Goal: Communication & Community: Answer question/provide support

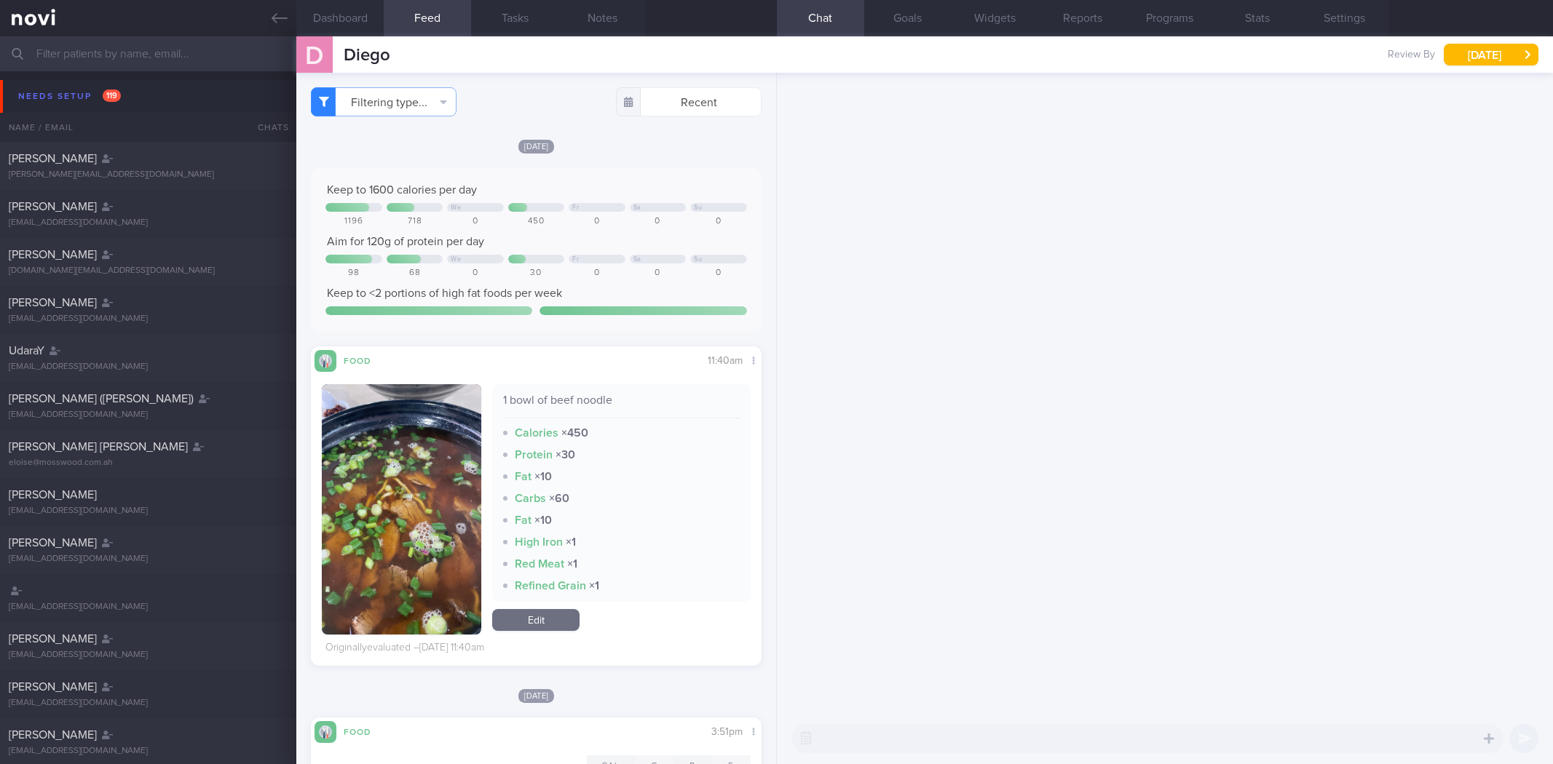
select select "9"
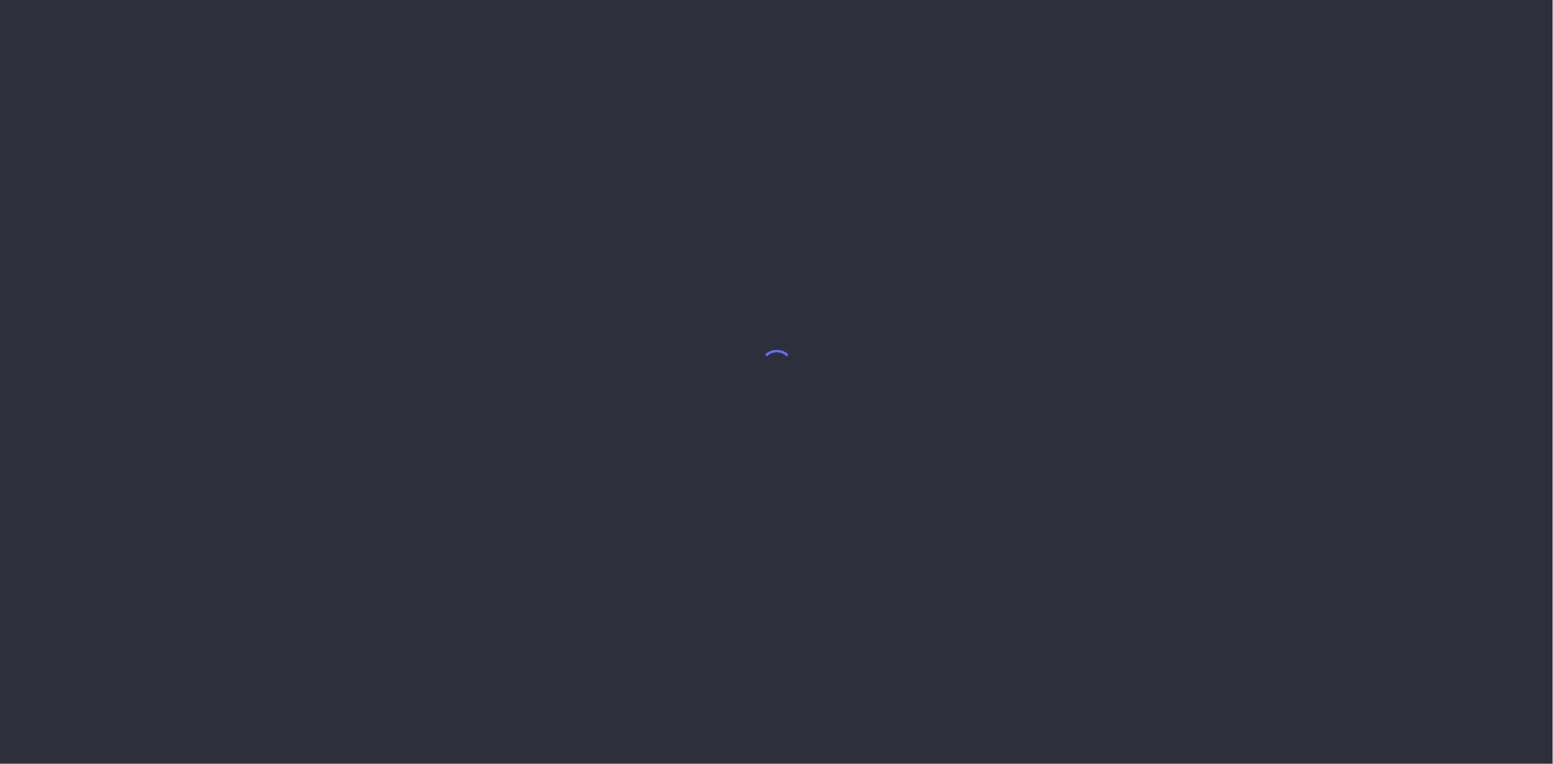
select select "9"
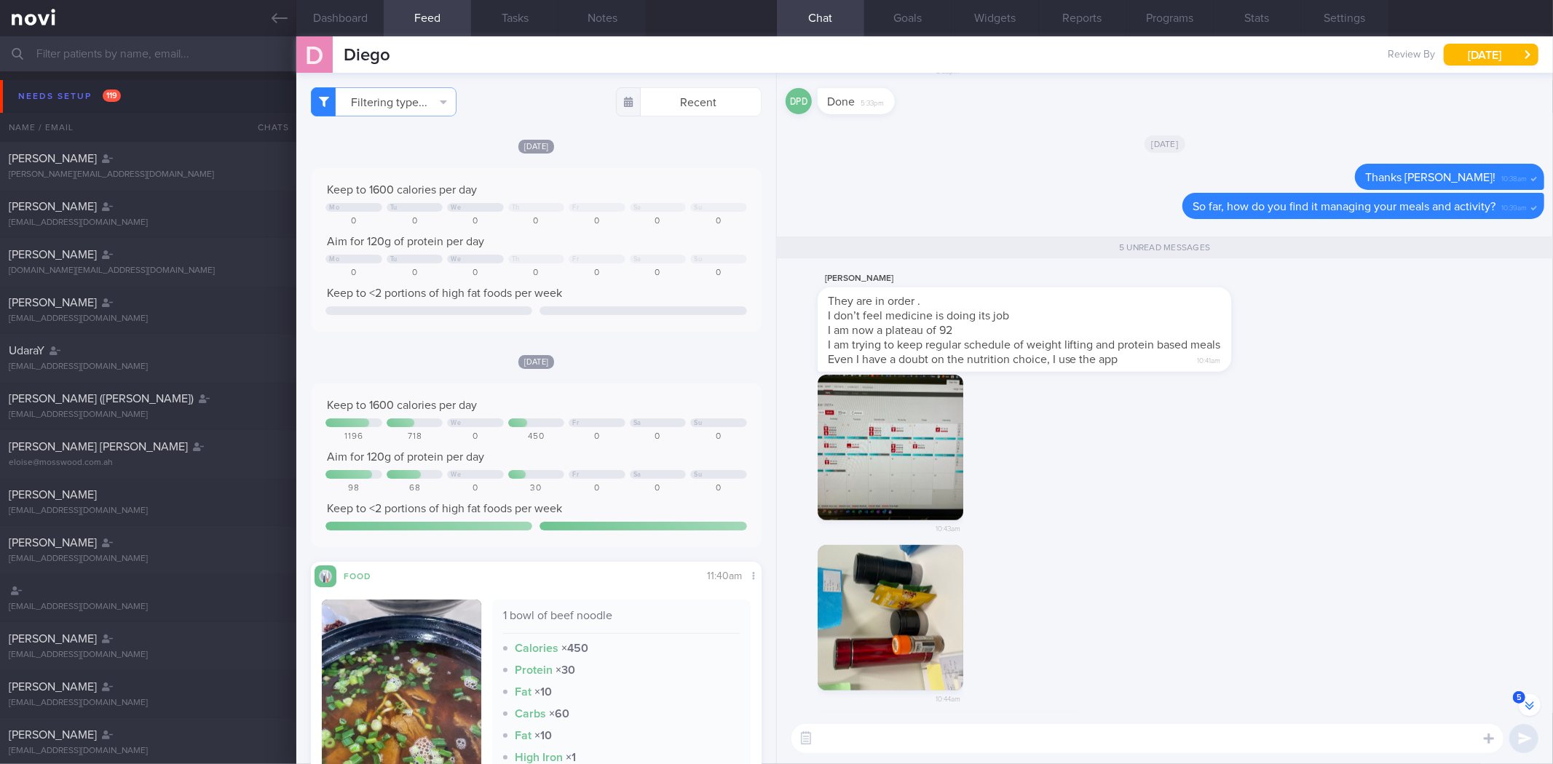
click at [863, 432] on button "button" at bounding box center [890, 448] width 146 height 146
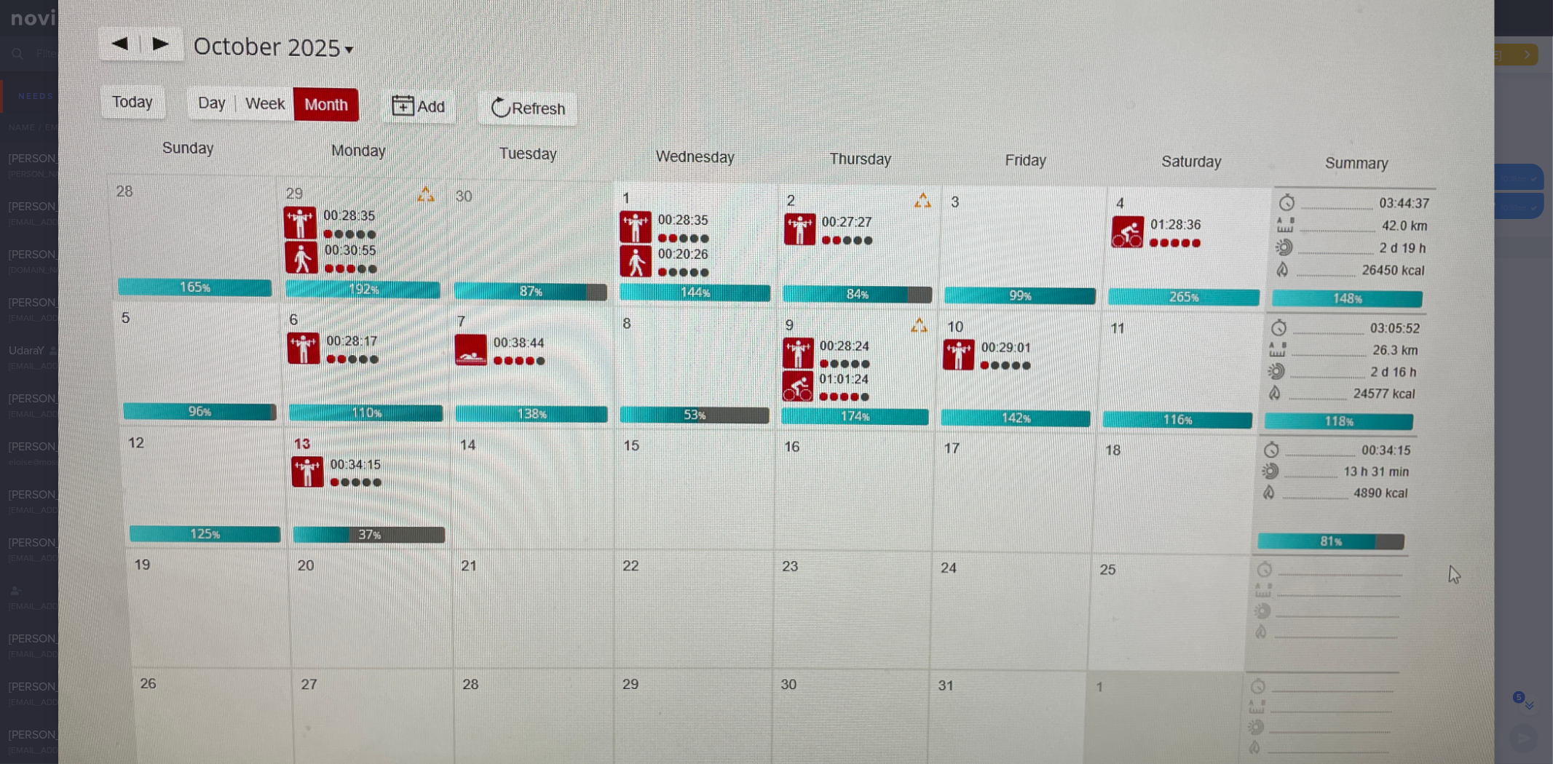
scroll to position [242, 0]
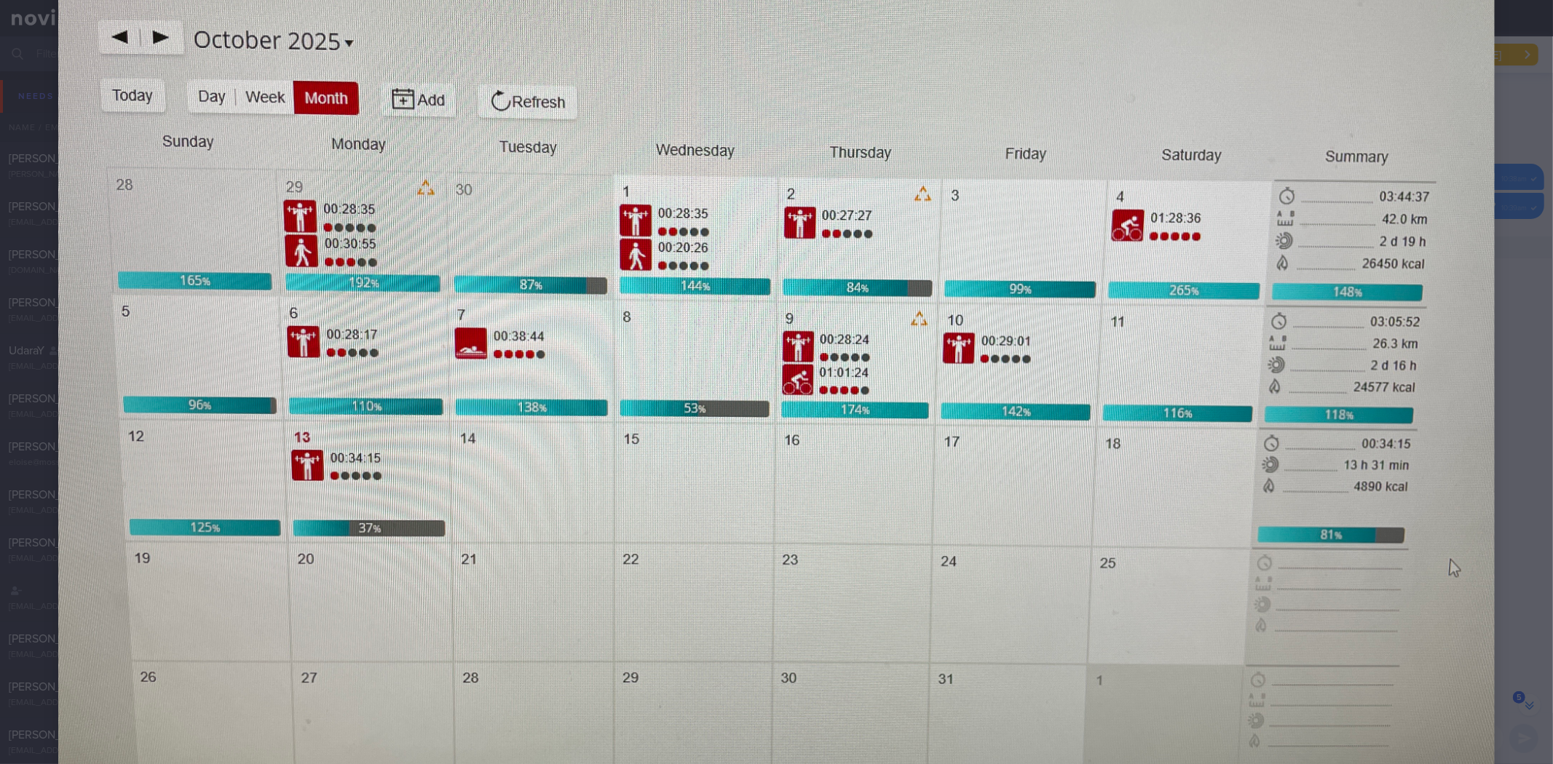
click at [1491, 537] on div at bounding box center [776, 355] width 1553 height 1194
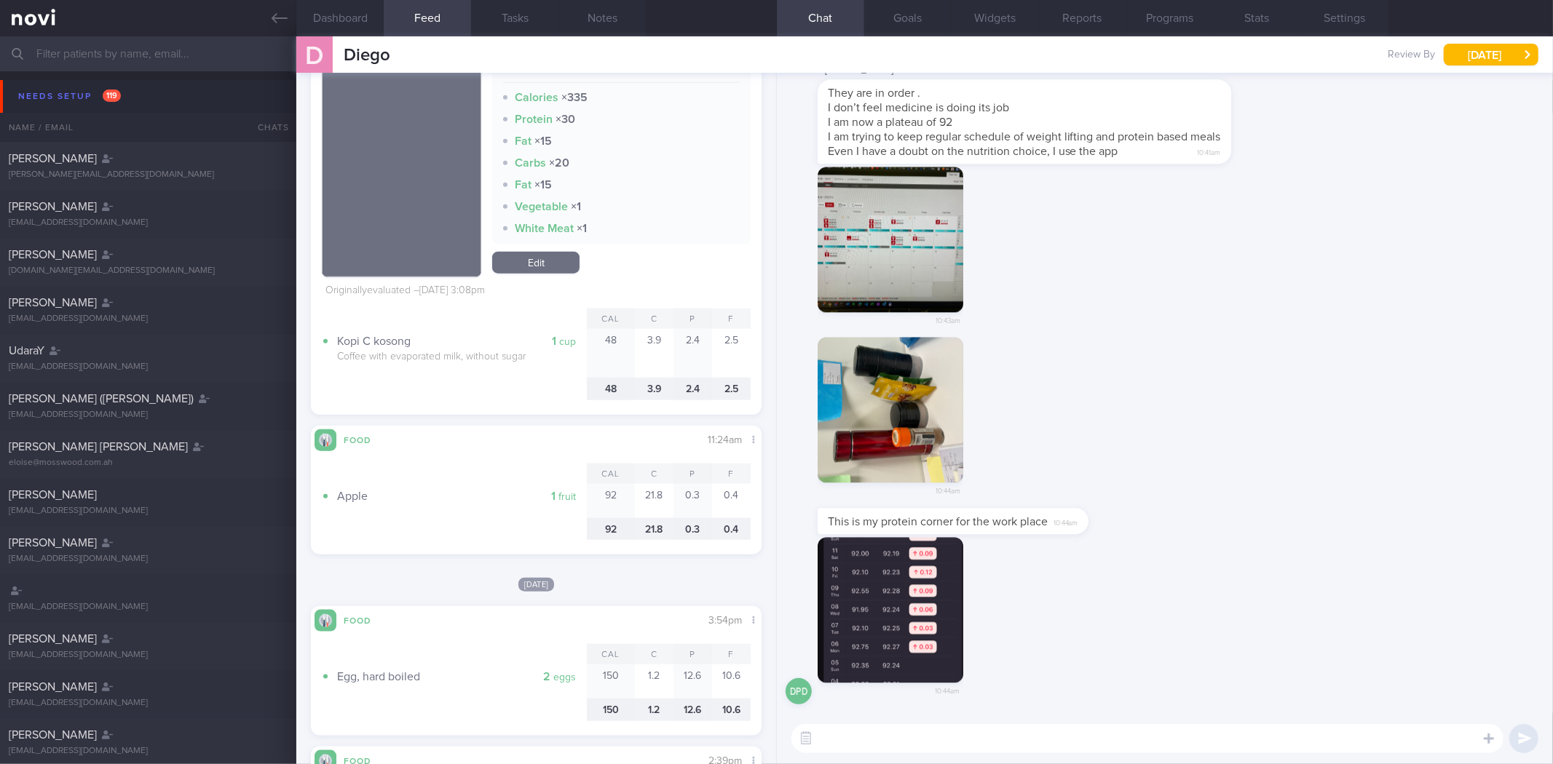
scroll to position [1, 0]
click at [884, 442] on button "button" at bounding box center [890, 409] width 146 height 146
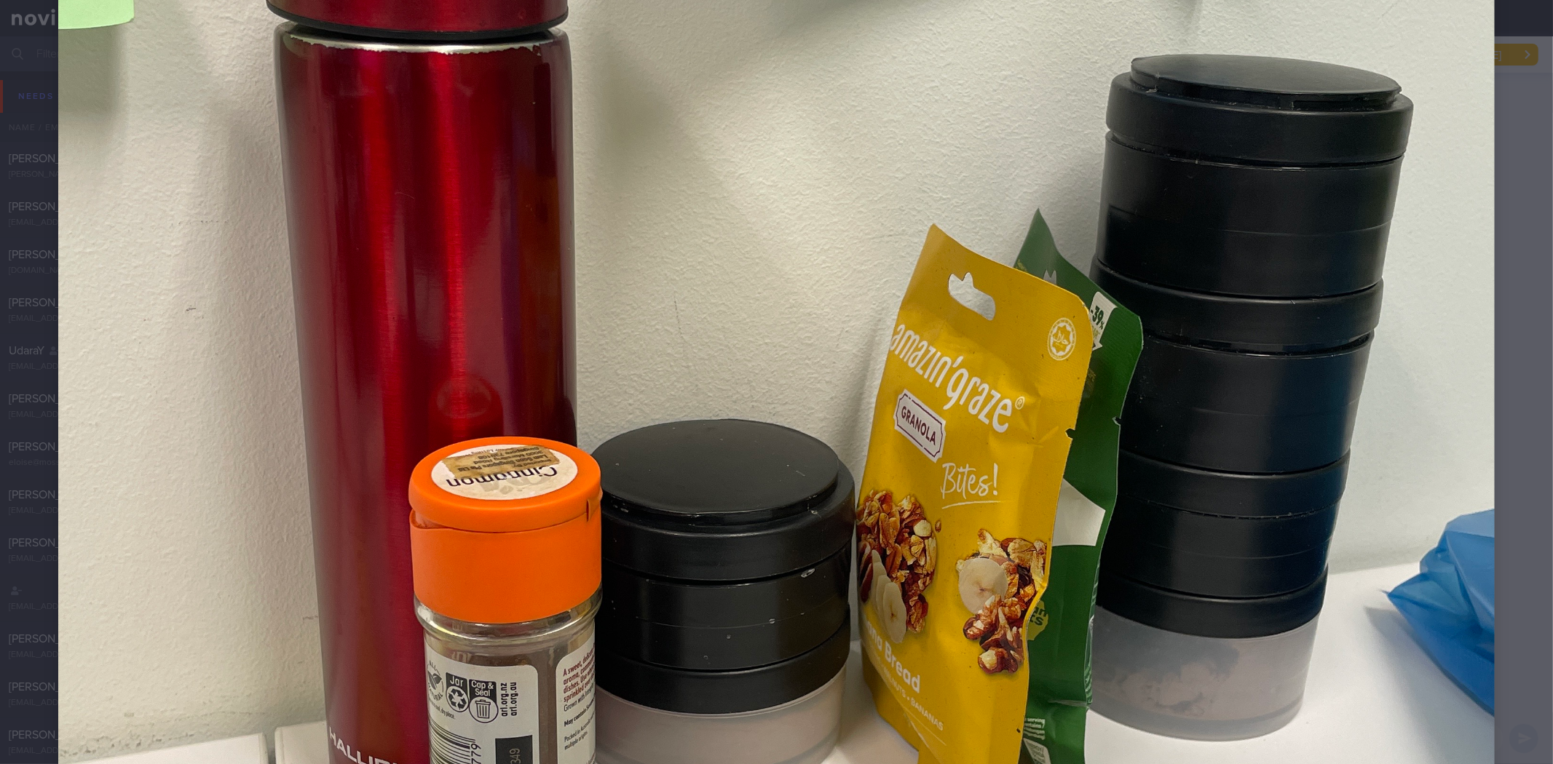
scroll to position [566, 0]
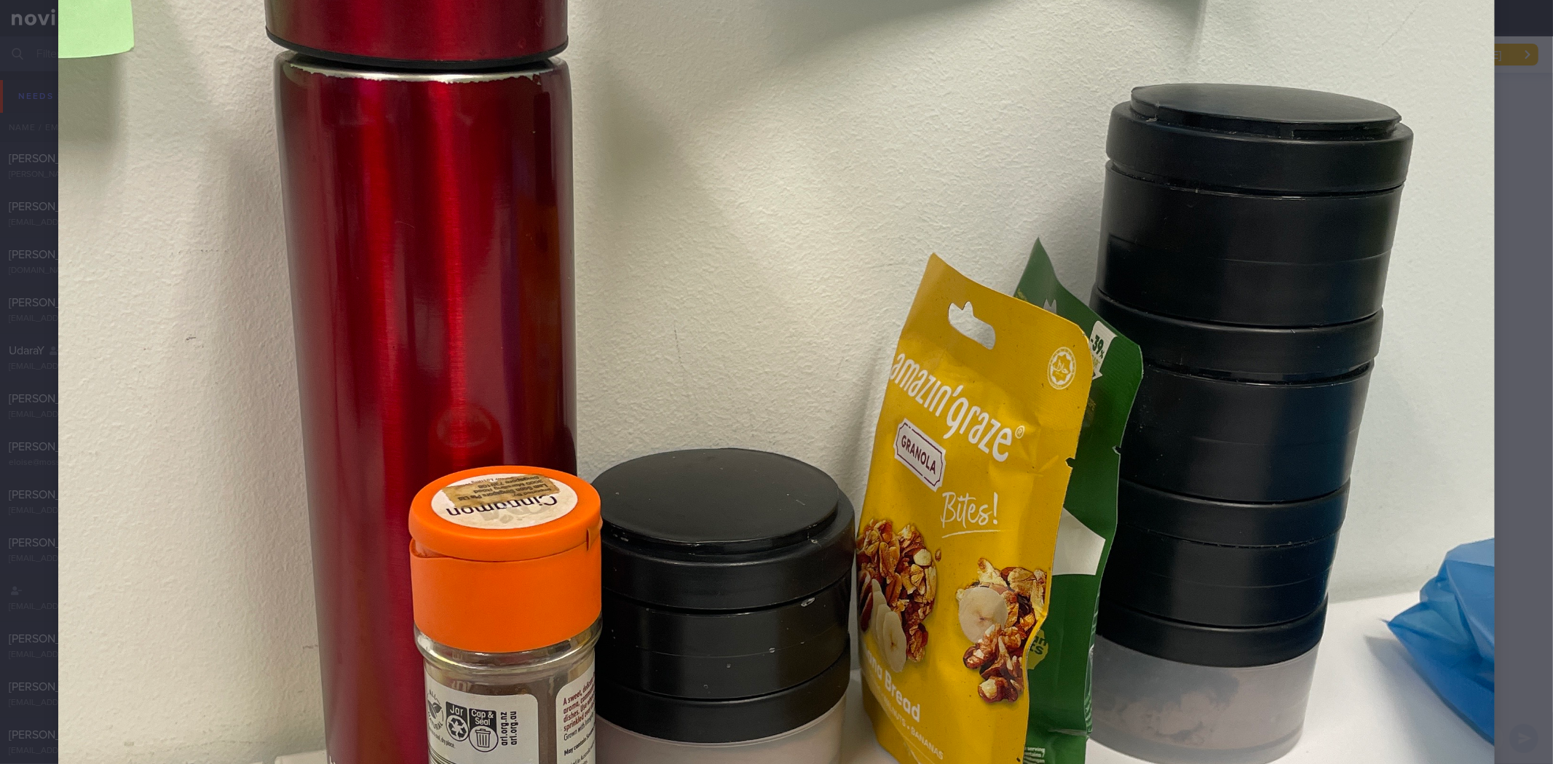
click at [1499, 622] on div at bounding box center [776, 450] width 1553 height 2032
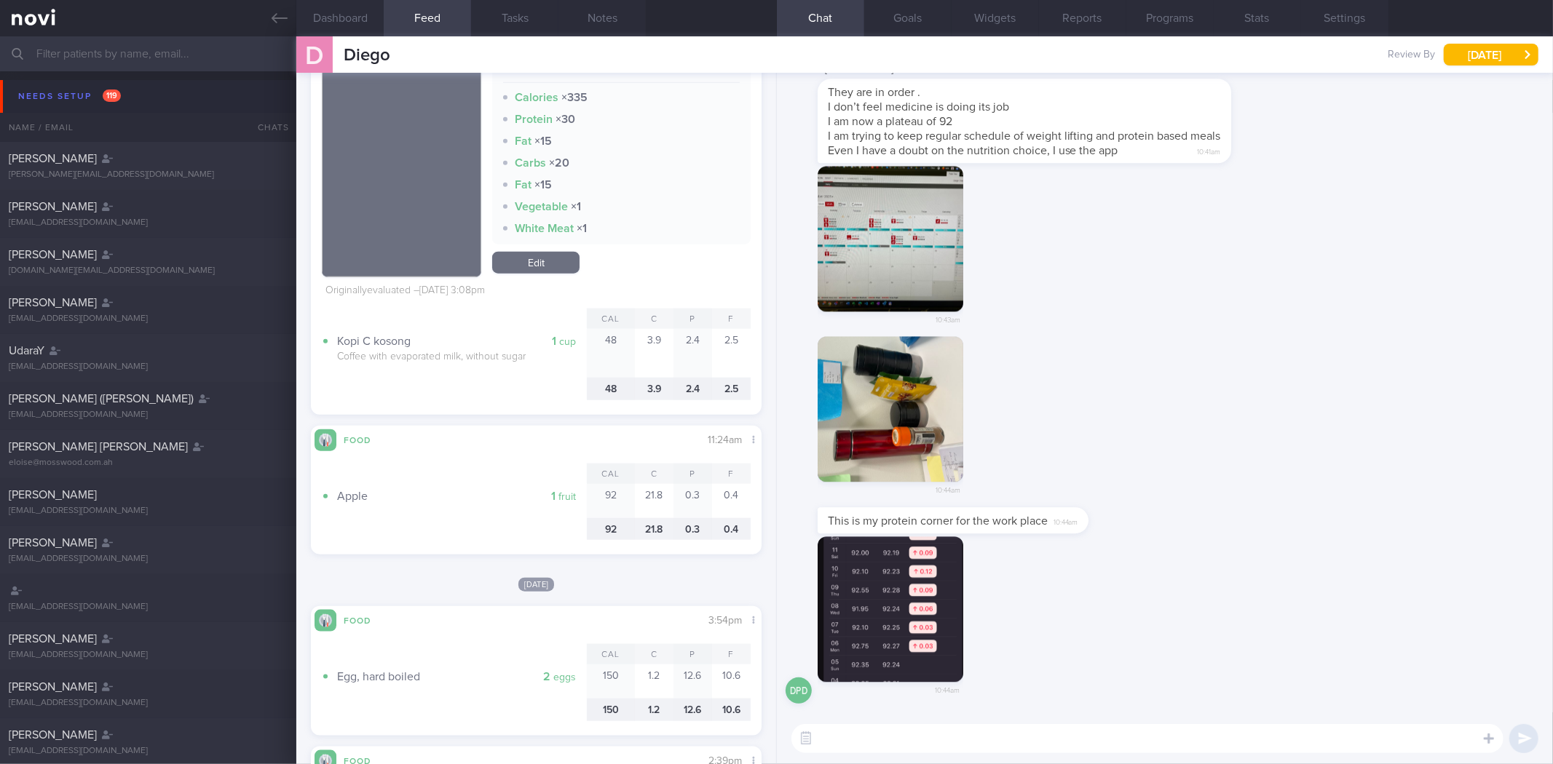
click at [1327, 515] on div "This is my protein corner for the work place 10:44am" at bounding box center [1164, 521] width 758 height 29
click at [930, 602] on button "button" at bounding box center [890, 609] width 146 height 146
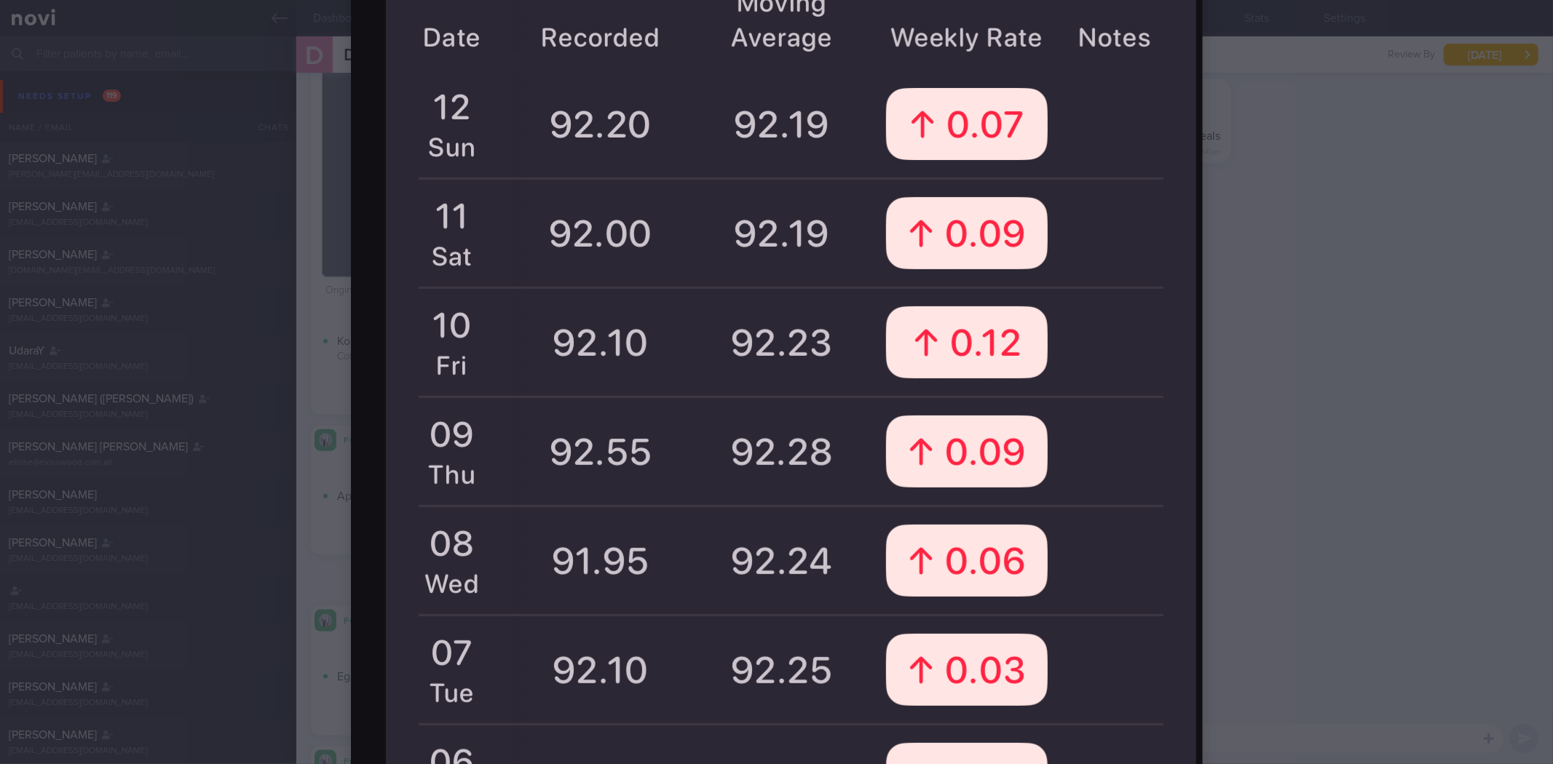
scroll to position [242, 0]
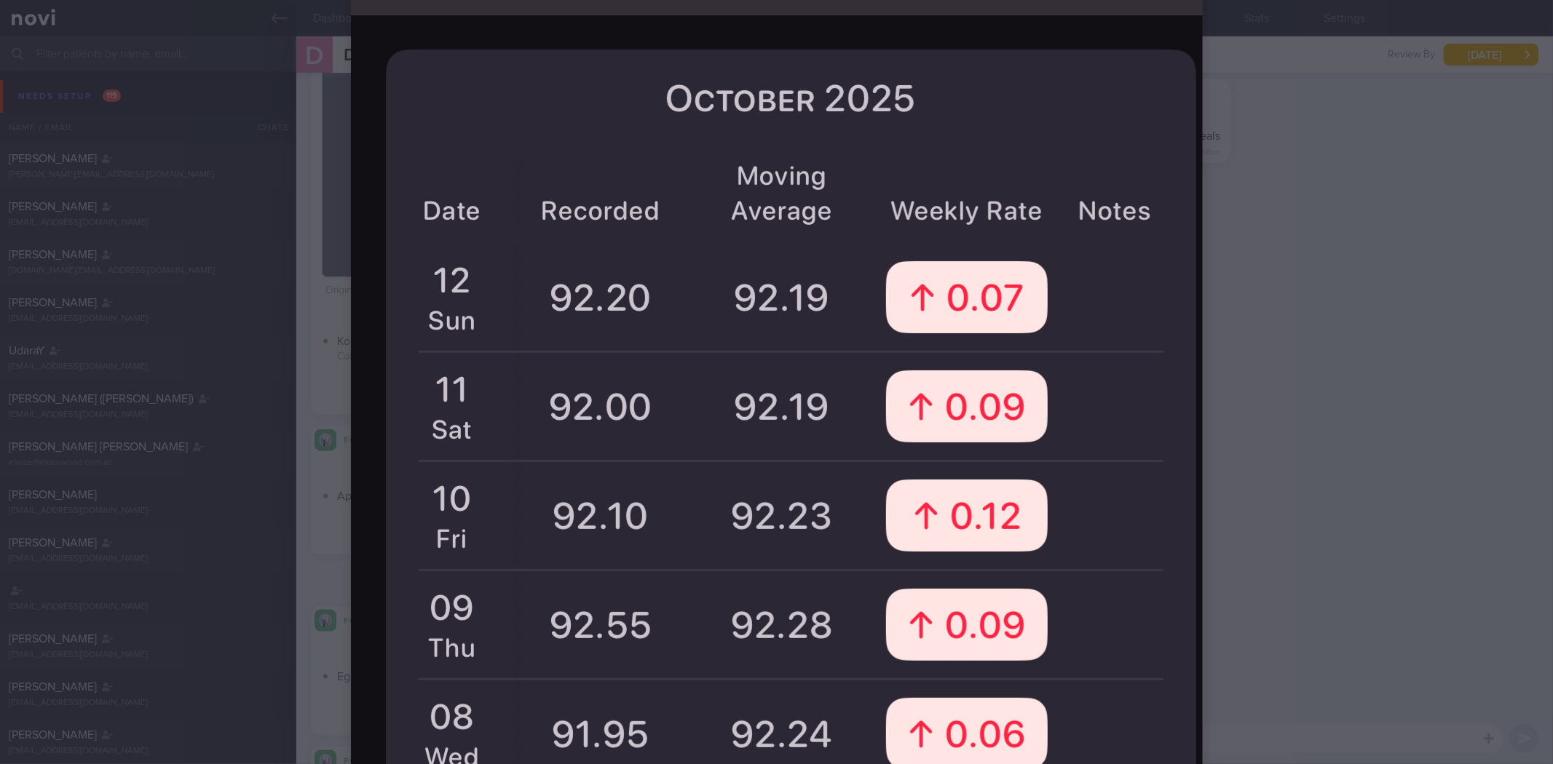
click at [1262, 577] on div at bounding box center [776, 382] width 1553 height 764
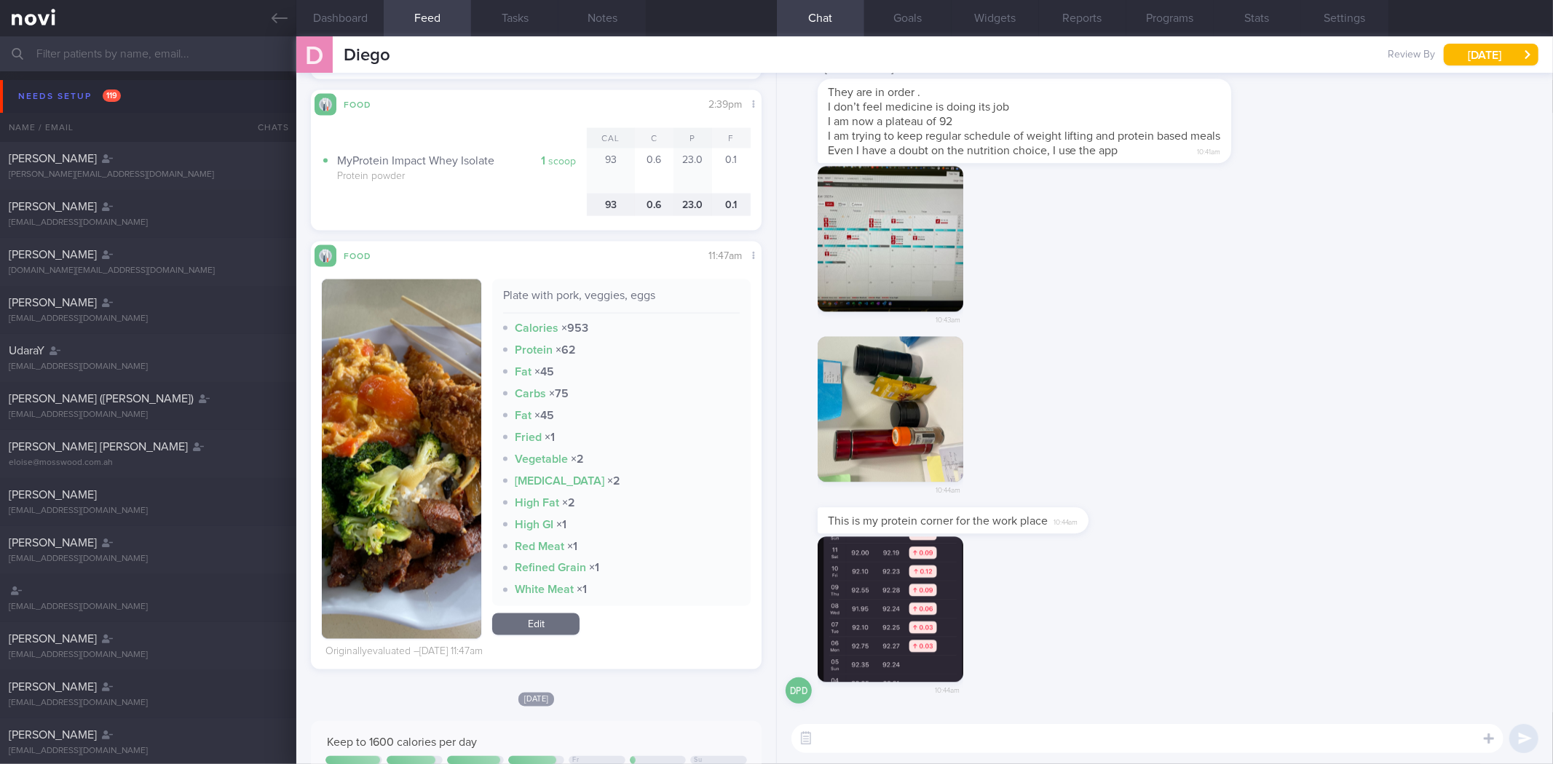
scroll to position [1847, 0]
click at [435, 375] on button "button" at bounding box center [401, 459] width 159 height 360
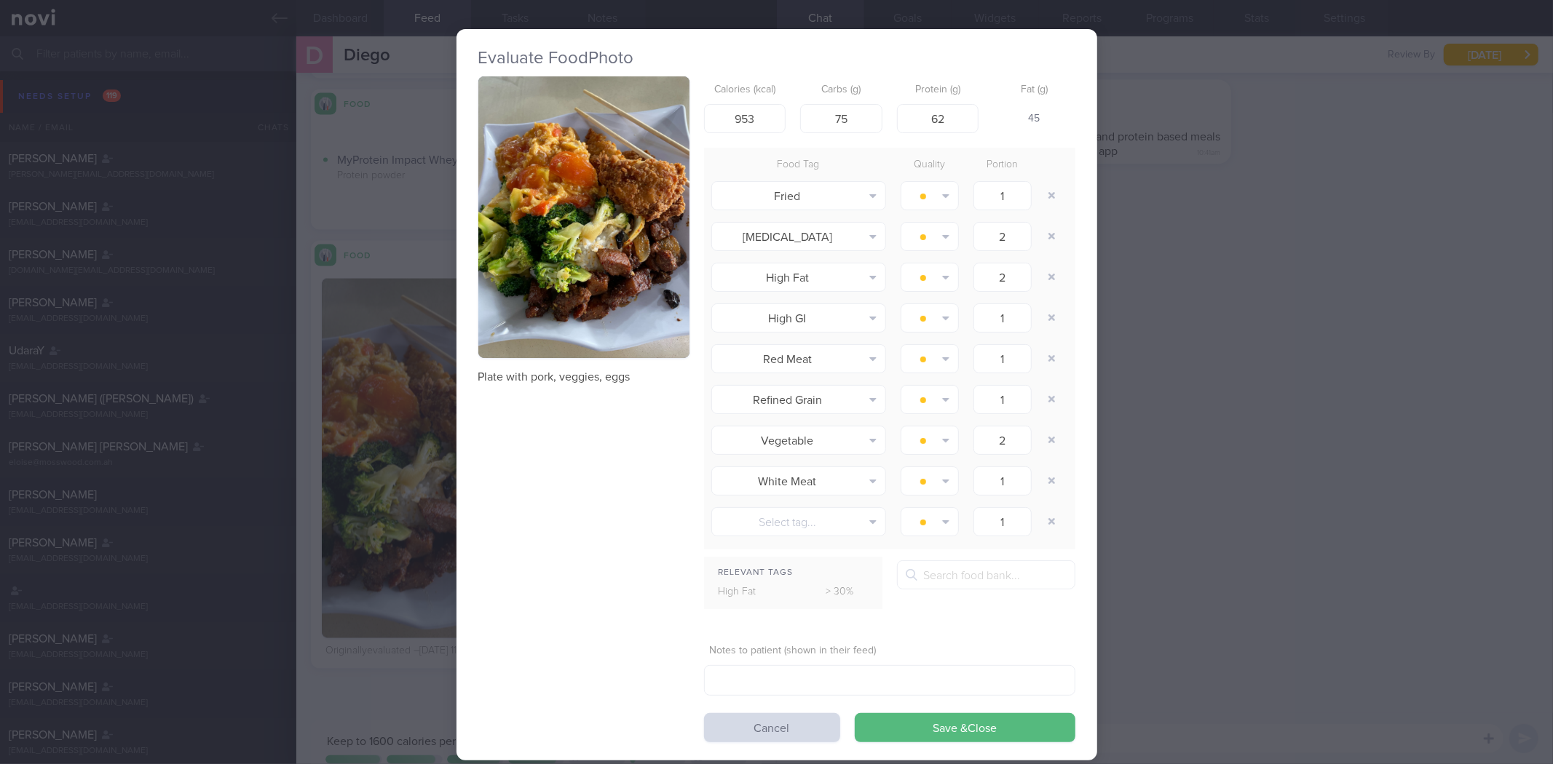
click at [601, 281] on img "button" at bounding box center [583, 217] width 211 height 282
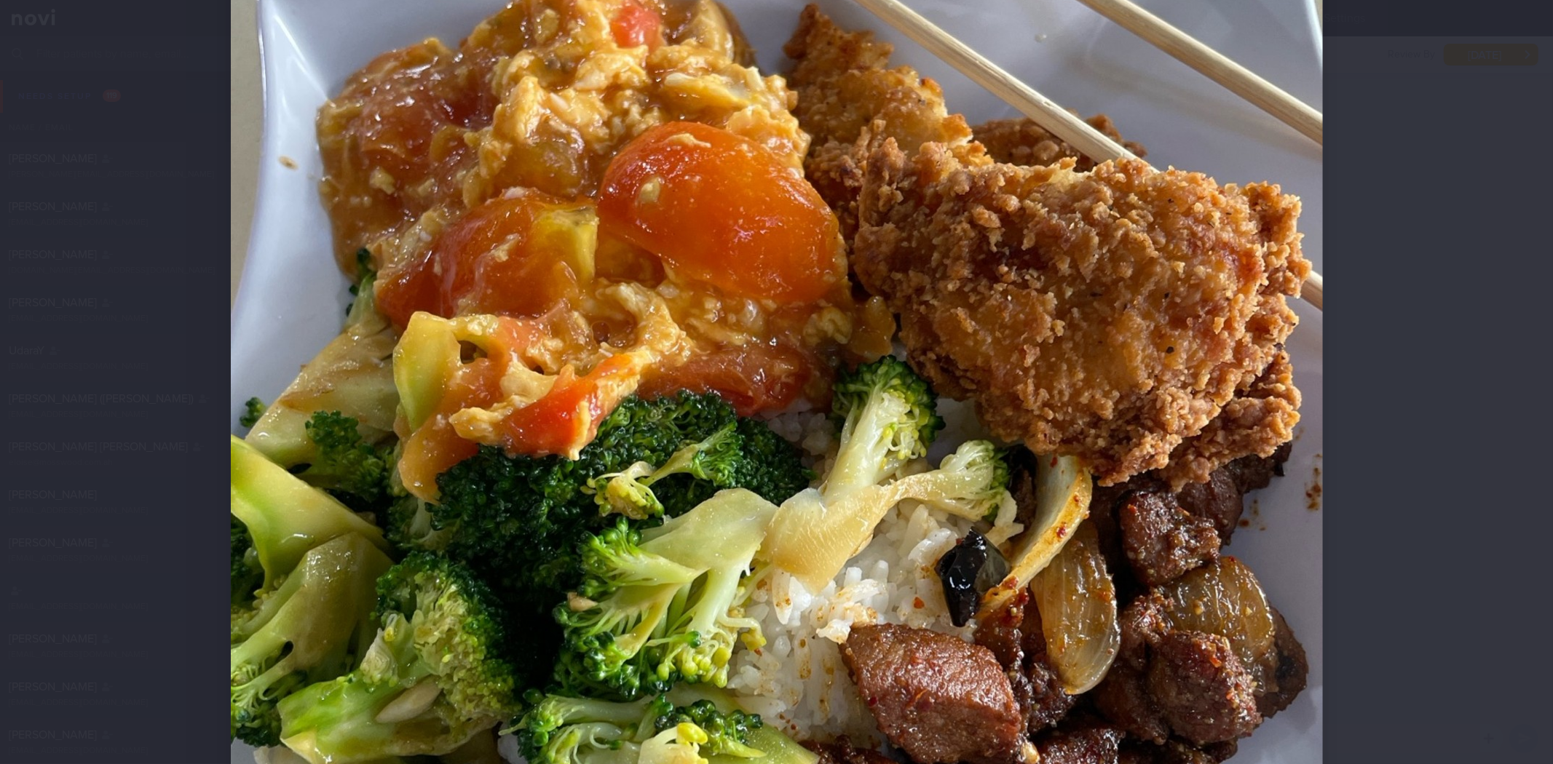
scroll to position [485, 0]
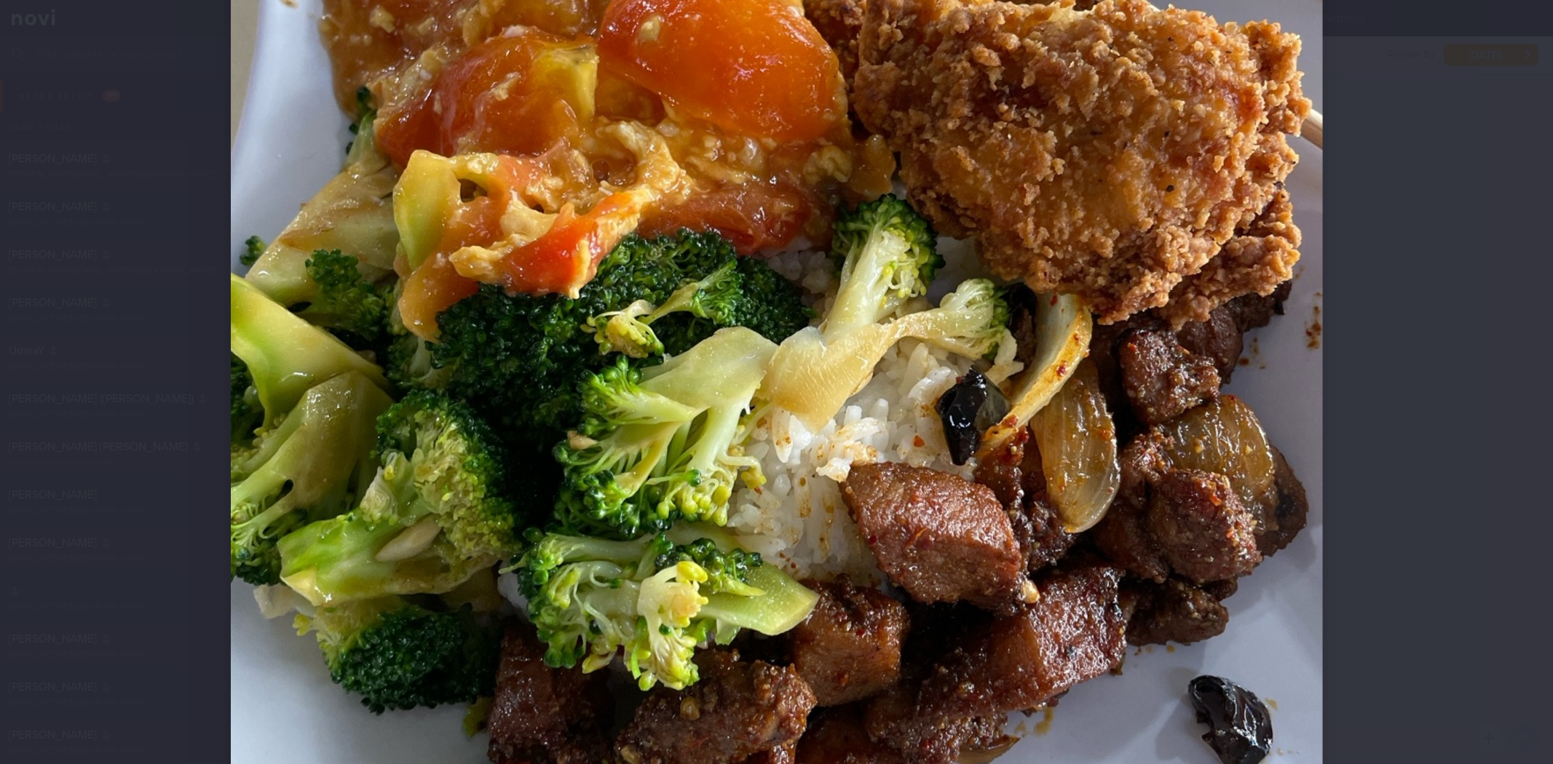
click at [1465, 604] on div at bounding box center [776, 382] width 1553 height 764
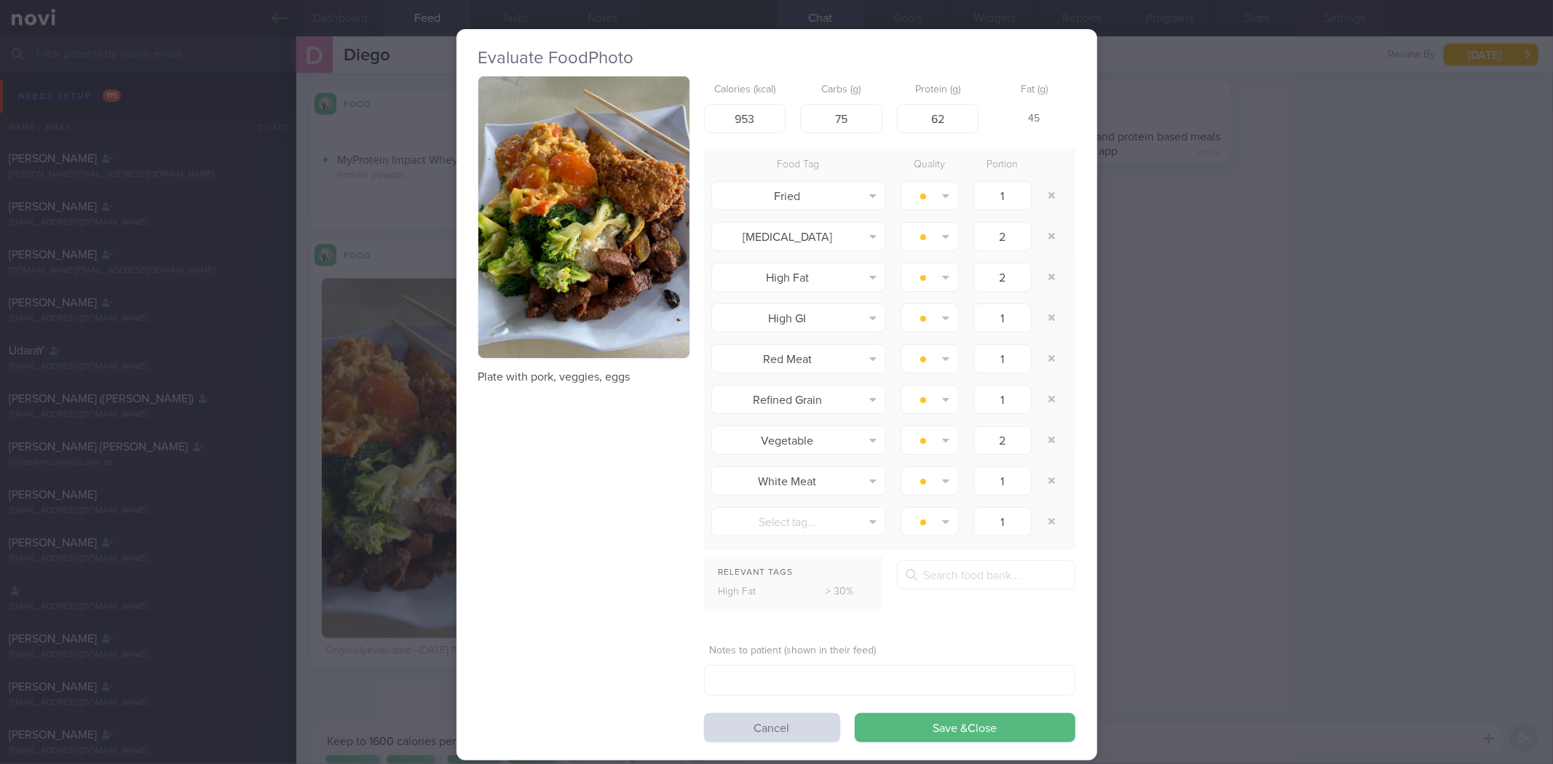
click at [1277, 534] on div "Evaluate Food Photo Plate with pork, veggies, eggs Calories (kcal) 953 Carbs (g…" at bounding box center [776, 382] width 1553 height 764
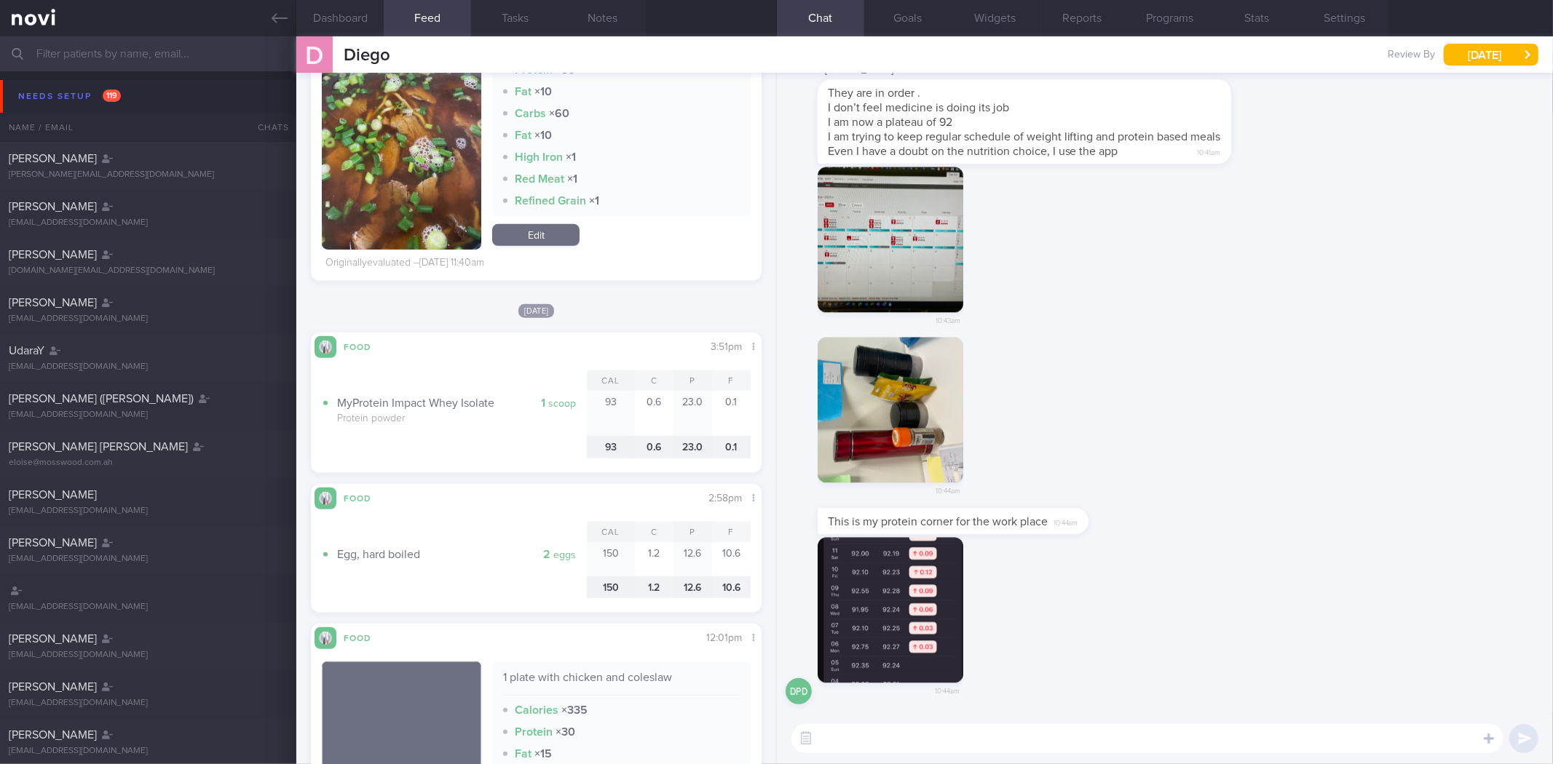
scroll to position [603, 0]
click at [899, 614] on button "button" at bounding box center [890, 610] width 146 height 146
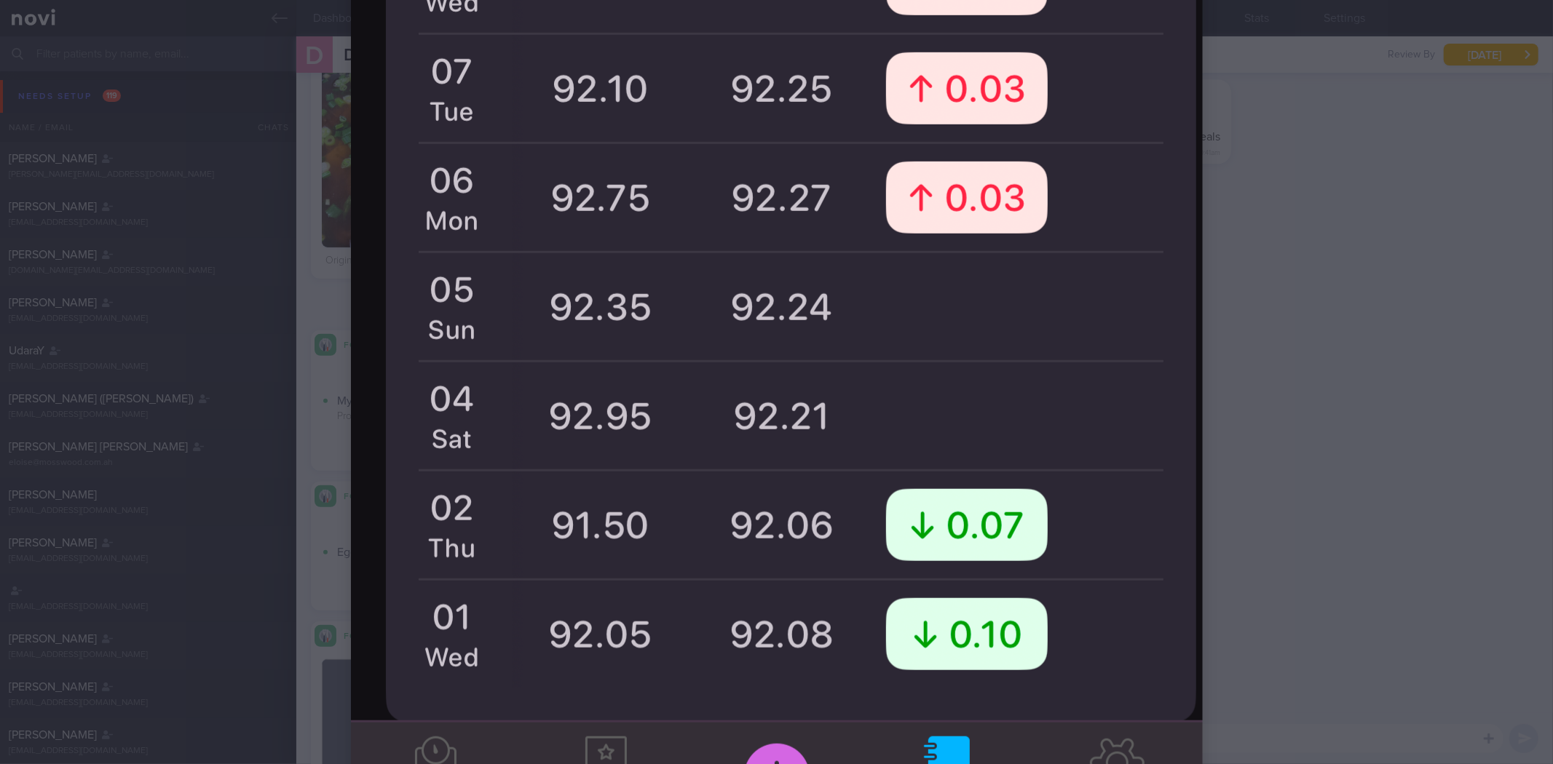
scroll to position [998, 0]
click at [1258, 617] on div at bounding box center [776, 382] width 1553 height 764
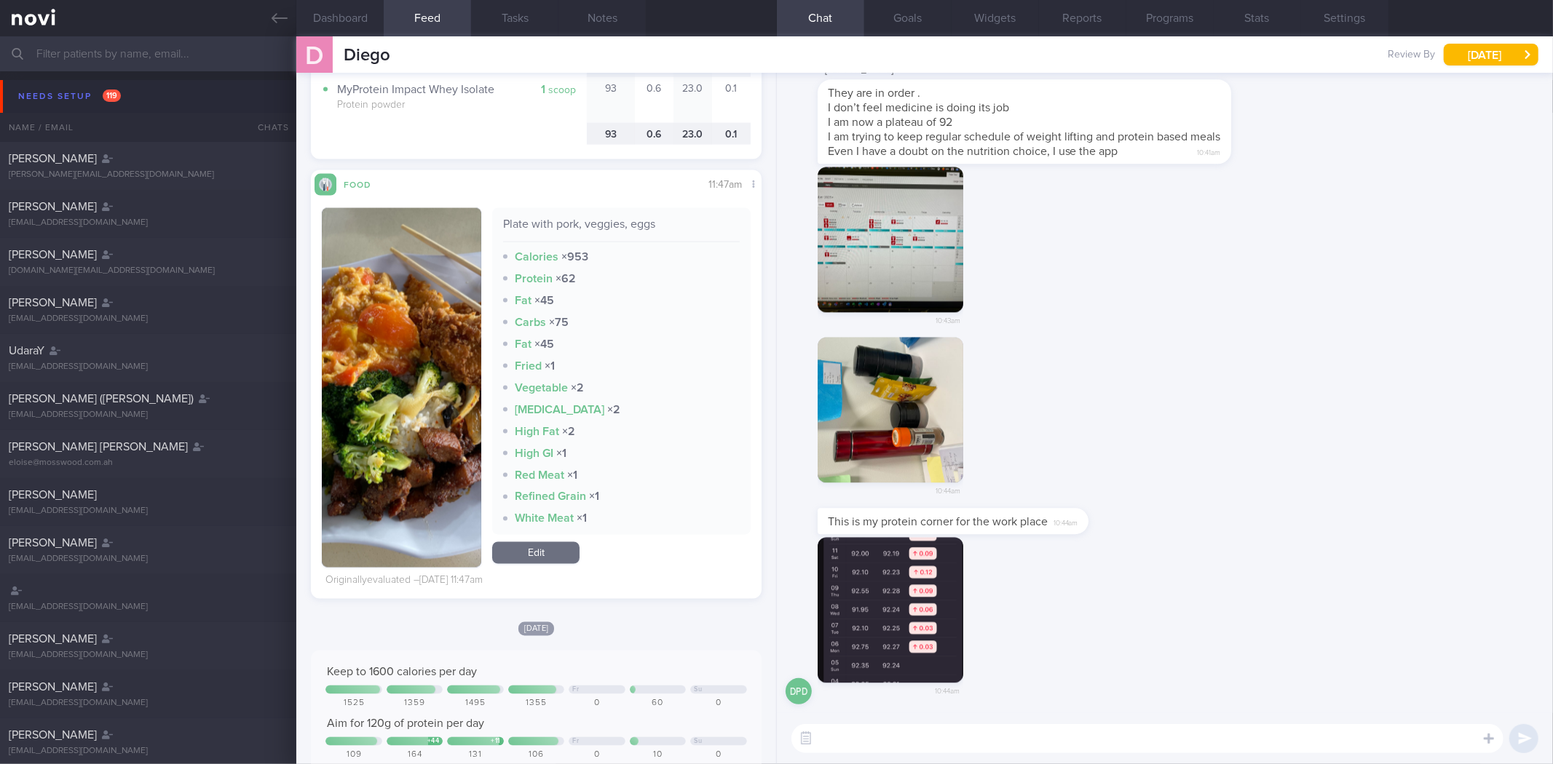
scroll to position [1908, 0]
click at [400, 435] on button "button" at bounding box center [401, 387] width 159 height 360
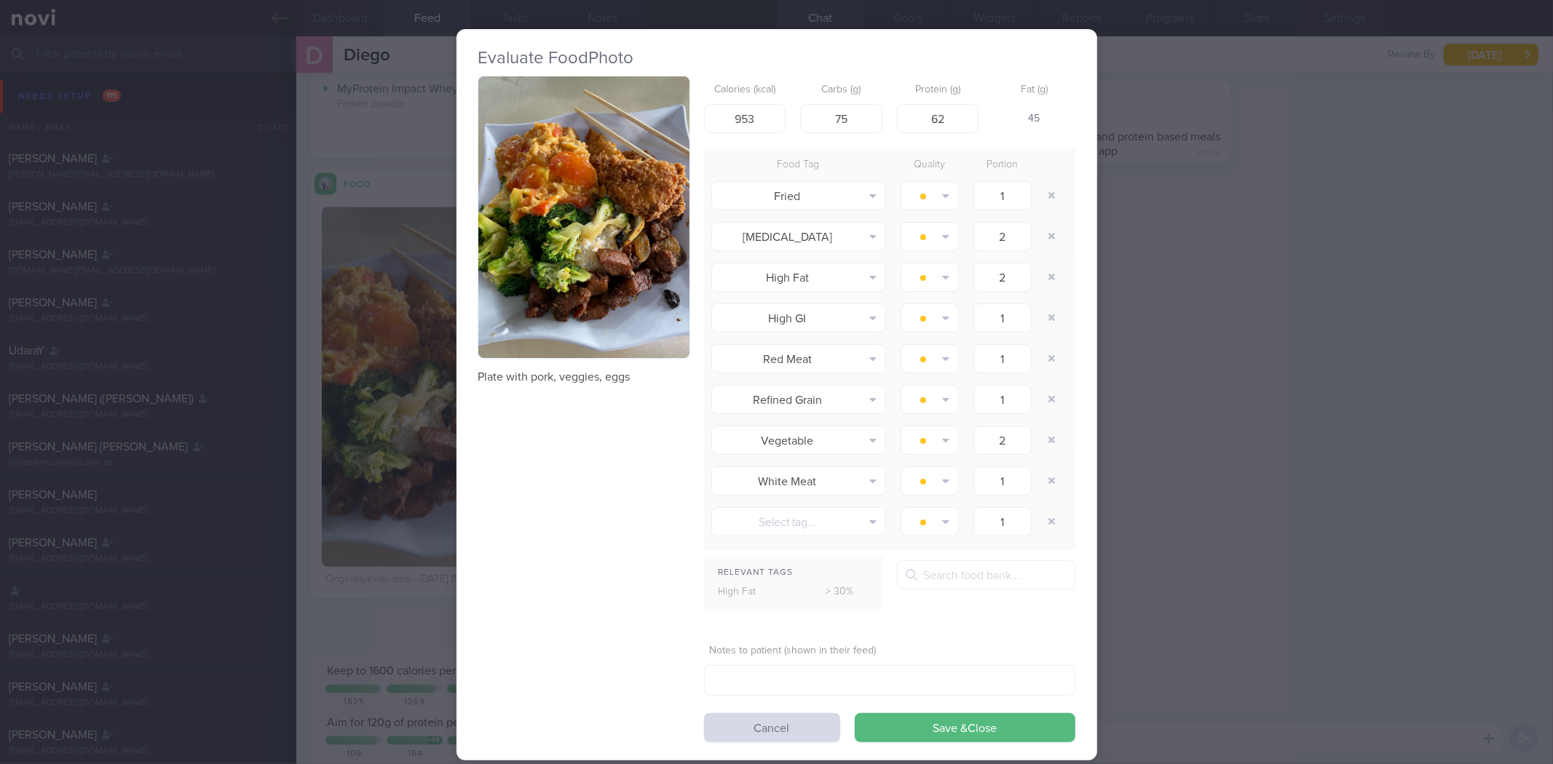
click at [579, 340] on button "button" at bounding box center [583, 217] width 211 height 282
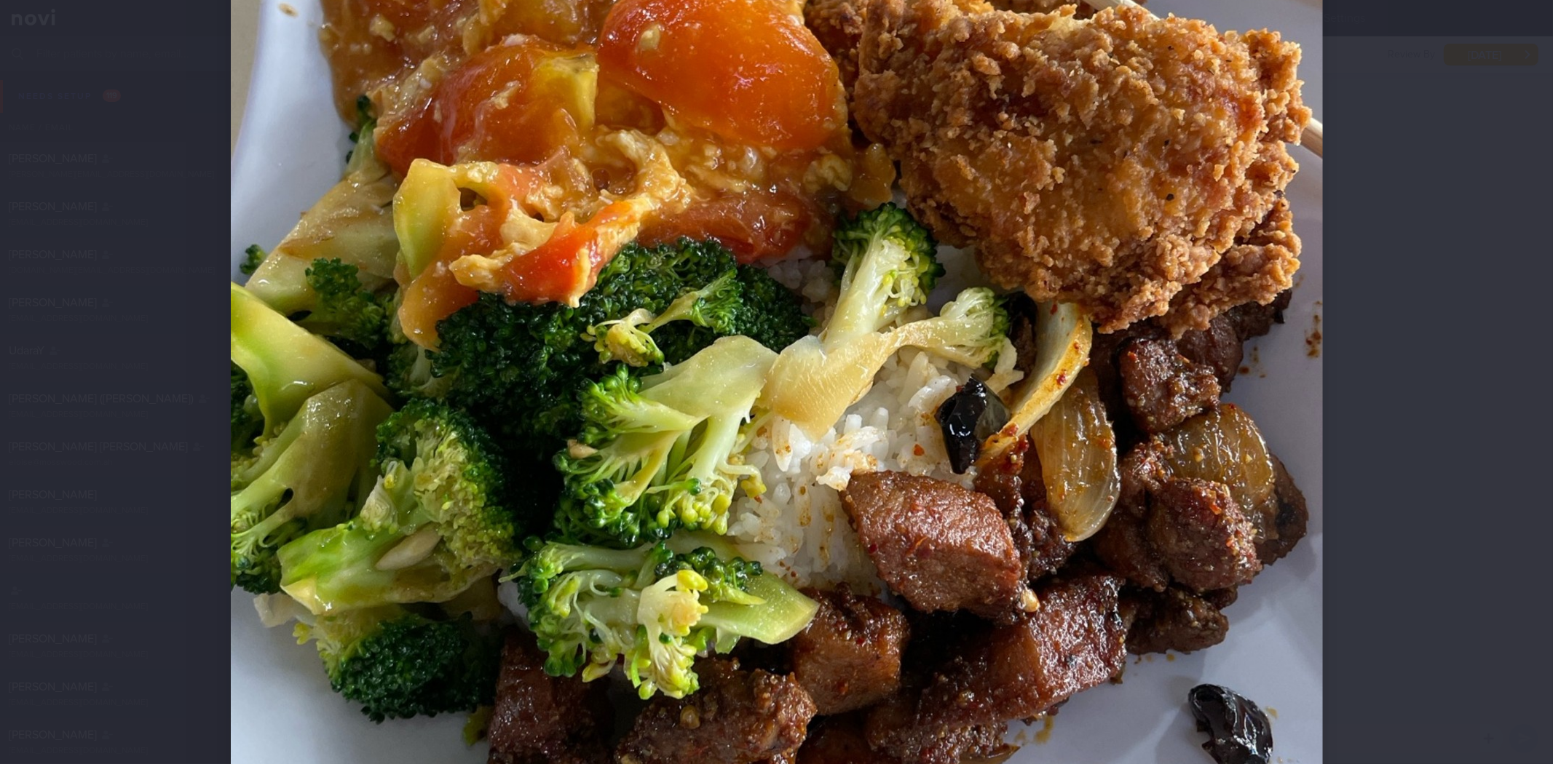
scroll to position [566, 0]
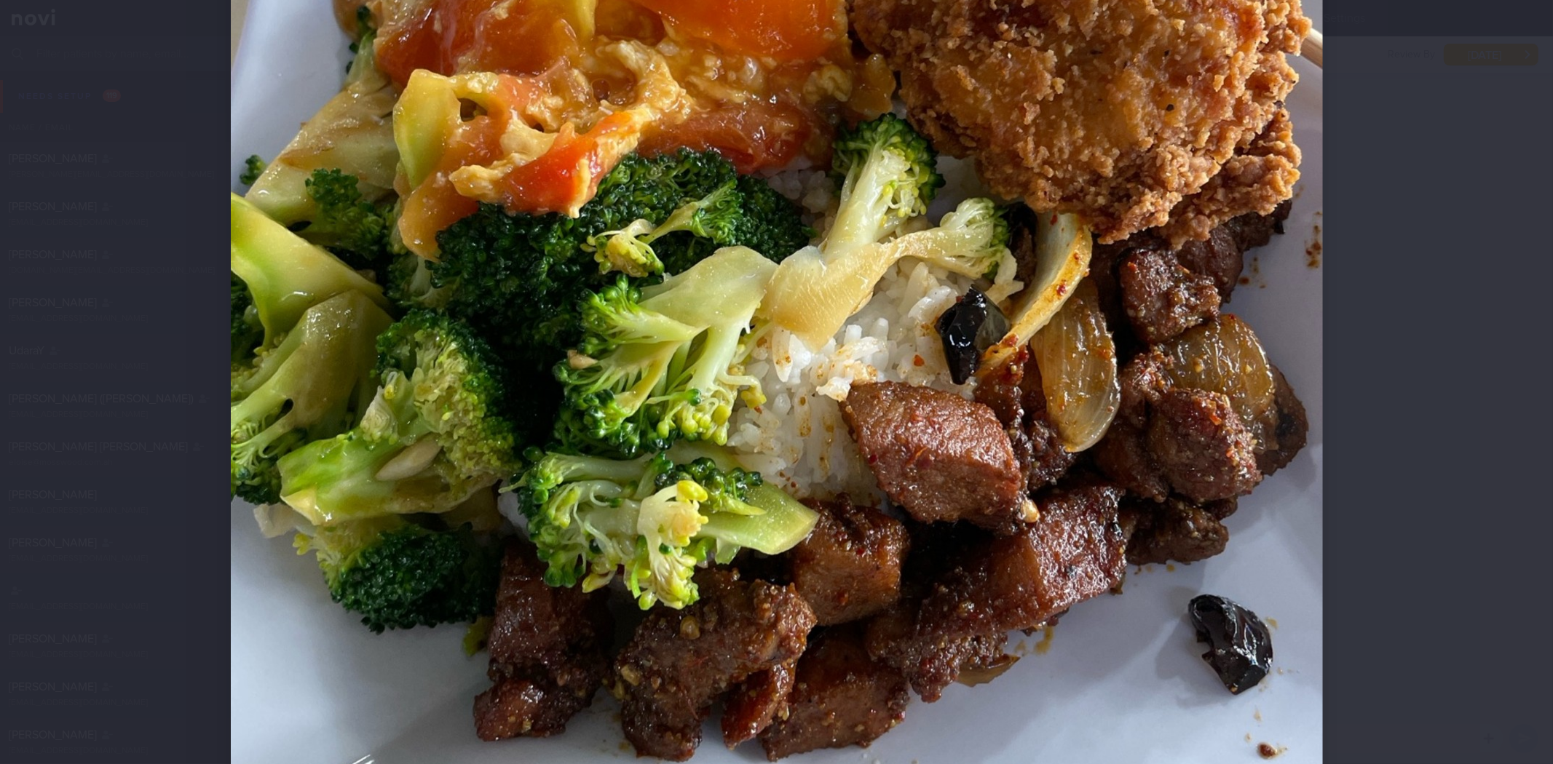
click at [1370, 702] on div at bounding box center [777, 220] width 1208 height 1572
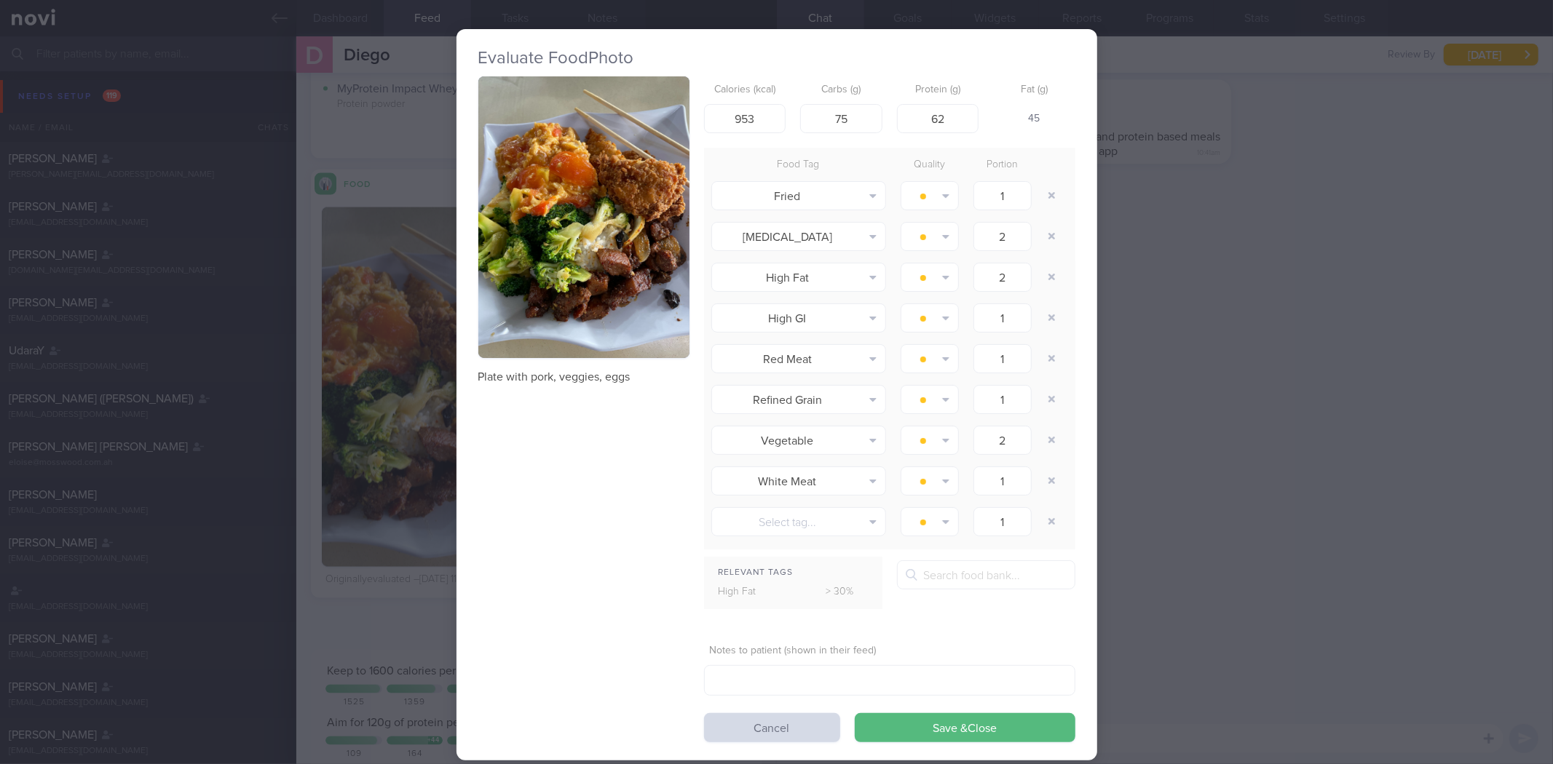
drag, startPoint x: 1319, startPoint y: 665, endPoint x: 1307, endPoint y: 674, distance: 15.1
click at [1318, 665] on div "Evaluate Food Photo Plate with pork, veggies, eggs Calories (kcal) 953 Carbs (g…" at bounding box center [776, 382] width 1553 height 764
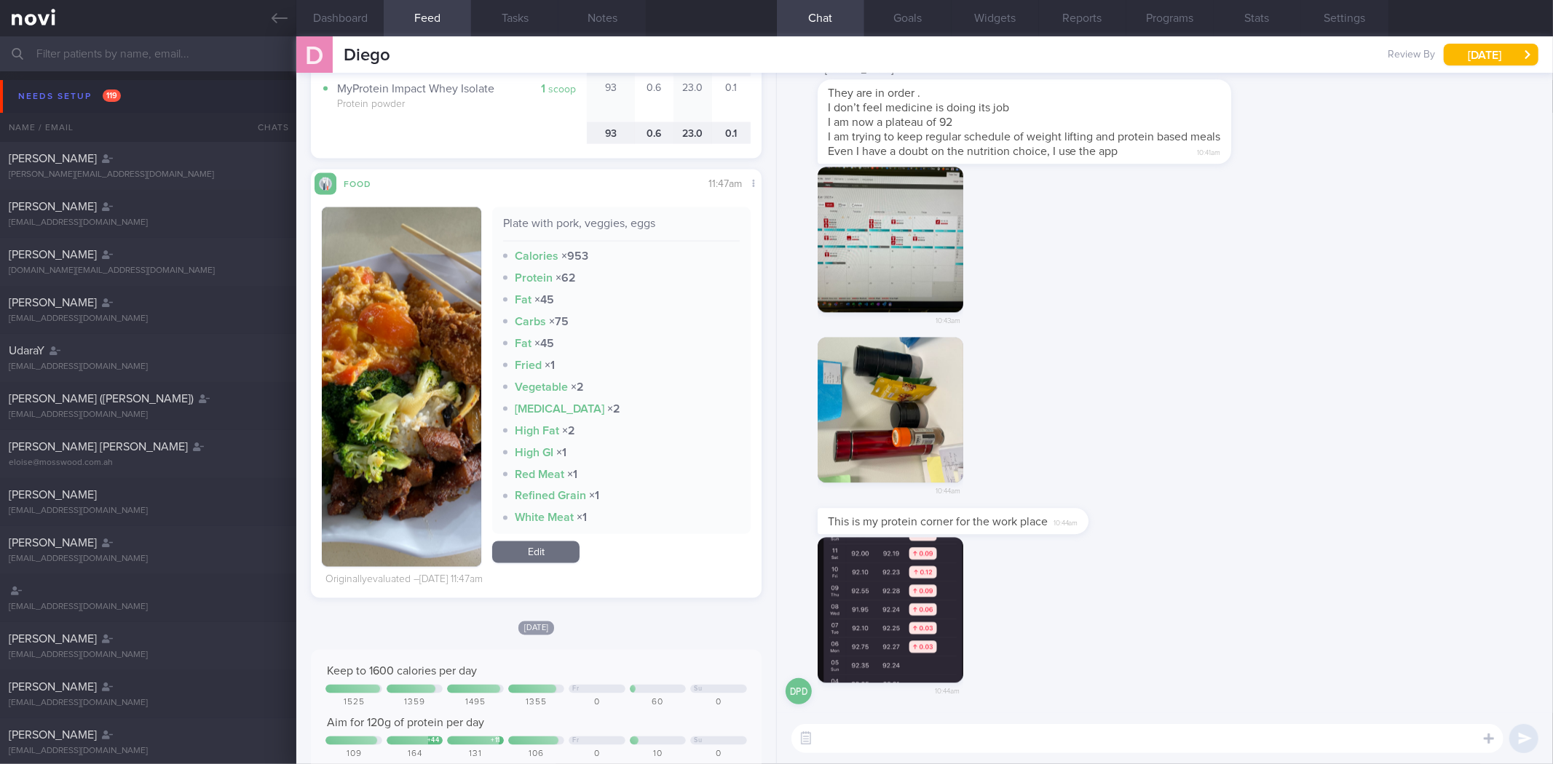
click at [1117, 715] on div "​ ​" at bounding box center [1165, 738] width 776 height 51
click at [1112, 726] on textarea at bounding box center [1147, 738] width 712 height 29
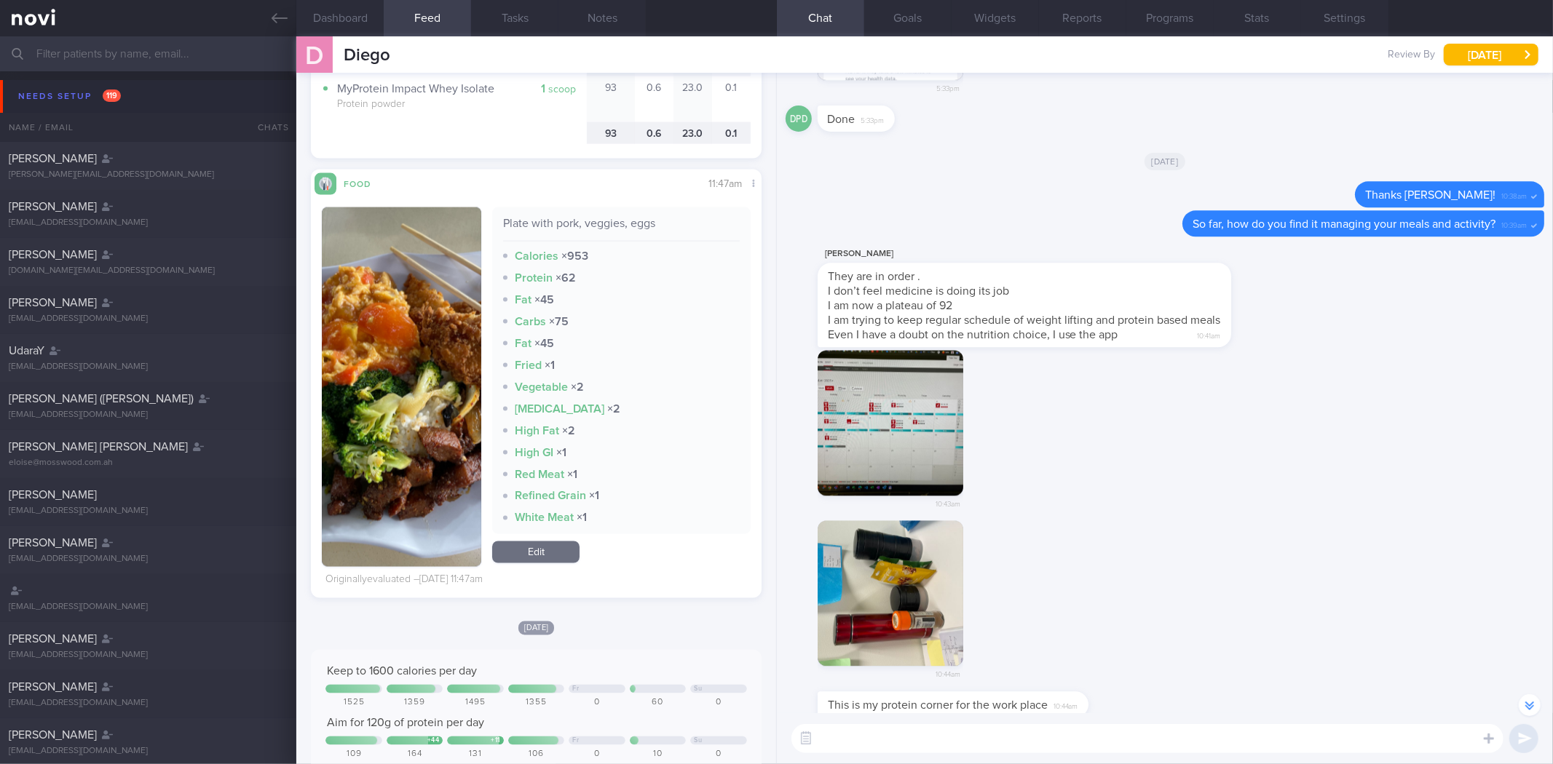
scroll to position [-242, 0]
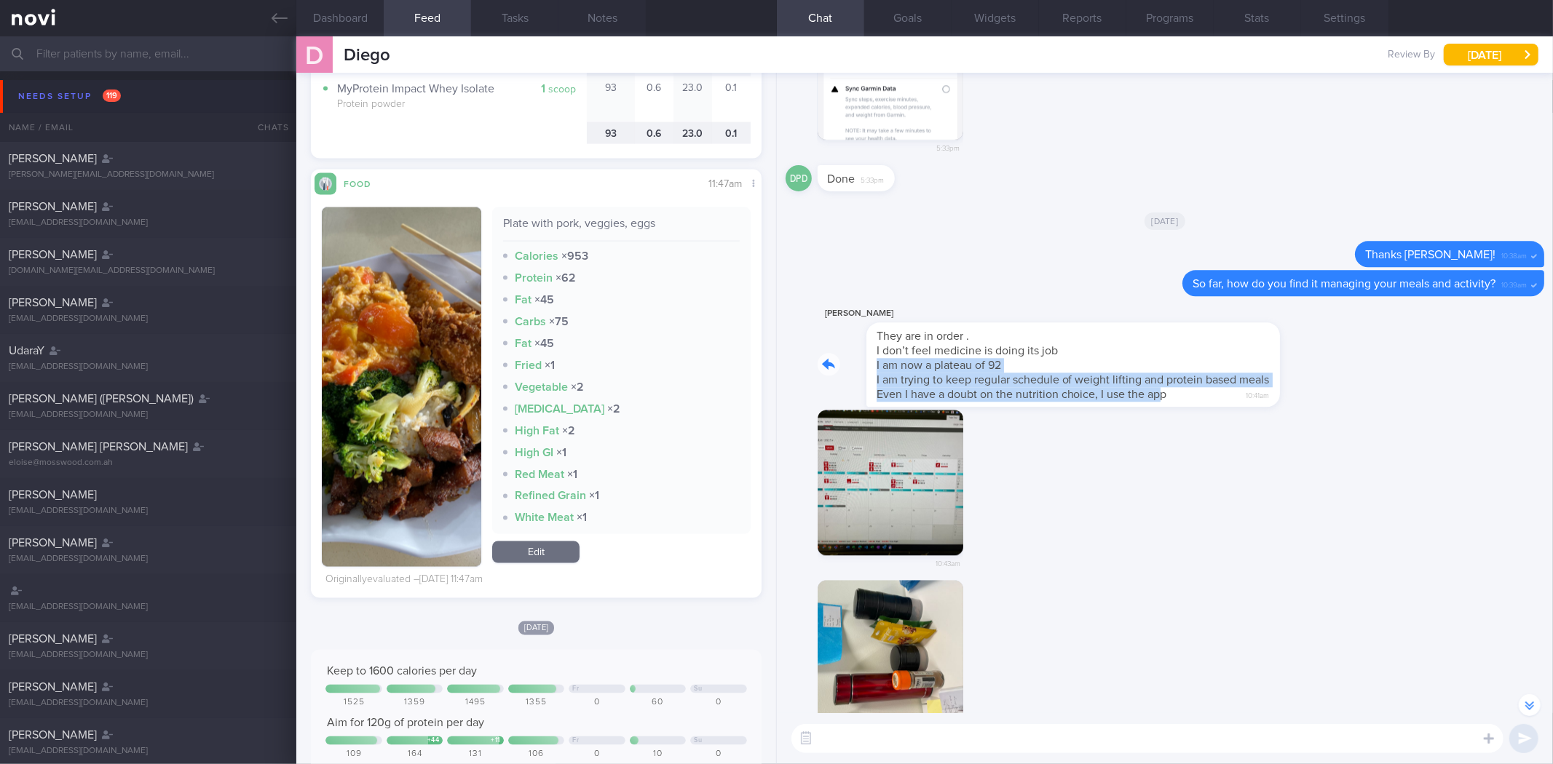
drag, startPoint x: 1042, startPoint y: 371, endPoint x: 1112, endPoint y: 395, distance: 74.3
click at [1112, 395] on div "Diego Pereira Dias They are in order . I don’t feel medicine is doing its job I…" at bounding box center [1045, 356] width 457 height 102
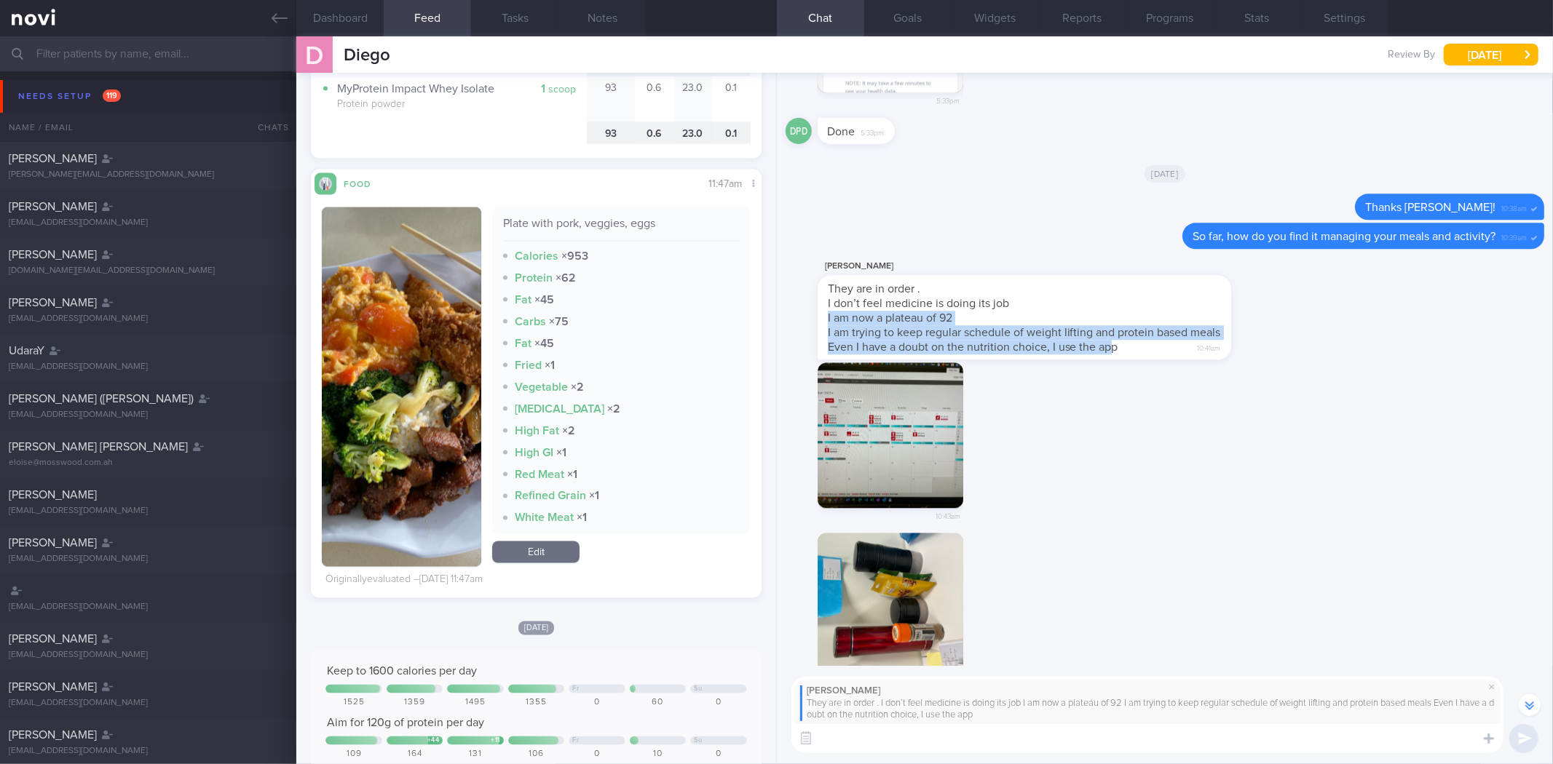
scroll to position [-288, 0]
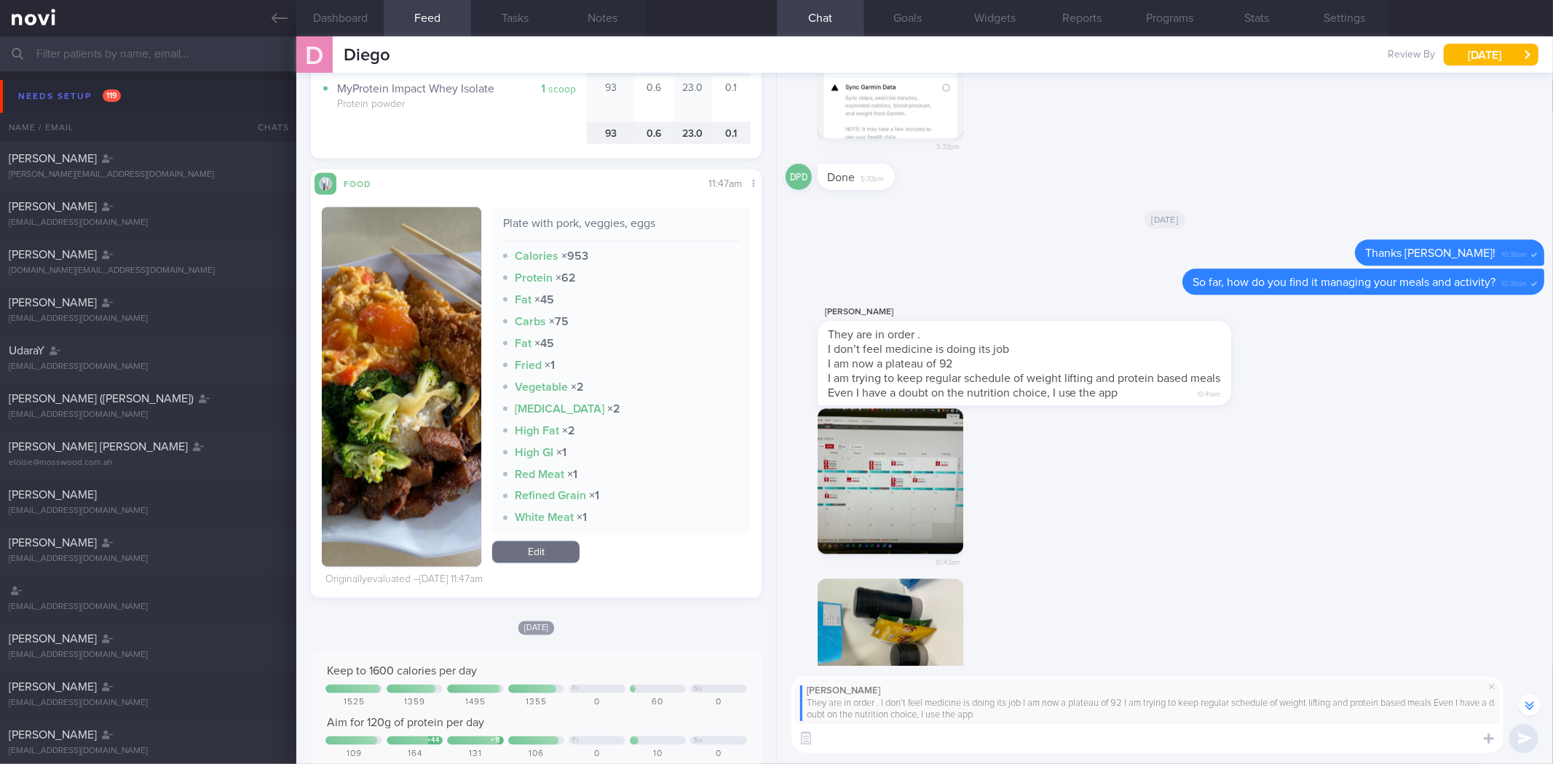
click at [888, 744] on textarea at bounding box center [1147, 738] width 712 height 29
type textarea "Okay"
click at [845, 364] on span "I am now a plateau of 92" at bounding box center [890, 364] width 124 height 12
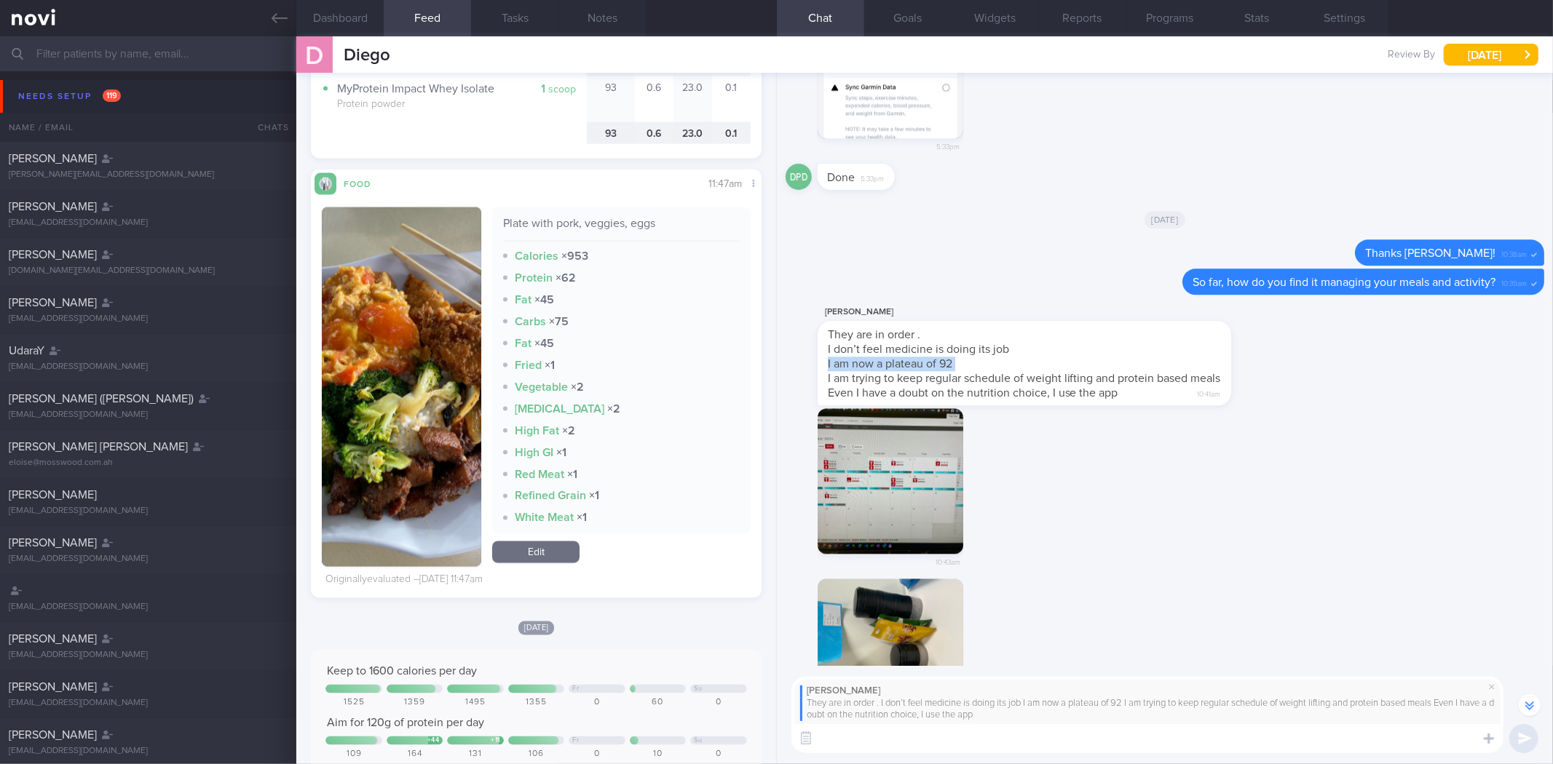
click at [845, 364] on span "I am now a plateau of 92" at bounding box center [890, 364] width 124 height 12
click at [844, 361] on span "I am now a plateau of 92" at bounding box center [890, 364] width 124 height 12
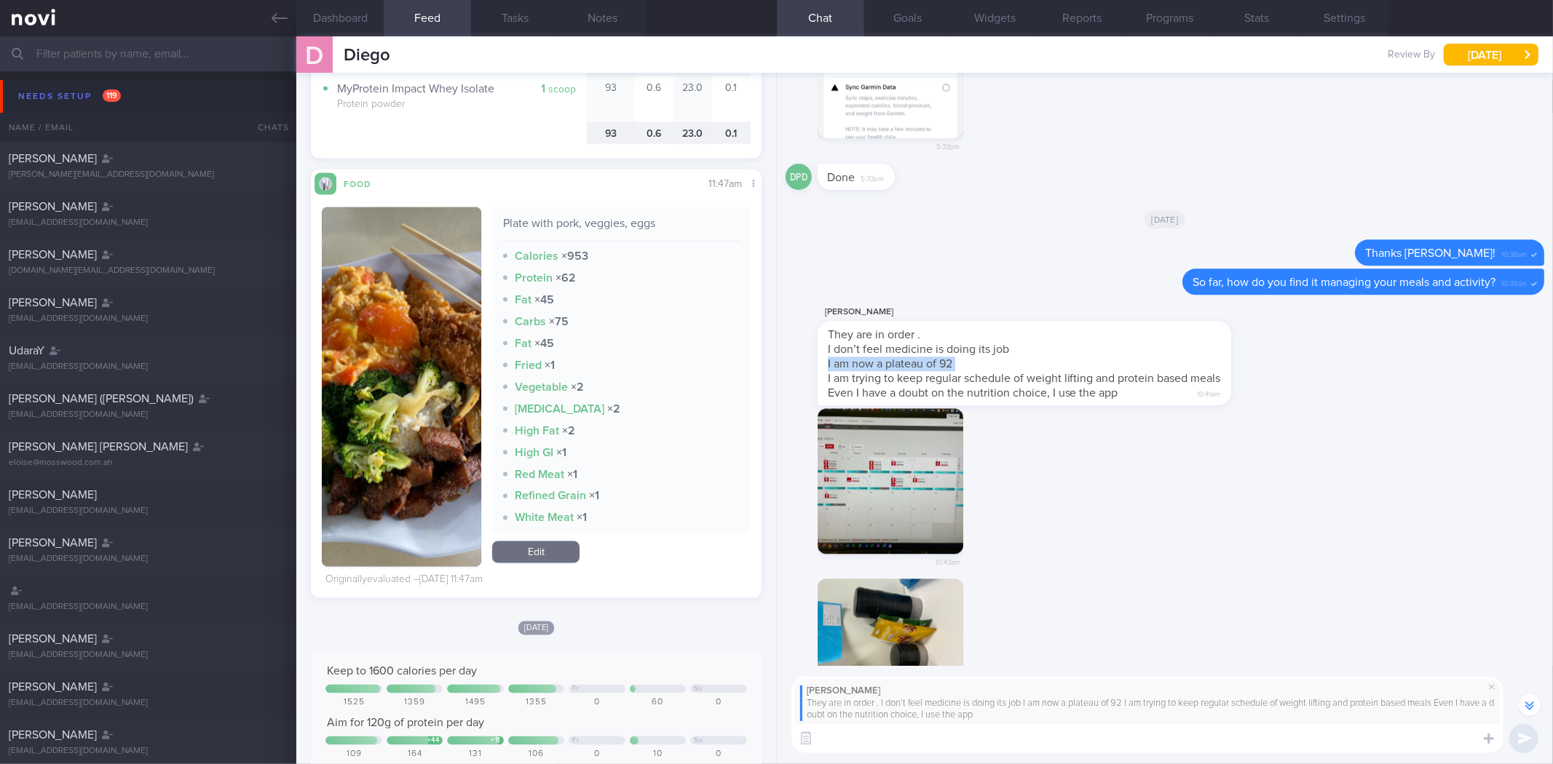
click at [844, 361] on span "I am now a plateau of 92" at bounding box center [890, 364] width 124 height 12
click at [828, 333] on span "They are in order ." at bounding box center [874, 335] width 92 height 12
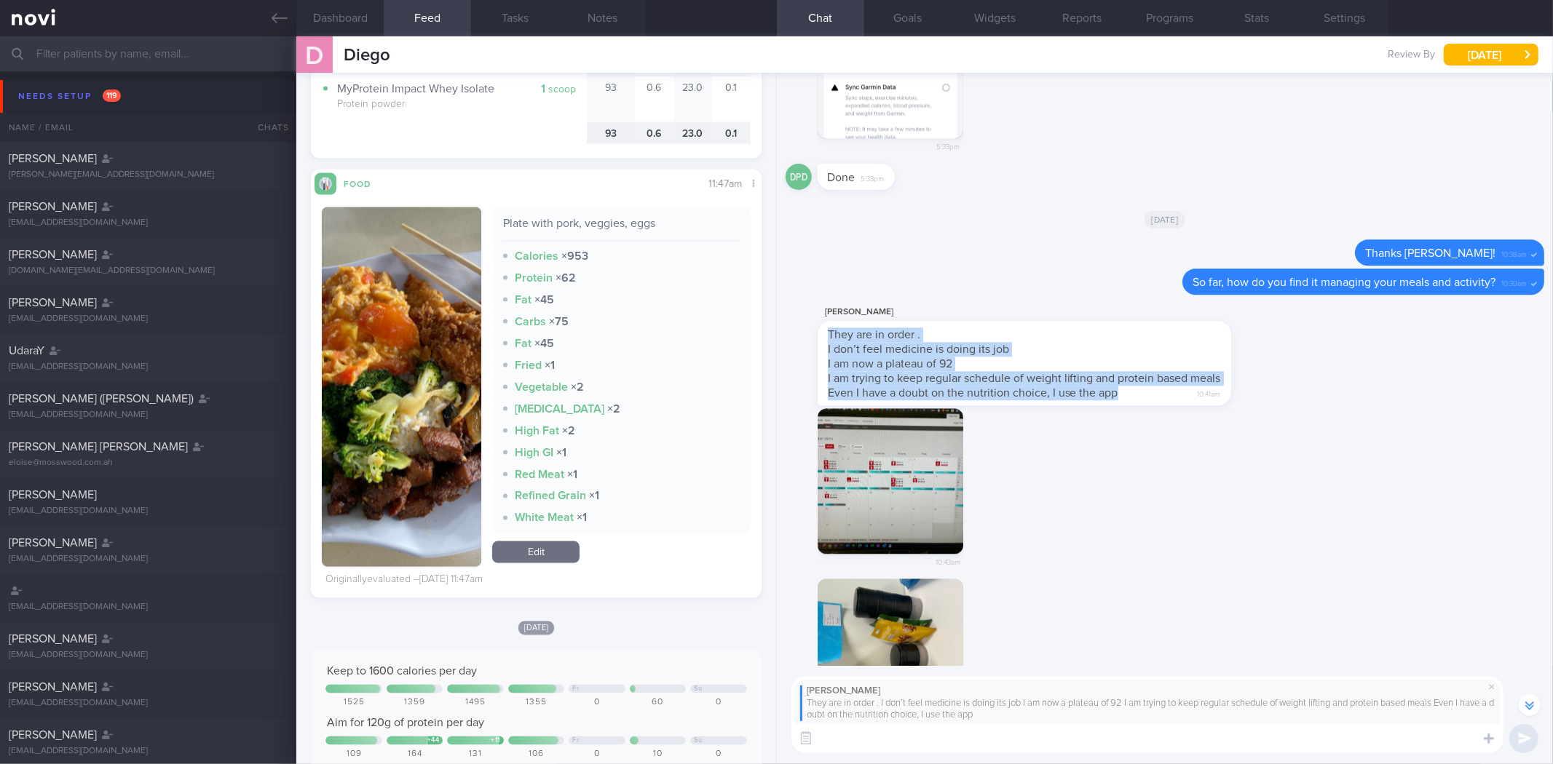
drag, startPoint x: 830, startPoint y: 335, endPoint x: 1138, endPoint y: 400, distance: 315.5
click at [1138, 400] on div "They are in order . I don’t feel medicine is doing its job I am now a plateau o…" at bounding box center [1023, 363] width 413 height 84
copy span "They are in order . I don’t feel medicine is doing its job I am now a plateau o…"
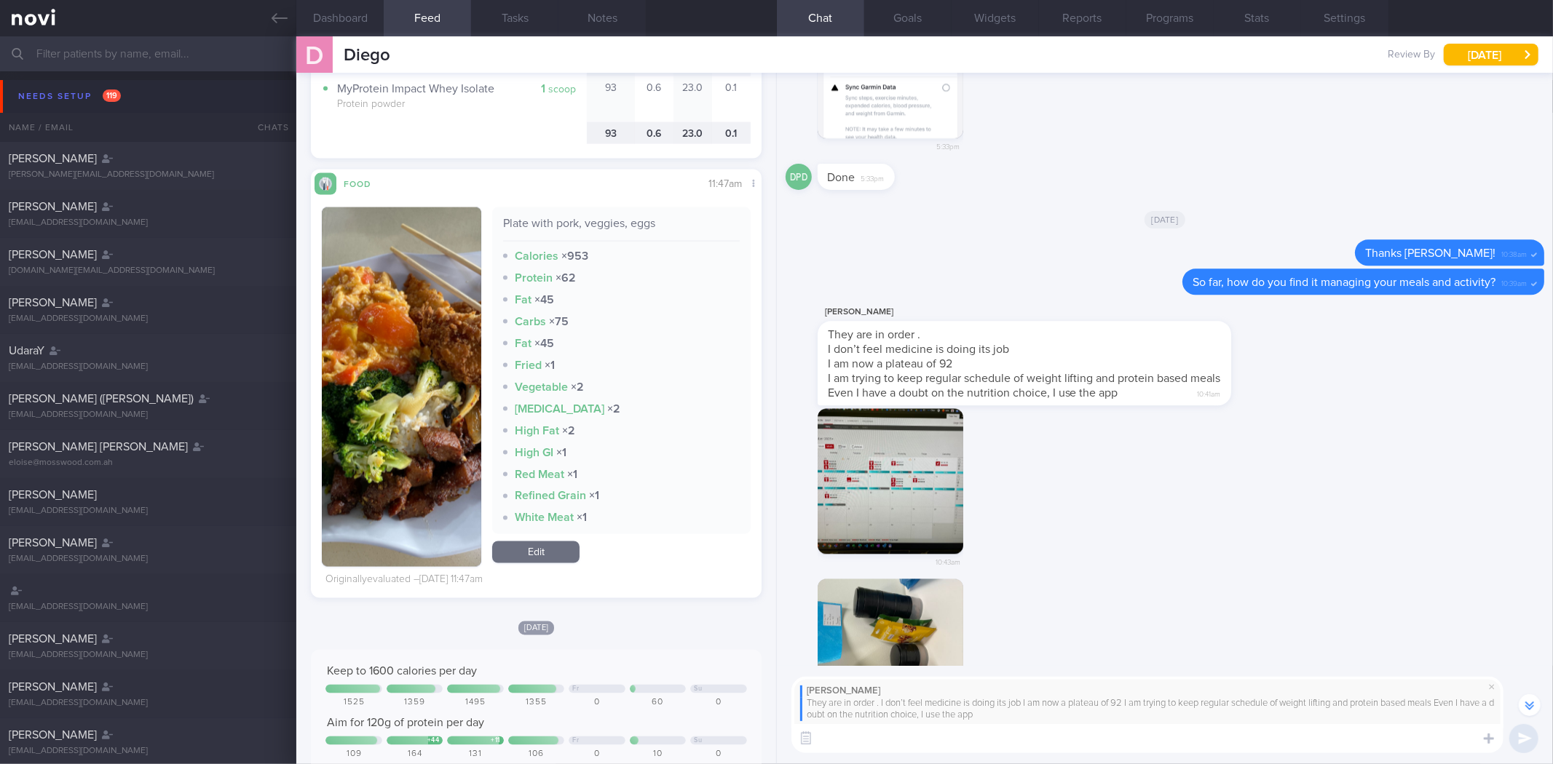
click at [1155, 562] on div "10:43am" at bounding box center [1164, 493] width 758 height 171
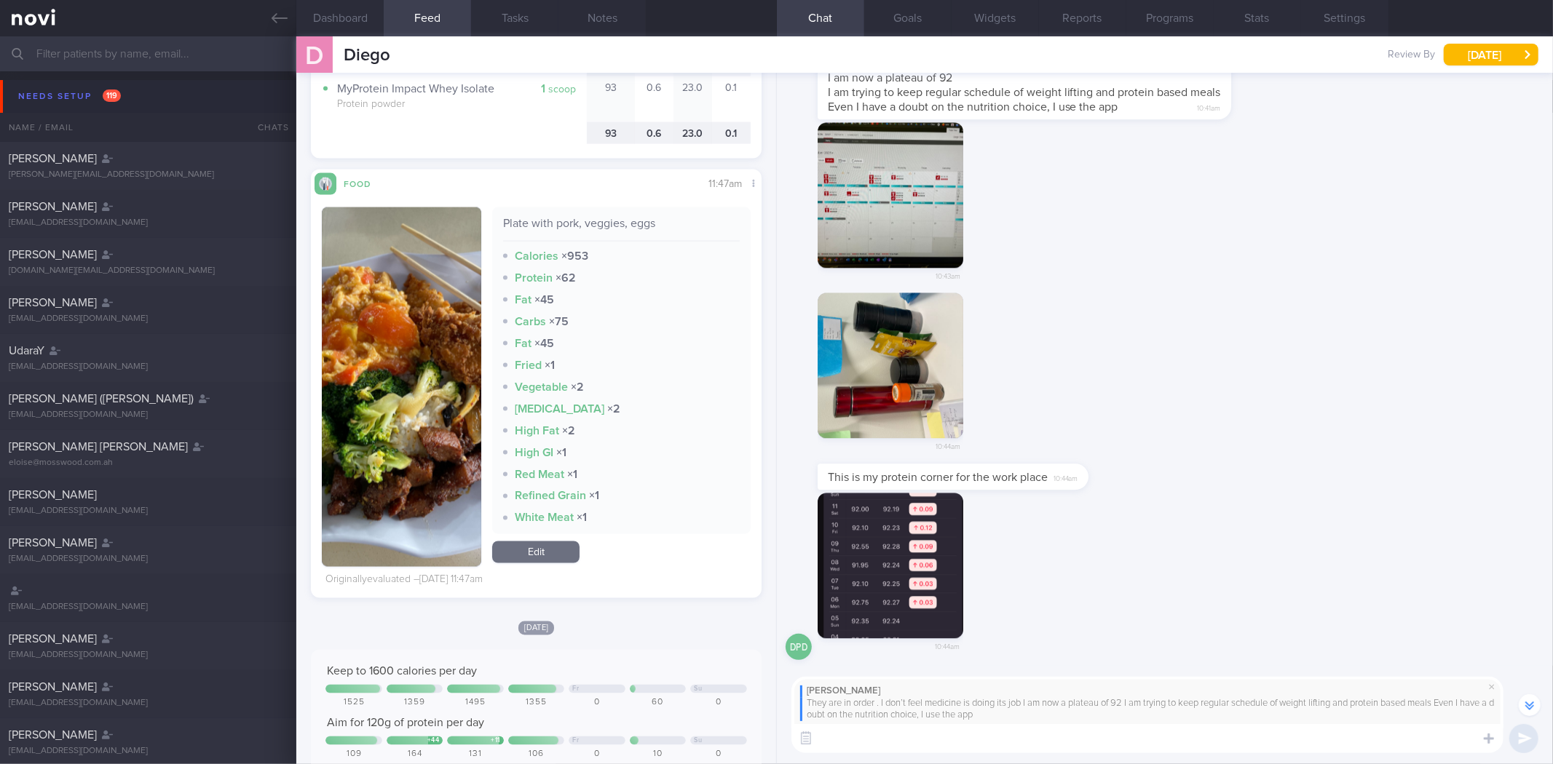
scroll to position [0, 0]
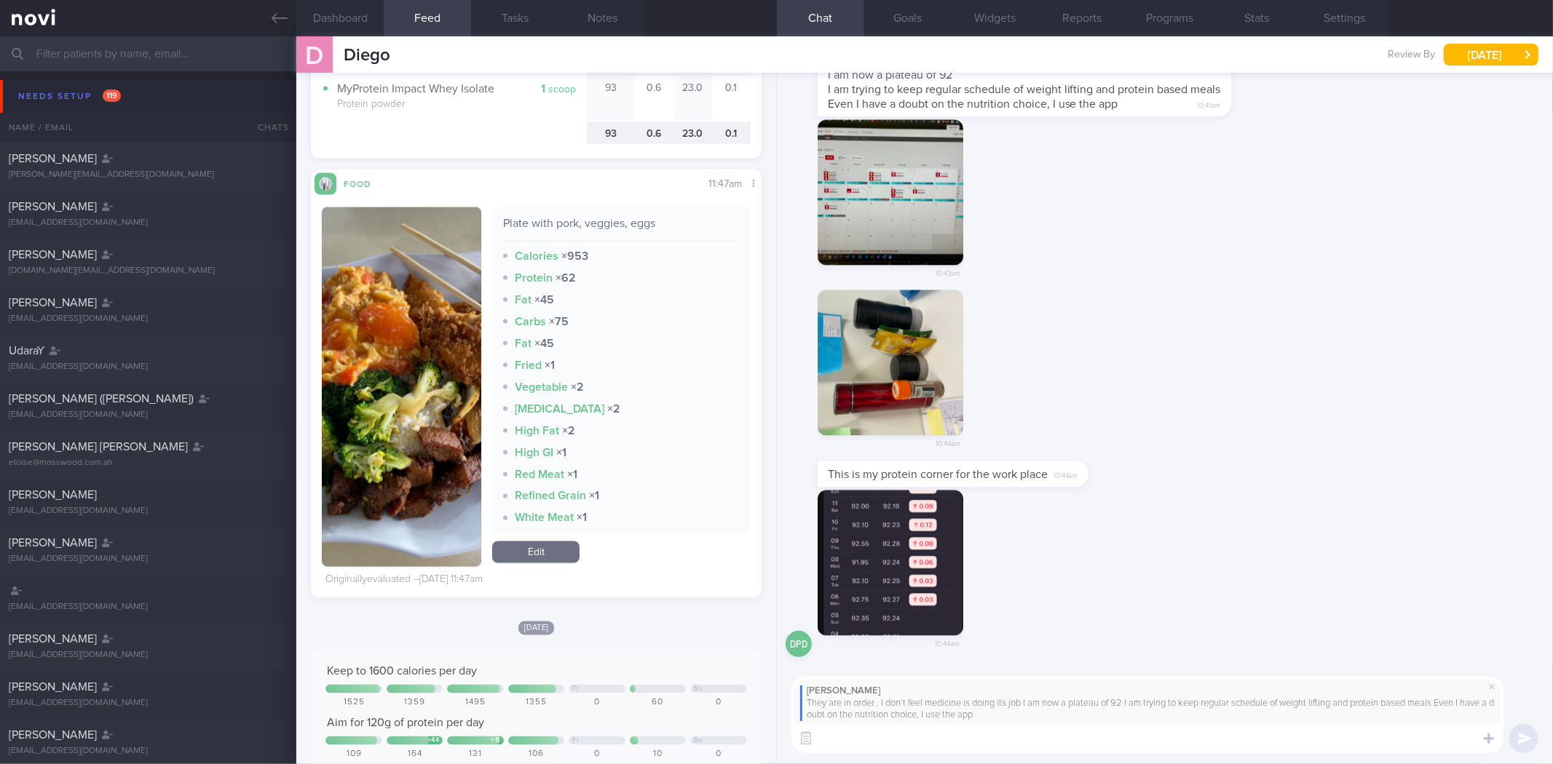
click at [878, 732] on textarea at bounding box center [1147, 738] width 712 height 29
paste textarea "It’s good that you’ve been consistent with both your workouts and nutrition — t…"
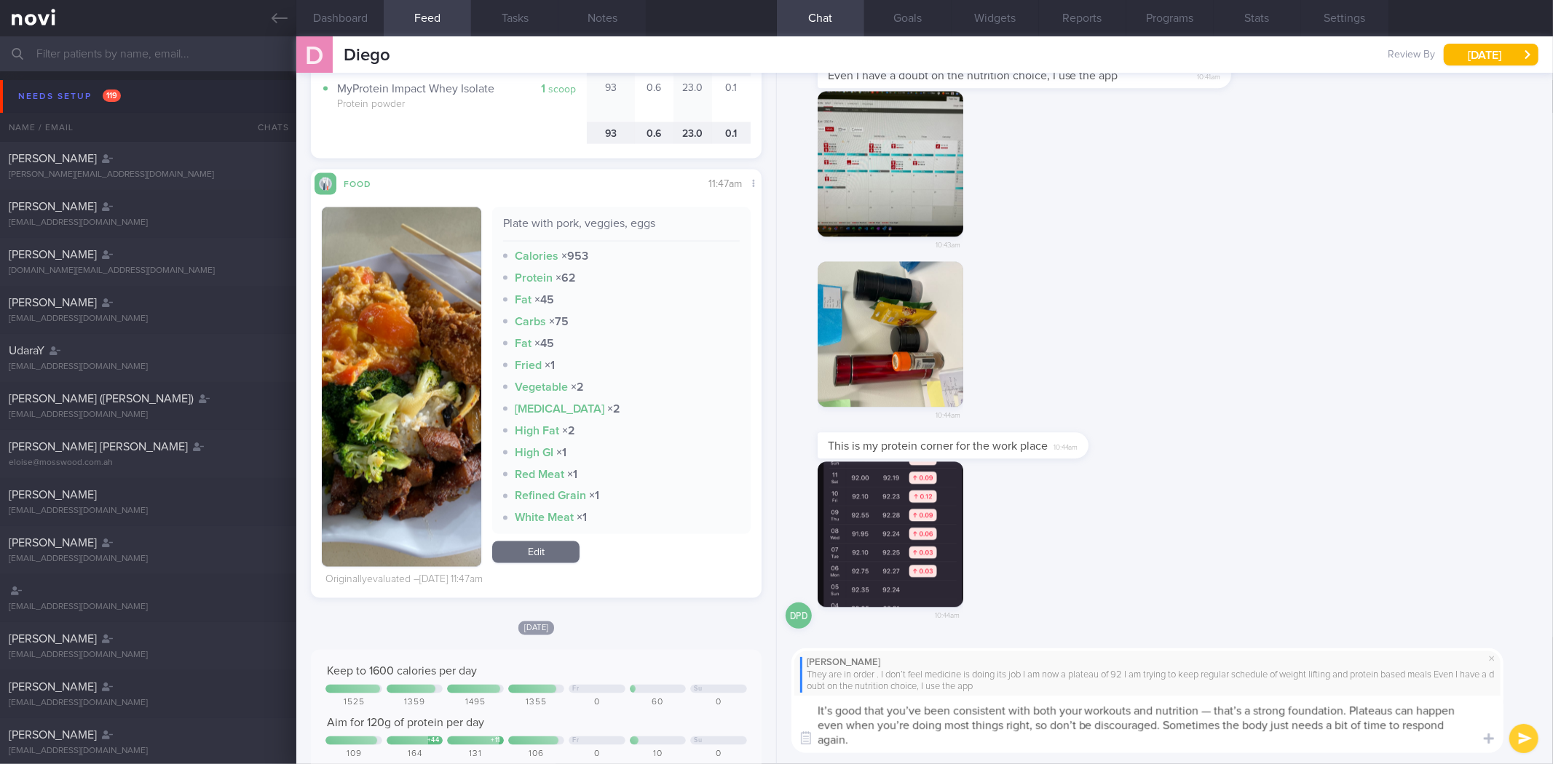
drag, startPoint x: 1208, startPoint y: 708, endPoint x: 1235, endPoint y: 705, distance: 27.2
click at [1209, 708] on textarea "It’s good that you’ve been consistent with both your workouts and nutrition — t…" at bounding box center [1147, 725] width 712 height 58
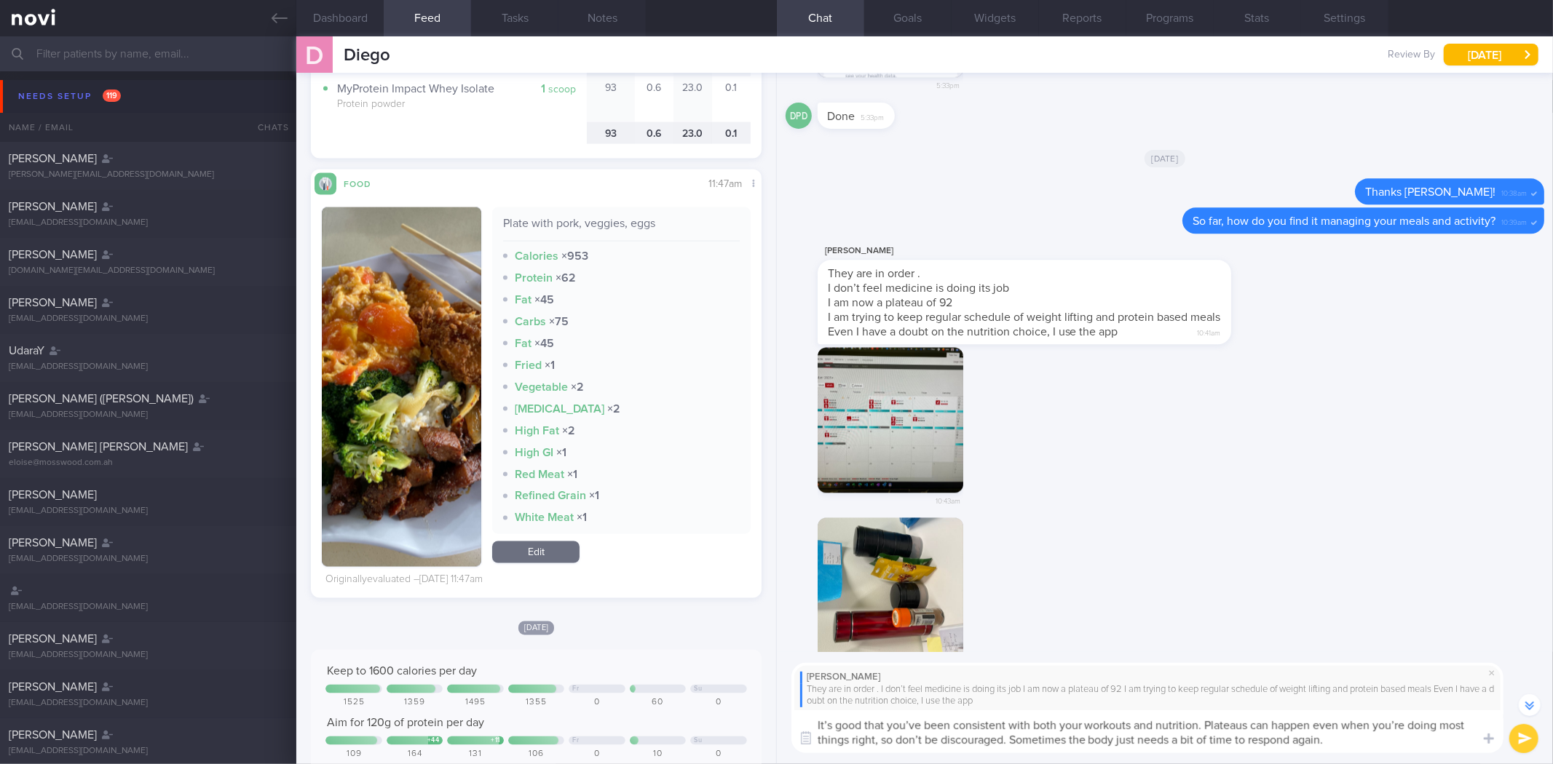
scroll to position [-242, 0]
click at [914, 438] on button "button" at bounding box center [890, 422] width 146 height 146
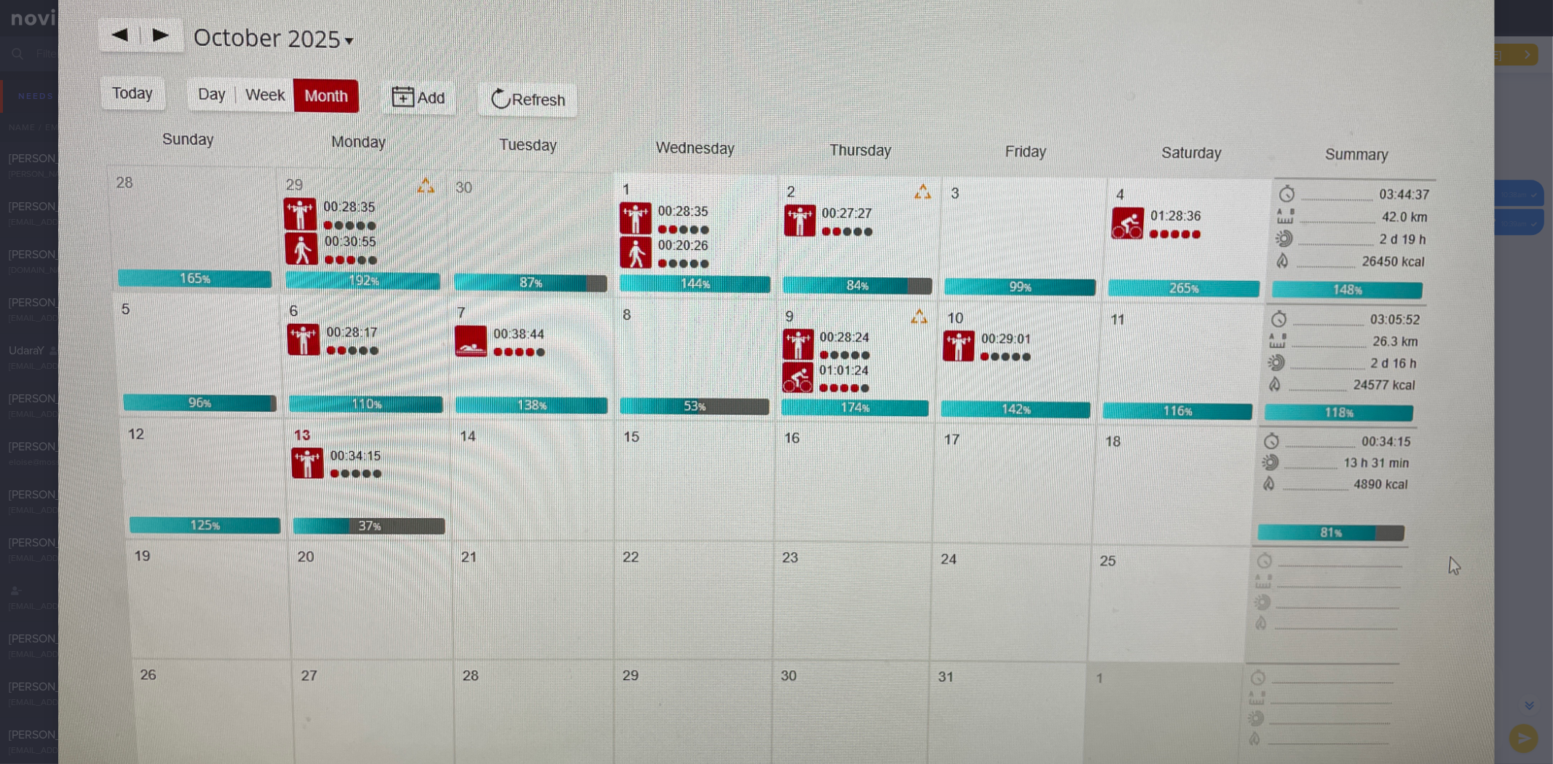
scroll to position [162, 0]
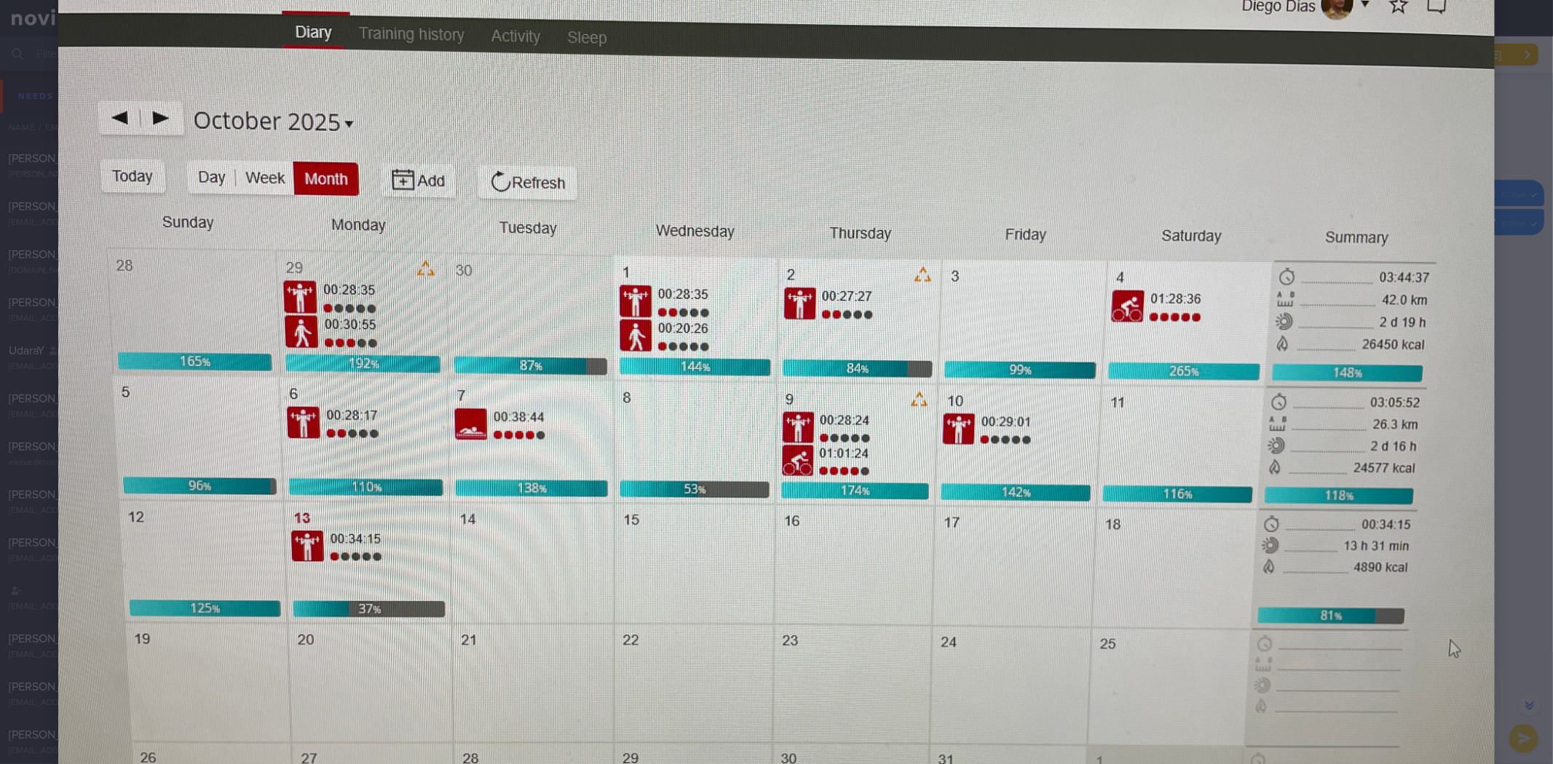
click at [1491, 384] on div at bounding box center [776, 435] width 1553 height 1194
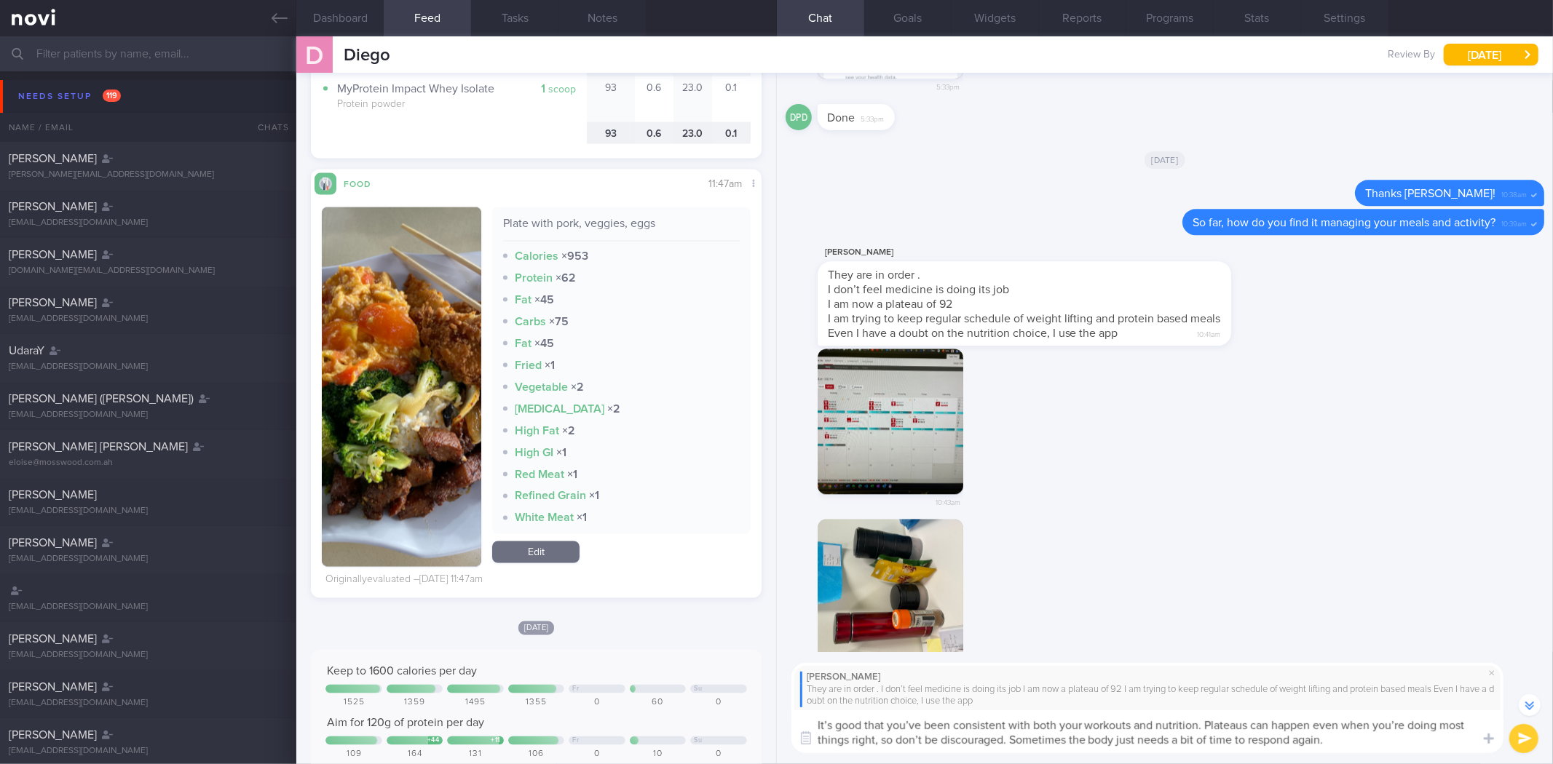
click at [1344, 732] on textarea "It’s good that you’ve been consistent with both your workouts and nutrition. Pl…" at bounding box center [1147, 731] width 712 height 43
click at [1354, 735] on textarea "It’s good that you’ve been consistent with both your workouts and nutrition. Pl…" at bounding box center [1147, 731] width 712 height 43
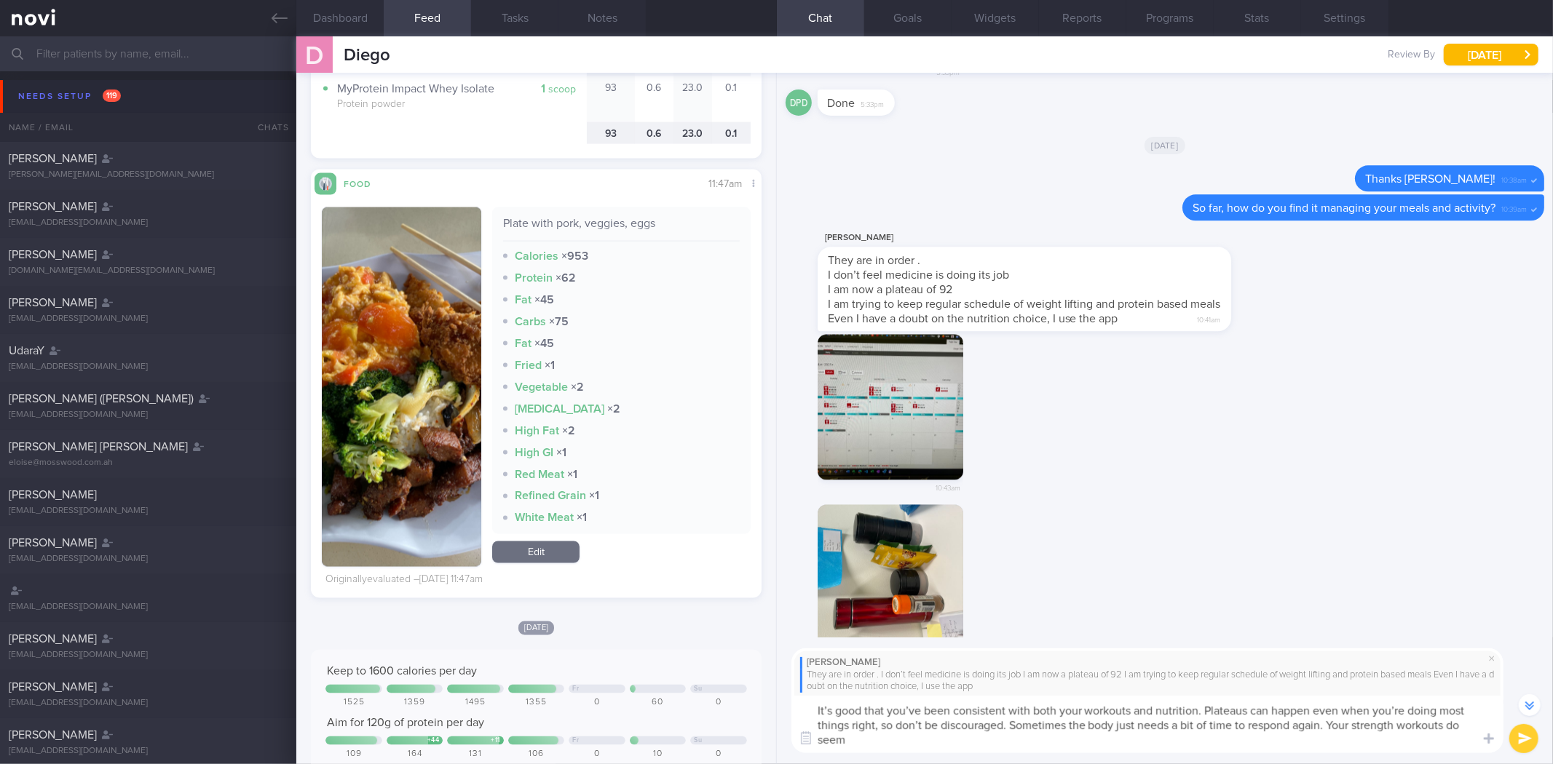
scroll to position [-257, 0]
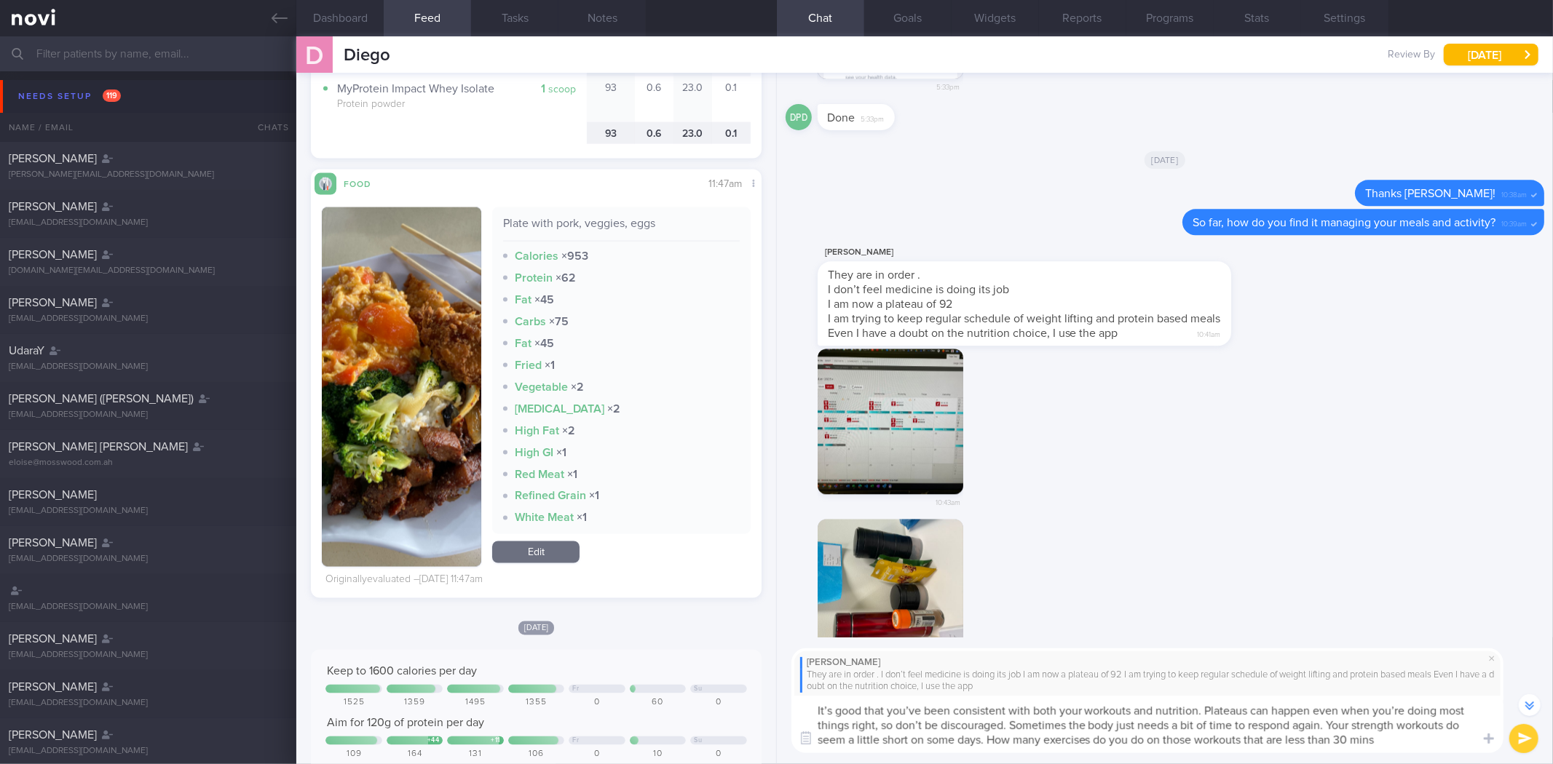
type textarea "It’s good that you’ve been consistent with both your workouts and nutrition. Pl…"
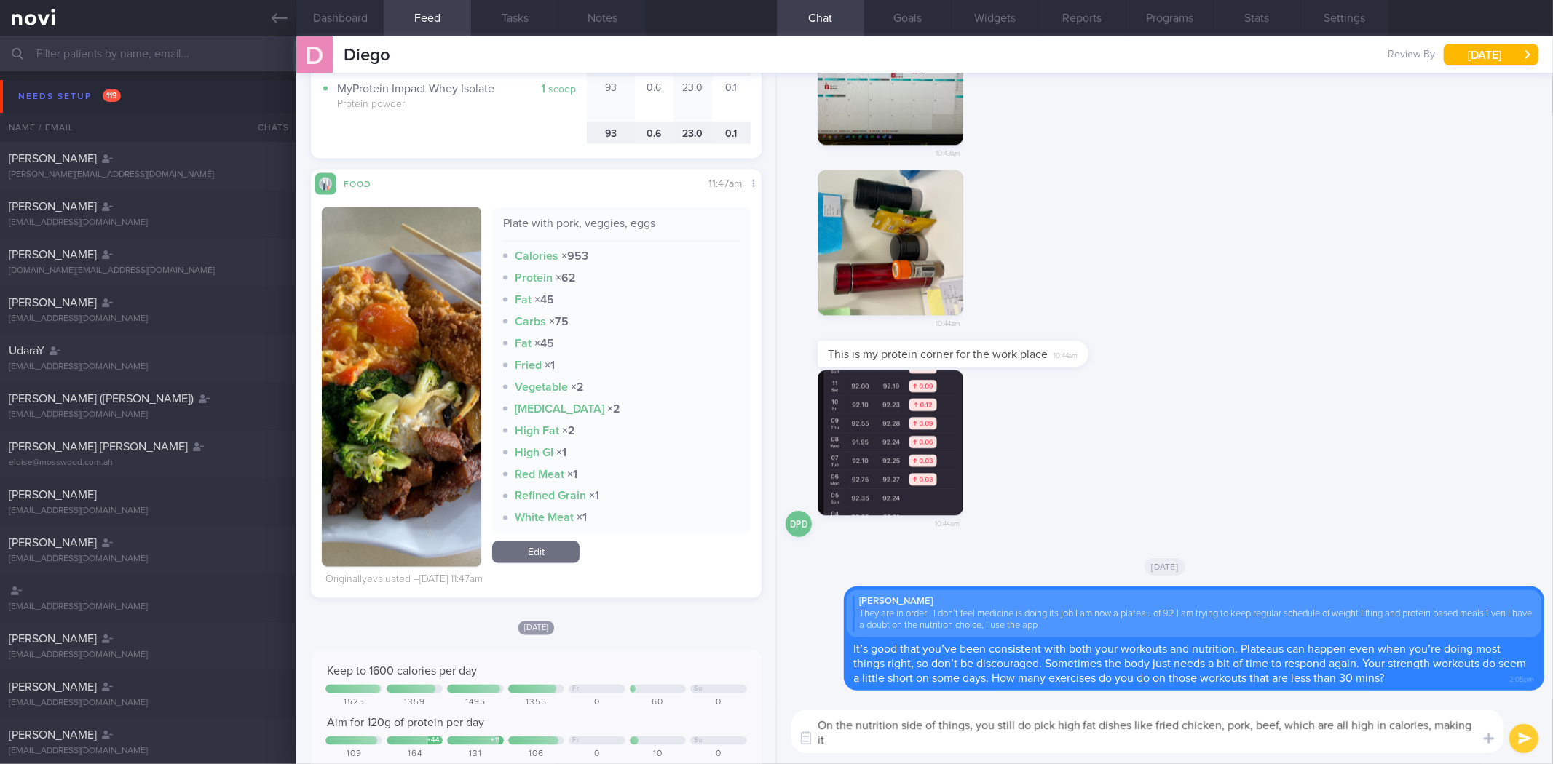
scroll to position [0, 0]
type textarea "On the nutrition side of things, you still do pick high fat dishes like fried c…"
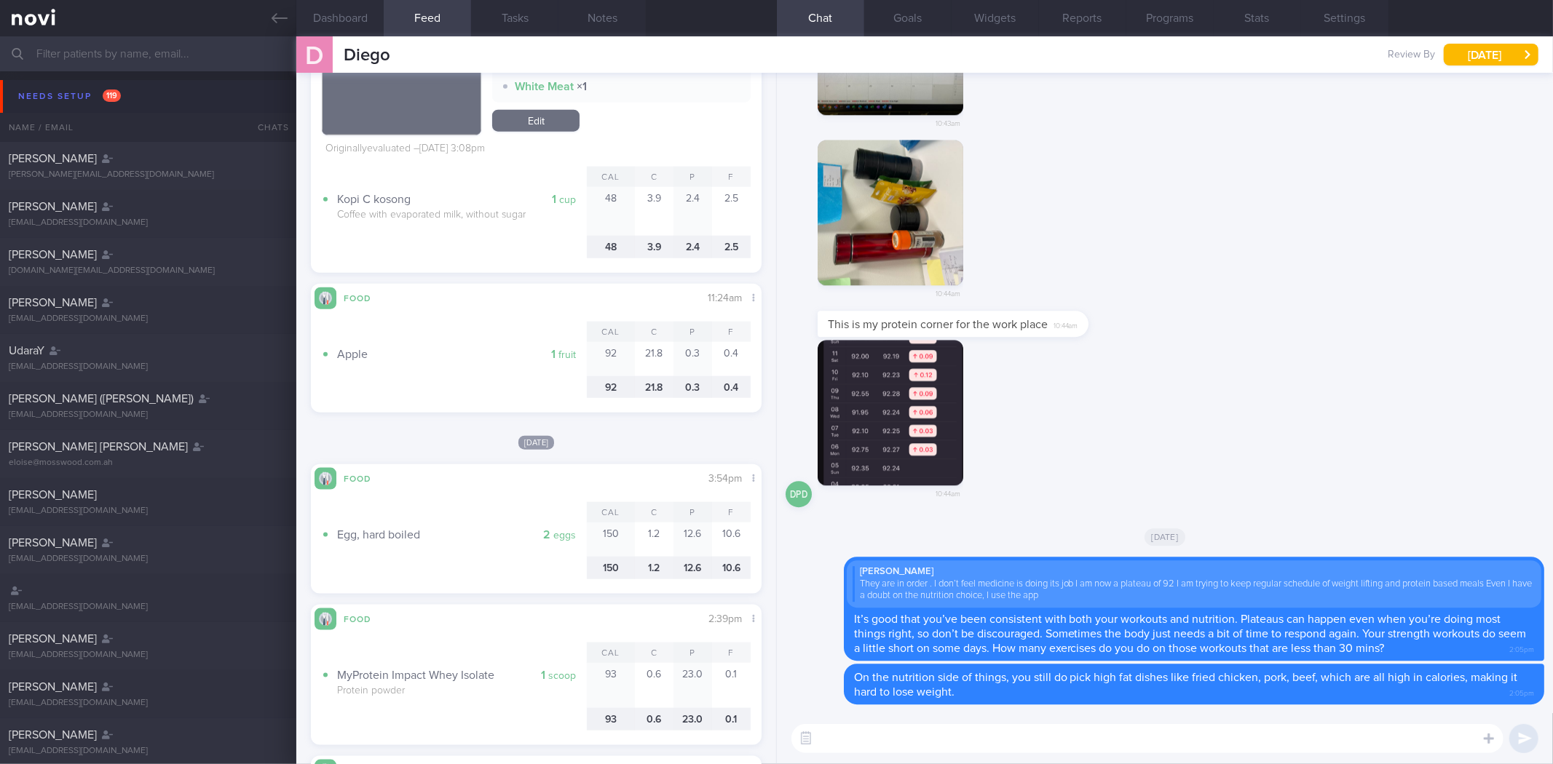
scroll to position [1180, 0]
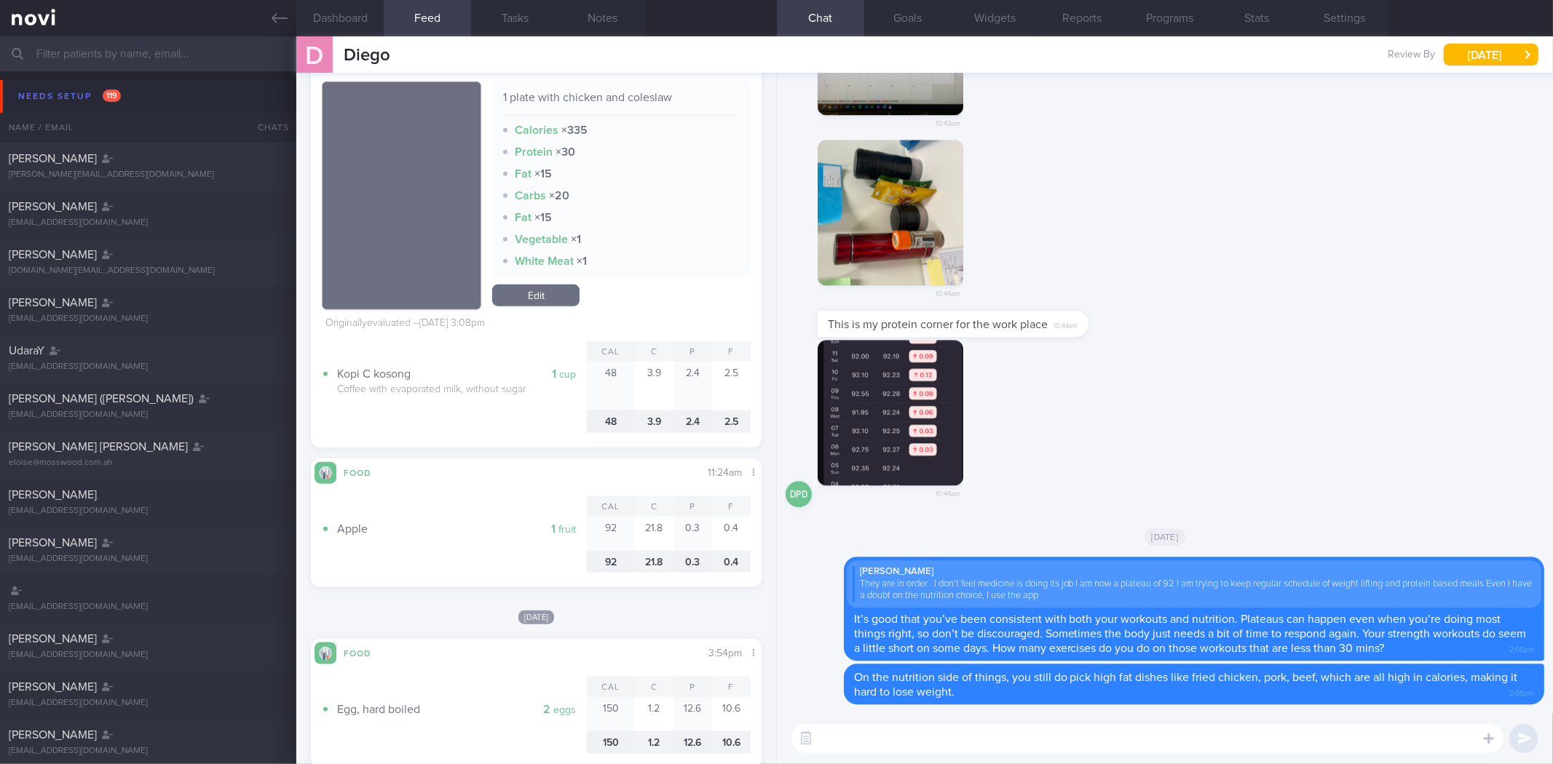
drag, startPoint x: 1079, startPoint y: 333, endPoint x: 1301, endPoint y: 355, distance: 222.4
click at [1132, 317] on div "This is my protein corner for the work place 10:44am" at bounding box center [974, 324] width 314 height 26
drag, startPoint x: 1093, startPoint y: 322, endPoint x: 1108, endPoint y: 323, distance: 15.4
click at [1108, 323] on div "This is my protein corner for the work place 10:44am" at bounding box center [974, 324] width 314 height 26
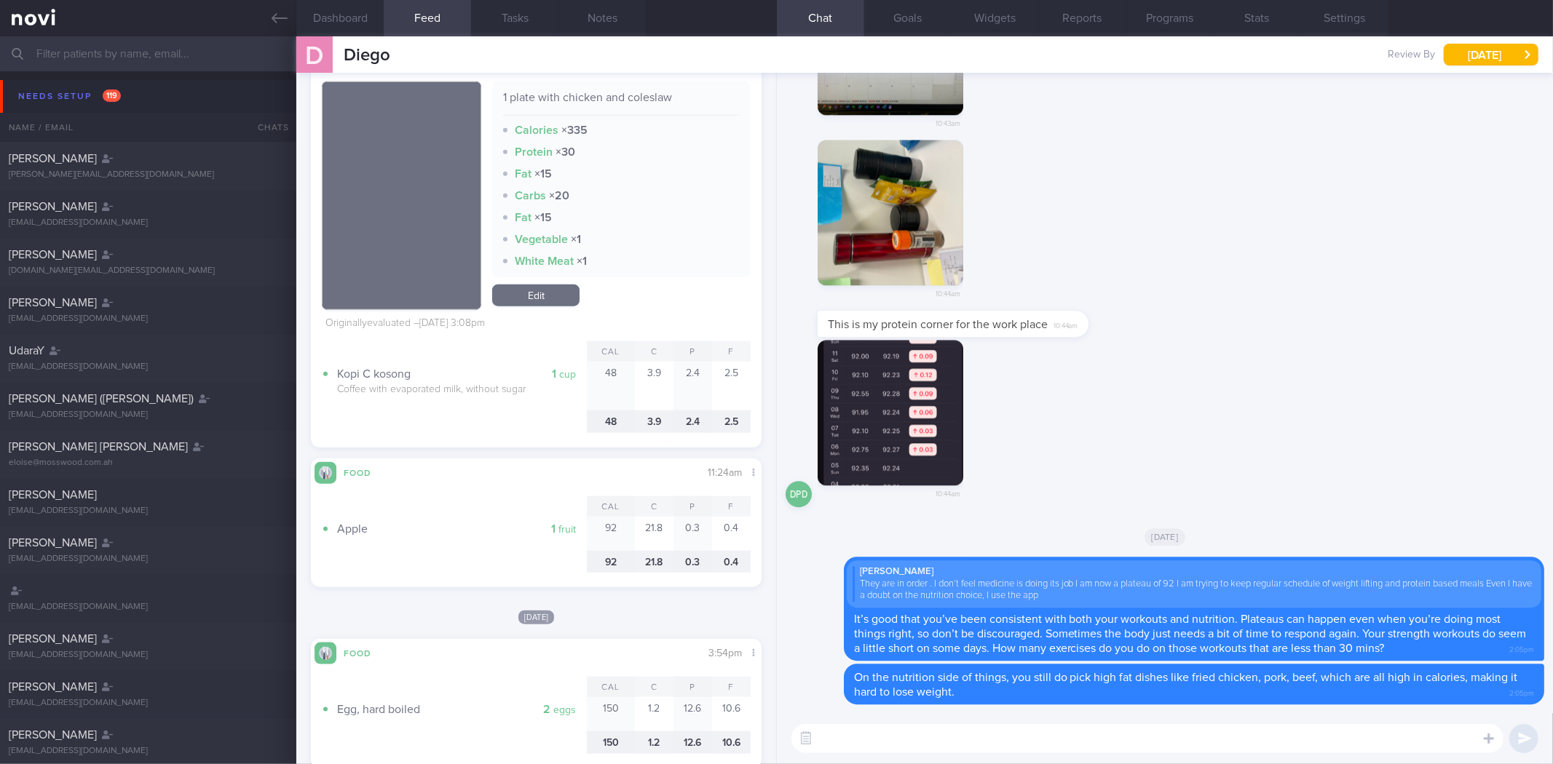
drag, startPoint x: 1080, startPoint y: 323, endPoint x: 1267, endPoint y: 336, distance: 187.5
click at [1267, 336] on div "This is my protein corner for the work place 10:44am" at bounding box center [1164, 325] width 758 height 29
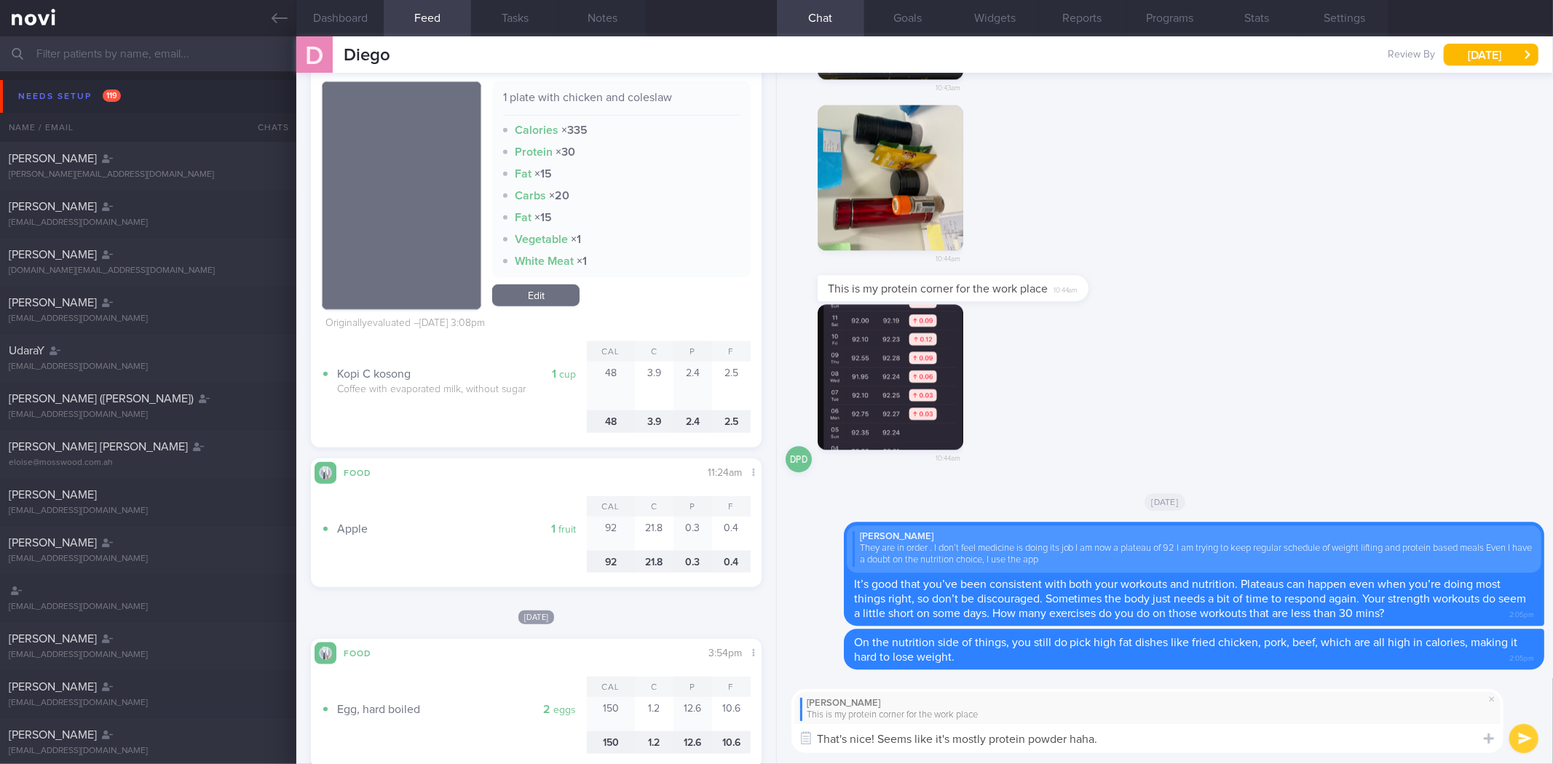
click at [924, 188] on button "button" at bounding box center [890, 178] width 146 height 146
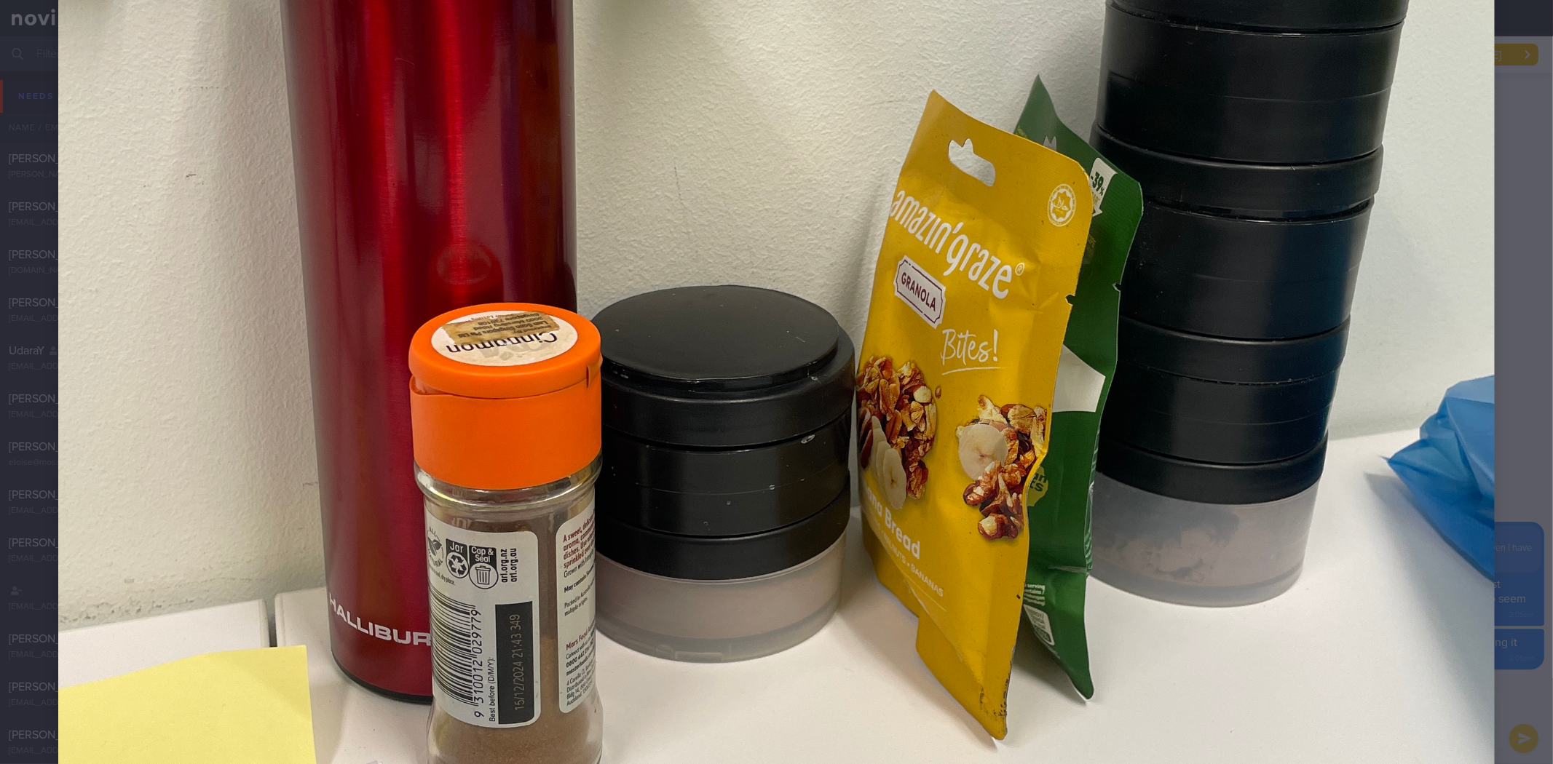
scroll to position [728, 0]
click at [1474, 370] on img at bounding box center [776, 287] width 1436 height 1915
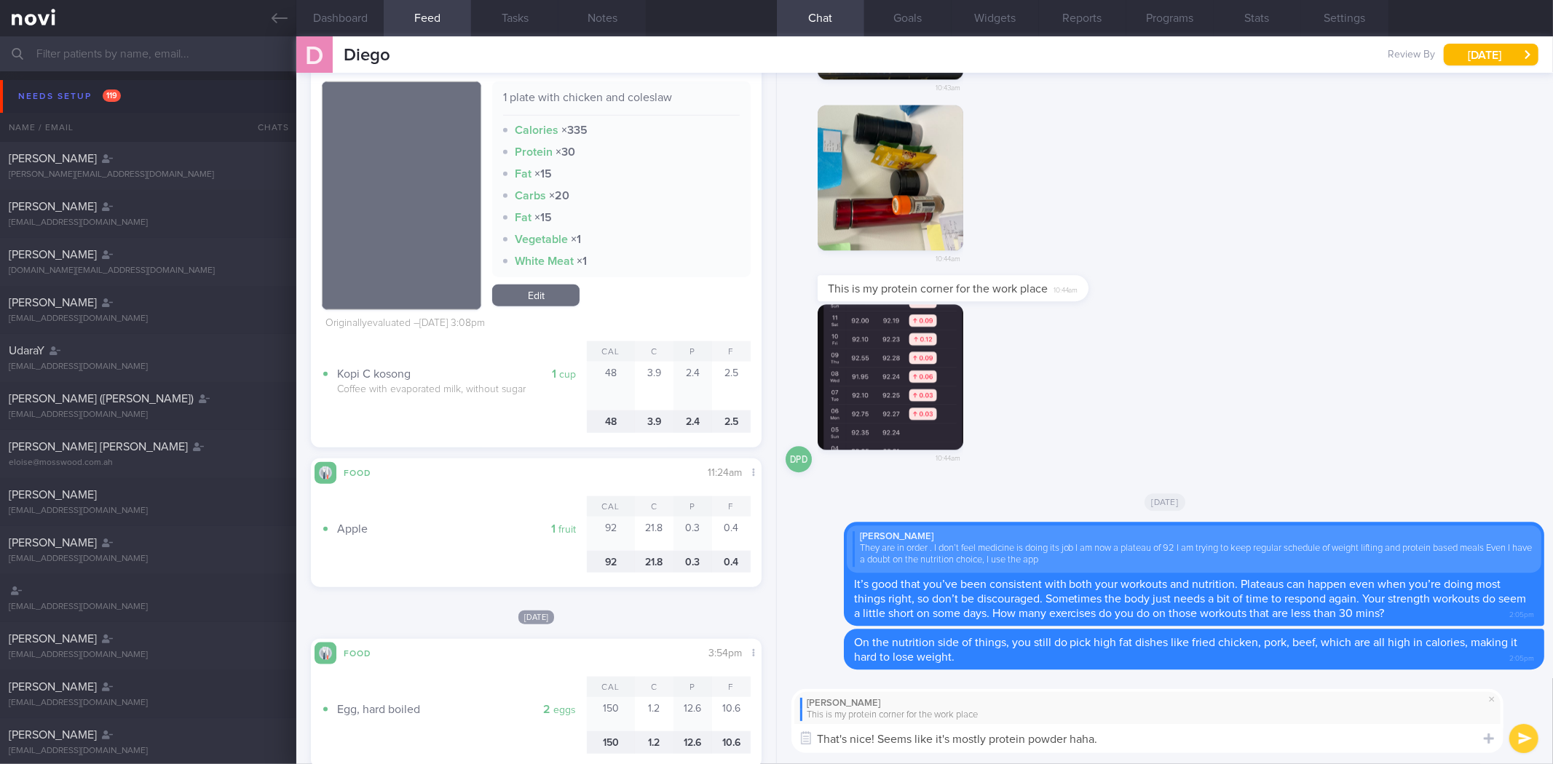
click at [1189, 737] on textarea "That's nice! Seems like it's mostly protein powder haha." at bounding box center [1147, 738] width 712 height 29
type textarea "That's nice! Seems like it's mostly protein powder haha. And some of the granol…"
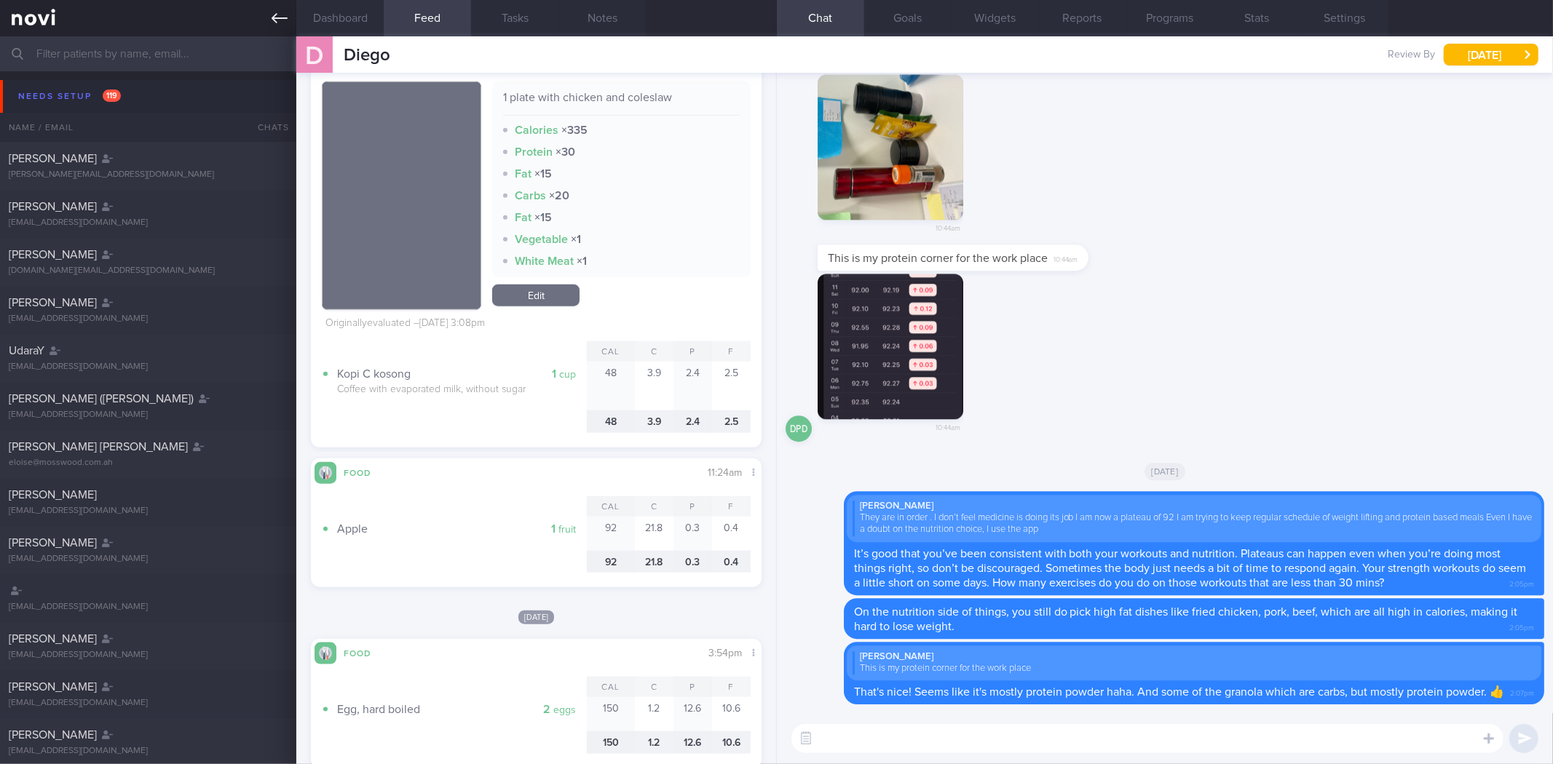
click at [284, 23] on icon at bounding box center [280, 18] width 16 height 16
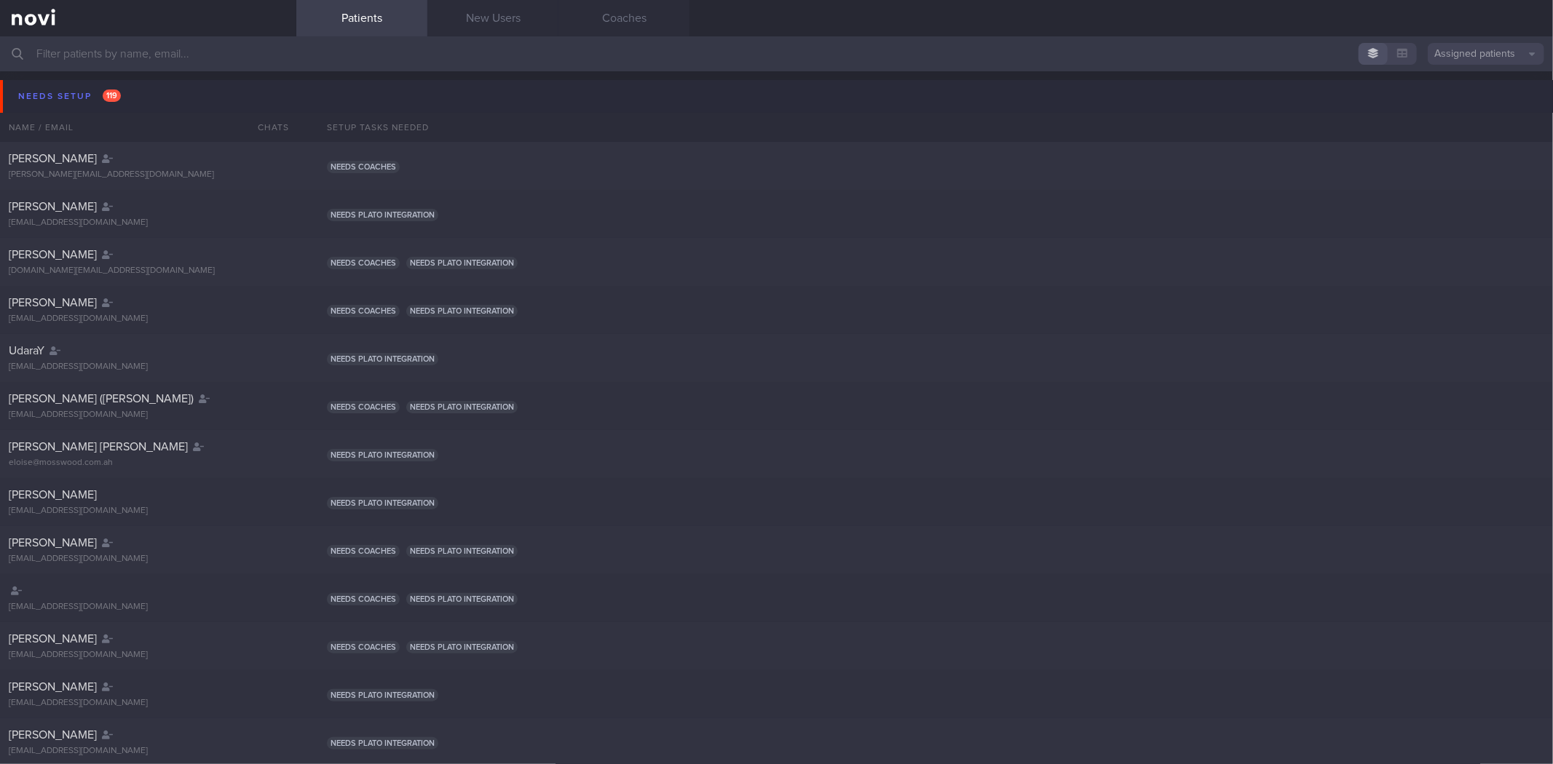
click at [195, 87] on button "Needs setup 119" at bounding box center [778, 96] width 1557 height 33
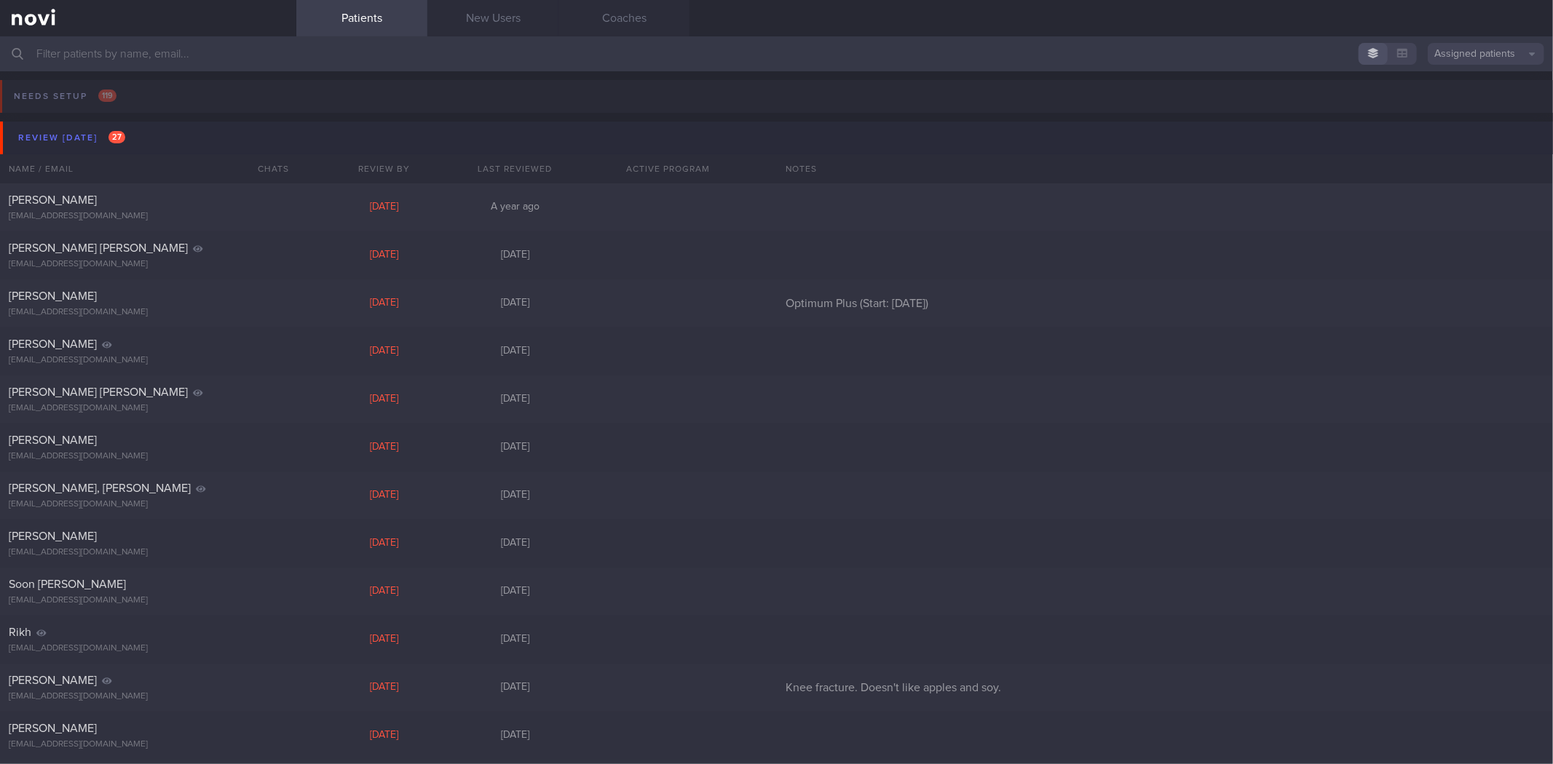
click at [179, 131] on button "Review today 27" at bounding box center [778, 138] width 1557 height 33
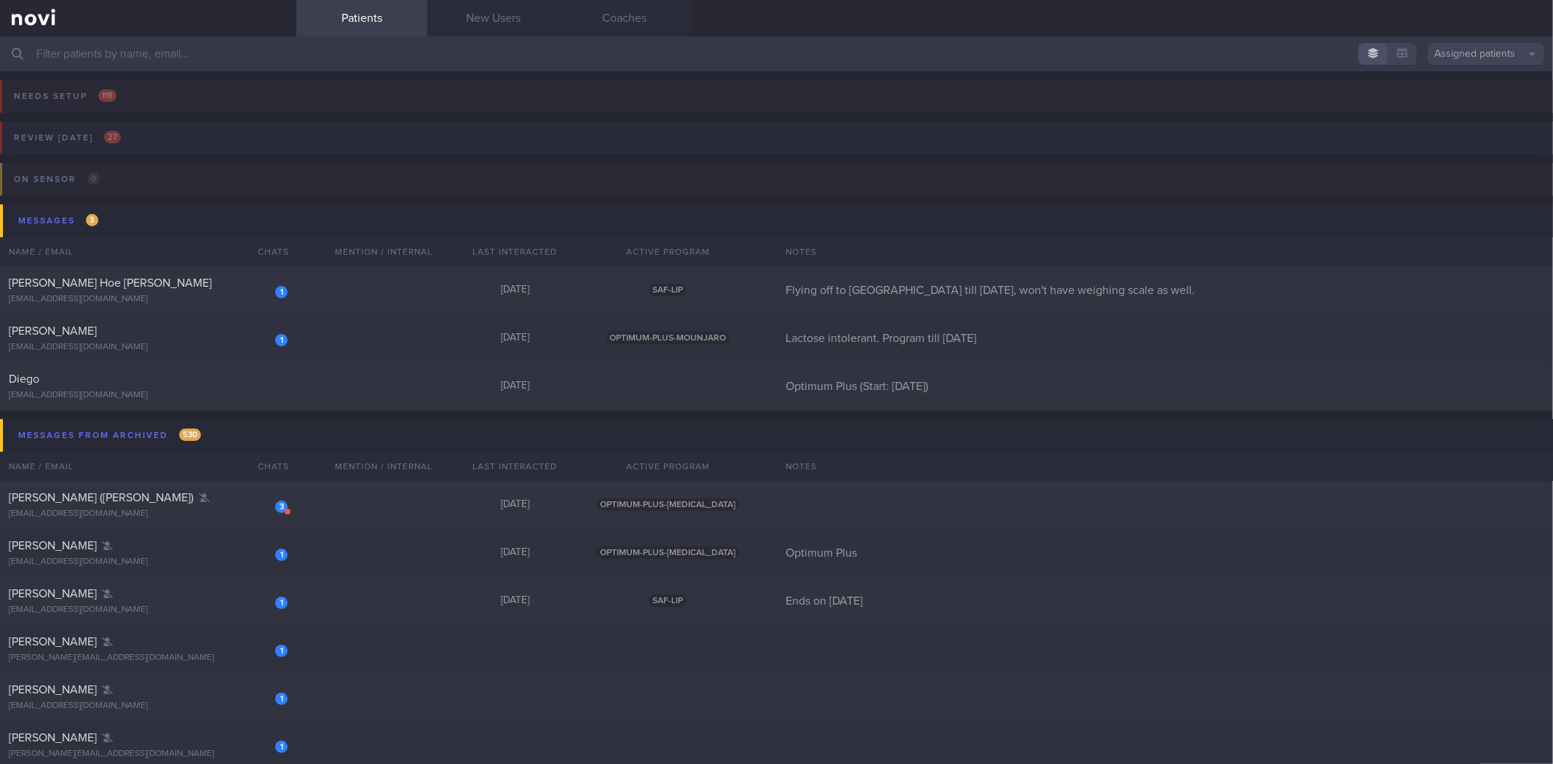
click at [151, 133] on button "Review today 27" at bounding box center [774, 142] width 1557 height 41
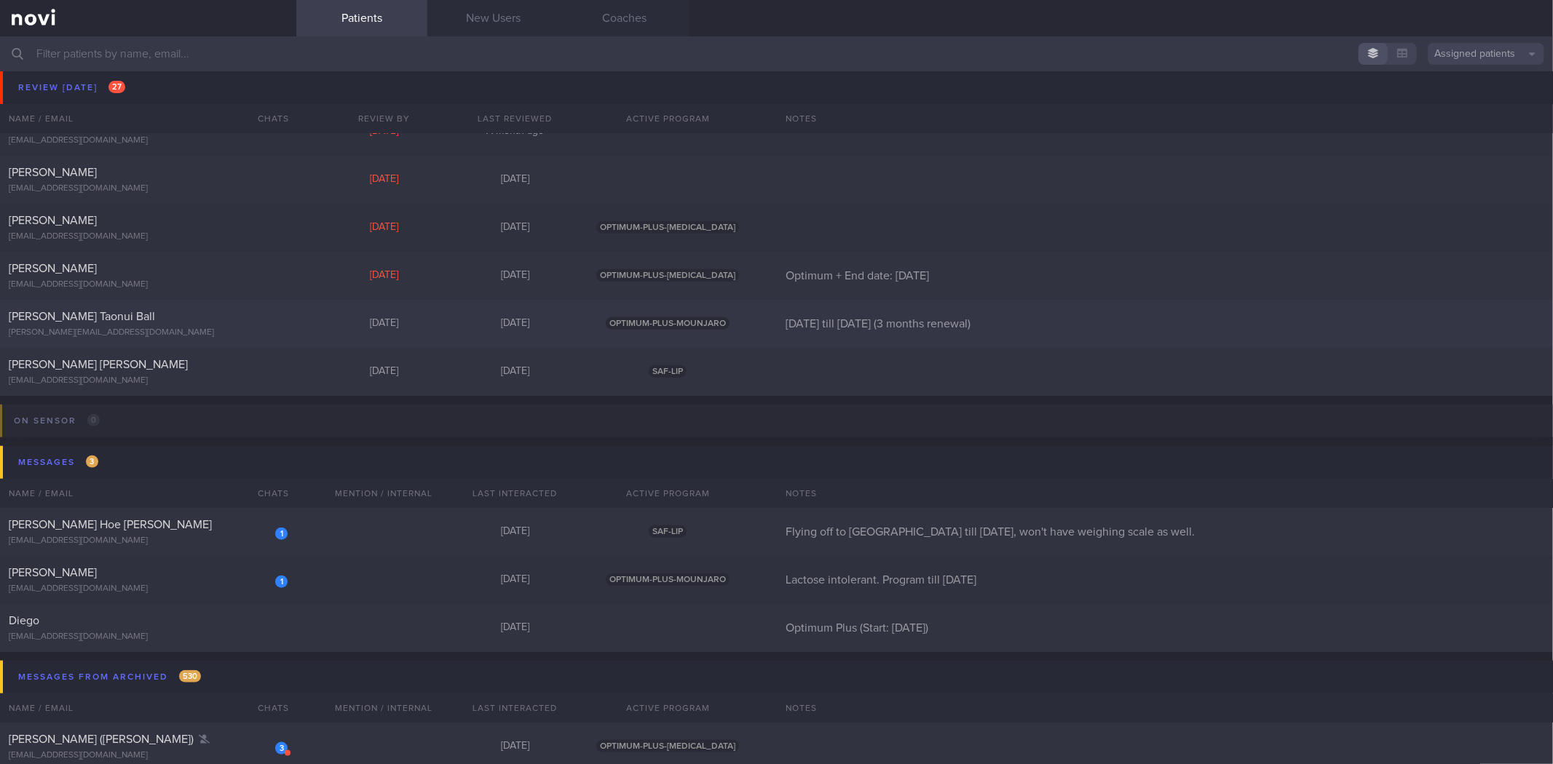
scroll to position [970, 0]
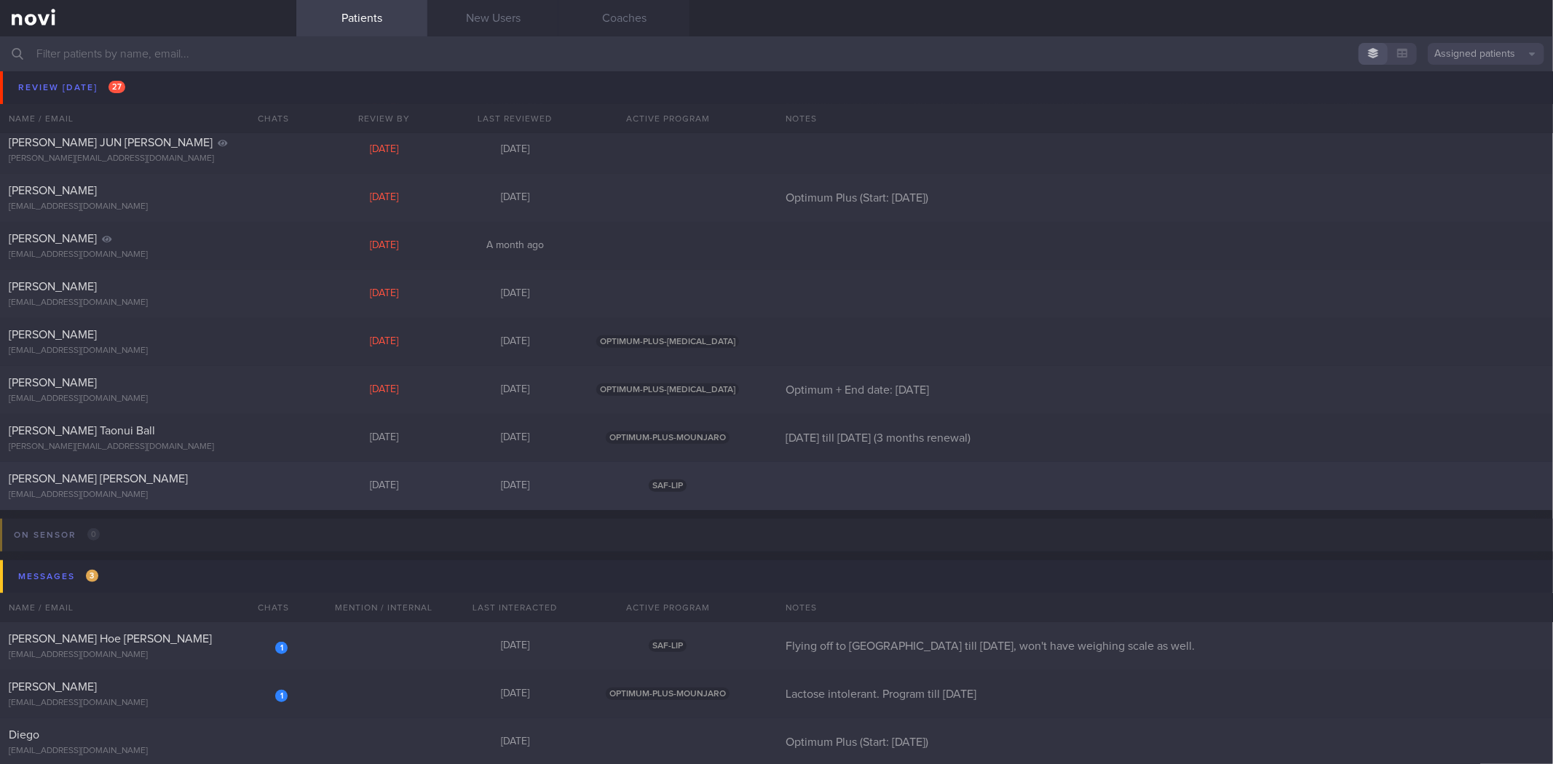
click at [230, 486] on div "Brady Tay Jia Ruo bradytay873@gmail.com" at bounding box center [148, 486] width 296 height 29
select select "9"
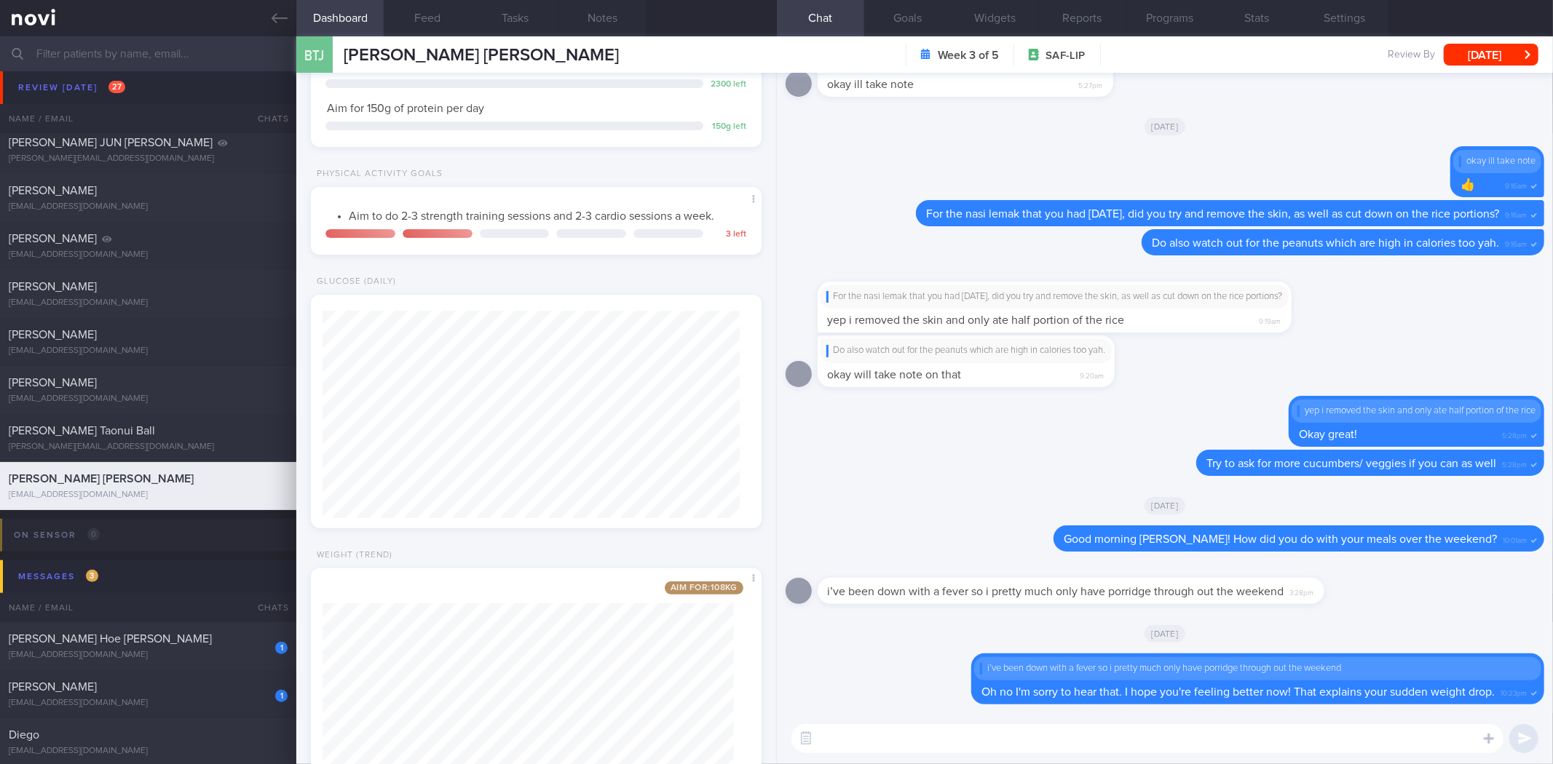
scroll to position [342, 0]
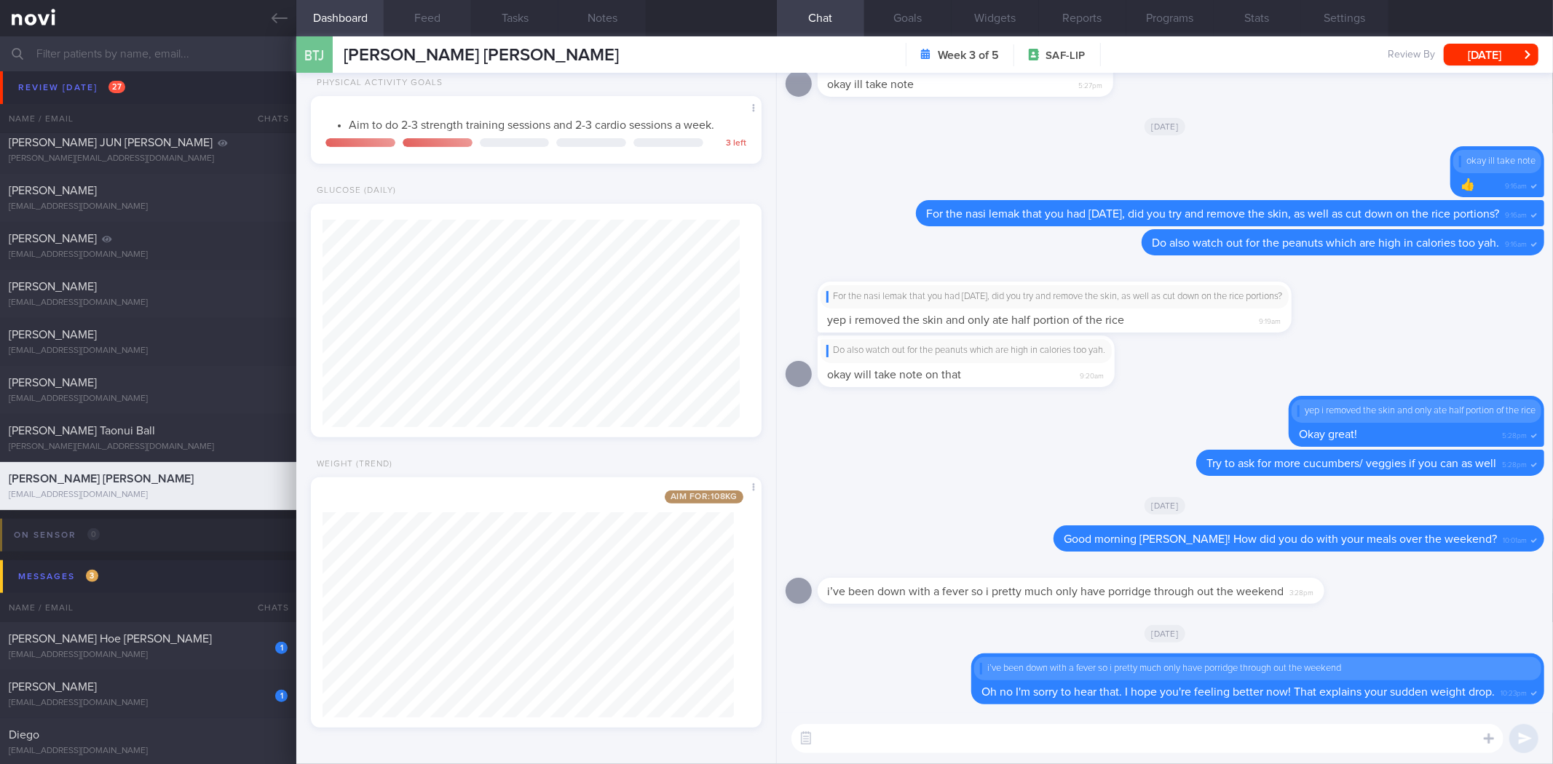
click at [431, 17] on button "Feed" at bounding box center [427, 18] width 87 height 36
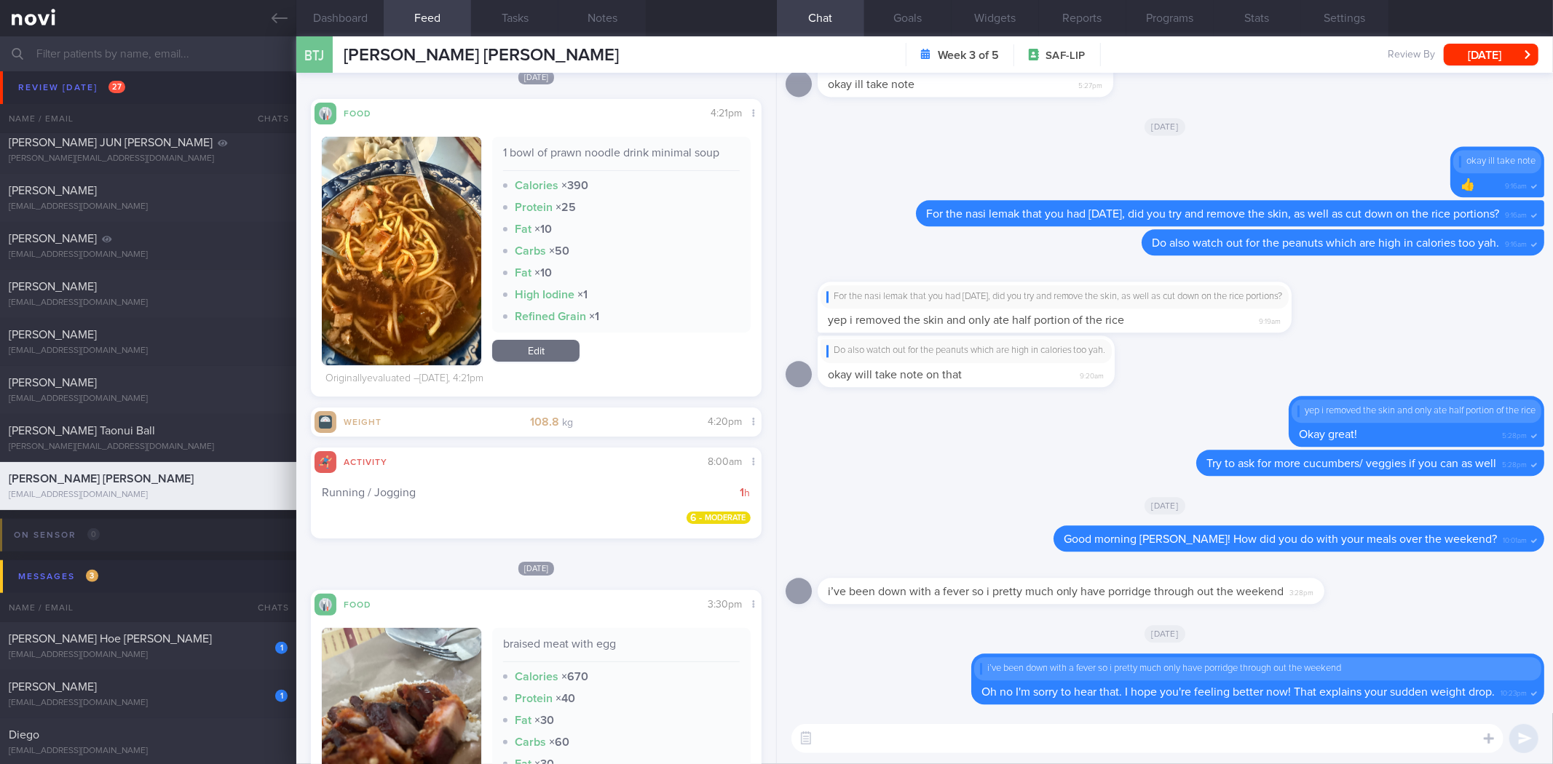
scroll to position [485, 0]
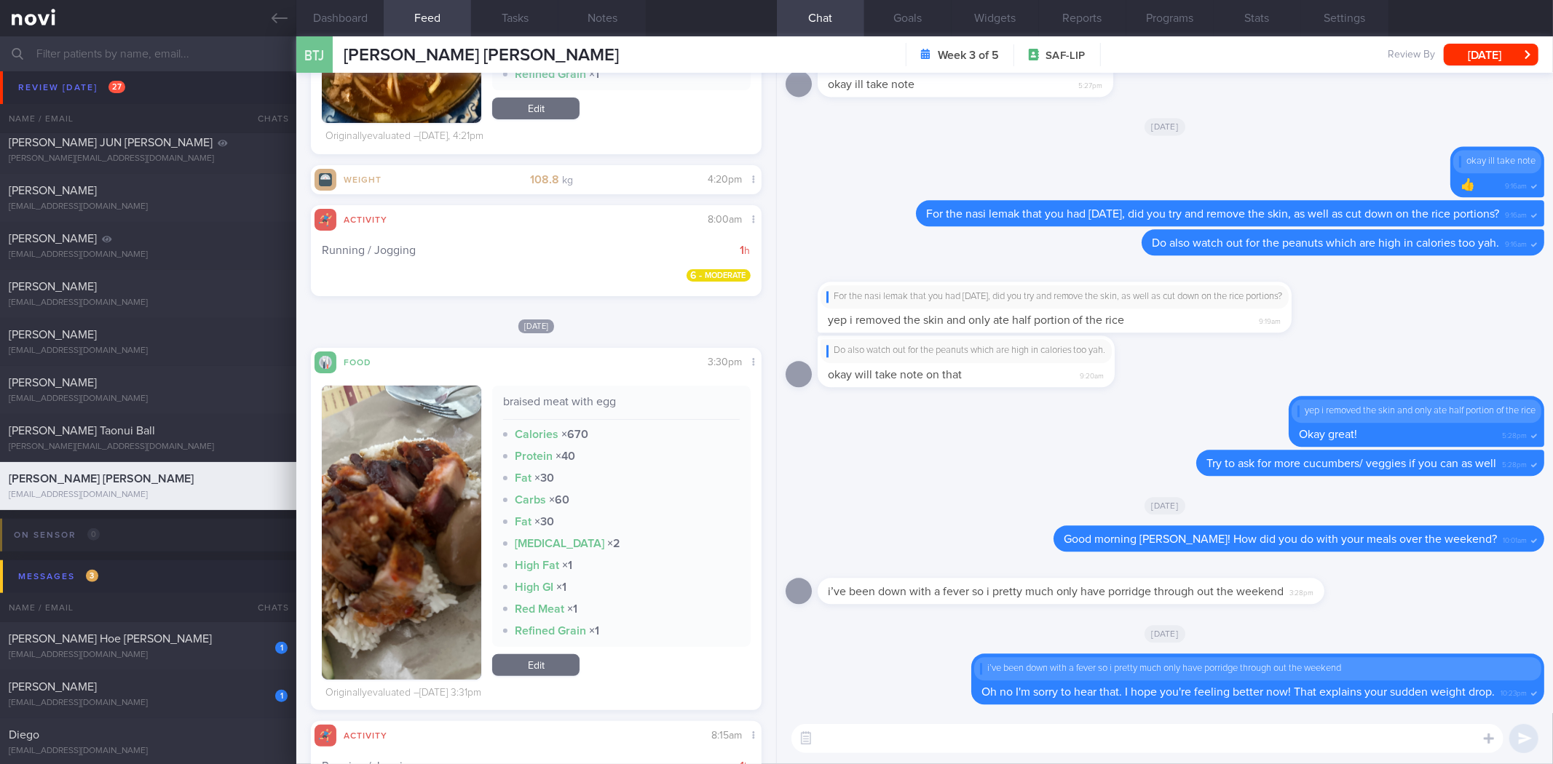
click at [437, 470] on button "button" at bounding box center [401, 533] width 159 height 294
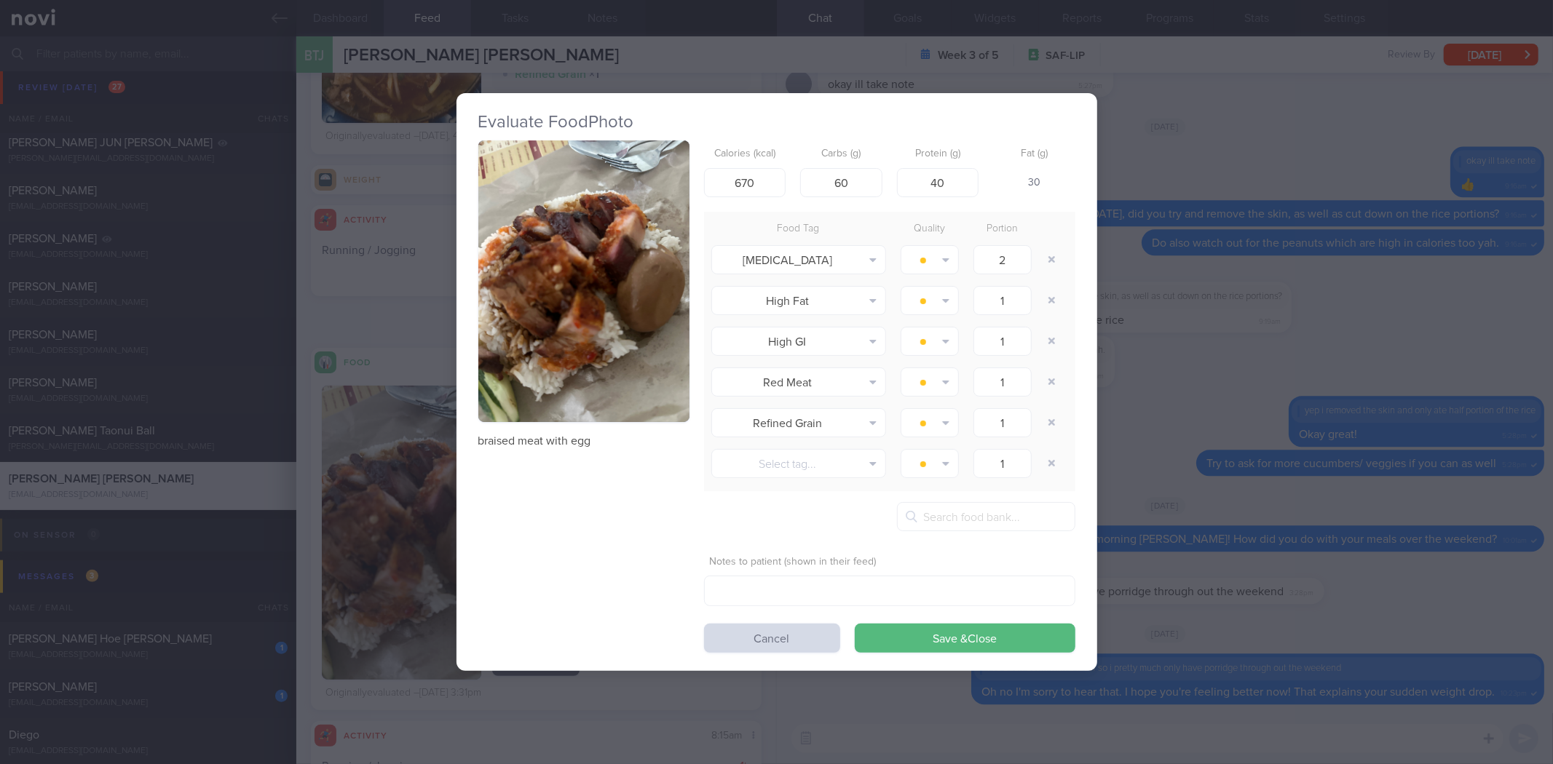
click at [636, 268] on button "button" at bounding box center [583, 281] width 211 height 282
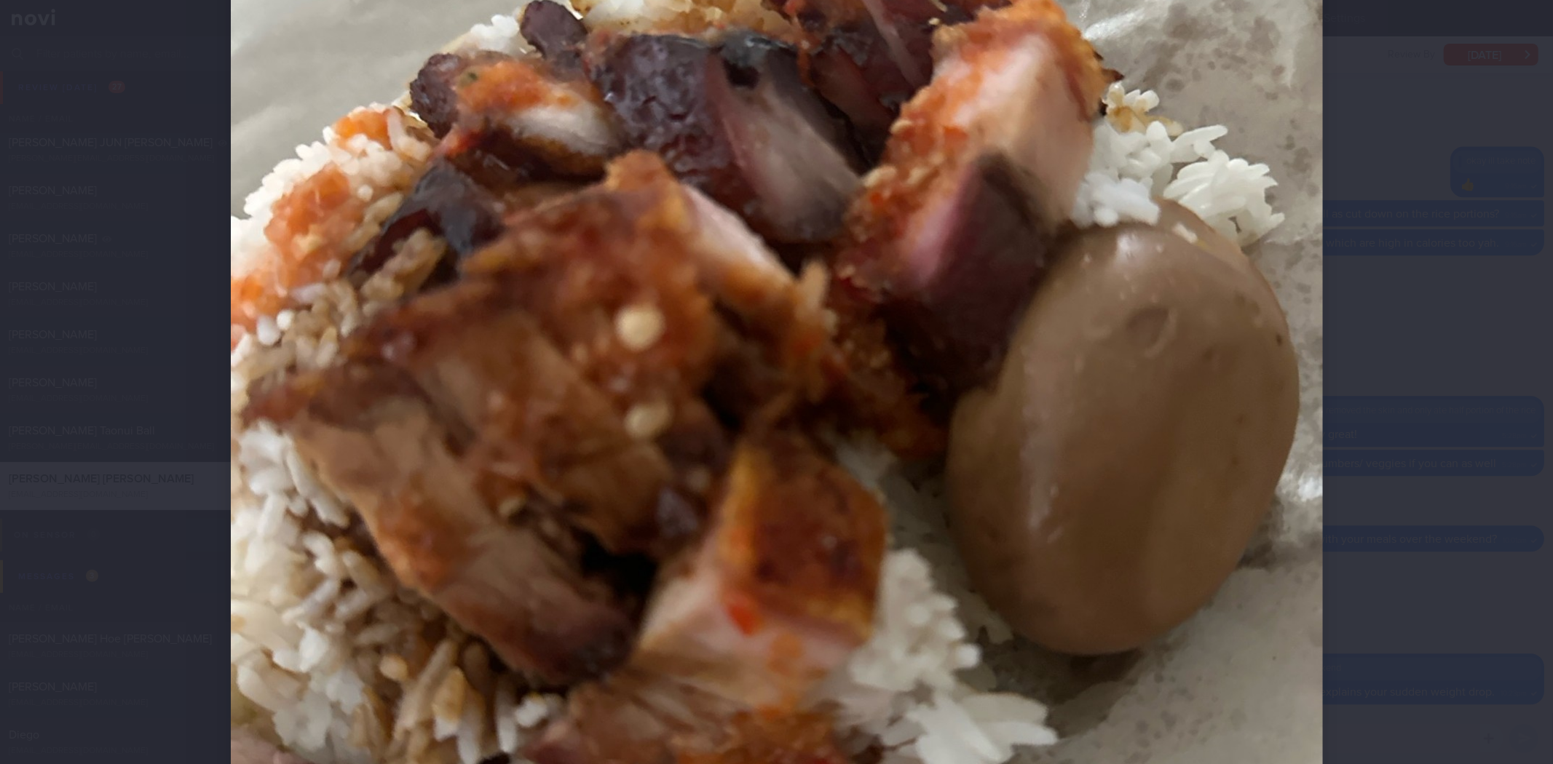
scroll to position [404, 0]
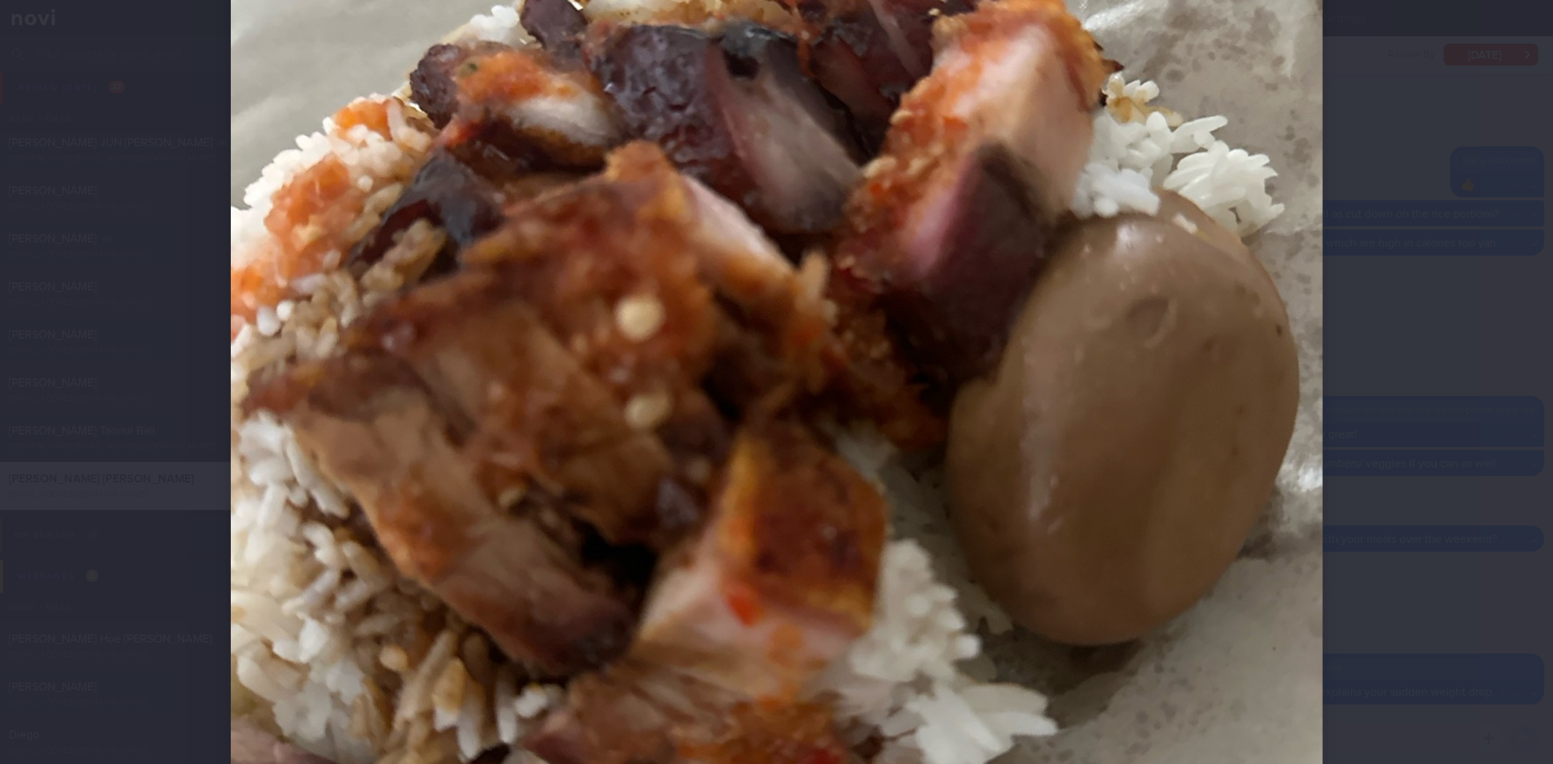
click at [1306, 387] on img at bounding box center [777, 382] width 1092 height 1456
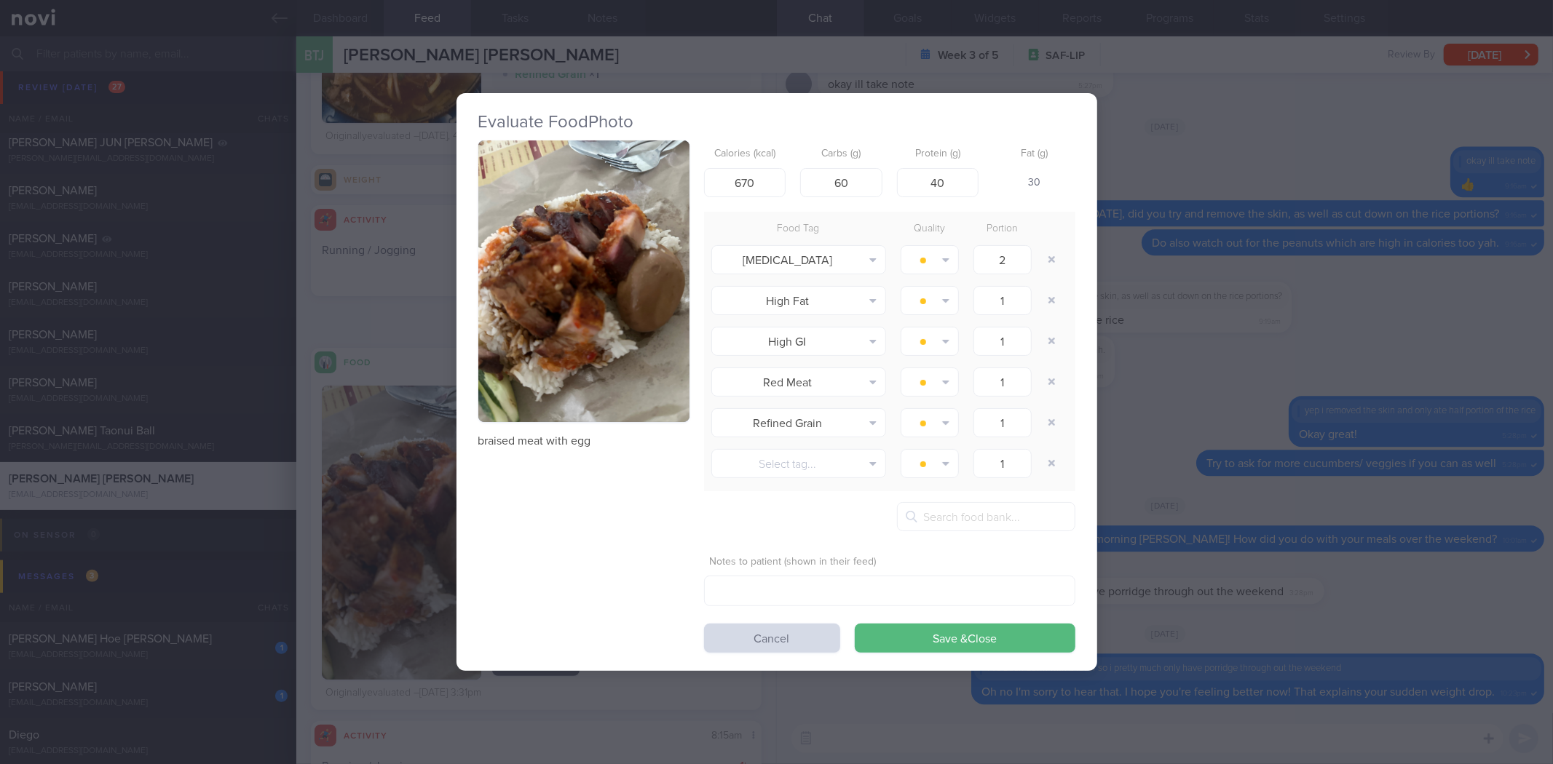
click at [1261, 357] on div "Evaluate Food Photo braised meat with egg Calories (kcal) 670 Carbs (g) 60 Prot…" at bounding box center [776, 382] width 1553 height 764
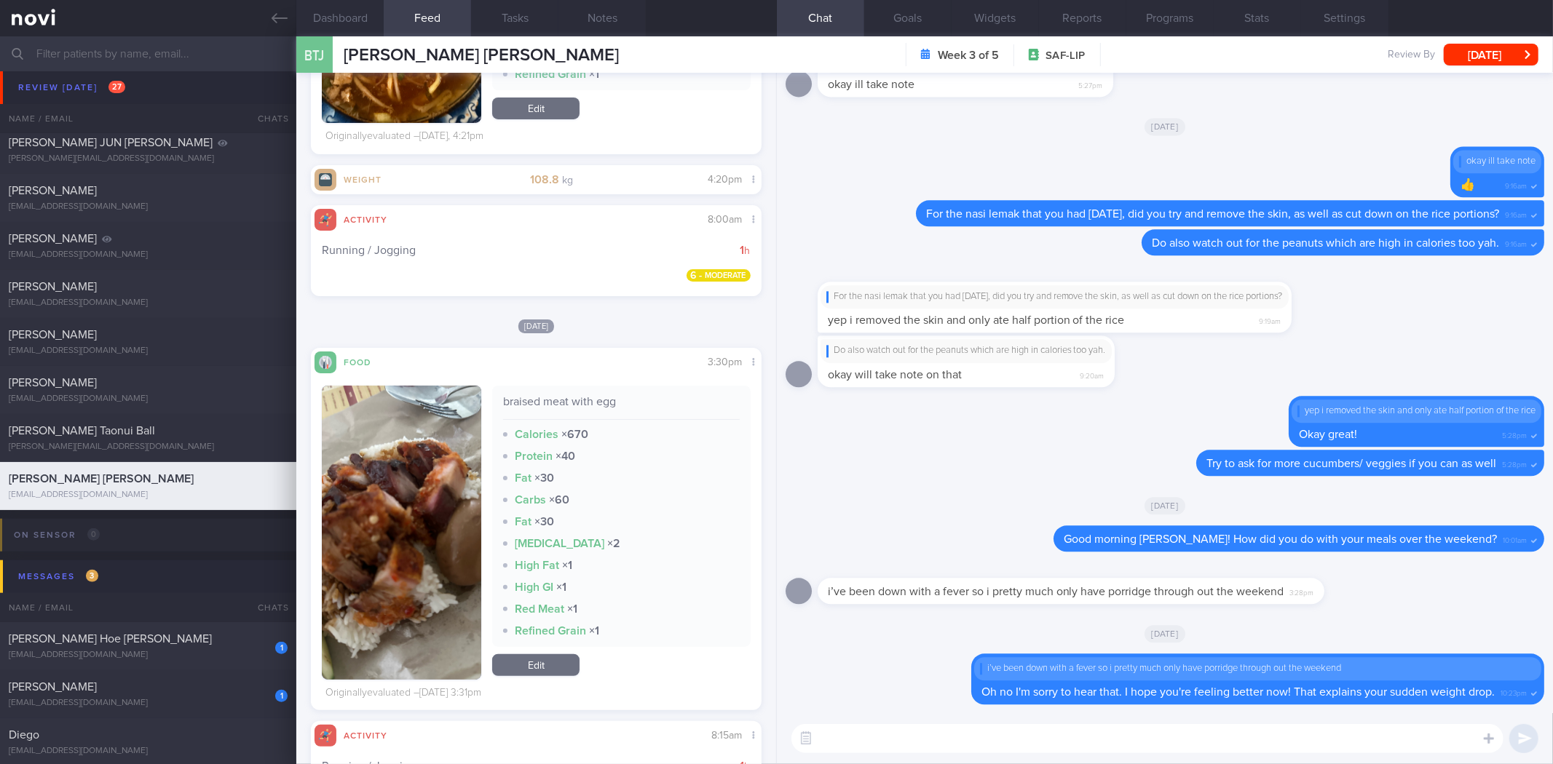
click at [1045, 756] on div "​ ​" at bounding box center [1165, 738] width 776 height 51
click at [1047, 746] on textarea at bounding box center [1147, 738] width 712 height 29
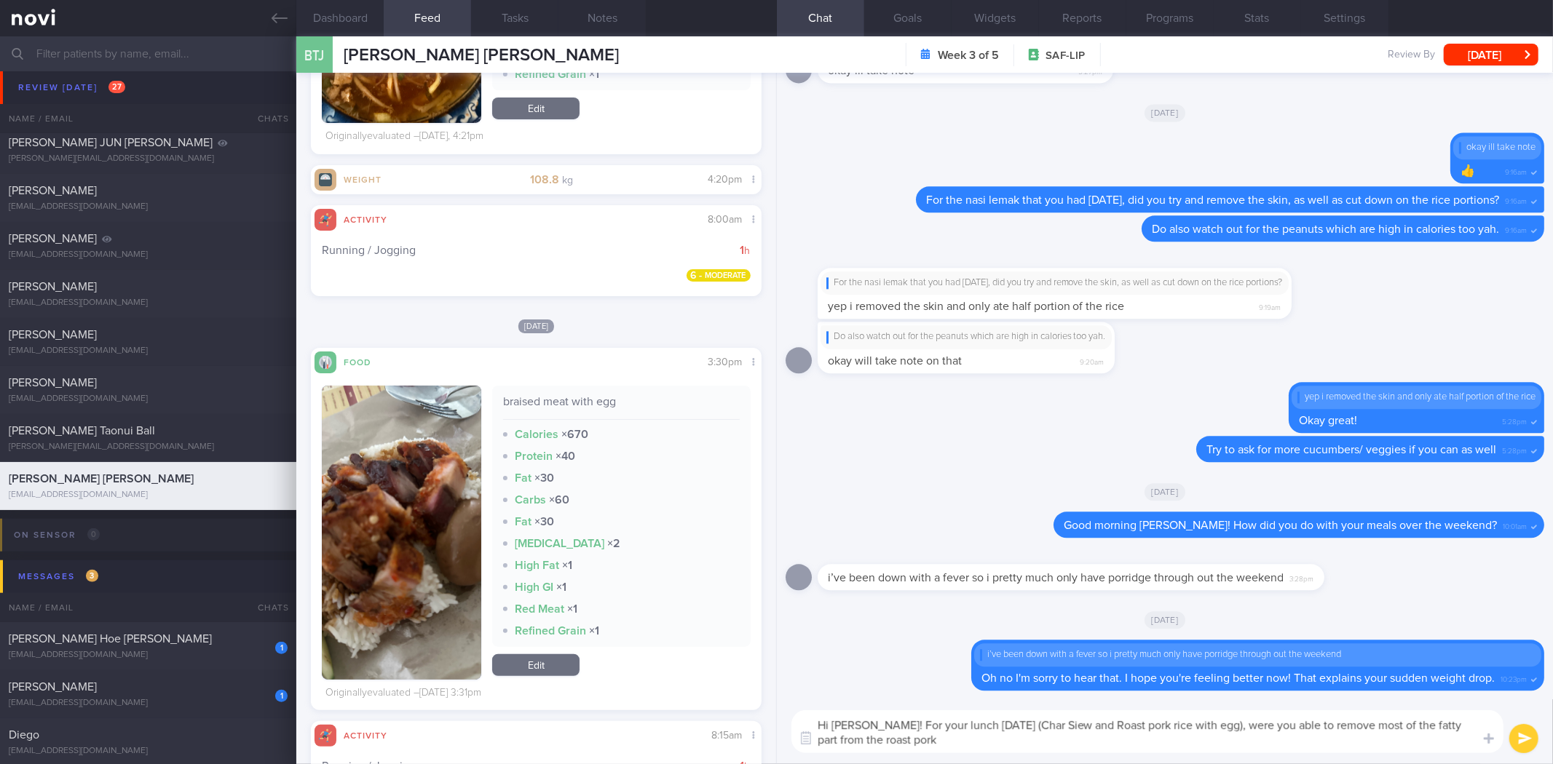
type textarea "Hi Brady! For your lunch on Monday (Char Siew and Roast pork rice with egg), we…"
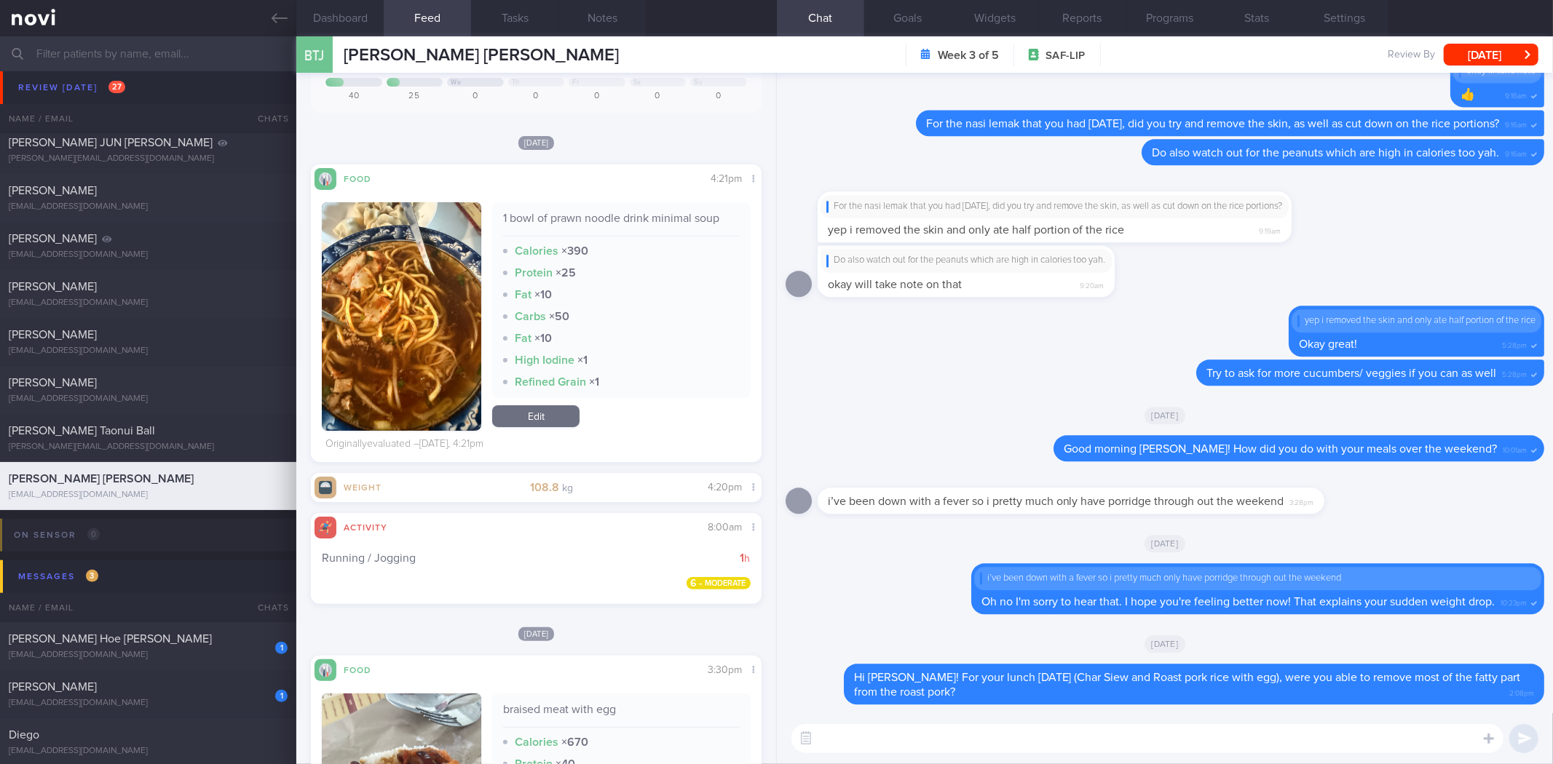
scroll to position [162, 0]
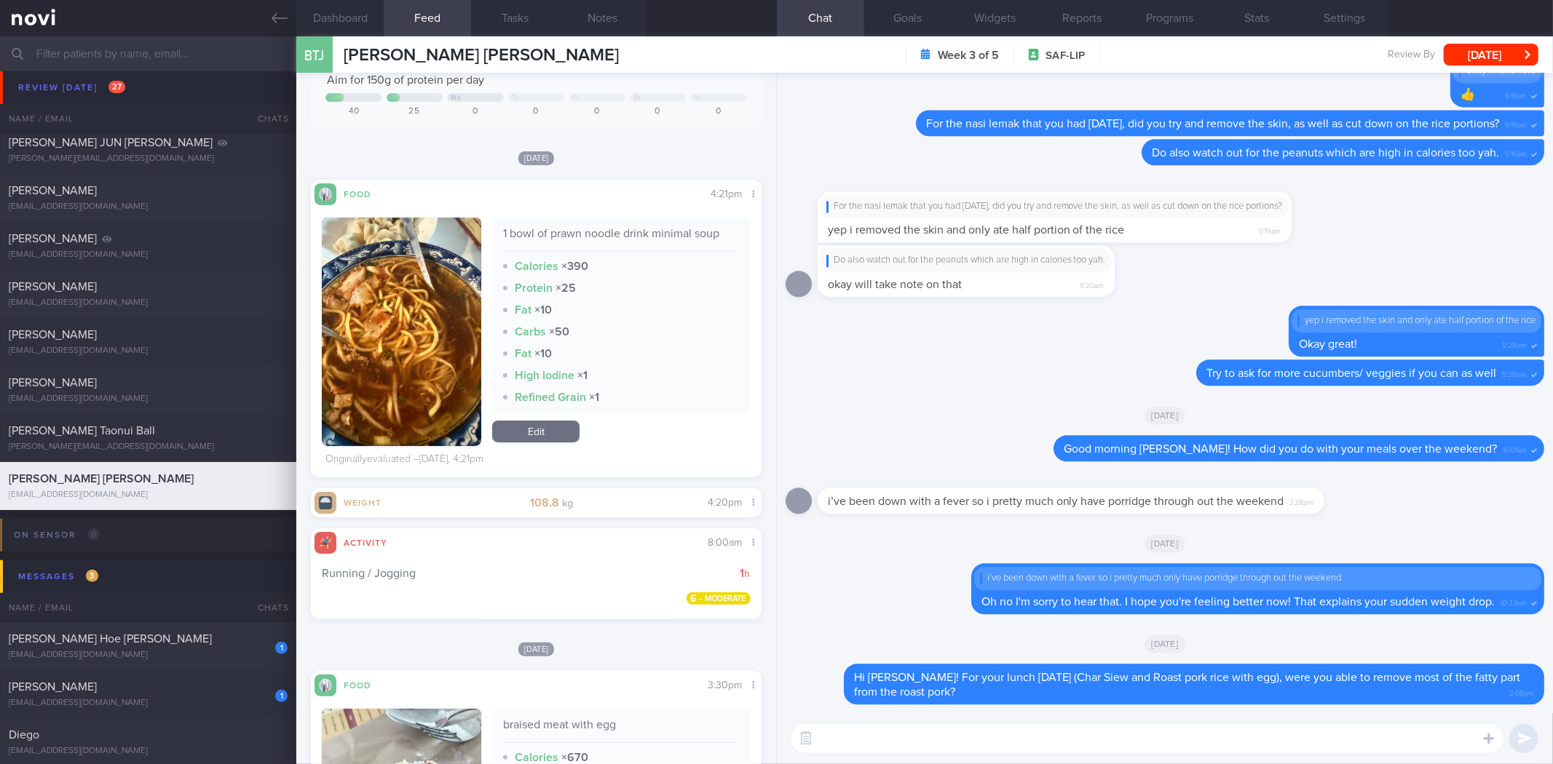
click at [954, 738] on textarea at bounding box center [1147, 738] width 712 height 29
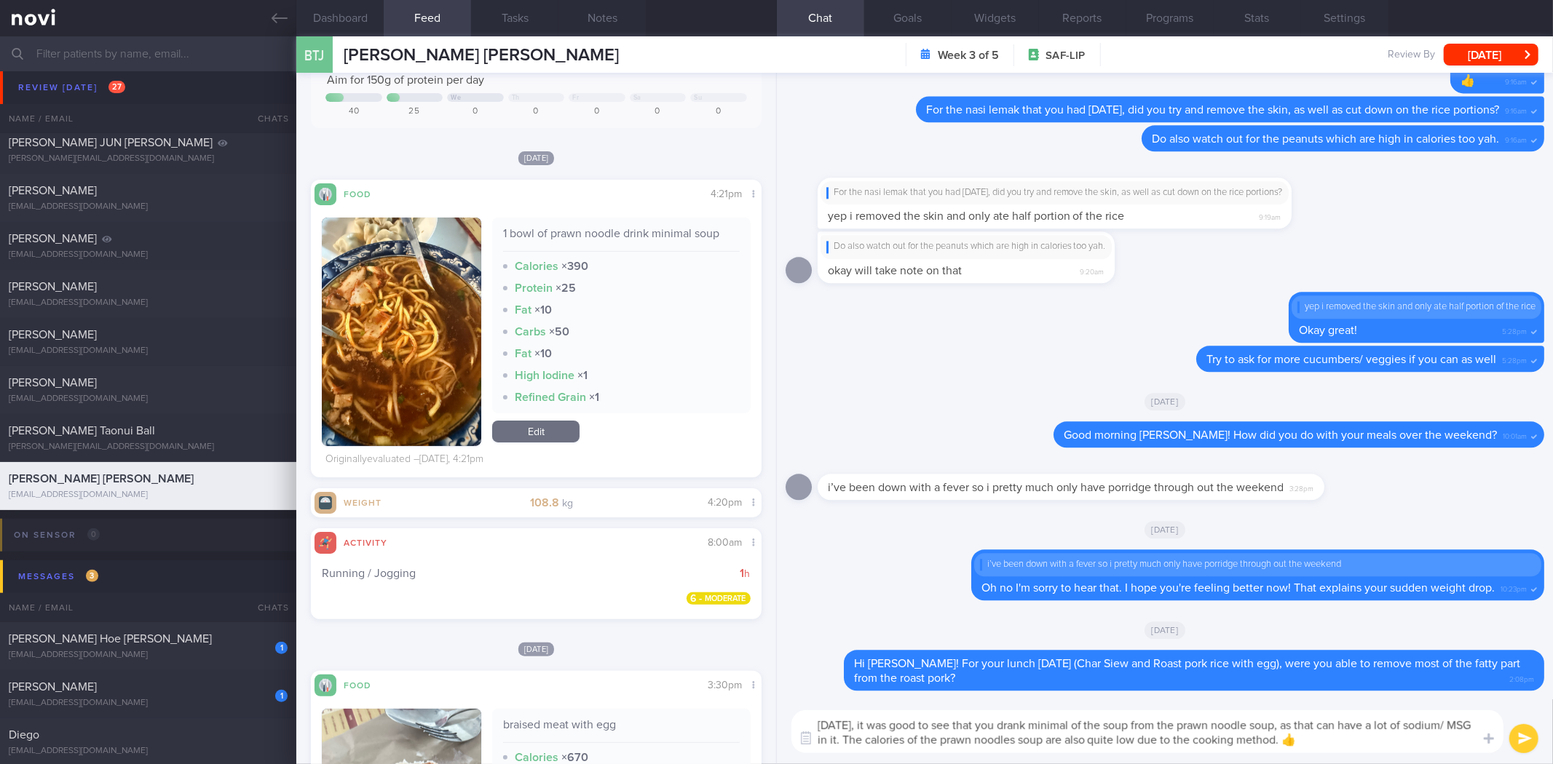
type textarea "Yesterday, it was good to see that you drank minimal of the soup from the prawn…"
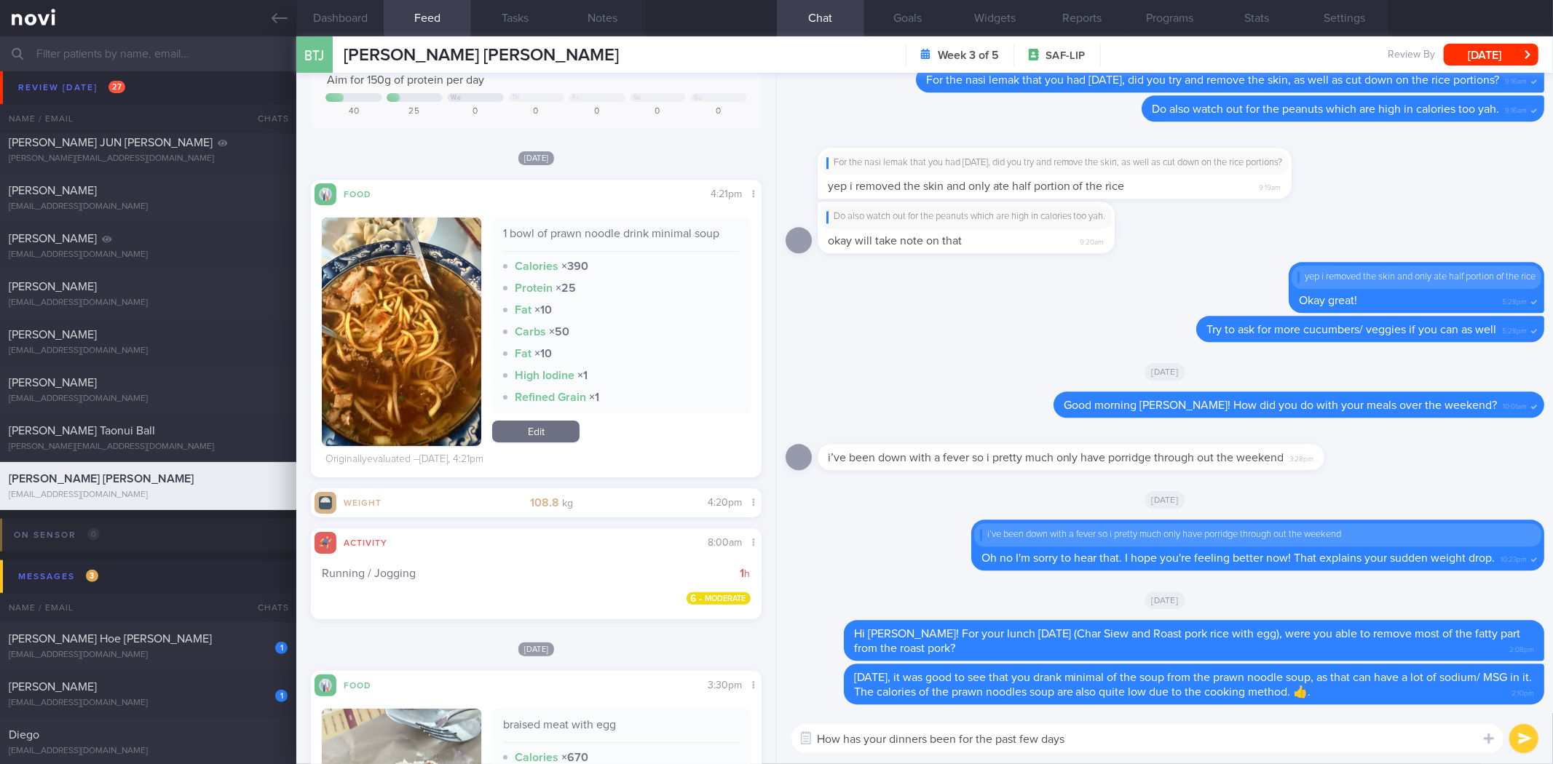
type textarea "How has your dinners been for the past few days?"
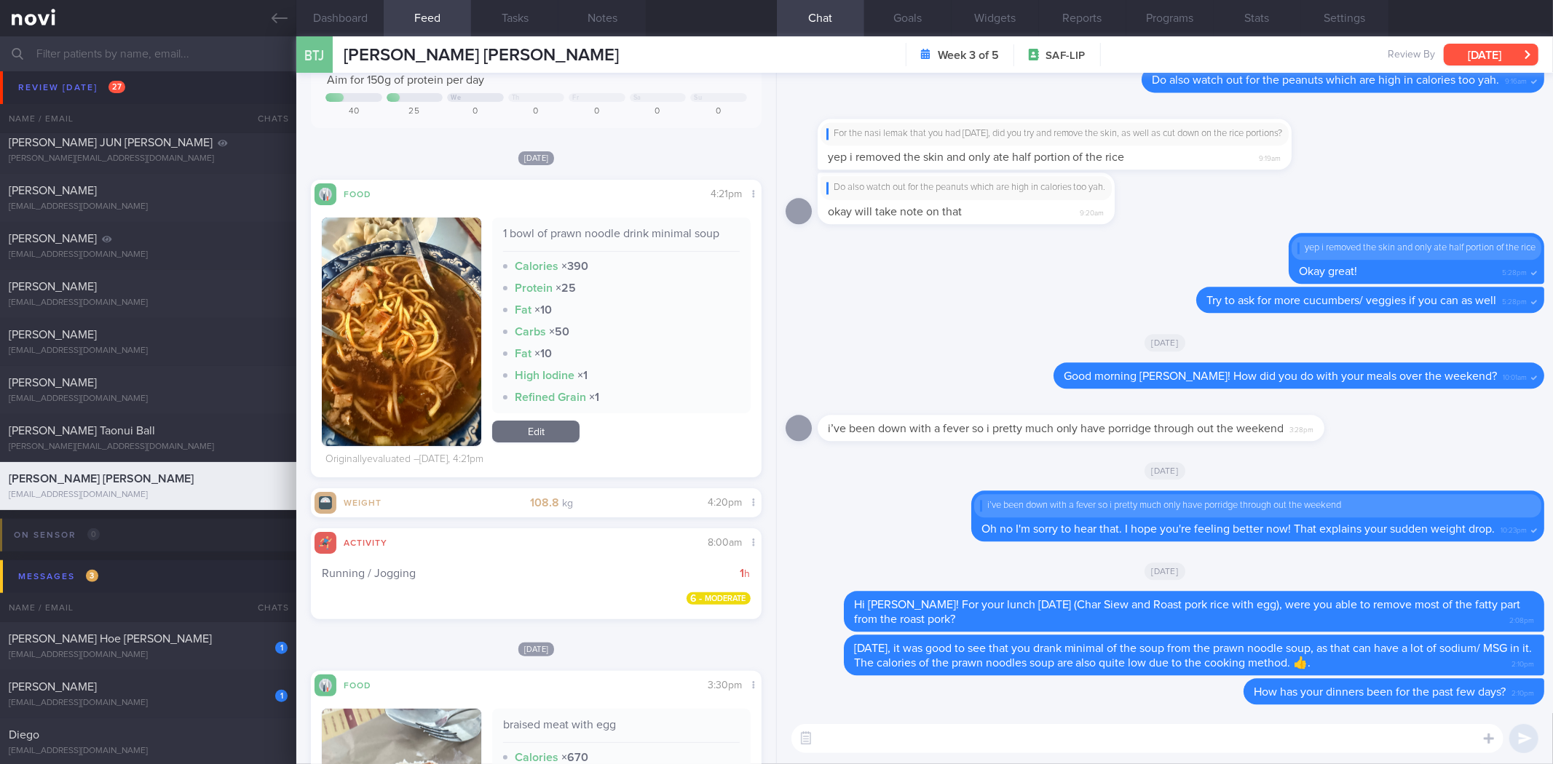
click at [1502, 56] on button "Wed, 15 Oct" at bounding box center [1490, 55] width 95 height 22
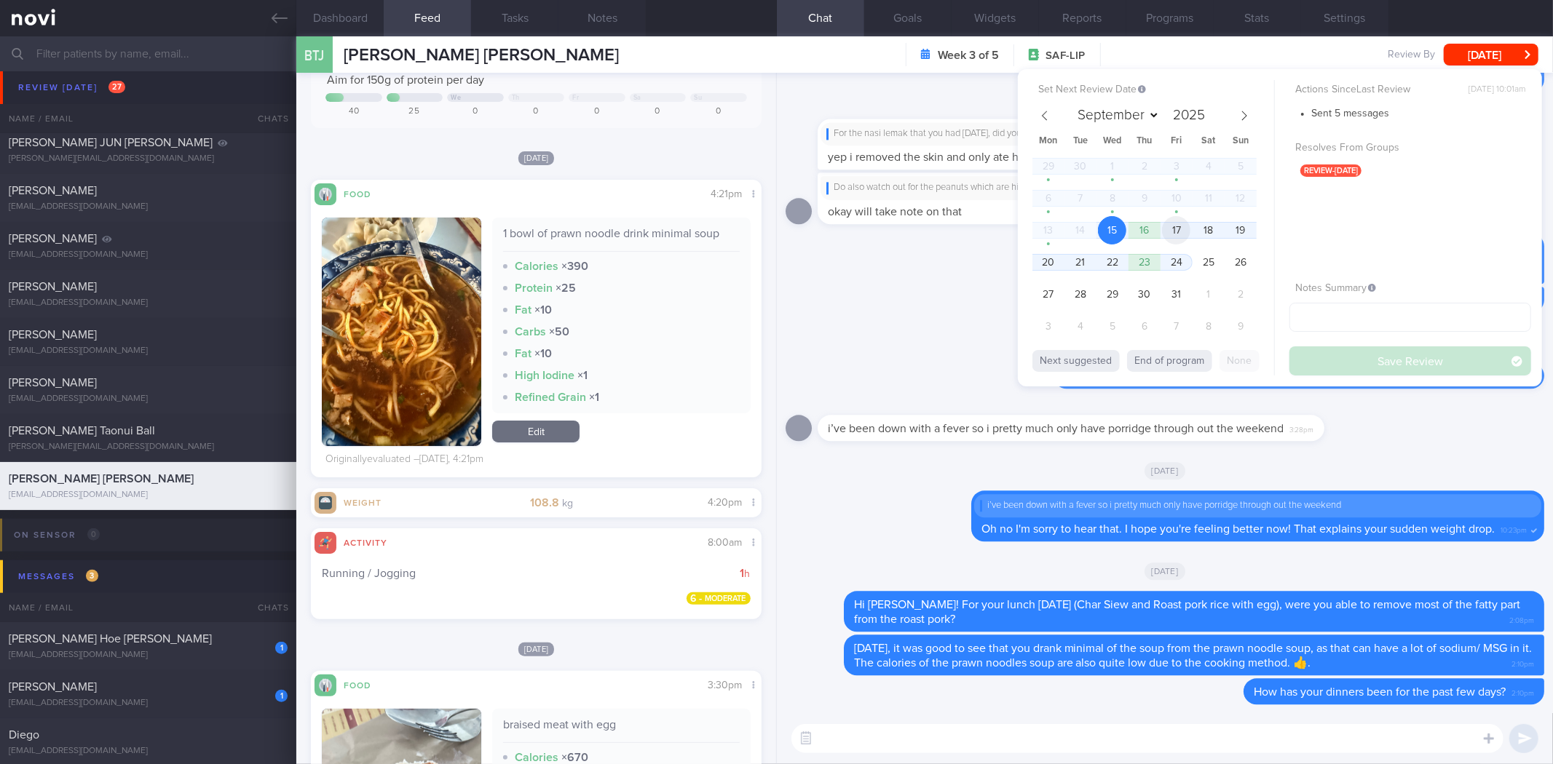
click at [1181, 237] on span "17" at bounding box center [1176, 230] width 28 height 28
click at [1343, 357] on button "Save Review" at bounding box center [1410, 360] width 242 height 29
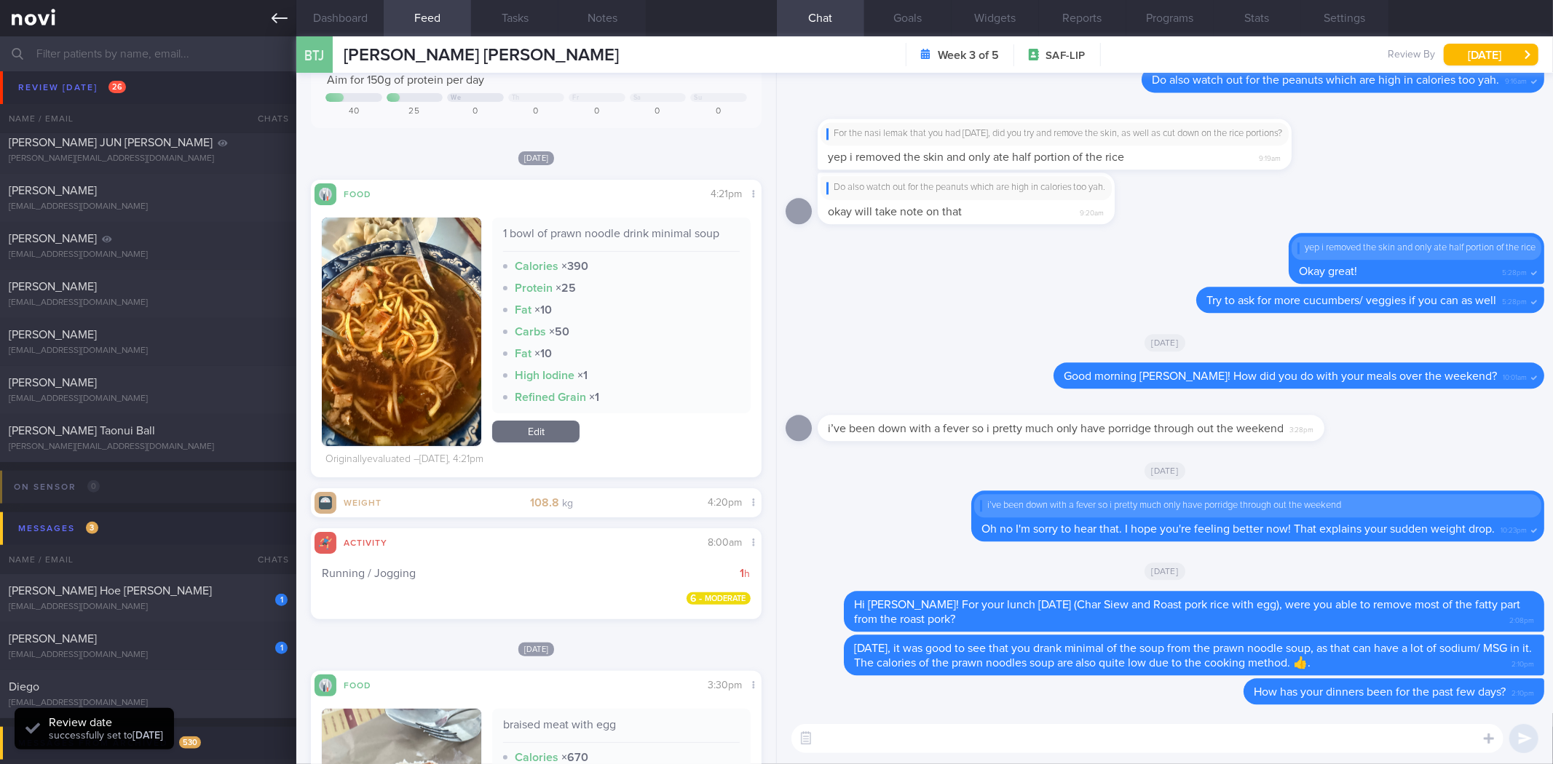
scroll to position [208, 417]
click at [272, 25] on icon at bounding box center [280, 18] width 16 height 16
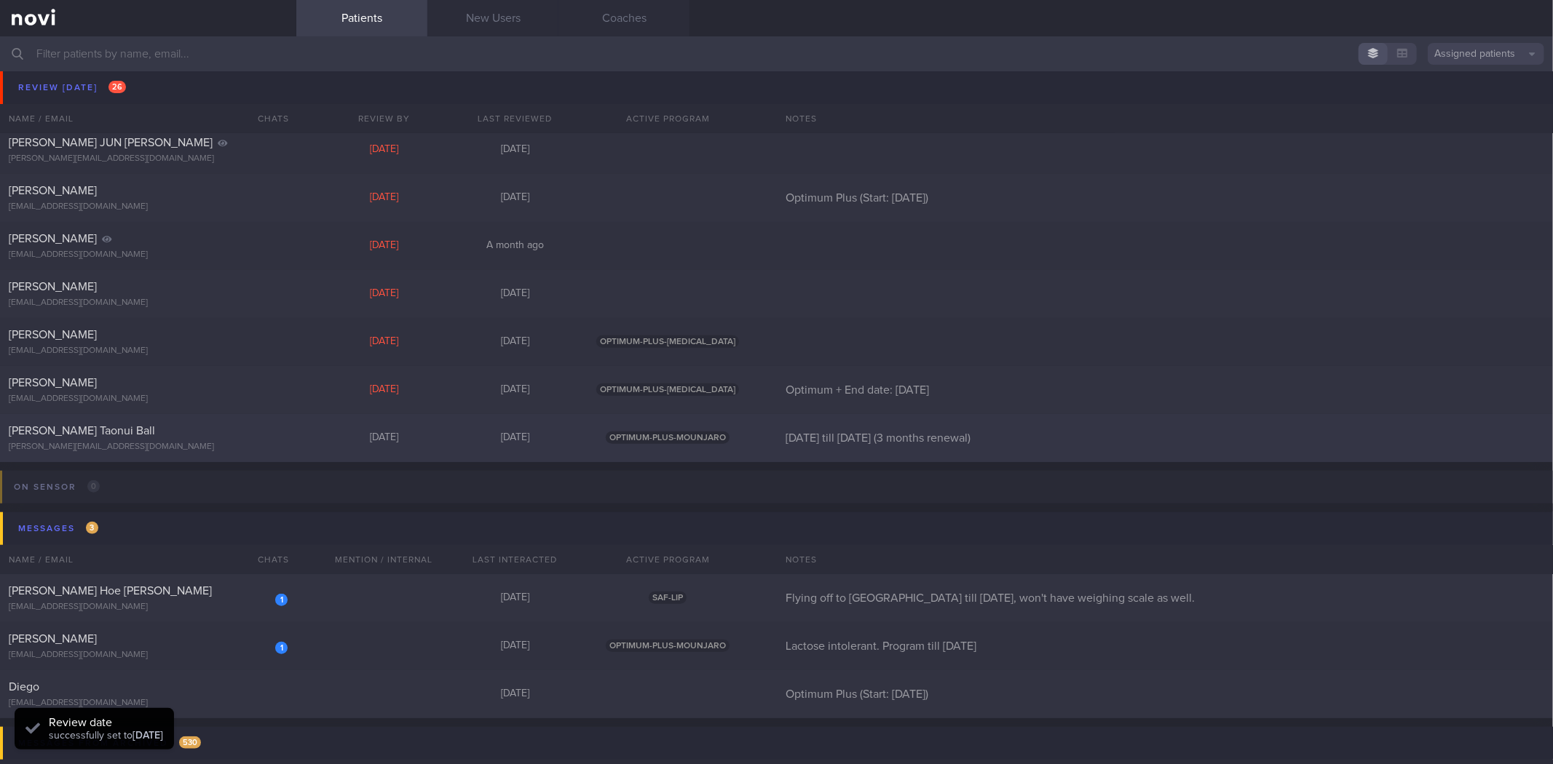
click at [199, 432] on div "[PERSON_NAME] Taonui Ball" at bounding box center [146, 431] width 275 height 15
select select "9"
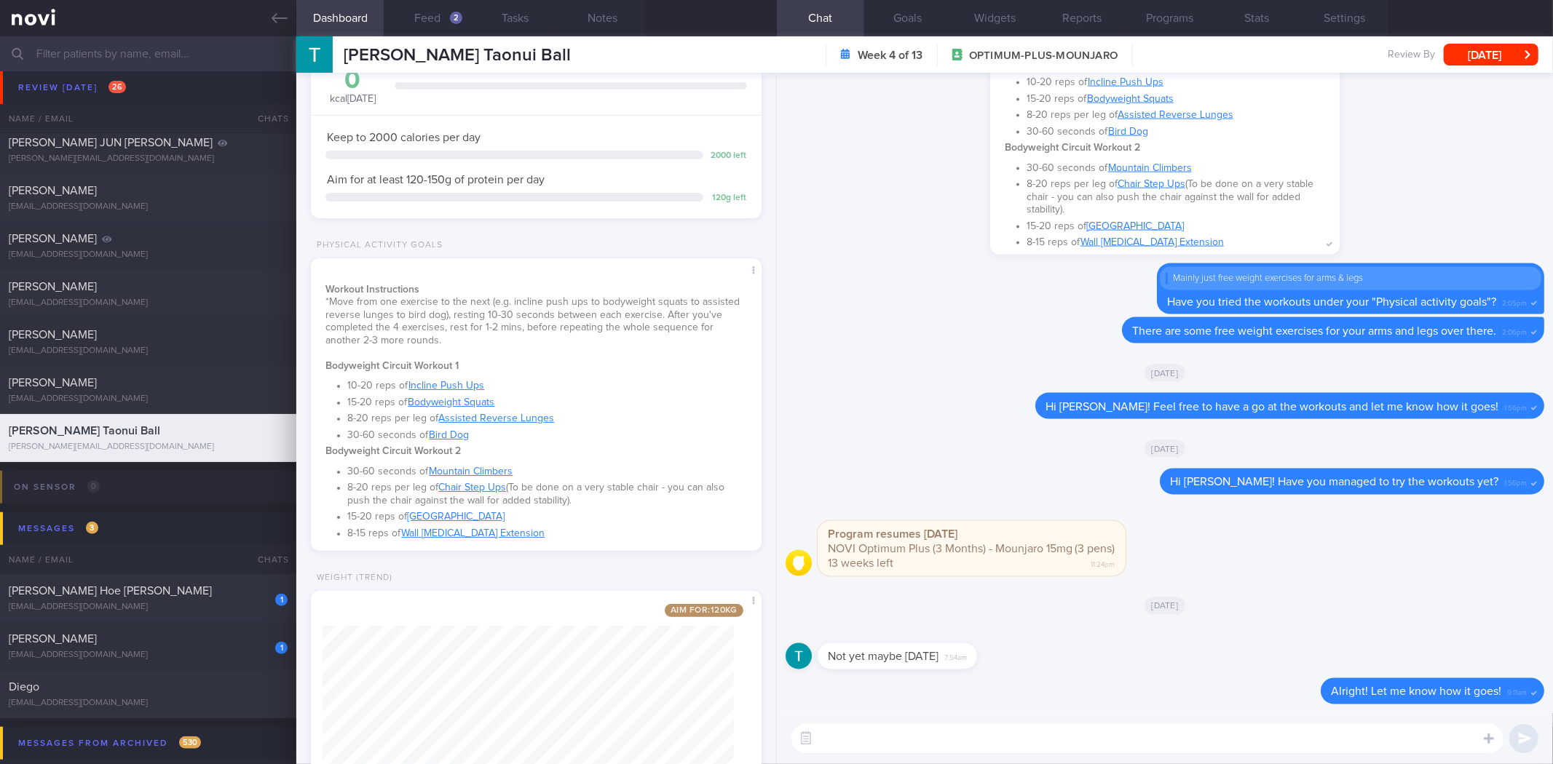
scroll to position [209, 0]
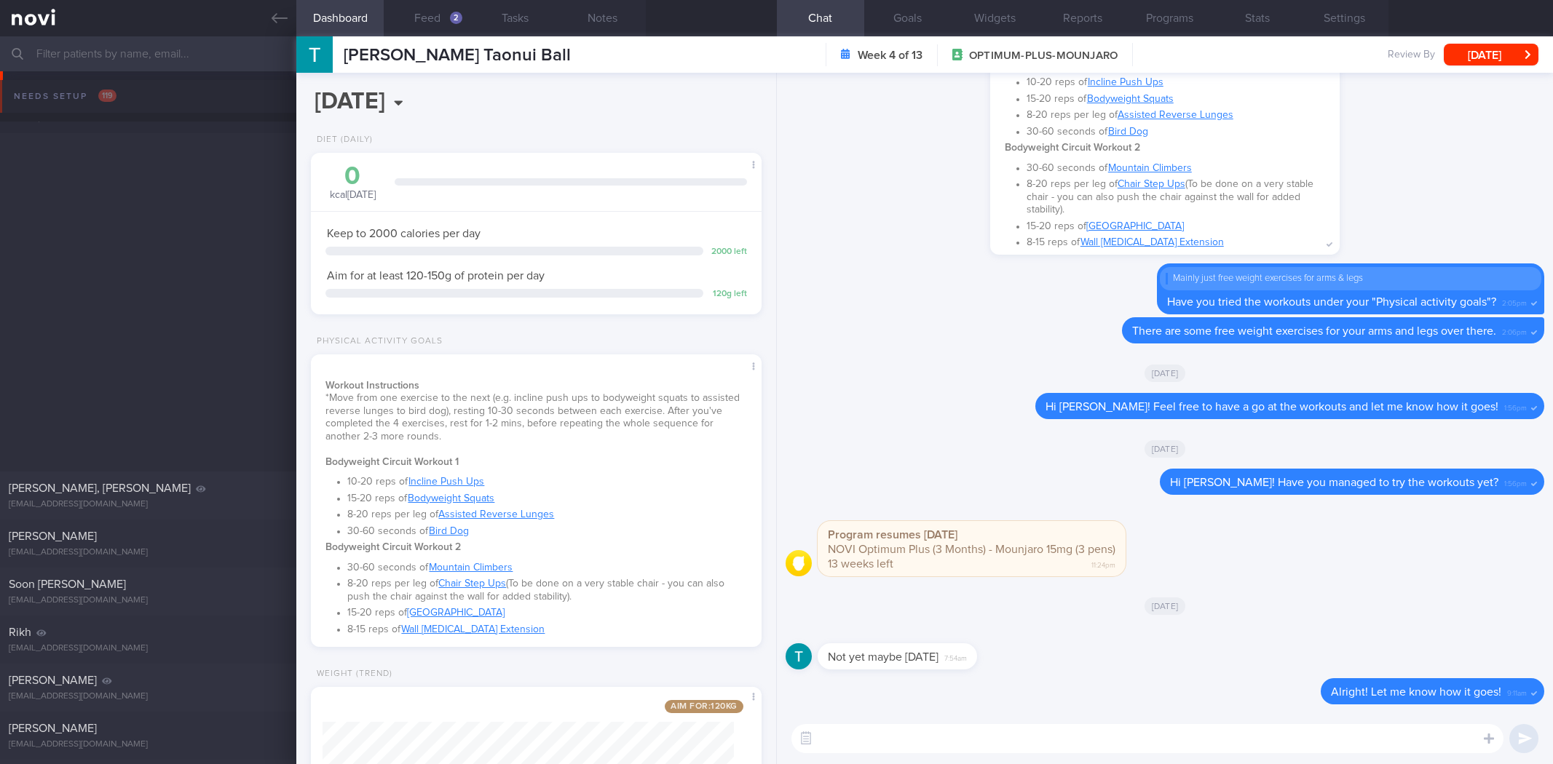
select select "9"
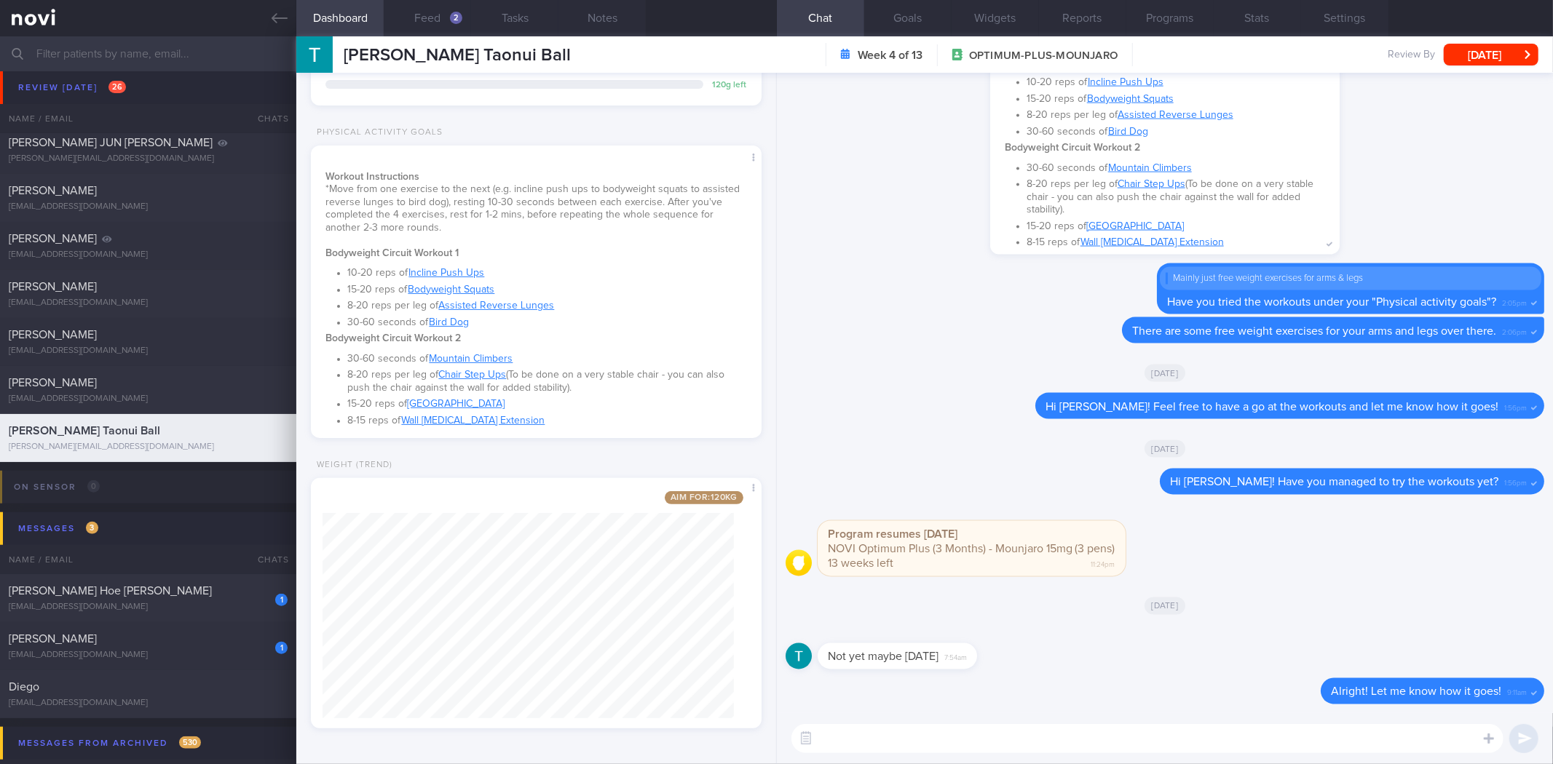
click at [1000, 748] on textarea at bounding box center [1147, 738] width 712 height 29
click at [1156, 740] on textarea at bounding box center [1147, 738] width 712 height 29
click at [1237, 750] on textarea at bounding box center [1147, 738] width 712 height 29
click at [432, 20] on button "Feed 2" at bounding box center [427, 18] width 87 height 36
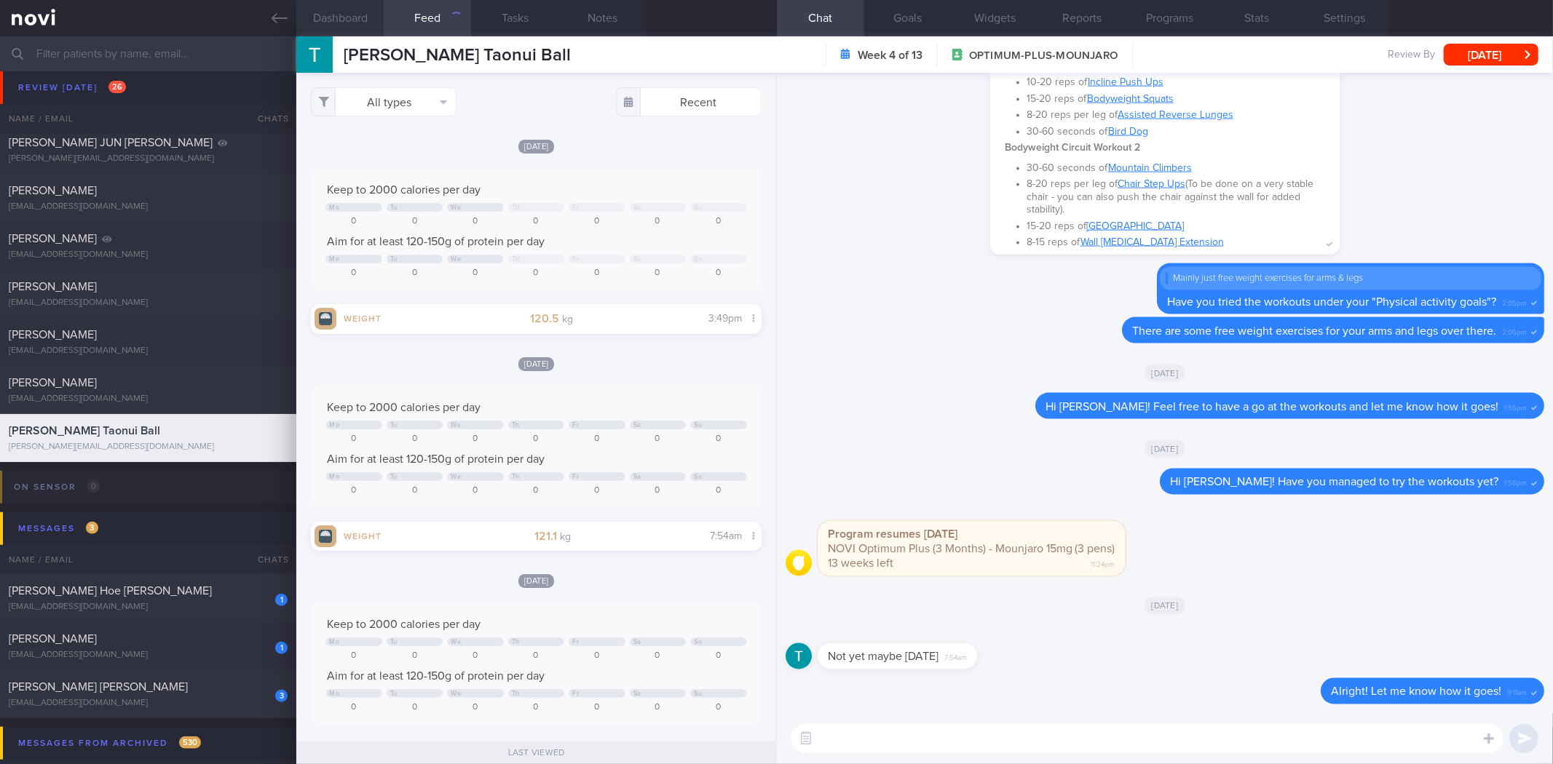
click at [353, 17] on button "Dashboard" at bounding box center [339, 18] width 87 height 36
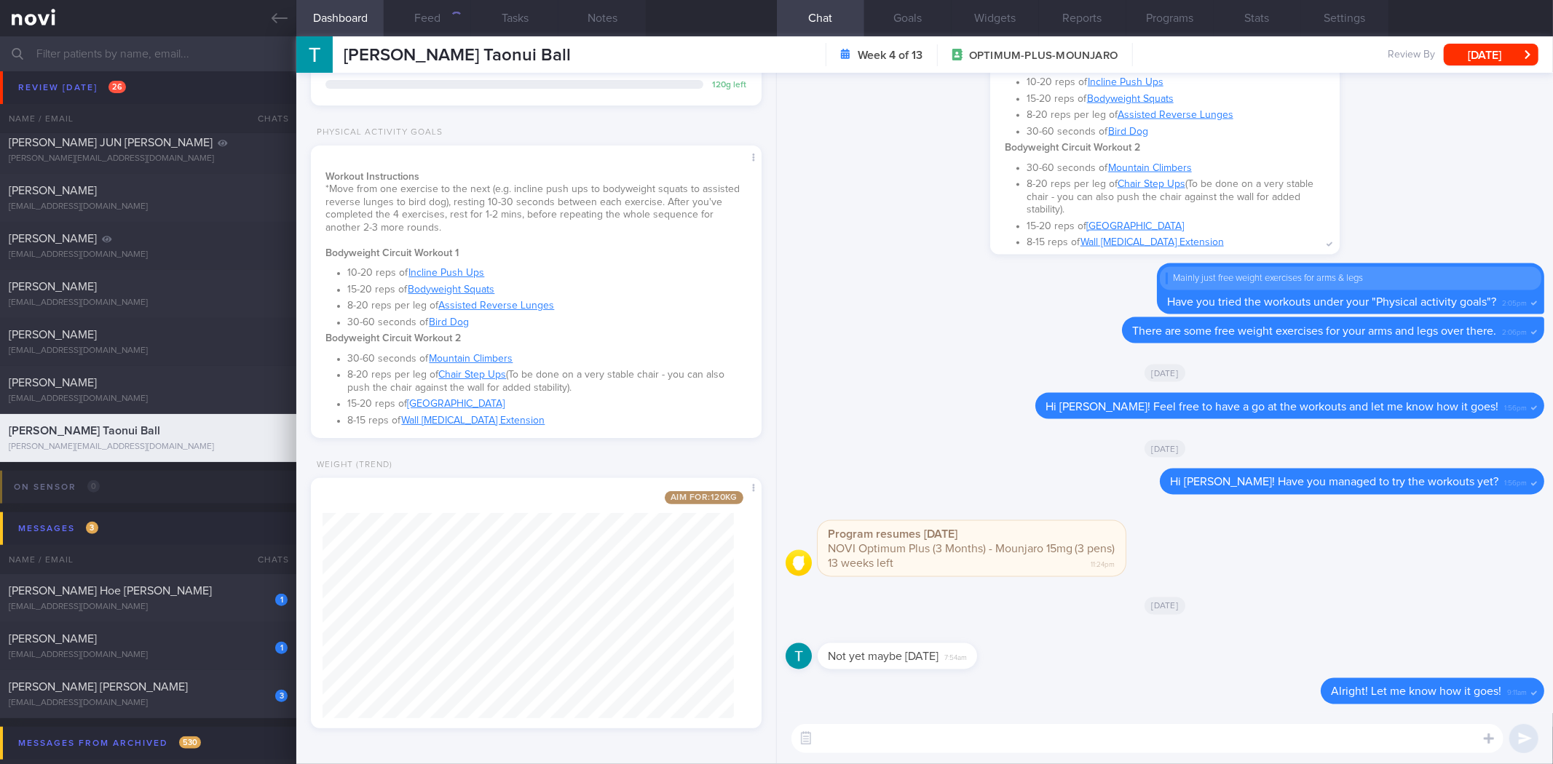
click at [934, 737] on textarea at bounding box center [1147, 738] width 712 height 29
type textarea "Hi Tyrel! Were you able to do the workouts yet?"
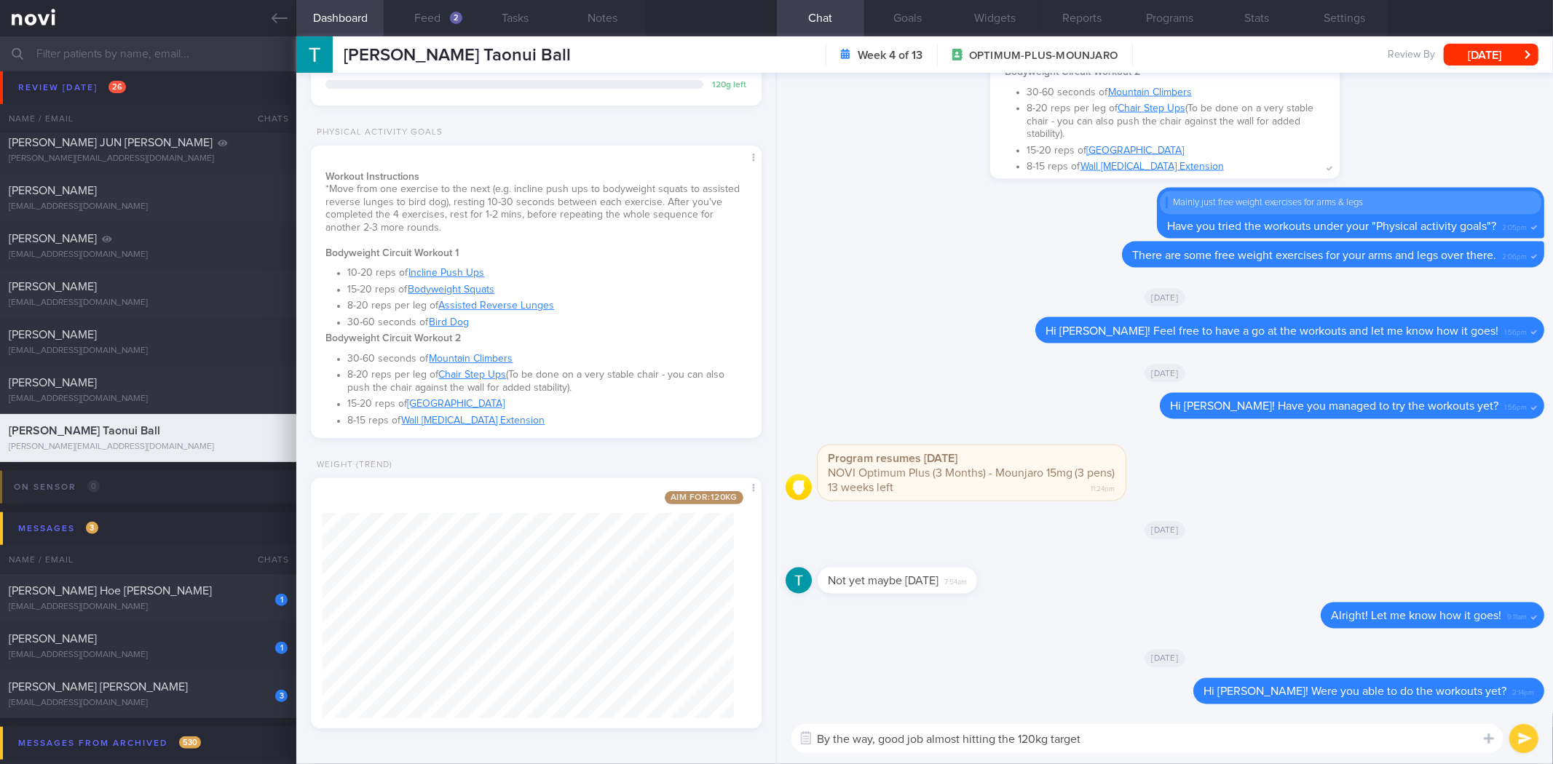
type textarea "By the way, good job almost hitting the 120kg target!"
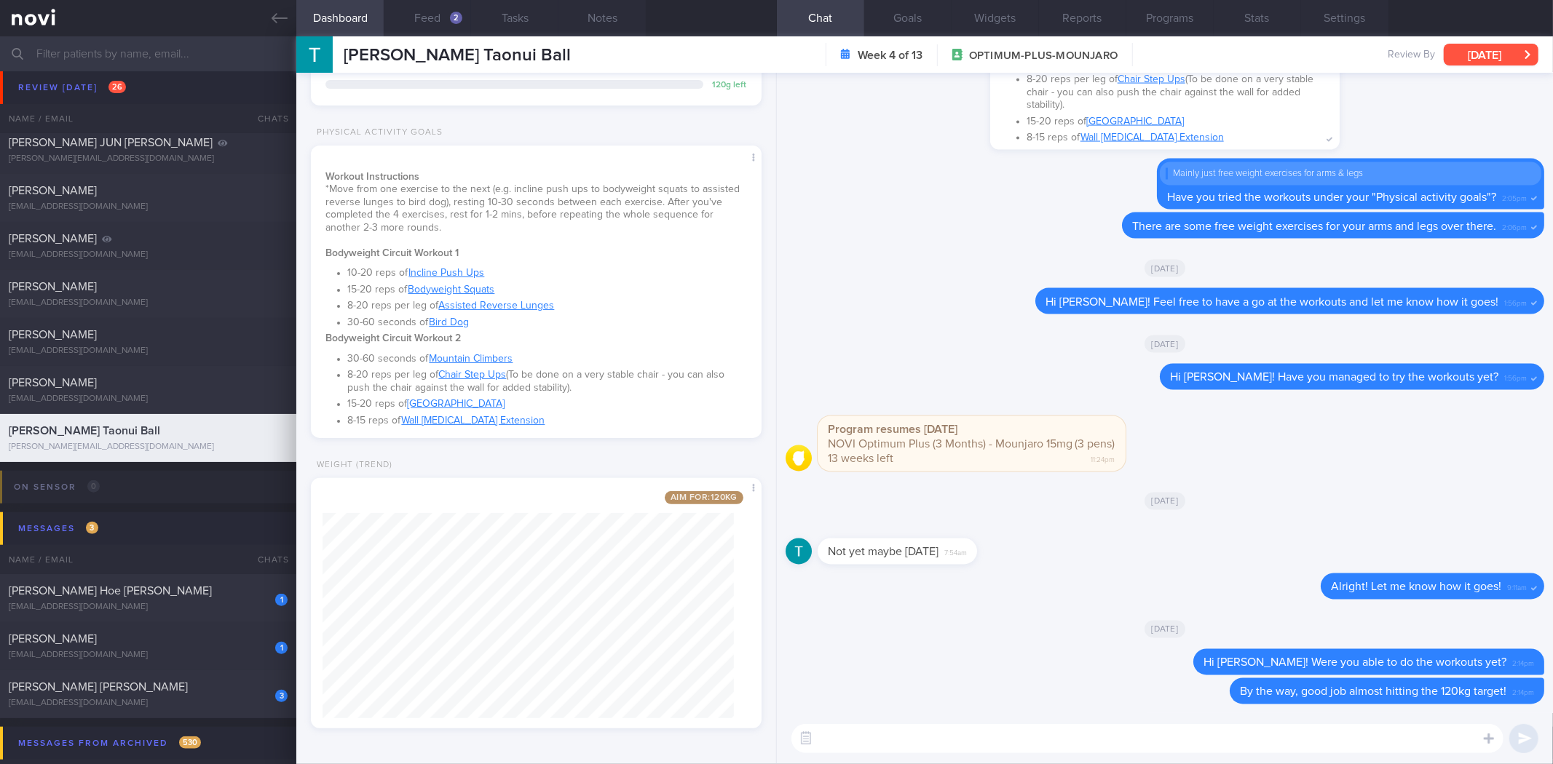
click at [1469, 56] on button "[DATE]" at bounding box center [1490, 55] width 95 height 22
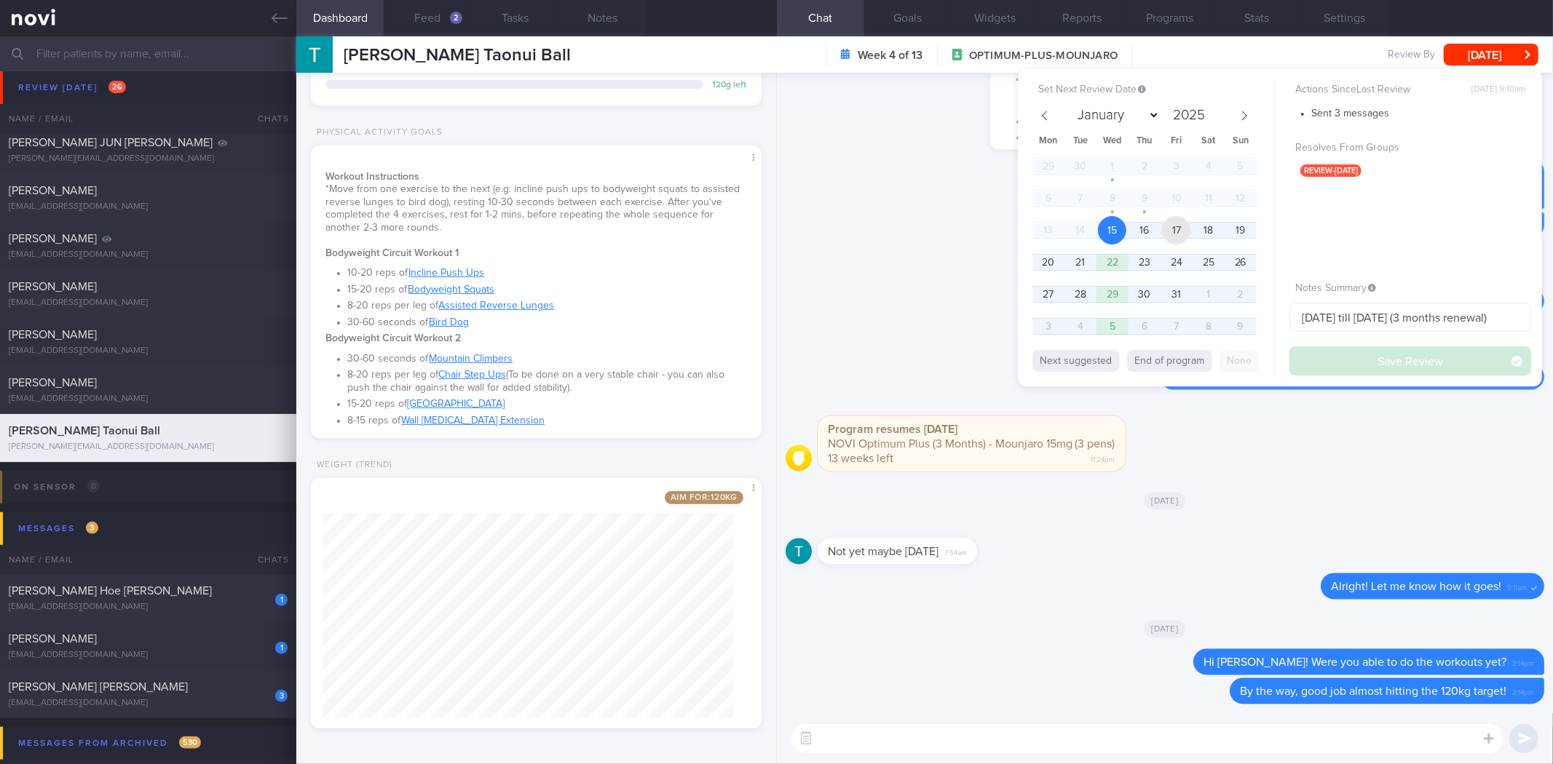
drag, startPoint x: 1173, startPoint y: 223, endPoint x: 1310, endPoint y: 351, distance: 187.5
click at [1174, 224] on span "17" at bounding box center [1176, 230] width 28 height 28
click at [1319, 359] on button "Save Review" at bounding box center [1410, 360] width 242 height 29
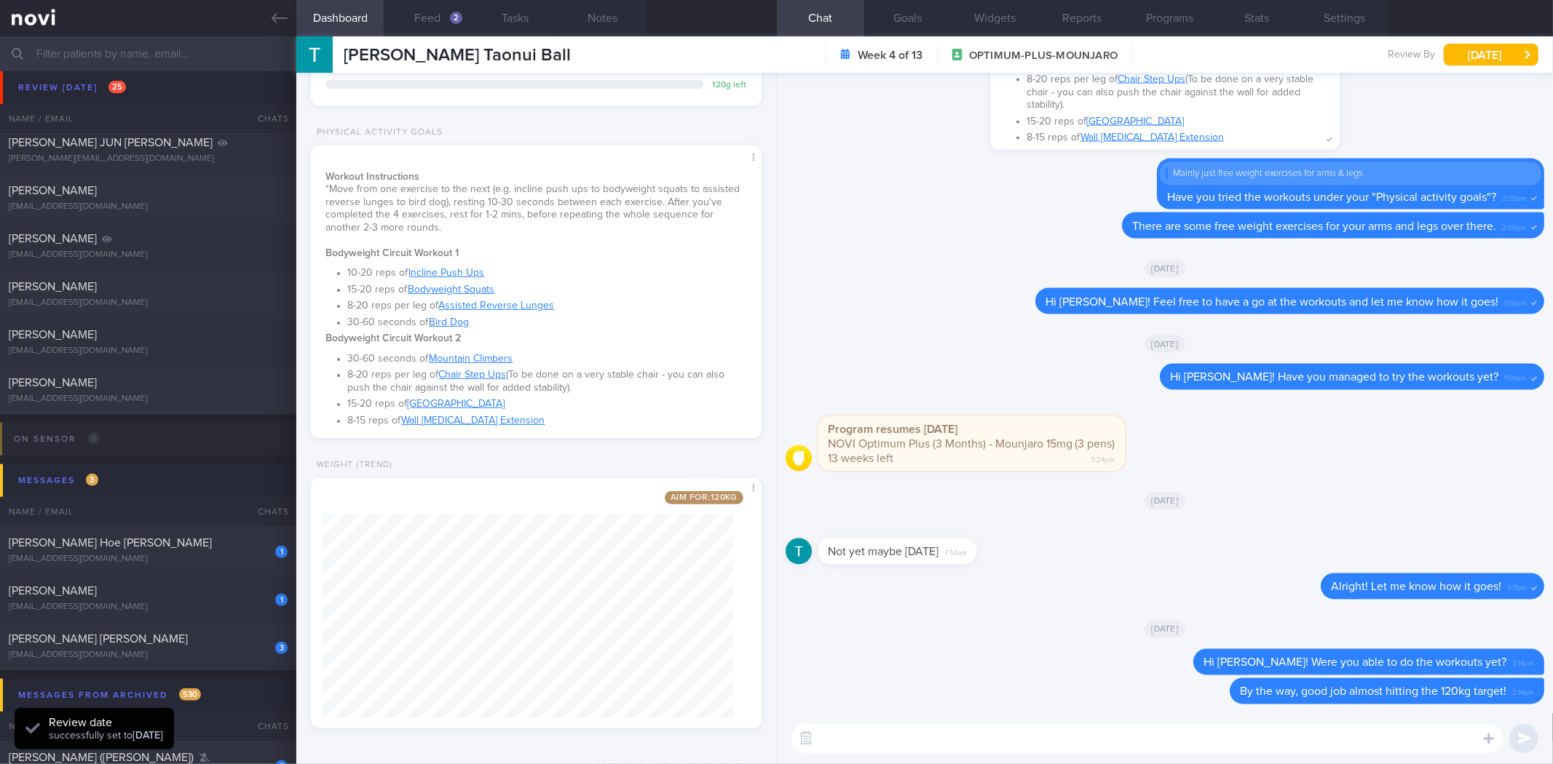
drag, startPoint x: 268, startPoint y: 13, endPoint x: 262, endPoint y: 54, distance: 41.2
click at [268, 15] on link at bounding box center [148, 18] width 296 height 36
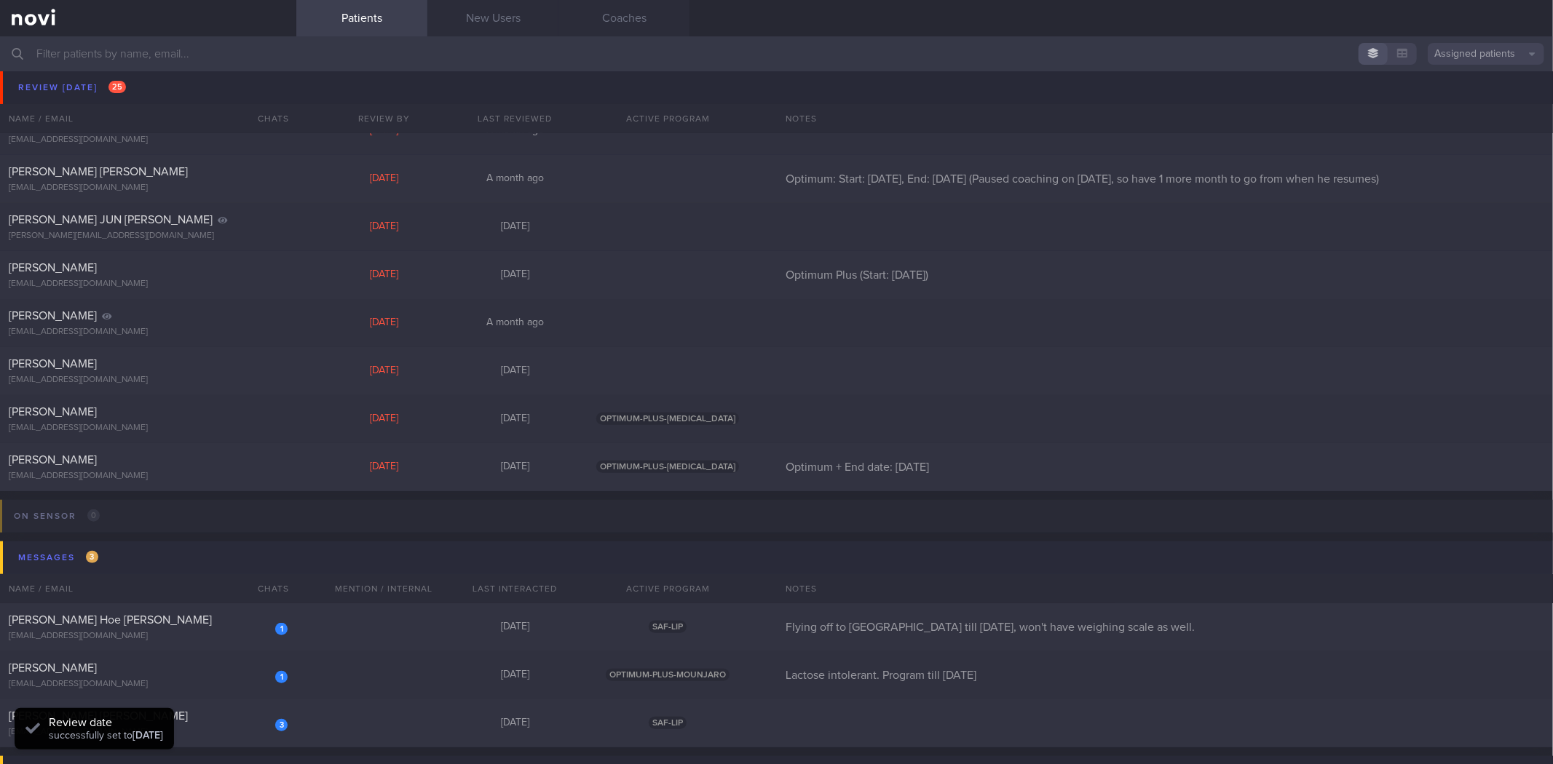
scroll to position [889, 0]
click at [221, 391] on div "Kien Huay Goh kienhuay@gmail.com Fri, 10 Oct 7 days ago" at bounding box center [776, 375] width 1553 height 48
select select "9"
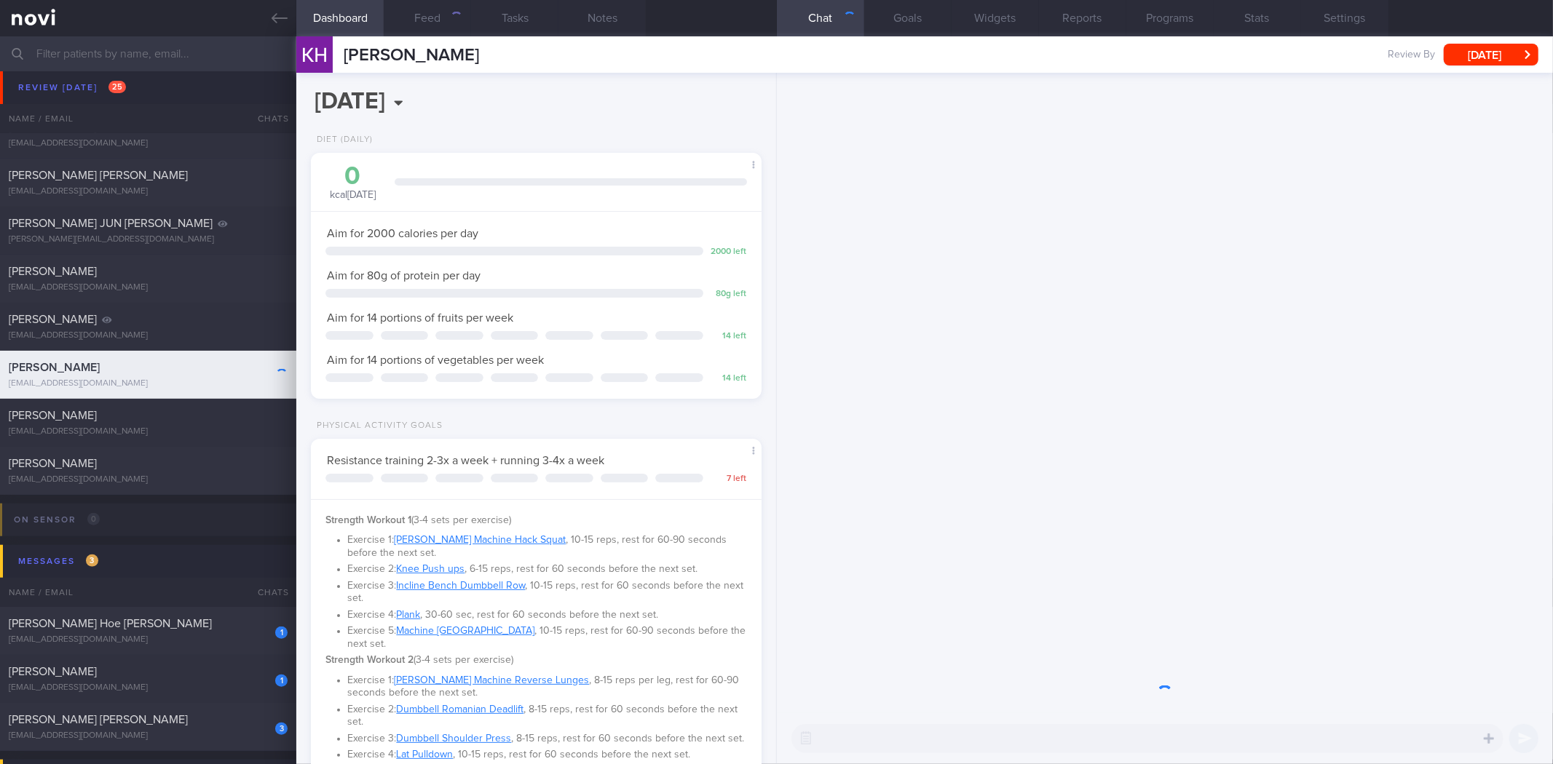
scroll to position [226, 411]
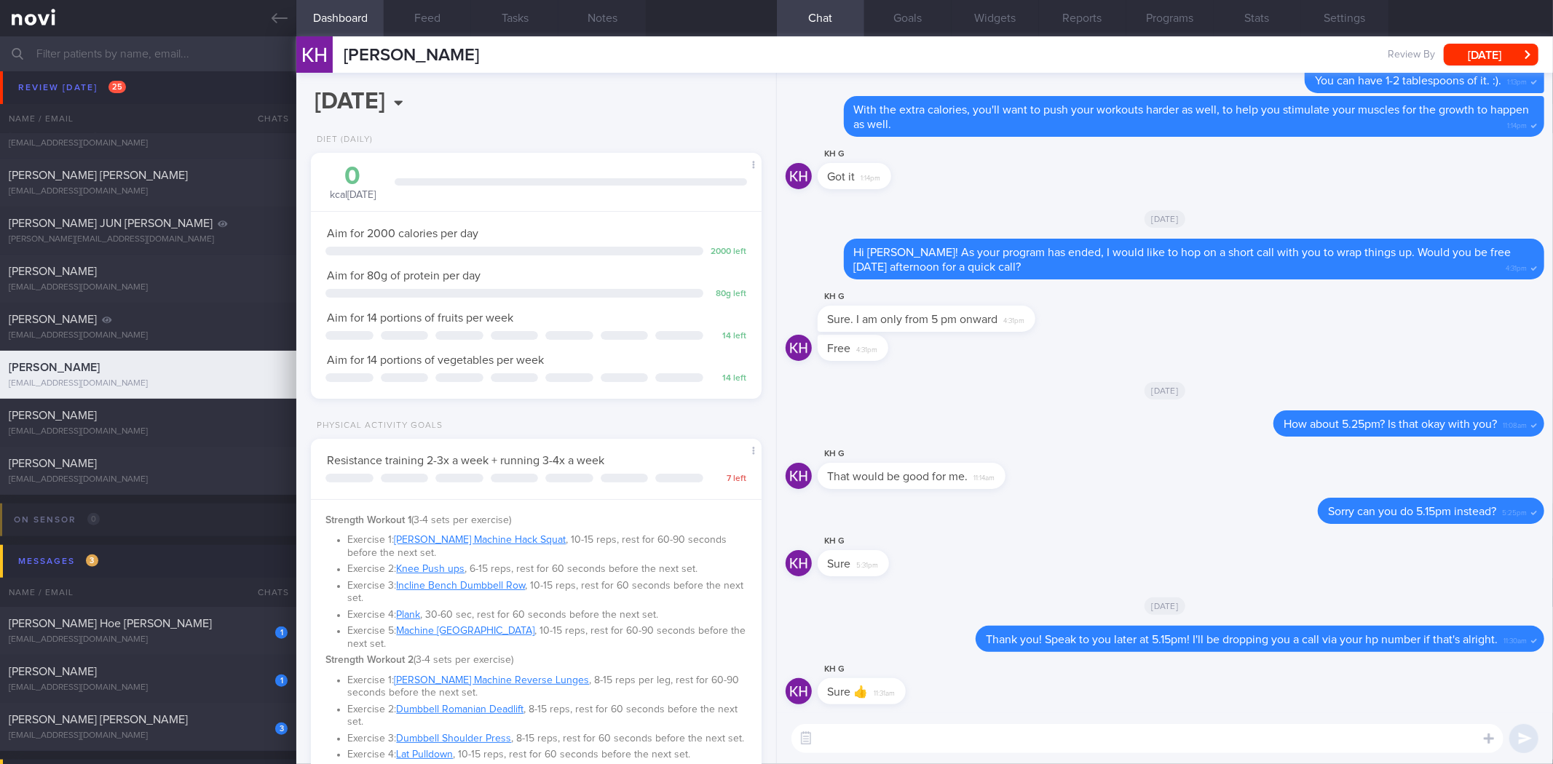
drag, startPoint x: 962, startPoint y: 734, endPoint x: 685, endPoint y: 553, distance: 330.3
click at [962, 737] on textarea at bounding box center [1147, 738] width 712 height 29
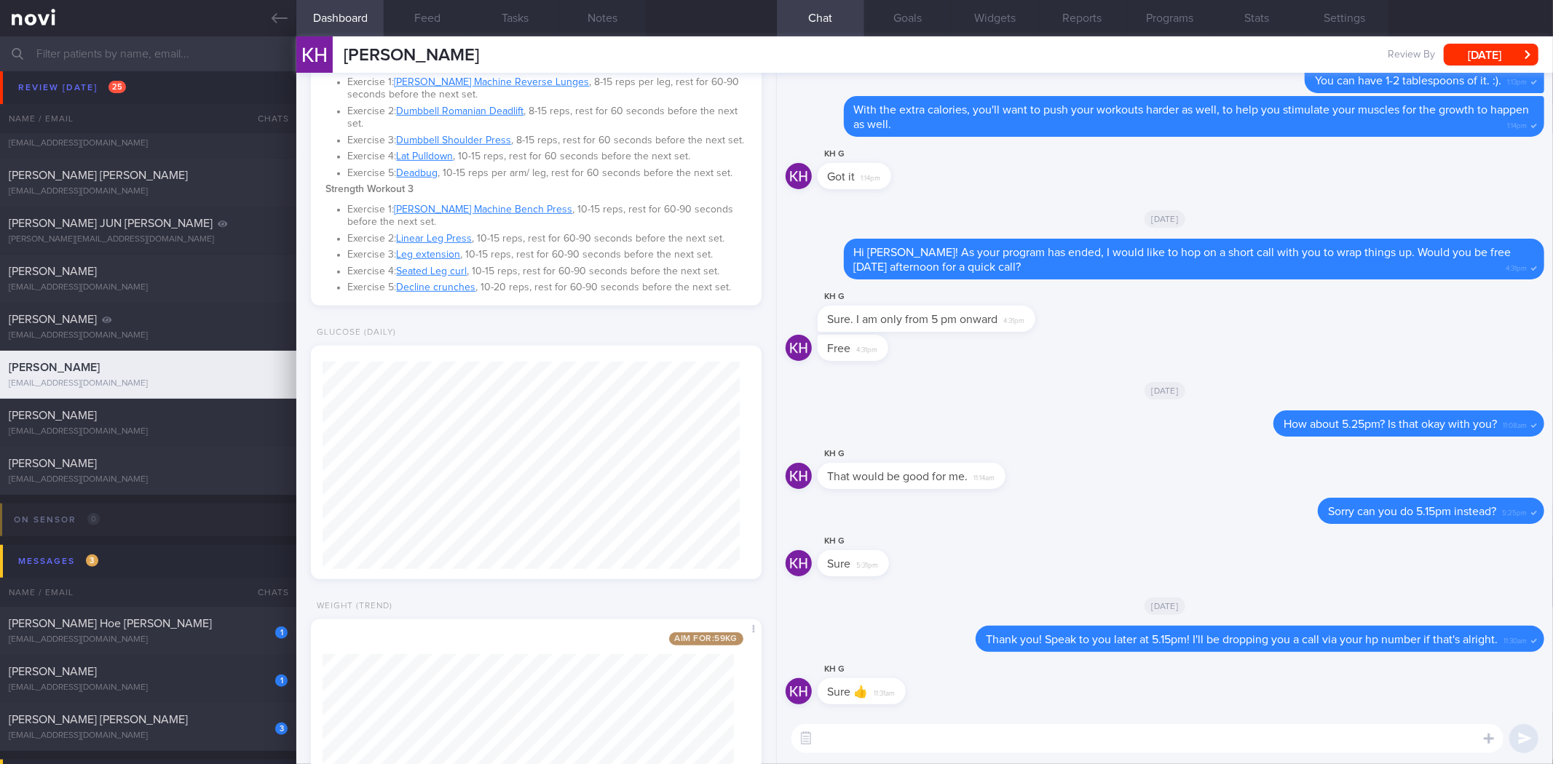
scroll to position [753, 0]
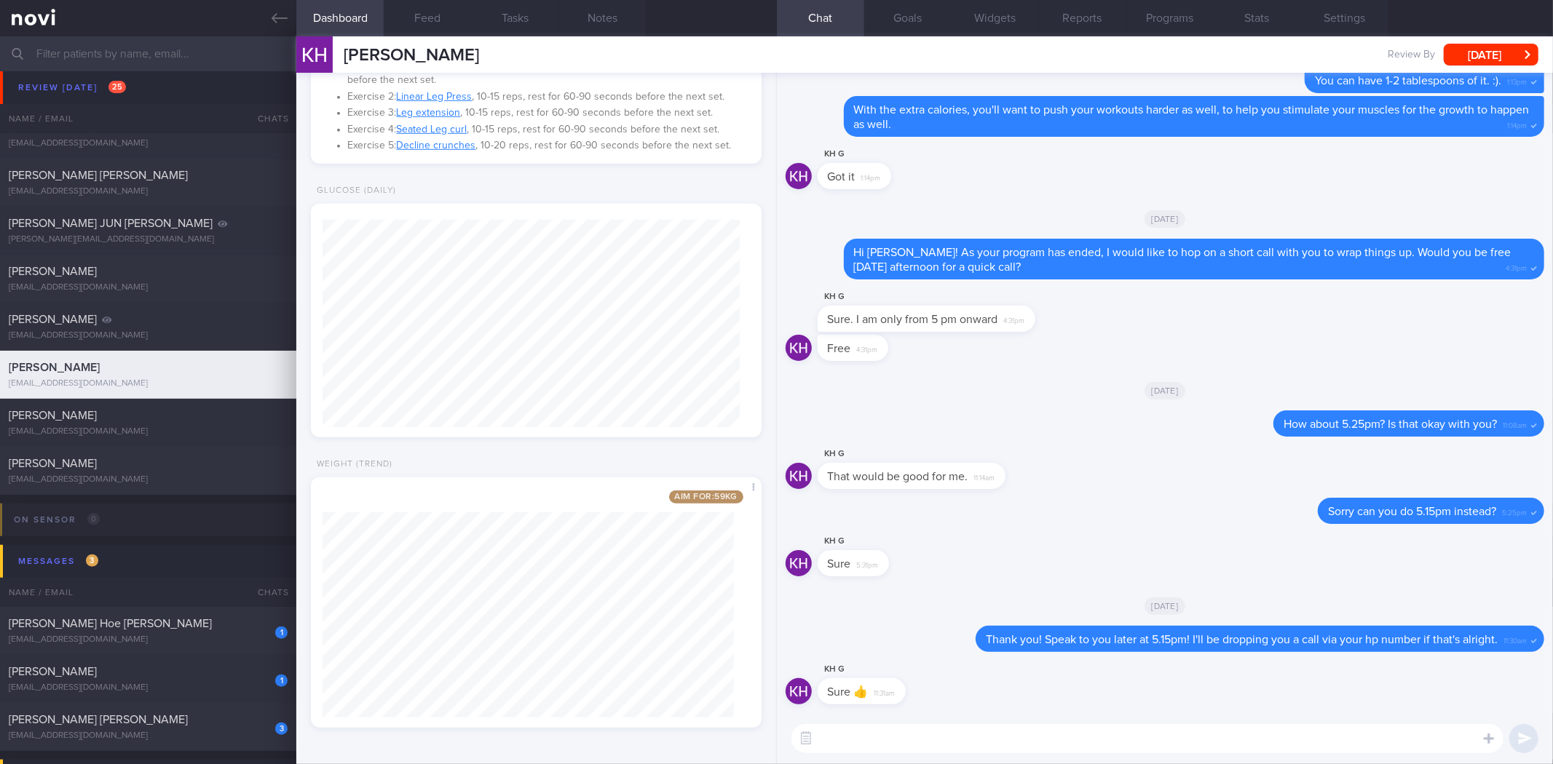
click at [898, 742] on textarea at bounding box center [1147, 738] width 712 height 29
click at [904, 733] on textarea "Hi Kieh" at bounding box center [1147, 738] width 712 height 29
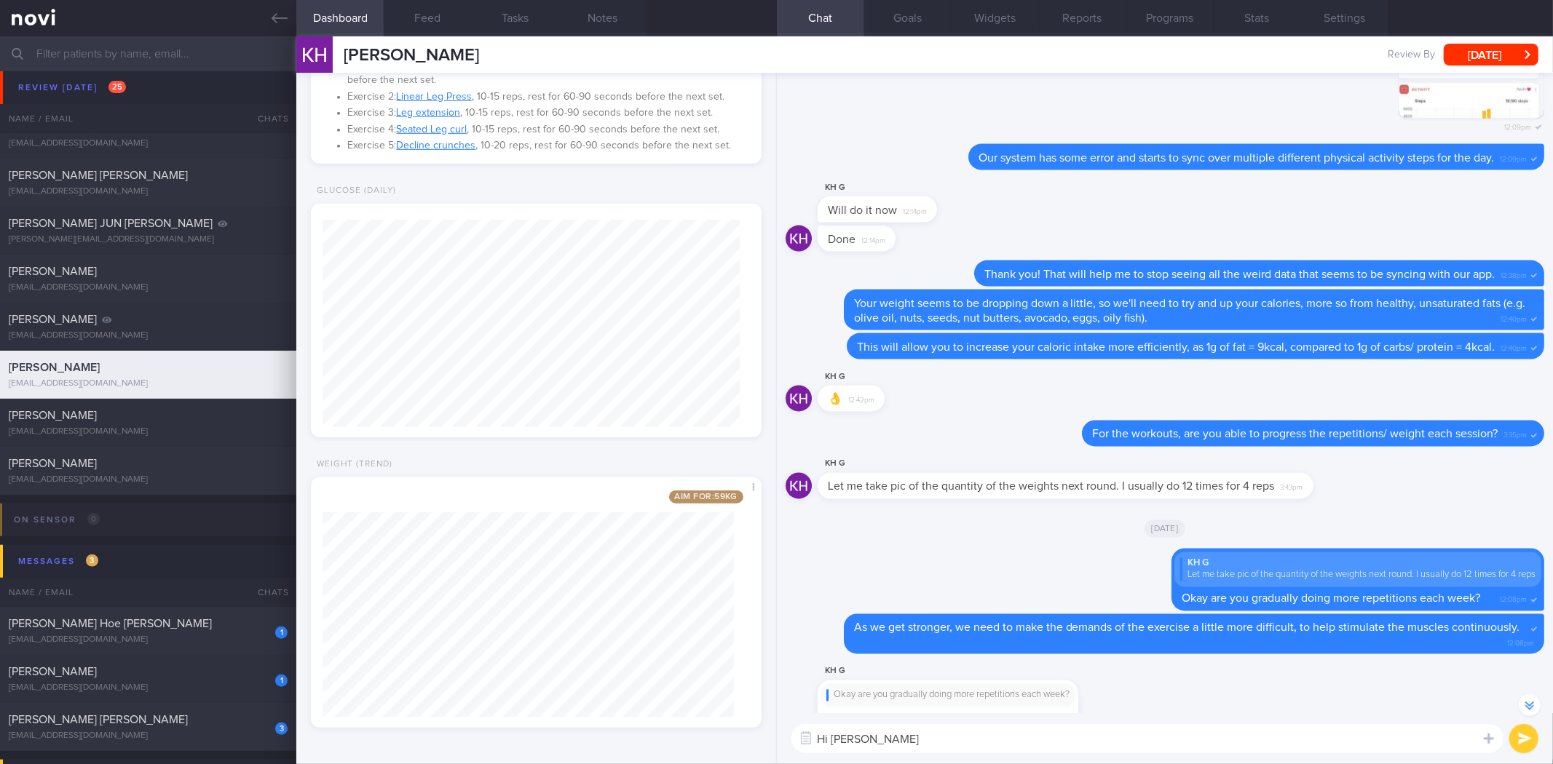
scroll to position [-2921, 0]
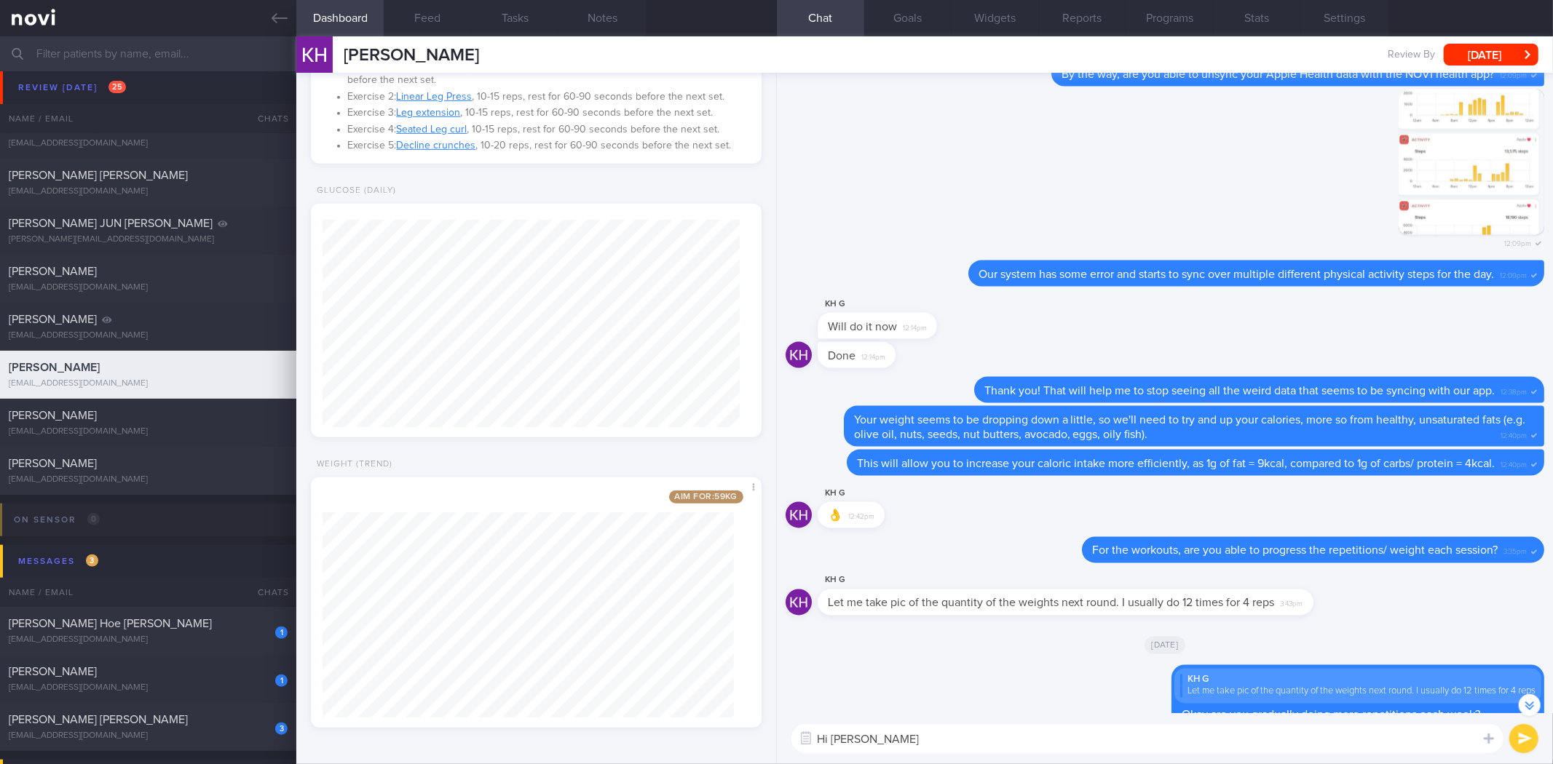
click at [1178, 528] on div "KH G 👌 12:42pm" at bounding box center [1164, 511] width 758 height 52
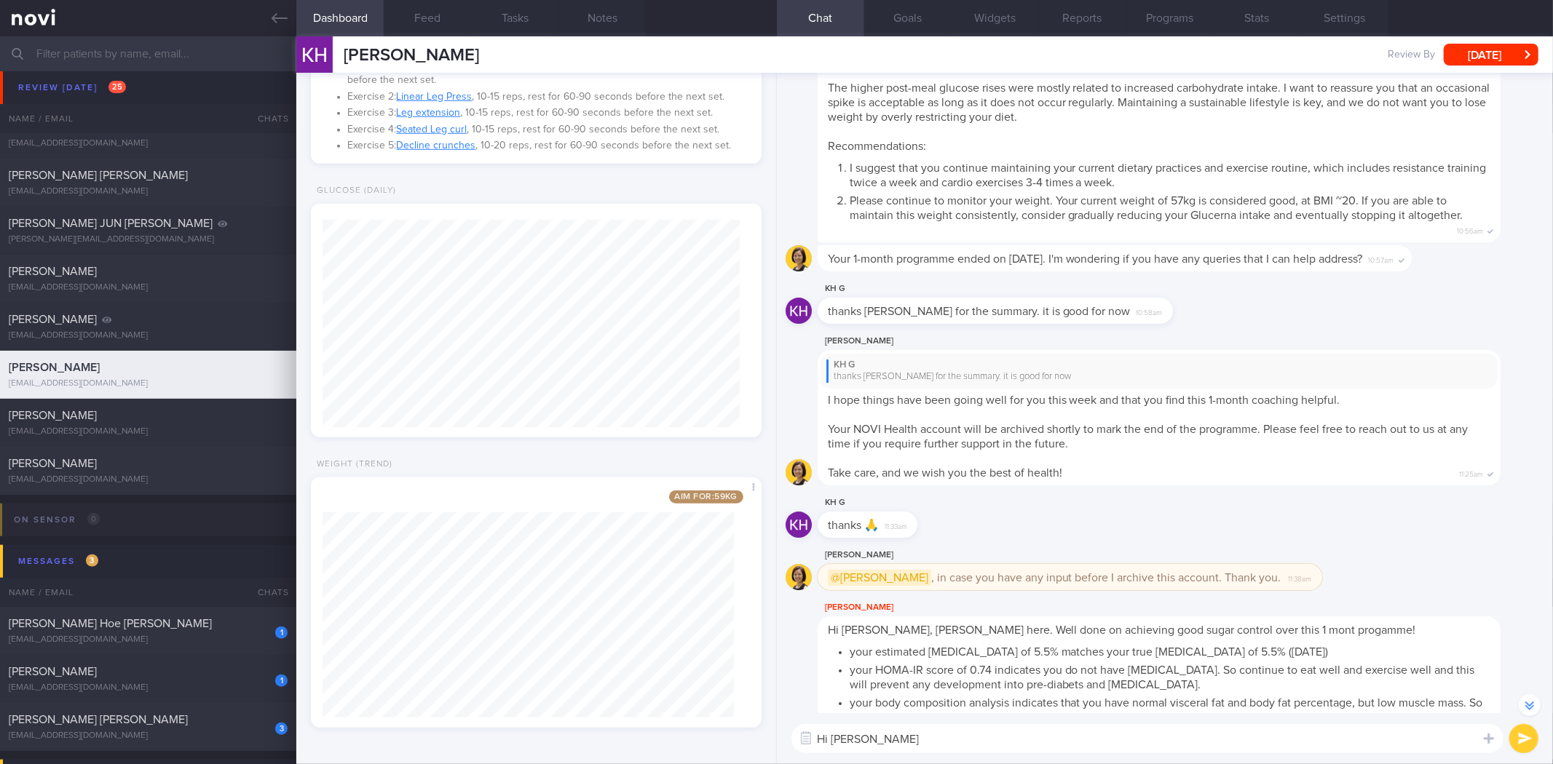
scroll to position [-11831, 0]
click at [1020, 726] on textarea "Hi Kien Huay" at bounding box center [1147, 738] width 712 height 29
type textarea "Hi Kien Huay!"
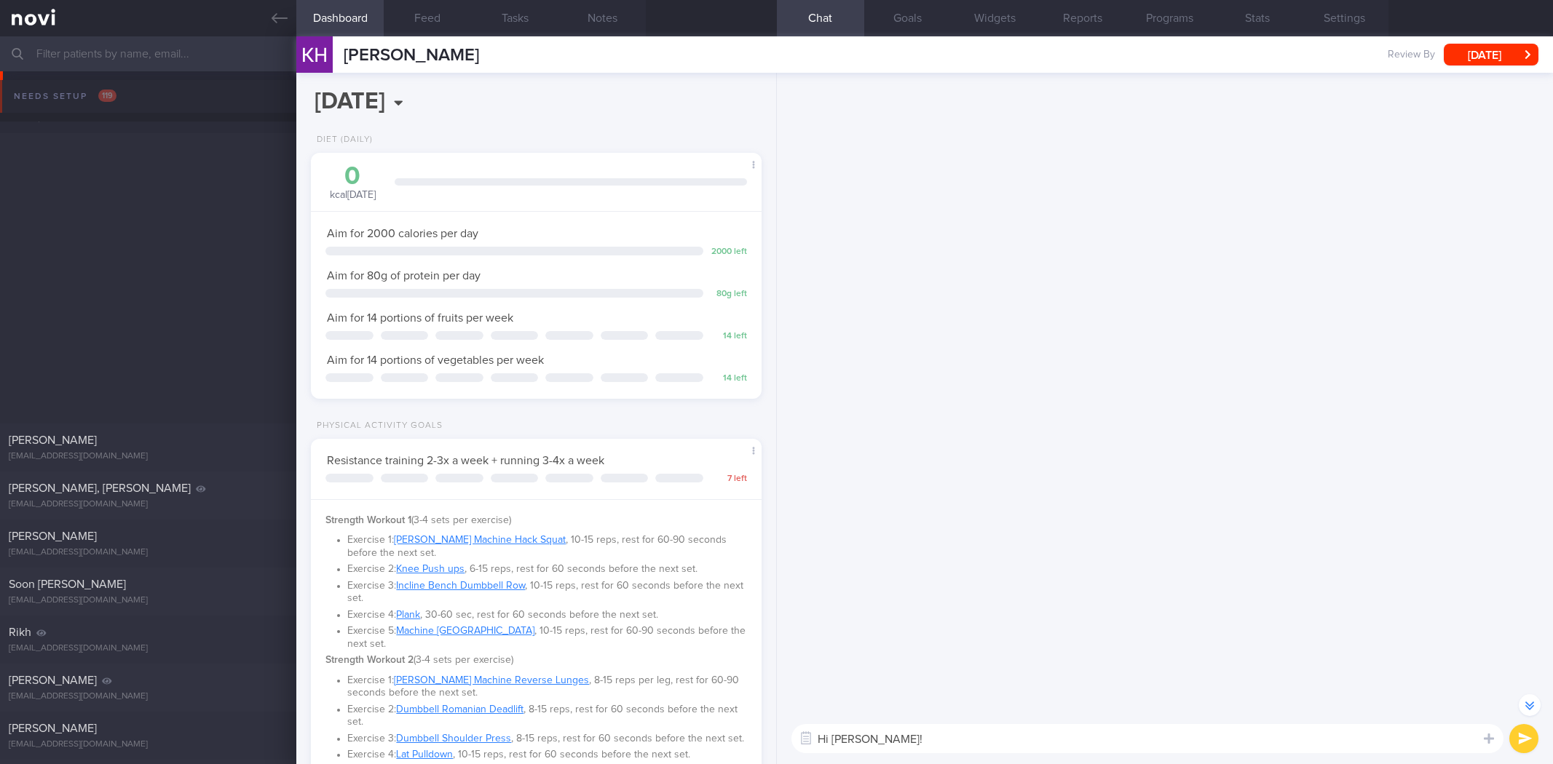
select select "9"
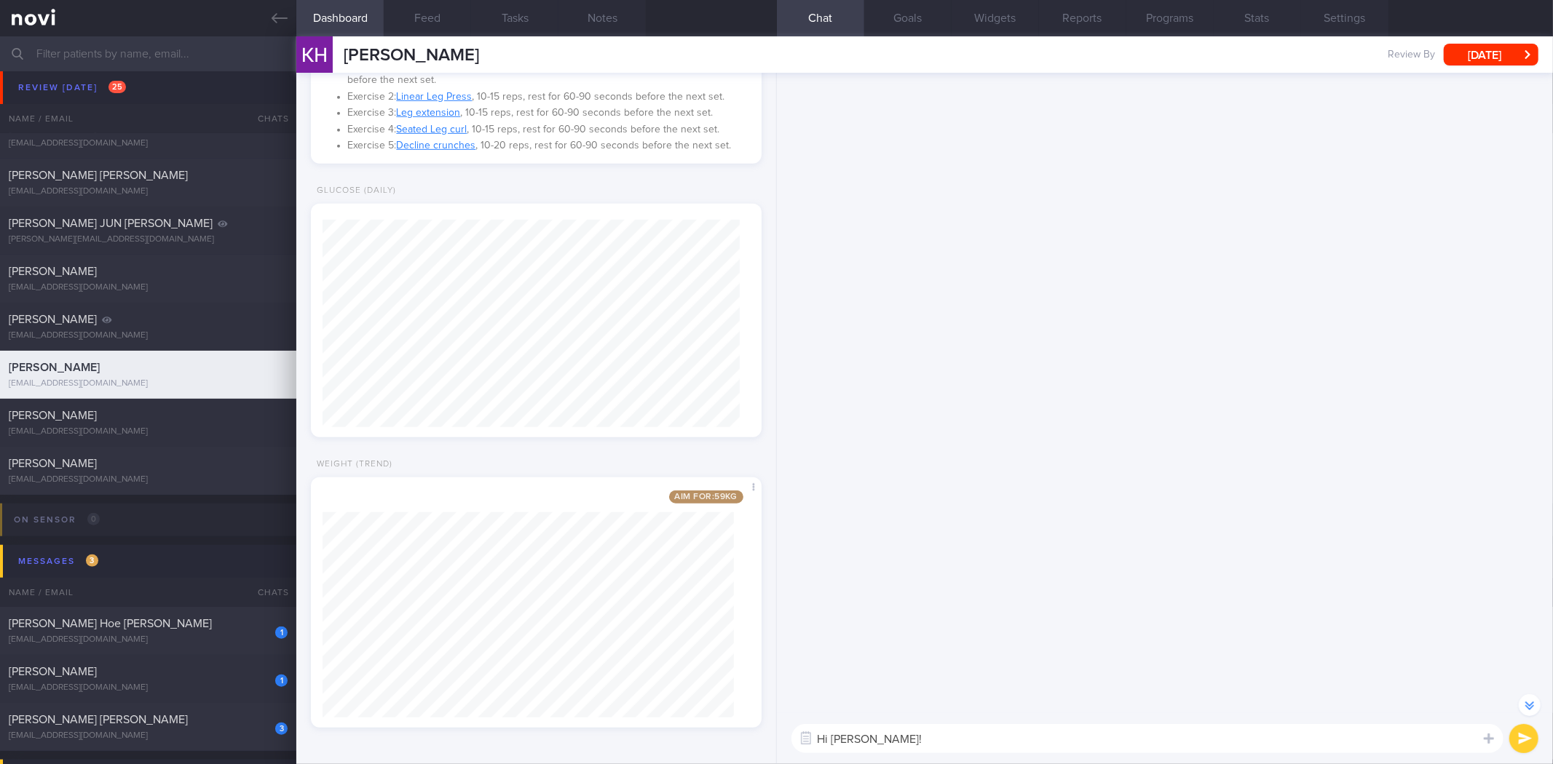
scroll to position [-11831, 0]
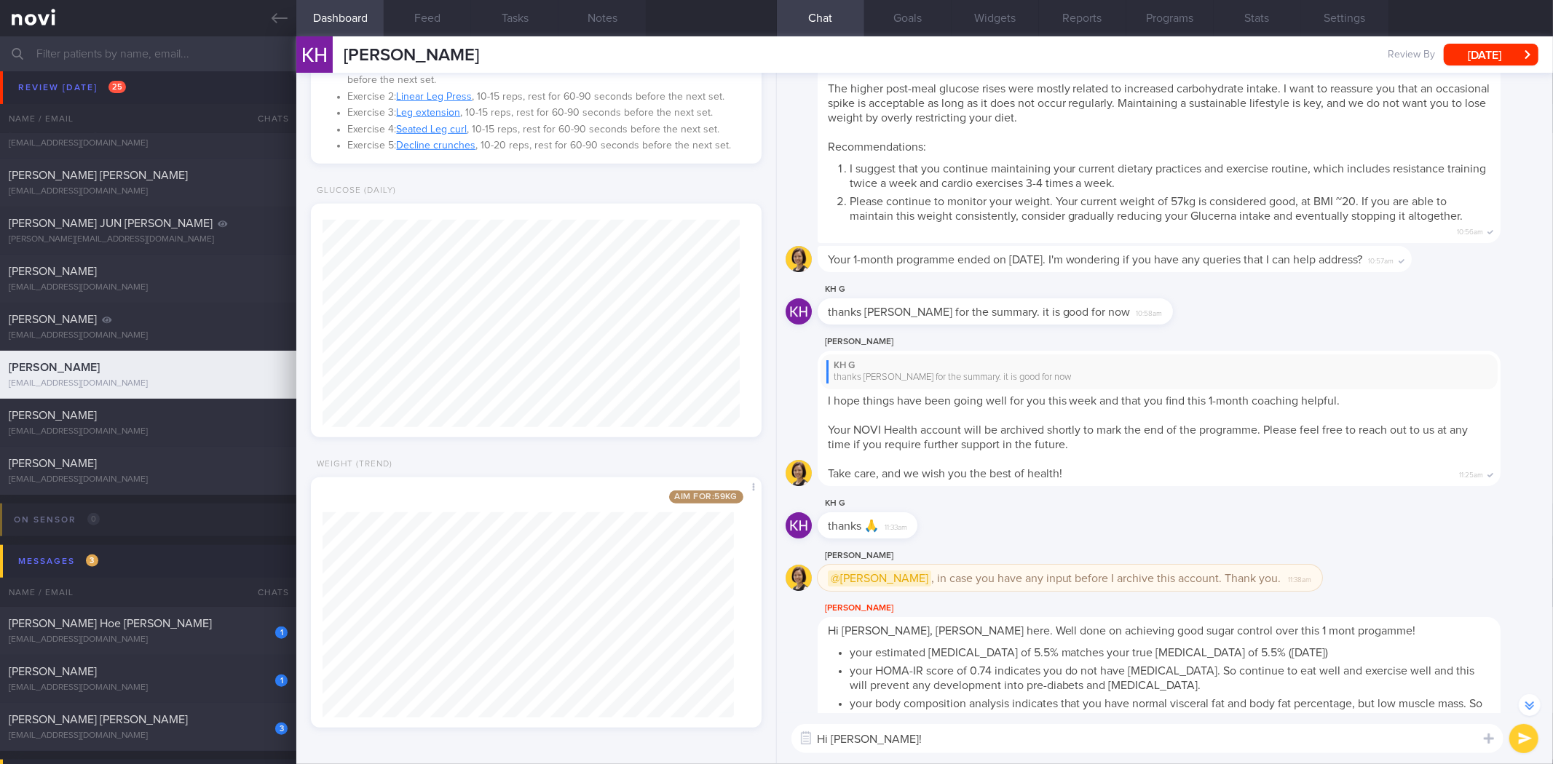
click at [1034, 743] on textarea "Hi Kien Huay!" at bounding box center [1147, 738] width 712 height 29
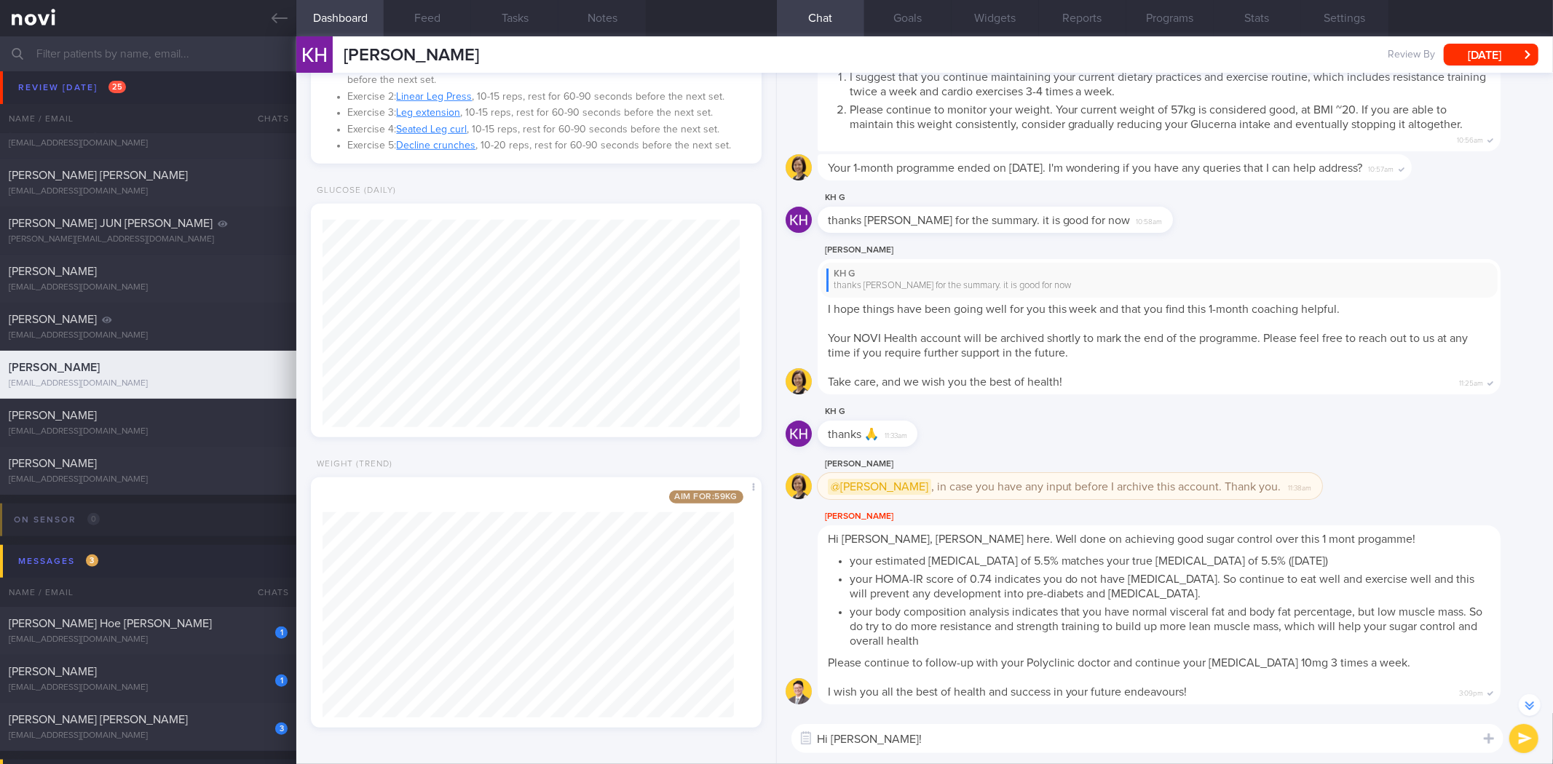
scroll to position [-11670, 0]
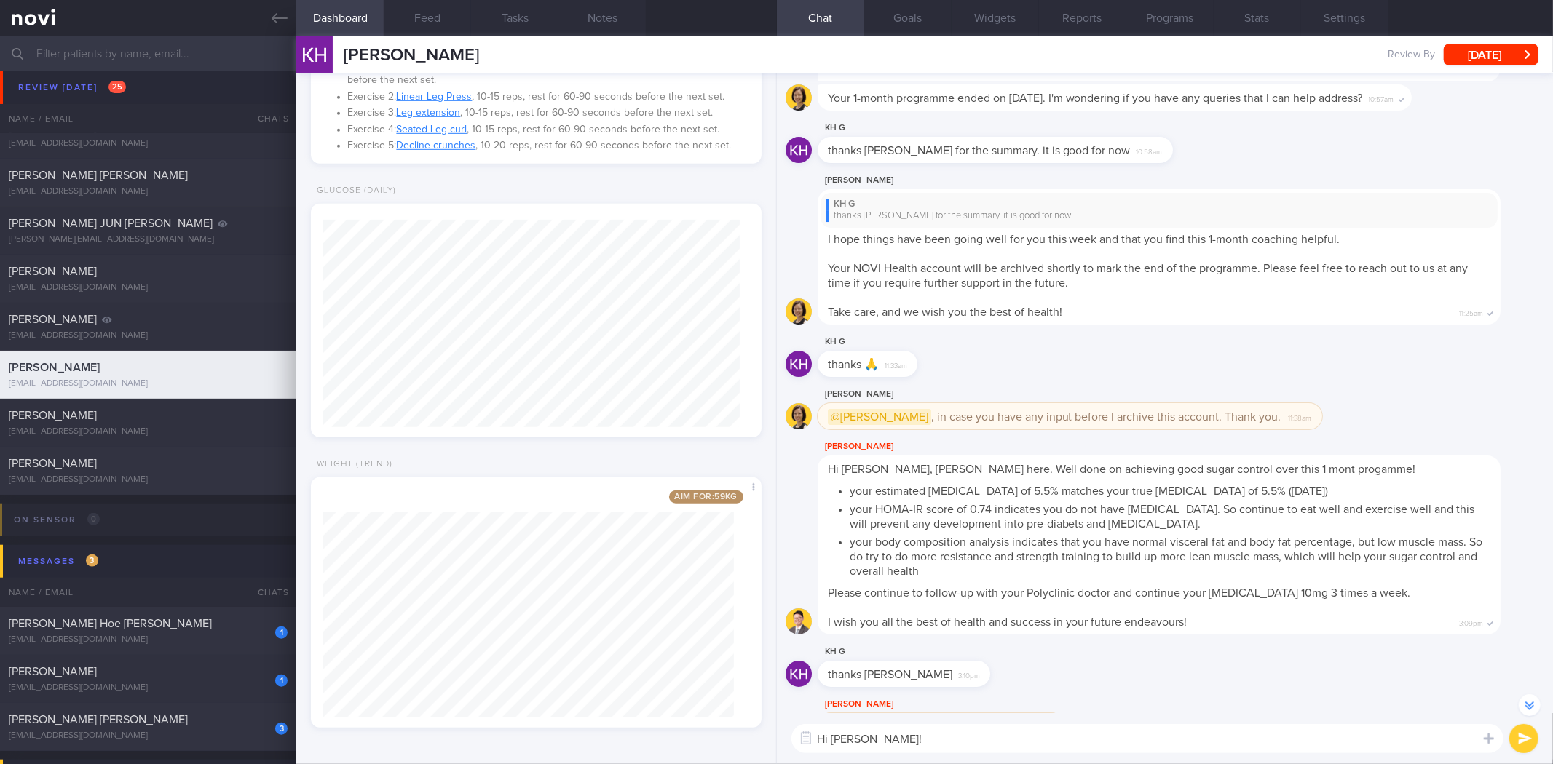
click at [1061, 740] on textarea "Hi Kien Huay!" at bounding box center [1147, 738] width 712 height 29
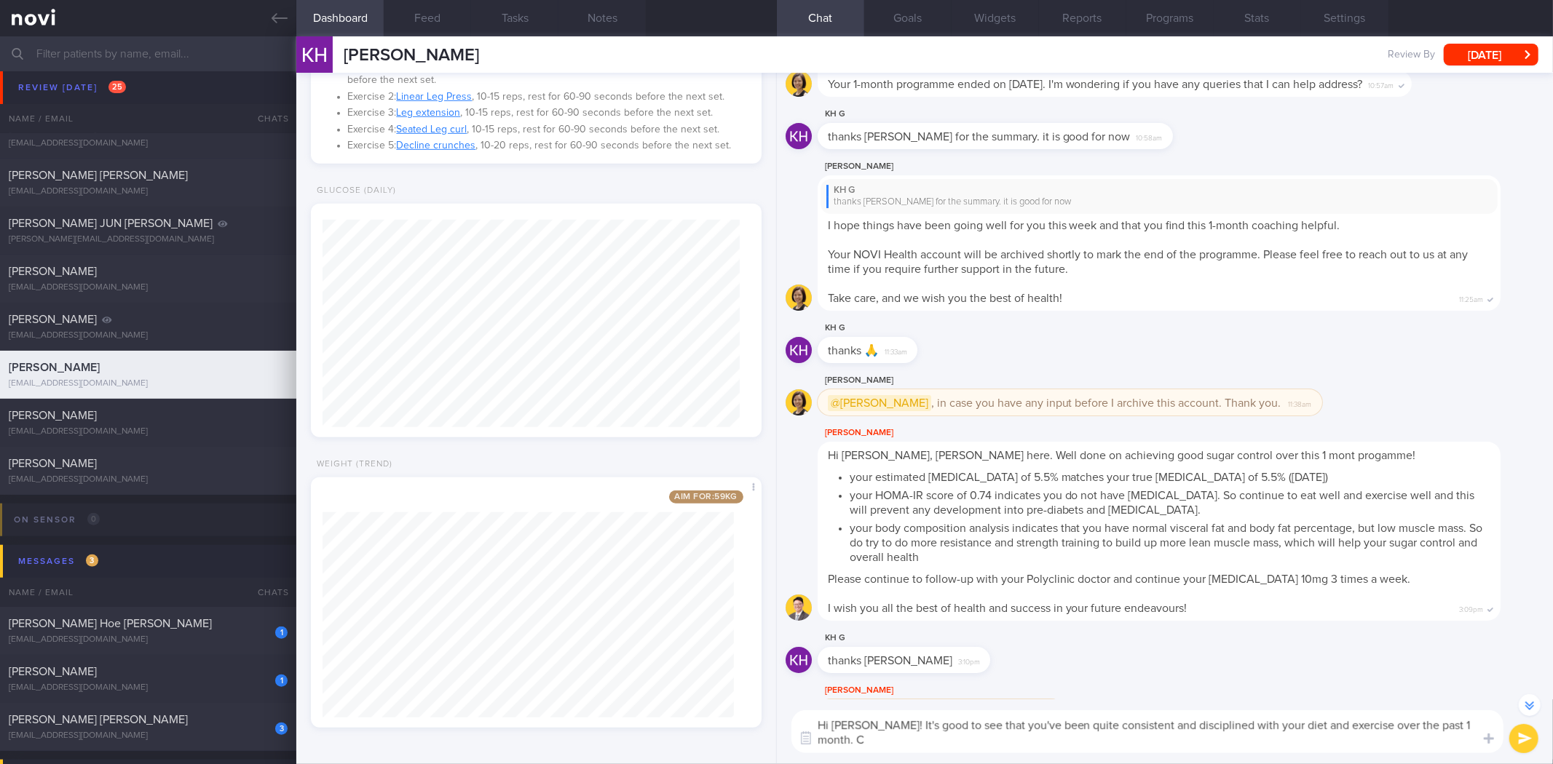
scroll to position [-11684, 0]
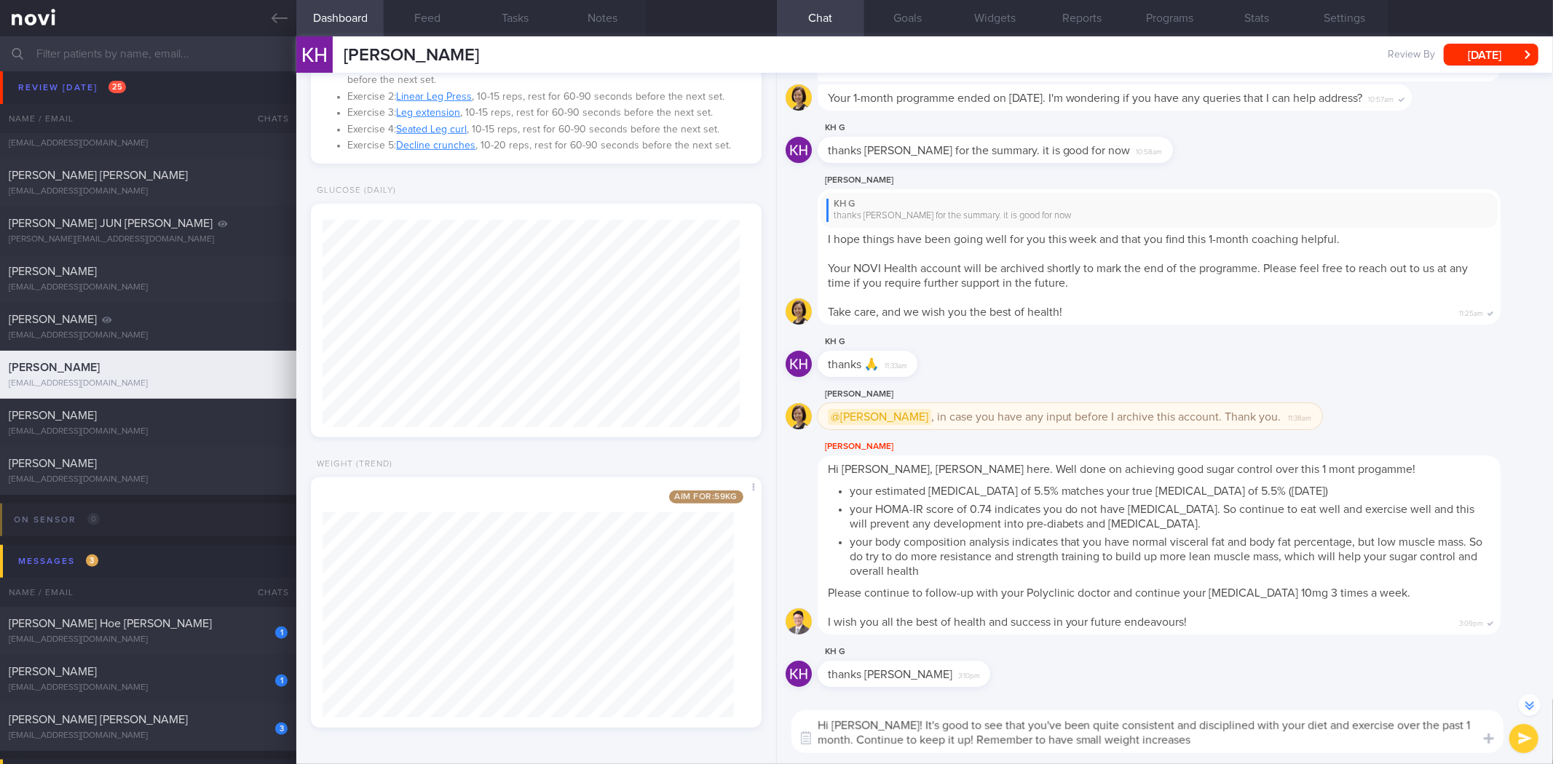
type textarea "Hi [PERSON_NAME]! It's good to see that you've been quite consistent and discip…"
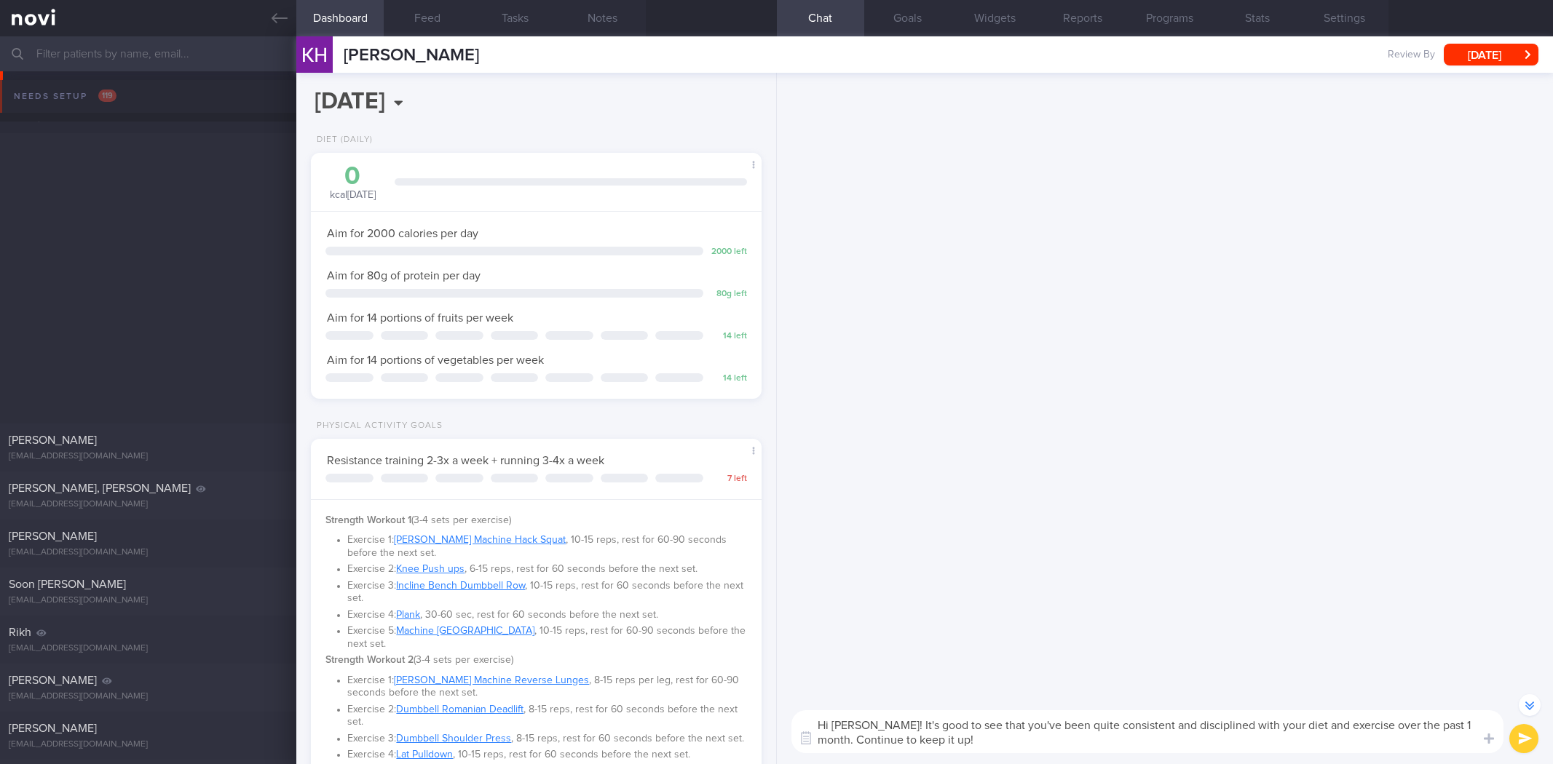
select select "9"
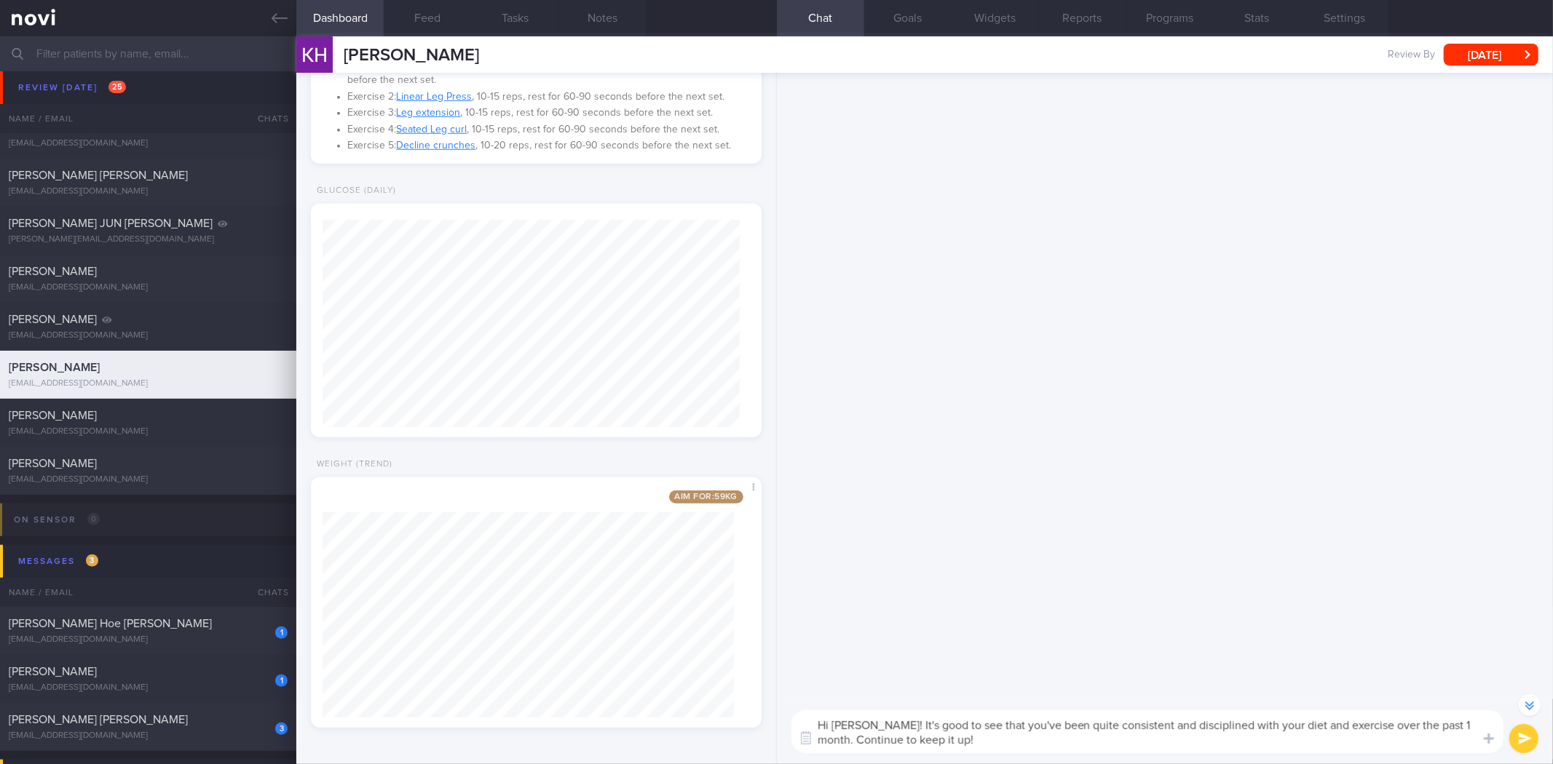
scroll to position [-11684, 0]
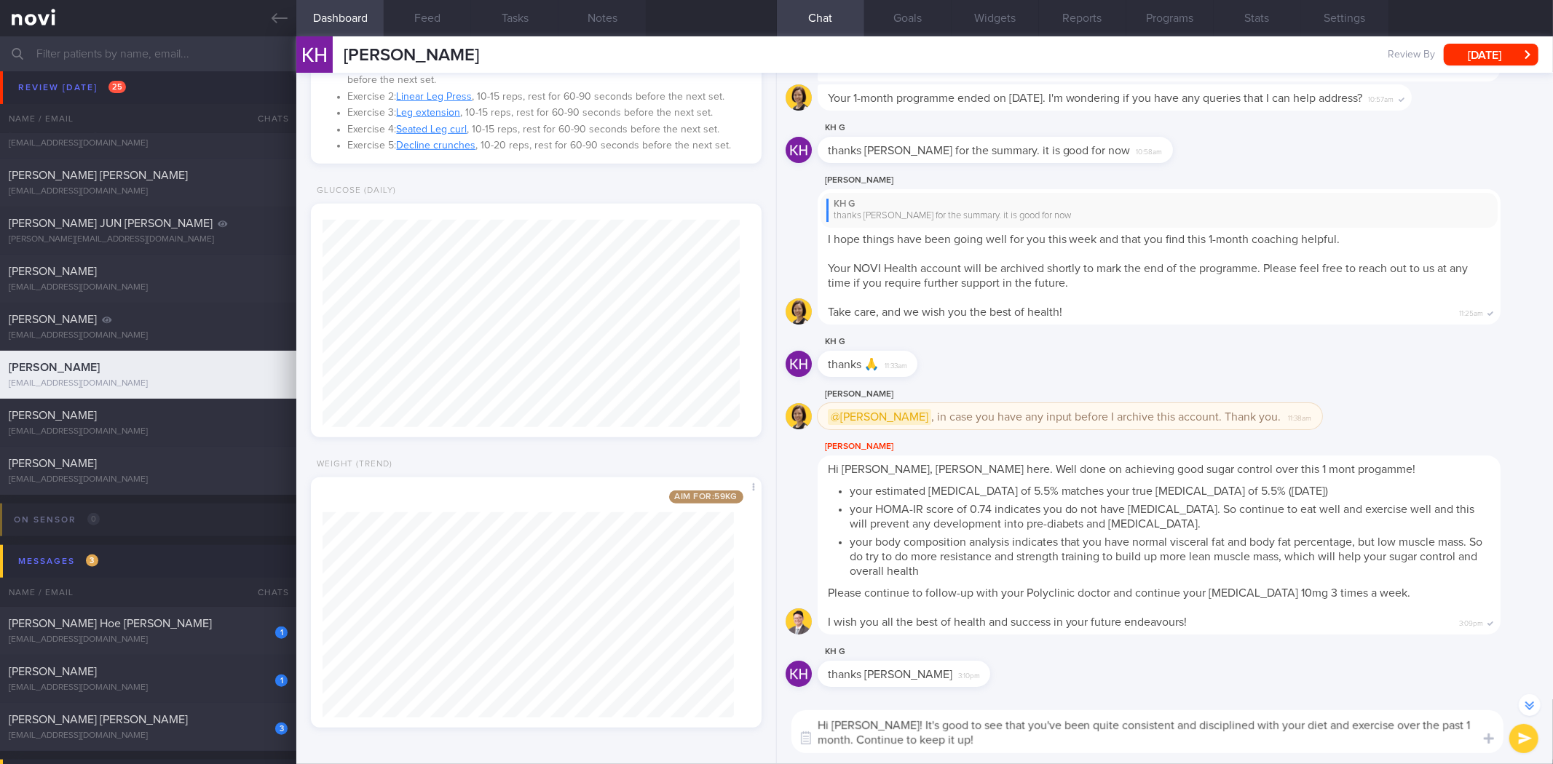
click at [1470, 729] on textarea "Hi Kien Huay! It's good to see that you've been quite consistent and discipline…" at bounding box center [1147, 731] width 712 height 43
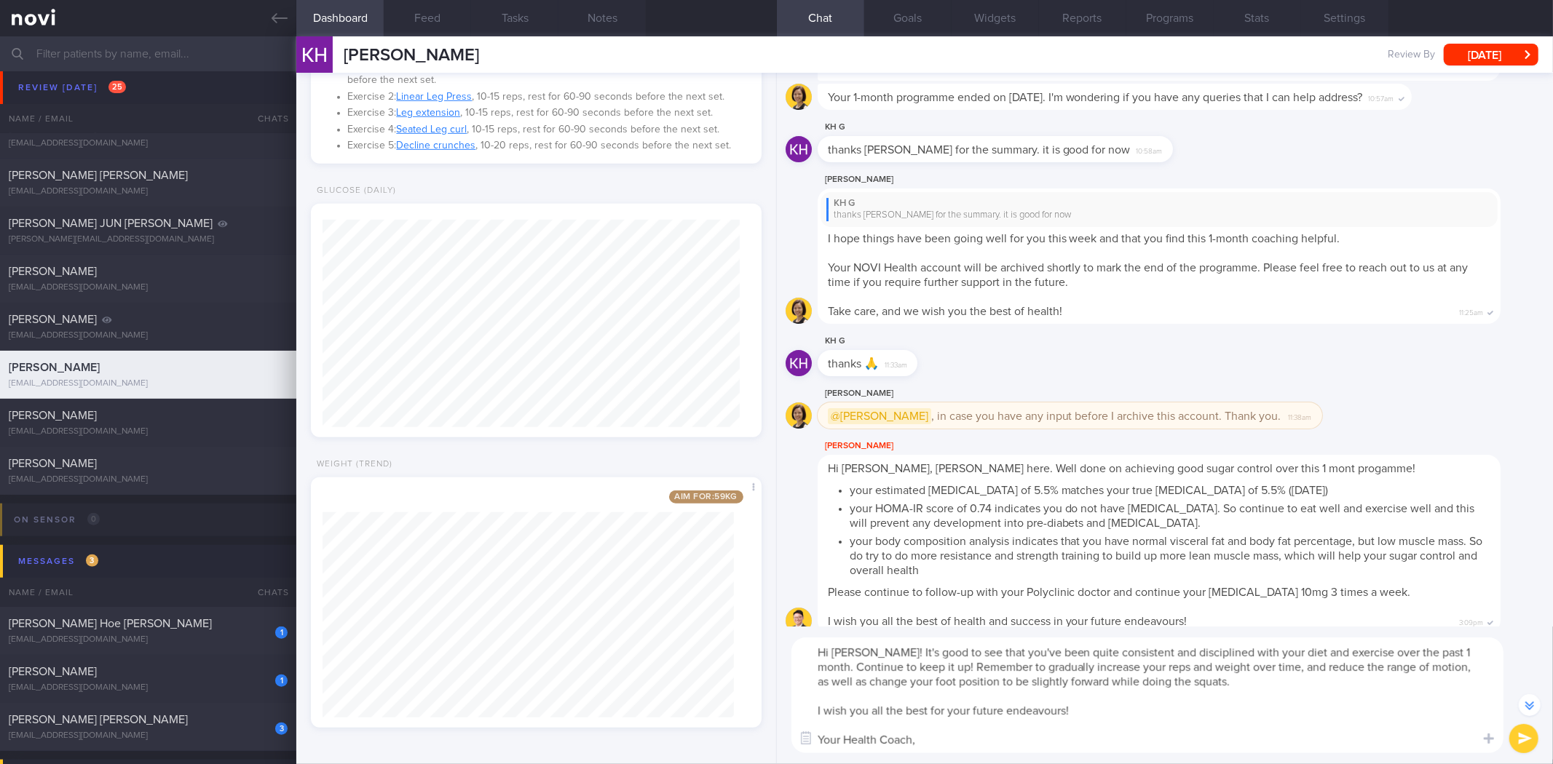
scroll to position [-11781, 0]
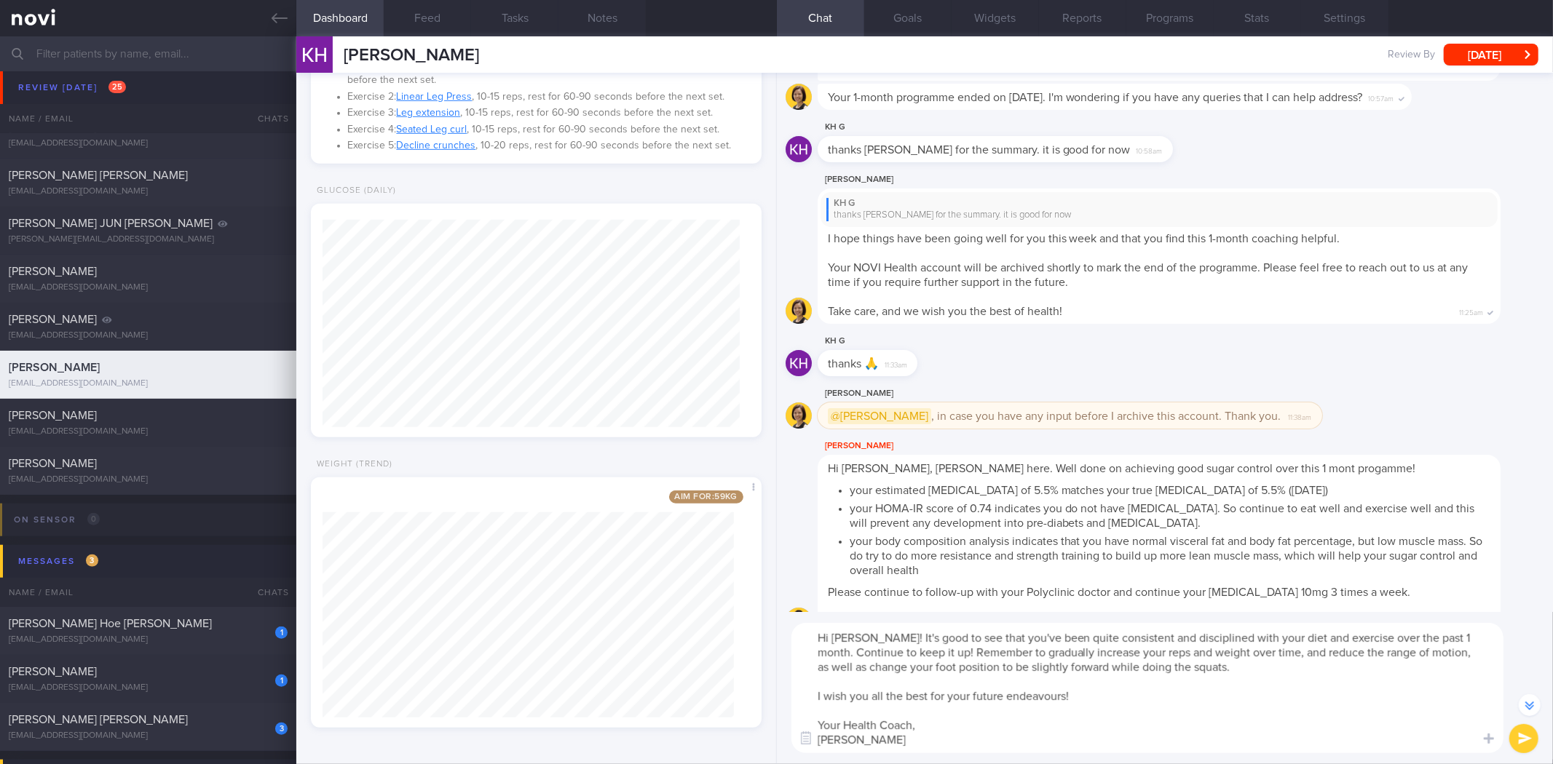
type textarea "Hi Kien Huay! It's good to see that you've been quite consistent and discipline…"
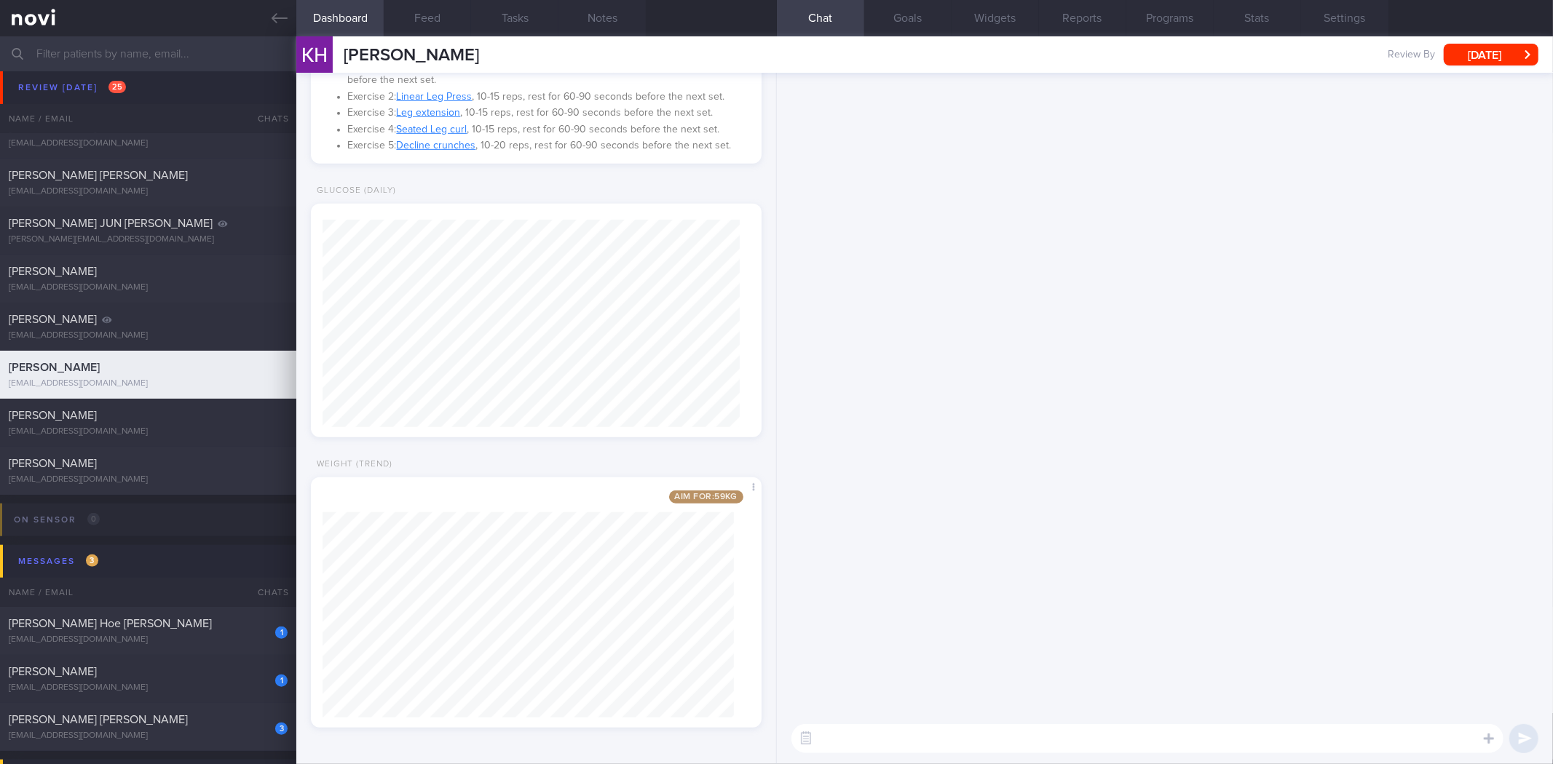
scroll to position [0, 0]
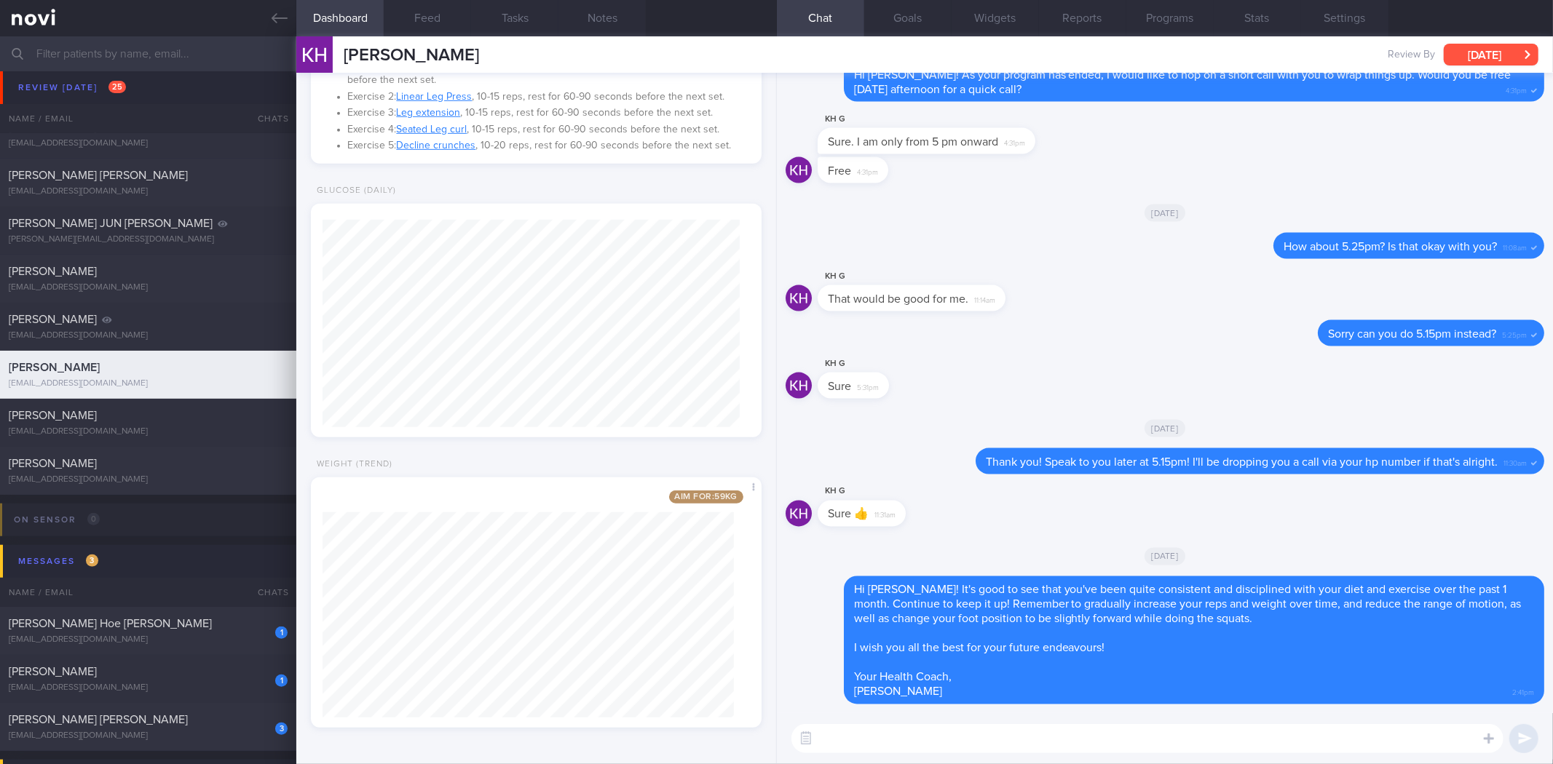
click at [1486, 56] on button "Fri, 10 Oct" at bounding box center [1490, 55] width 95 height 22
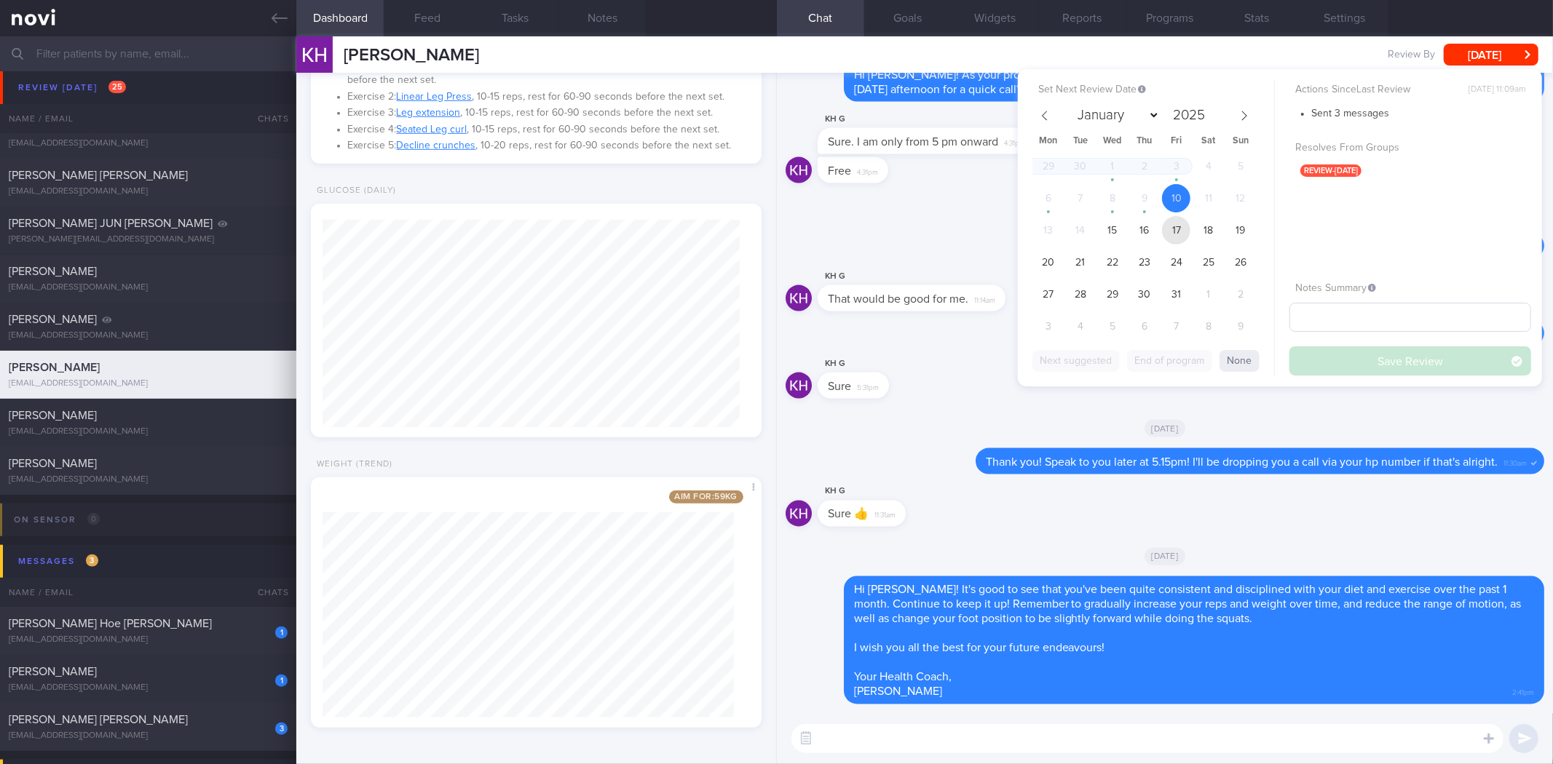
drag, startPoint x: 1169, startPoint y: 227, endPoint x: 1307, endPoint y: 320, distance: 166.2
click at [1170, 226] on span "17" at bounding box center [1176, 230] width 28 height 28
click at [1349, 365] on button "Save Review" at bounding box center [1410, 360] width 242 height 29
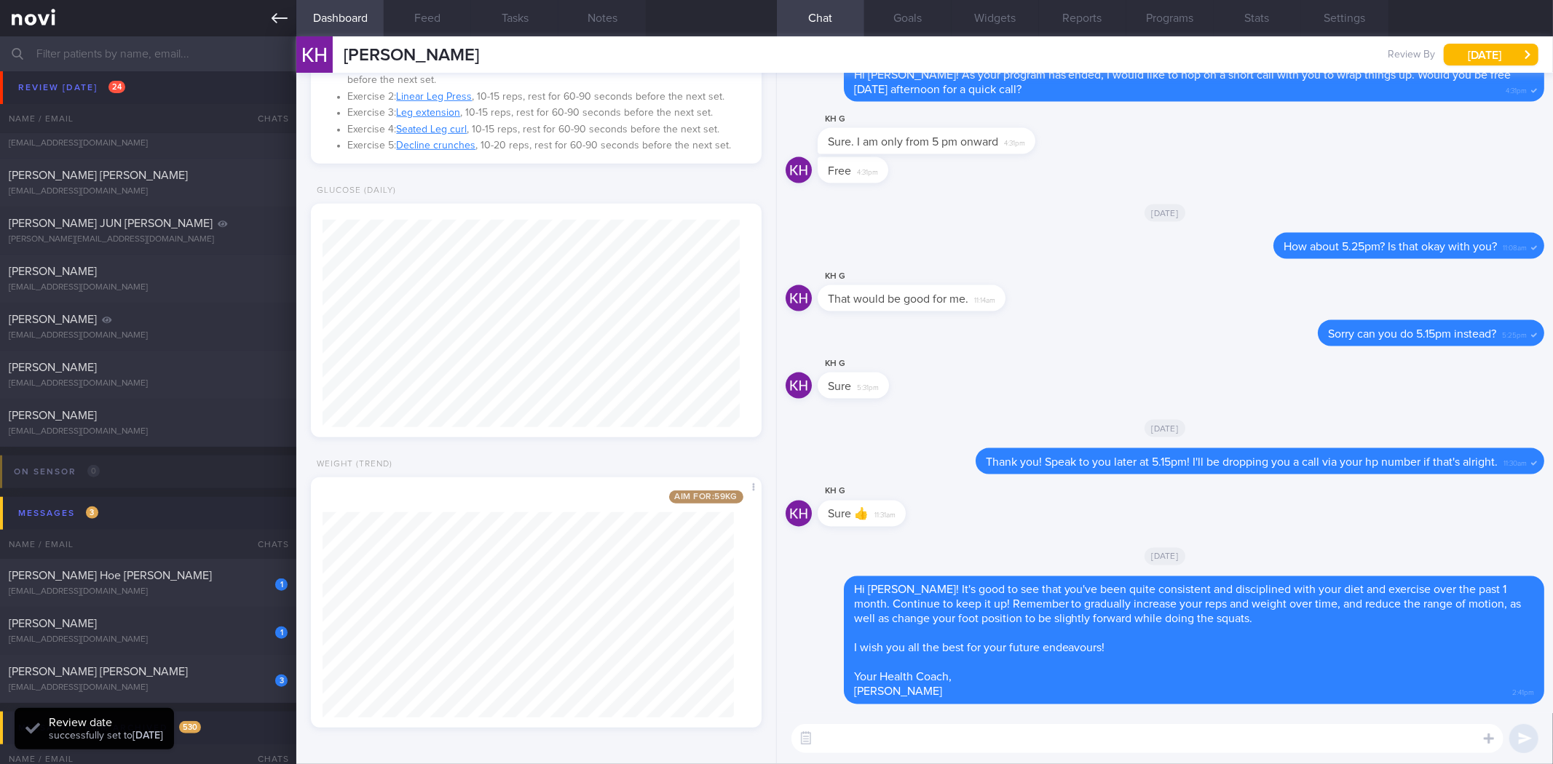
click at [280, 29] on link at bounding box center [148, 18] width 296 height 36
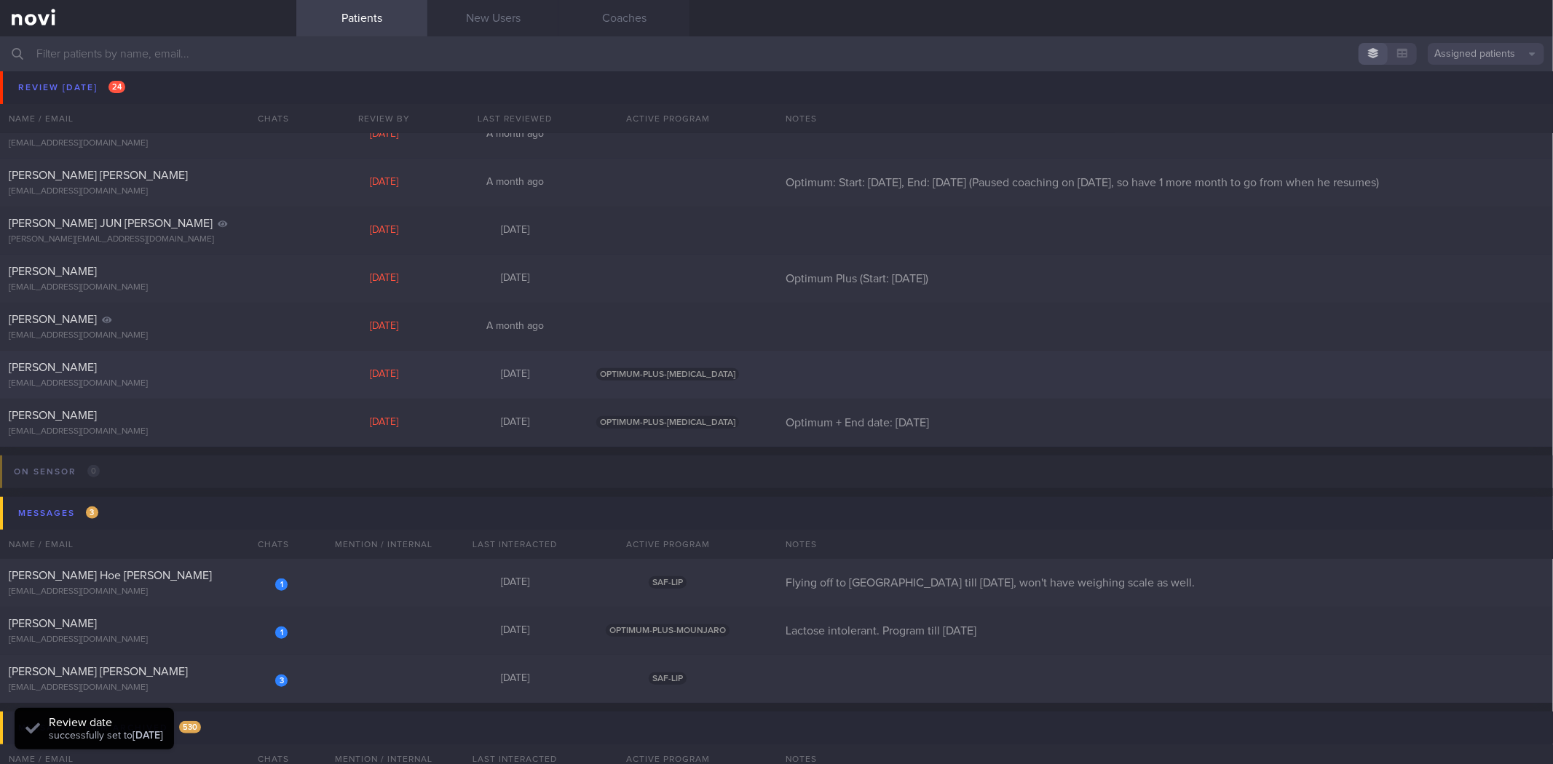
click at [237, 381] on div "[EMAIL_ADDRESS][DOMAIN_NAME]" at bounding box center [148, 384] width 279 height 11
select select "9"
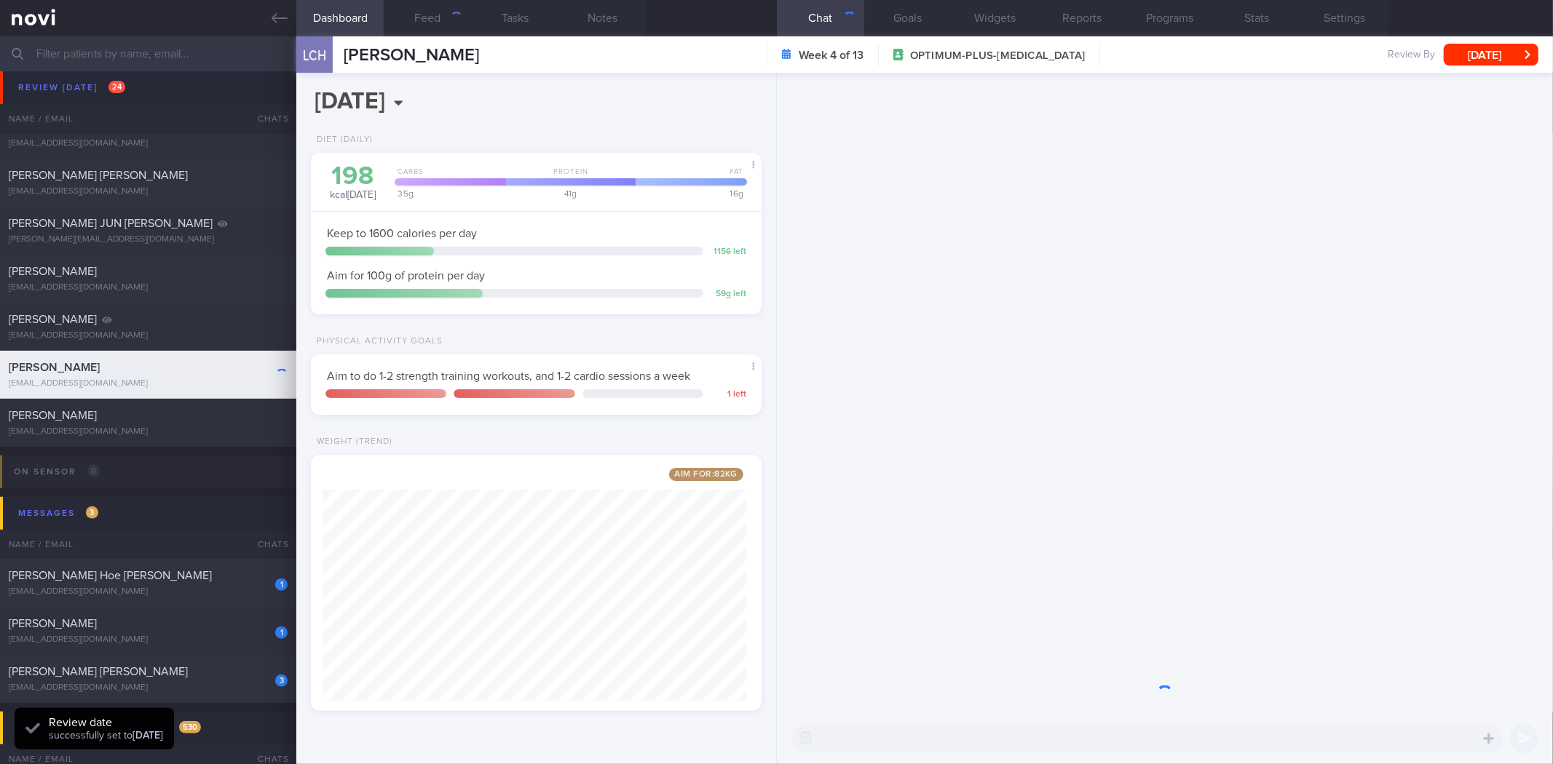
scroll to position [233, 424]
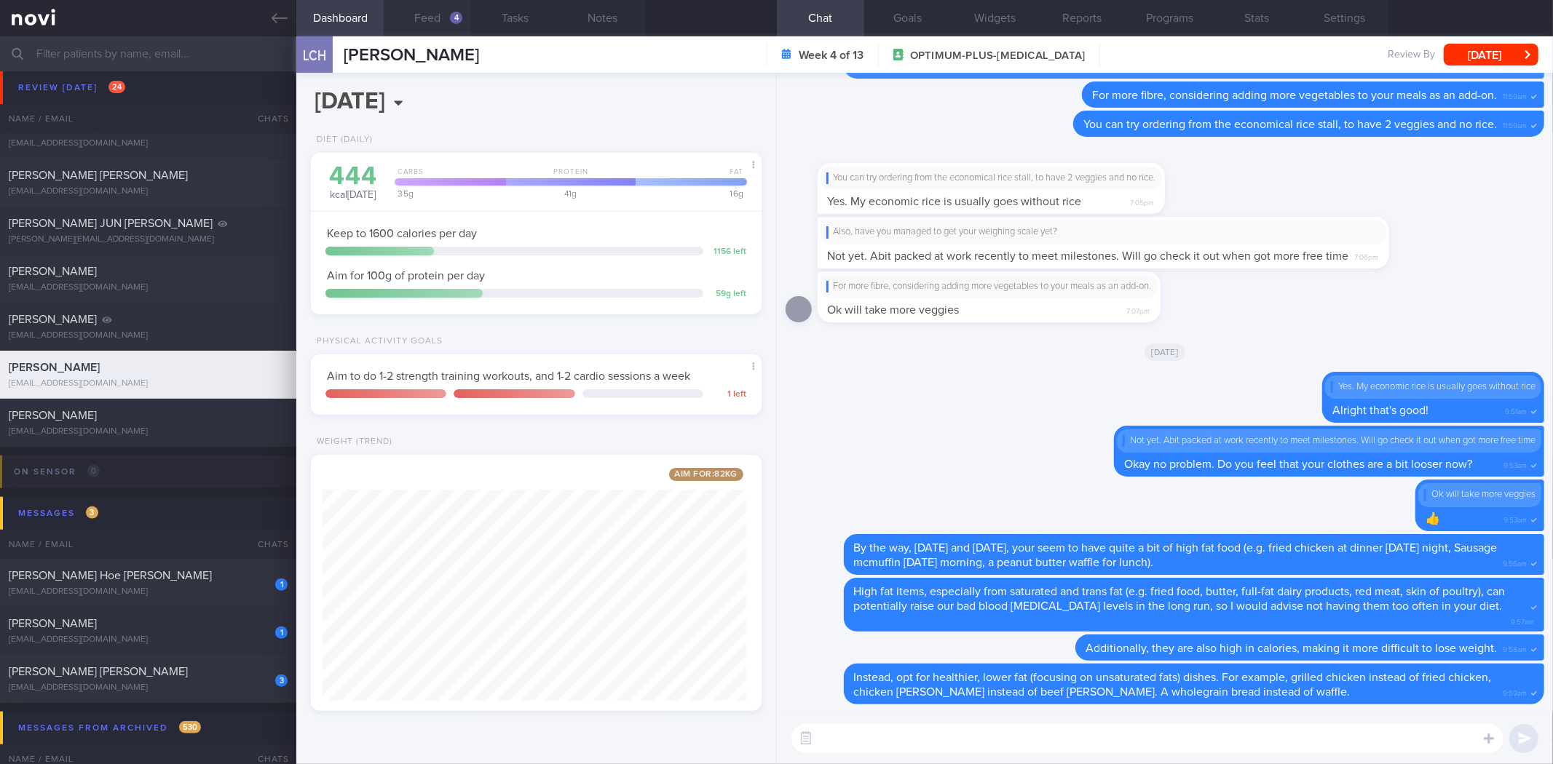
click at [453, 30] on button "Feed 4" at bounding box center [427, 18] width 87 height 36
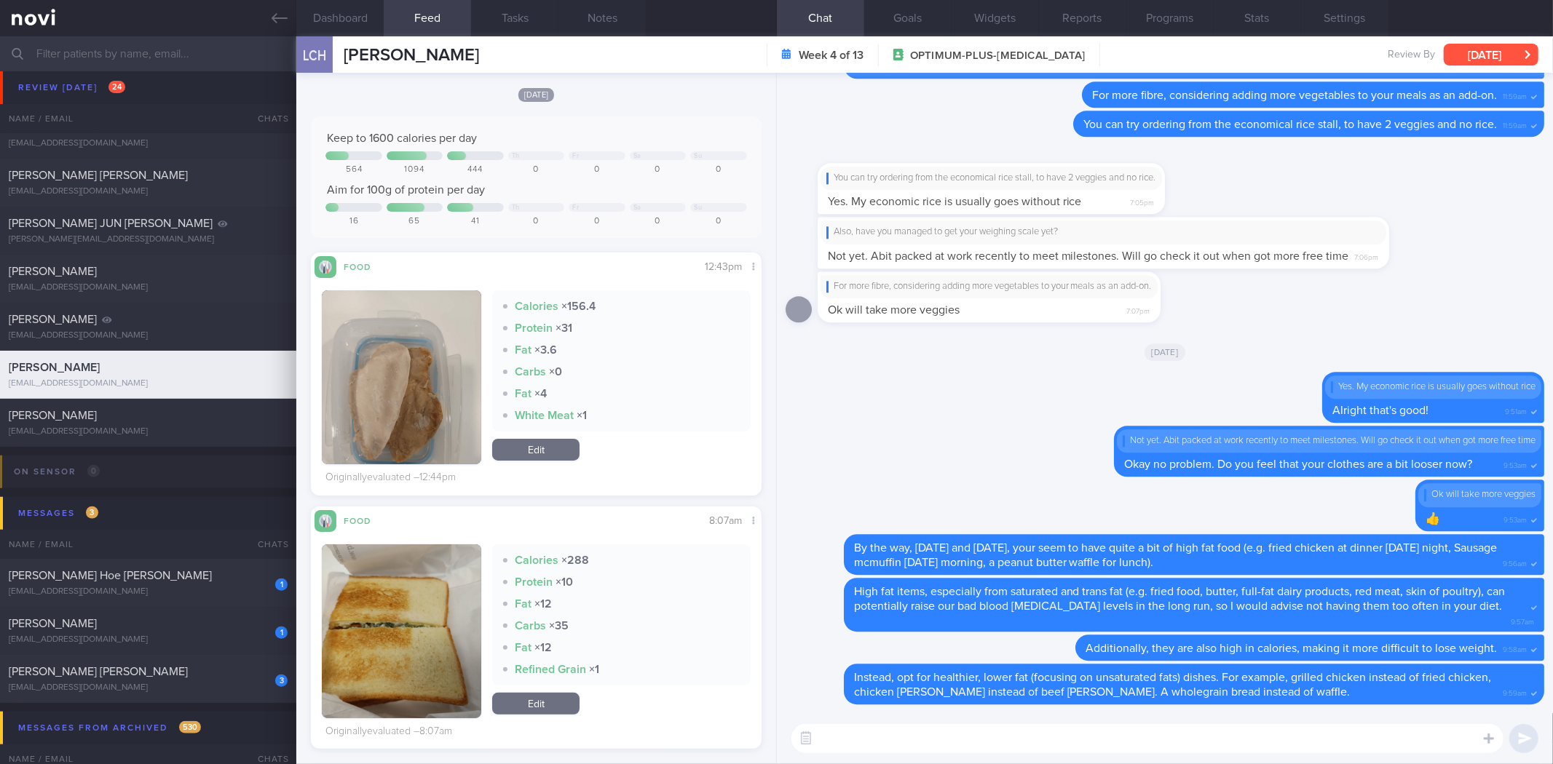
scroll to position [81, 0]
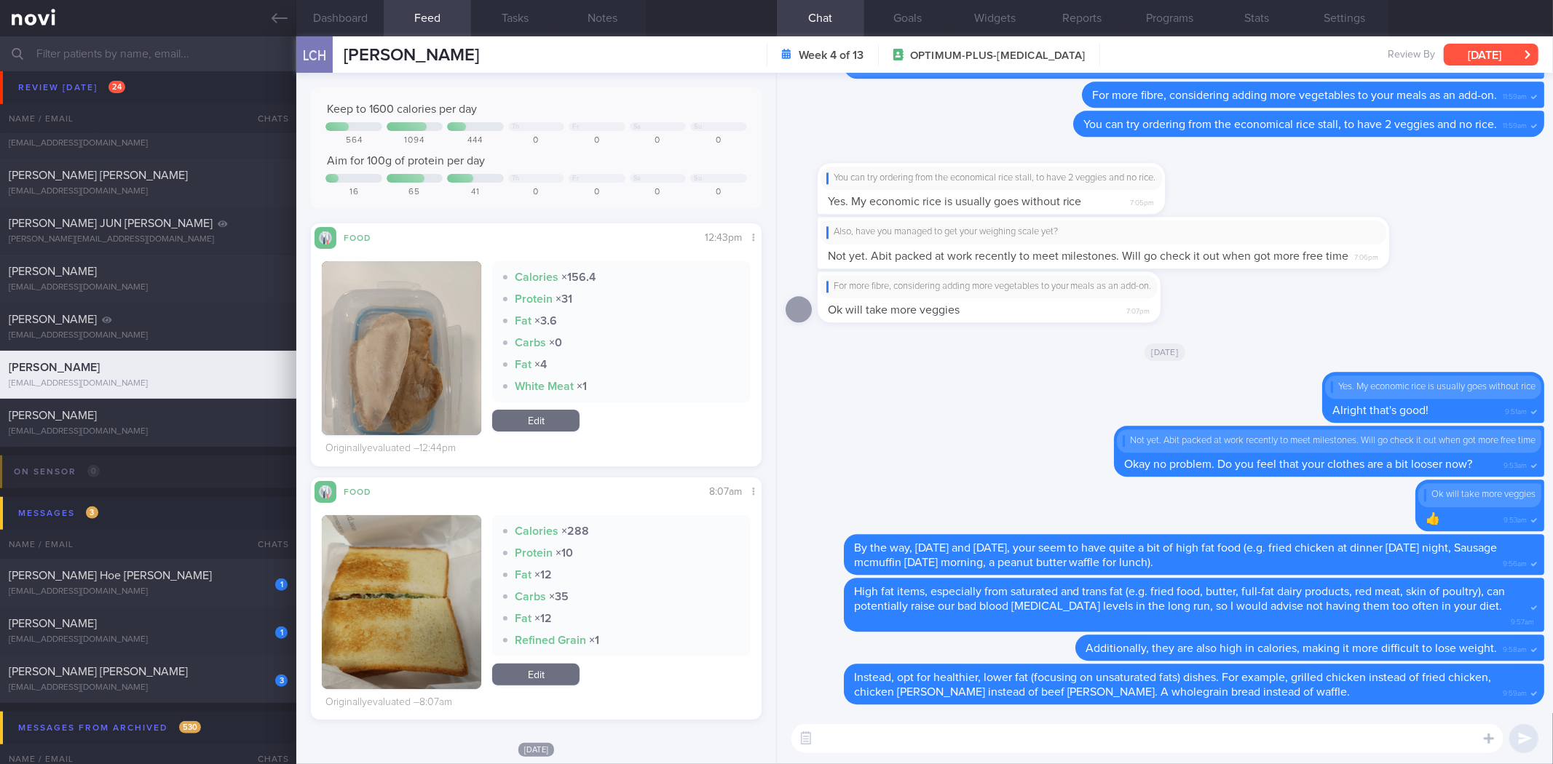
click at [1469, 54] on button "Mon, 13 Oct" at bounding box center [1490, 55] width 95 height 22
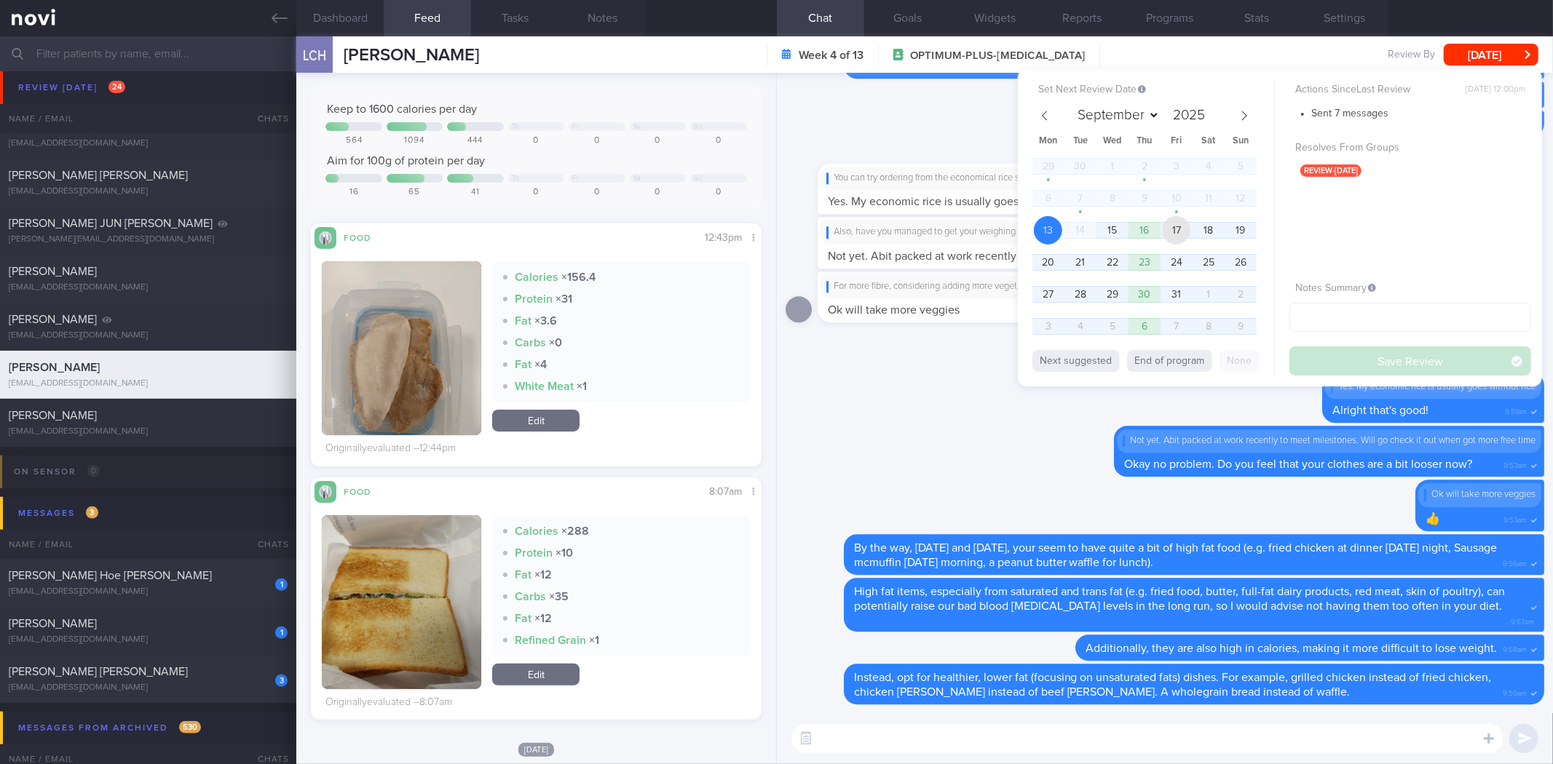
drag, startPoint x: 1179, startPoint y: 228, endPoint x: 1275, endPoint y: 301, distance: 120.0
click at [1178, 228] on span "17" at bounding box center [1176, 230] width 28 height 28
click at [1337, 368] on button "Save Review" at bounding box center [1410, 360] width 242 height 29
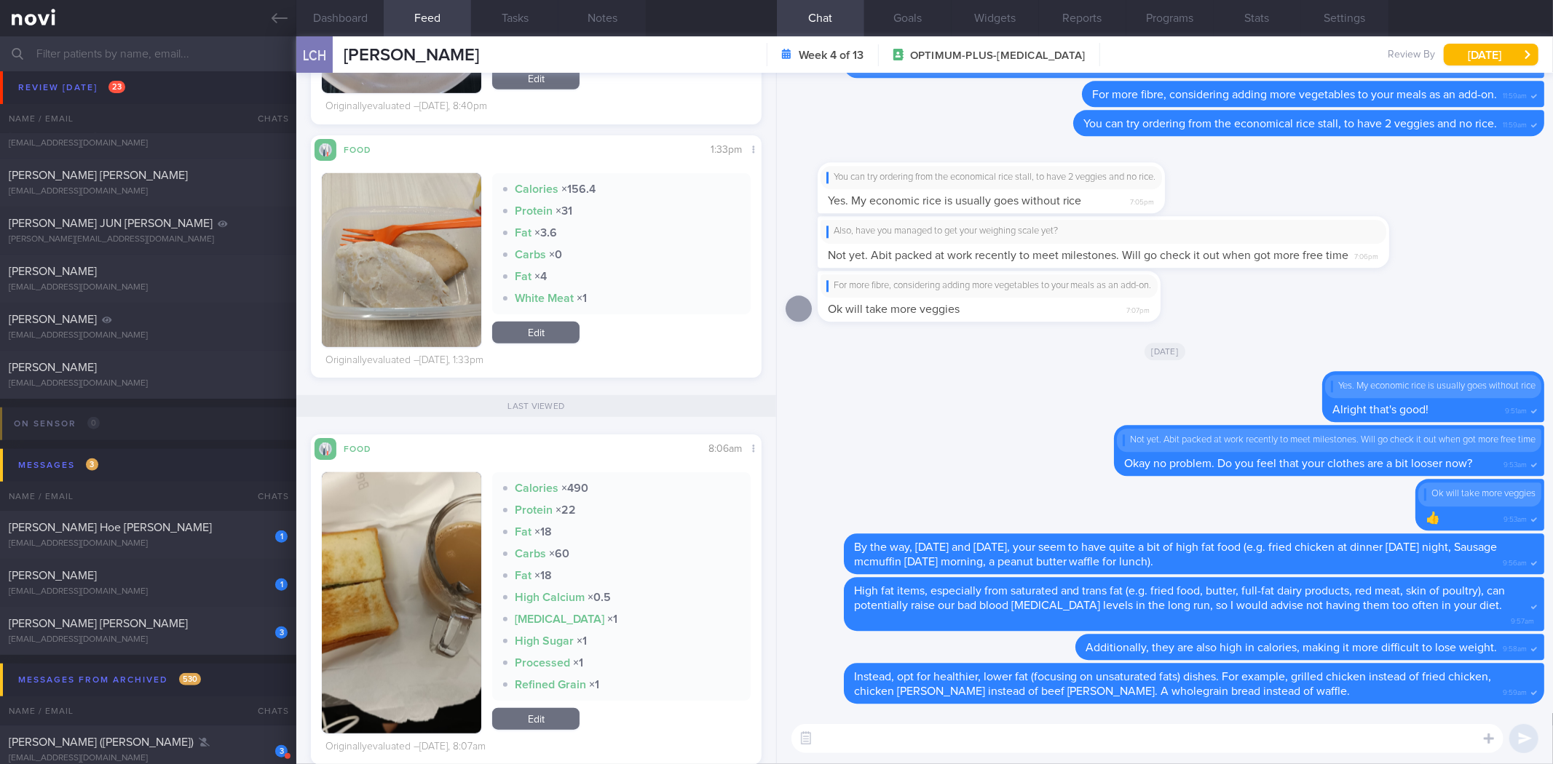
scroll to position [1213, 0]
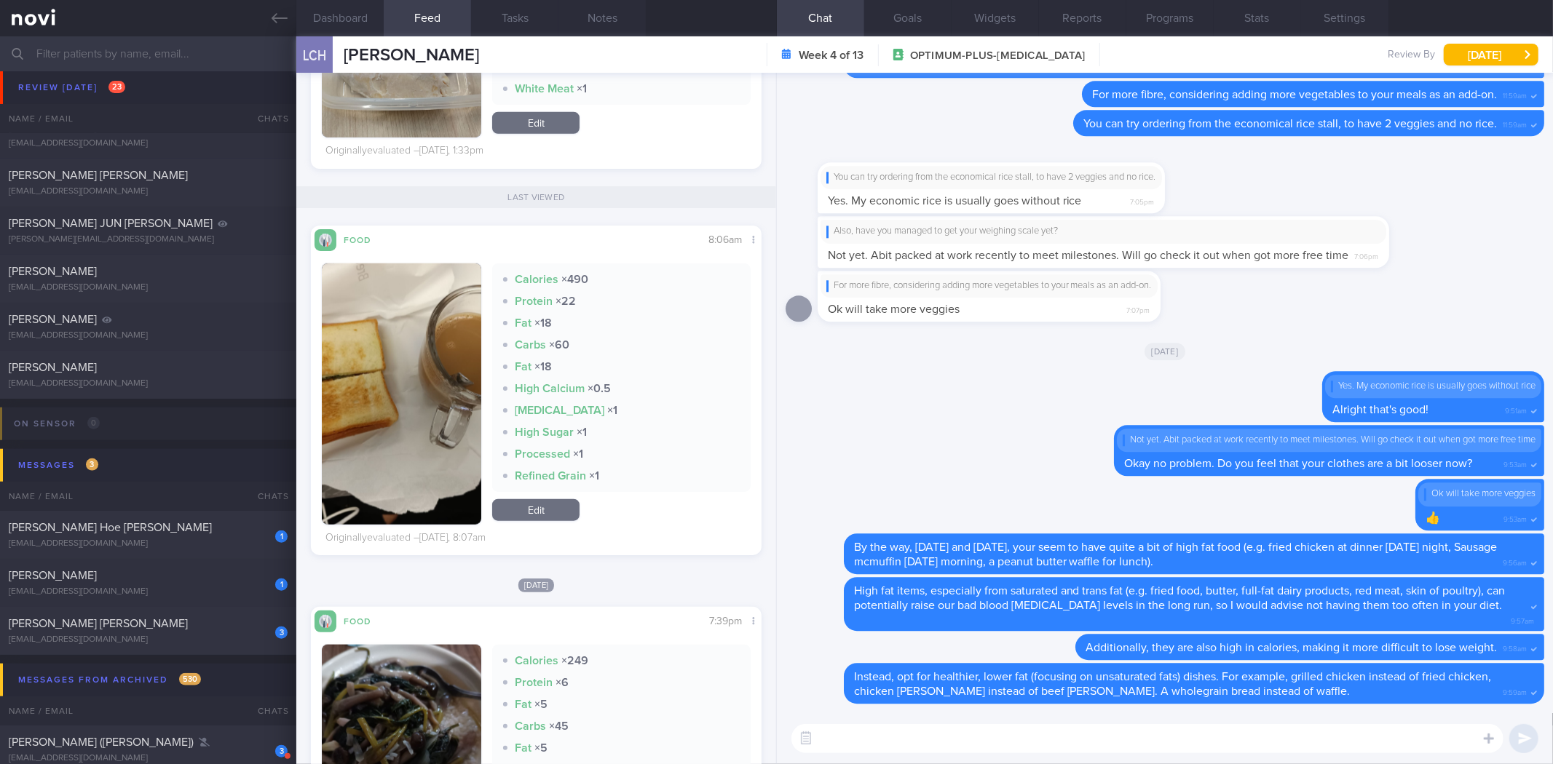
click at [999, 729] on textarea at bounding box center [1147, 738] width 712 height 29
click at [993, 744] on textarea at bounding box center [1147, 738] width 712 height 29
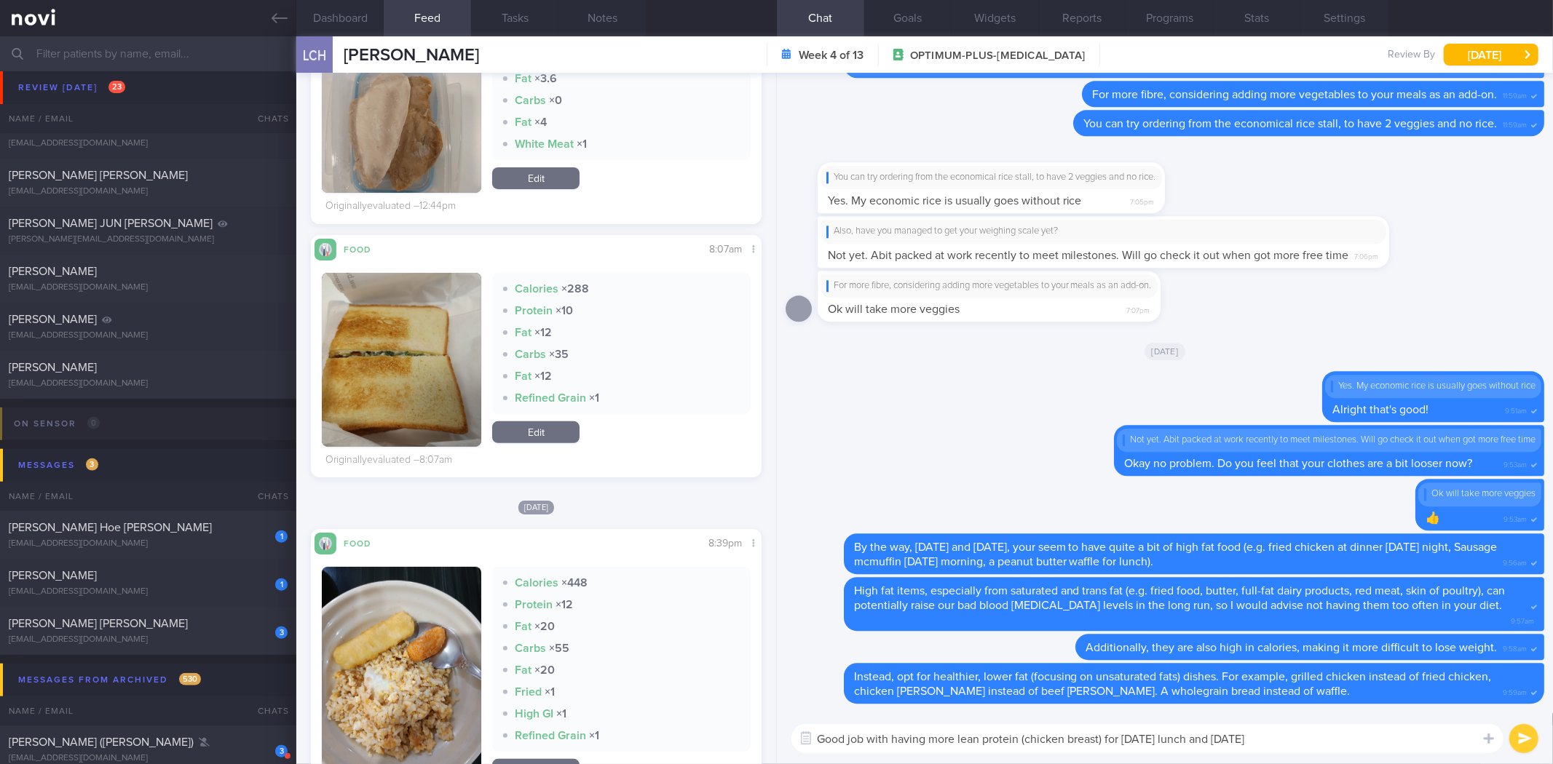
scroll to position [0, 0]
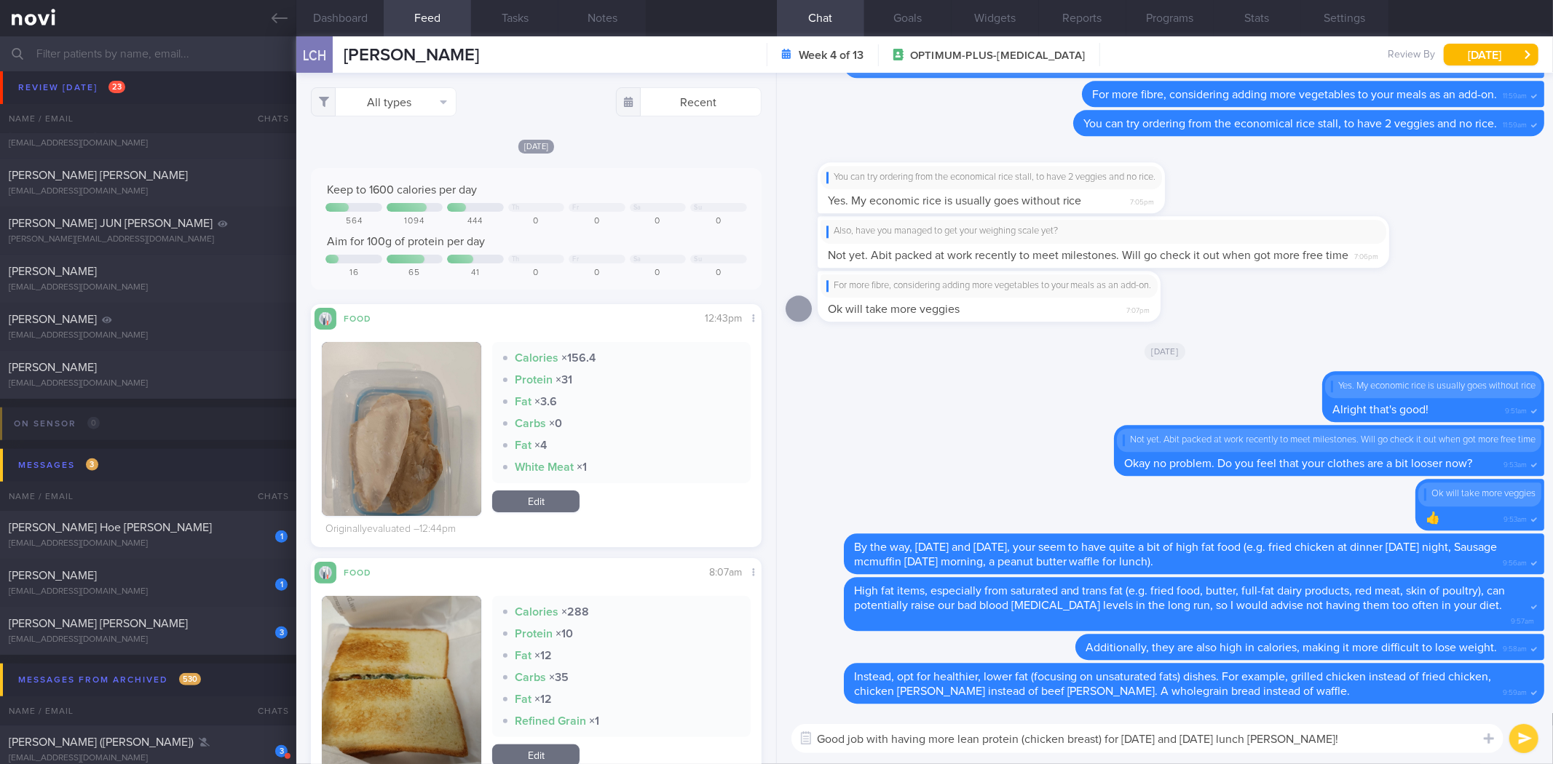
type textarea "Good job with having more lean protein (chicken breast) for yesterday and today…"
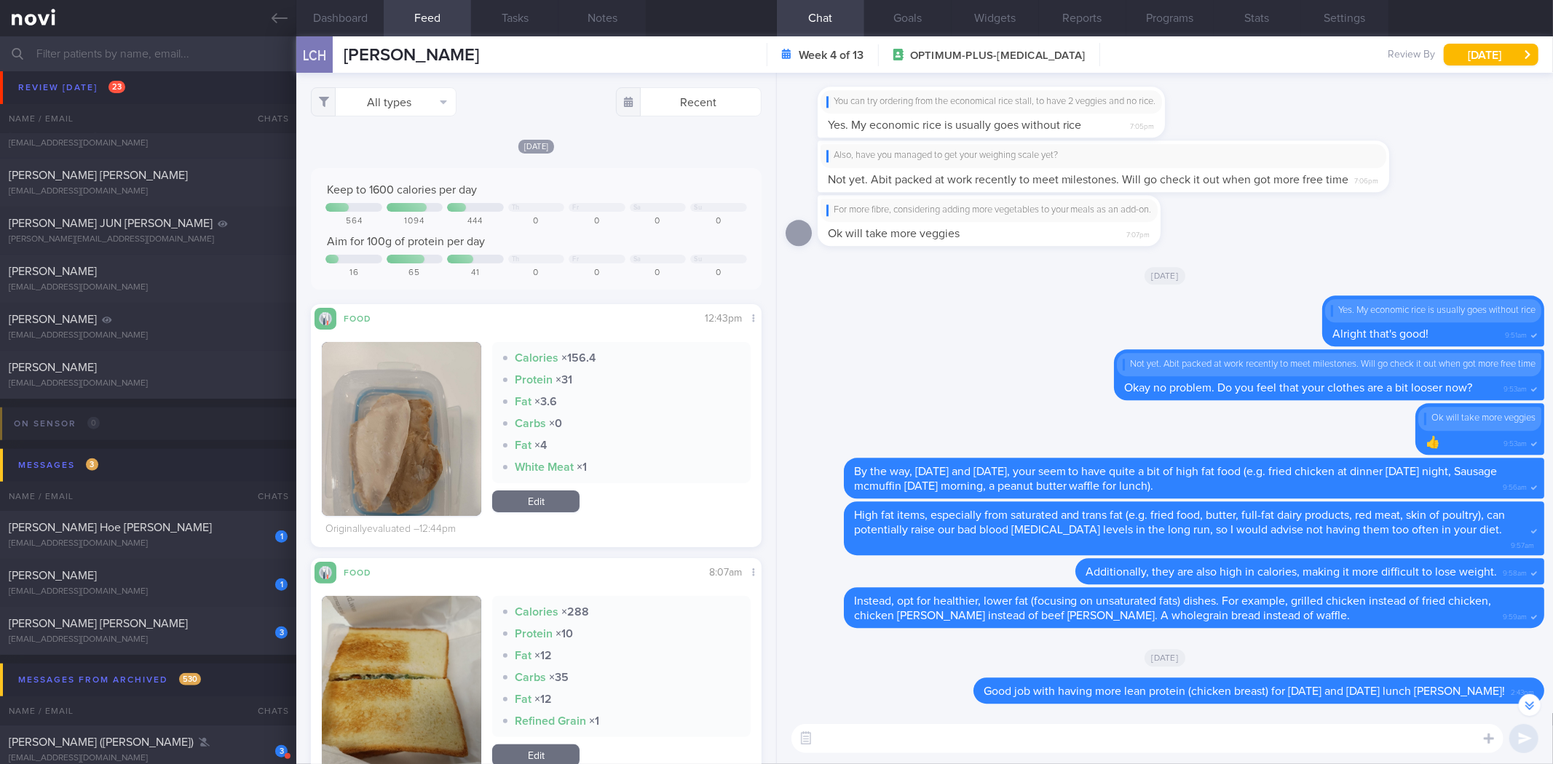
scroll to position [-75, 0]
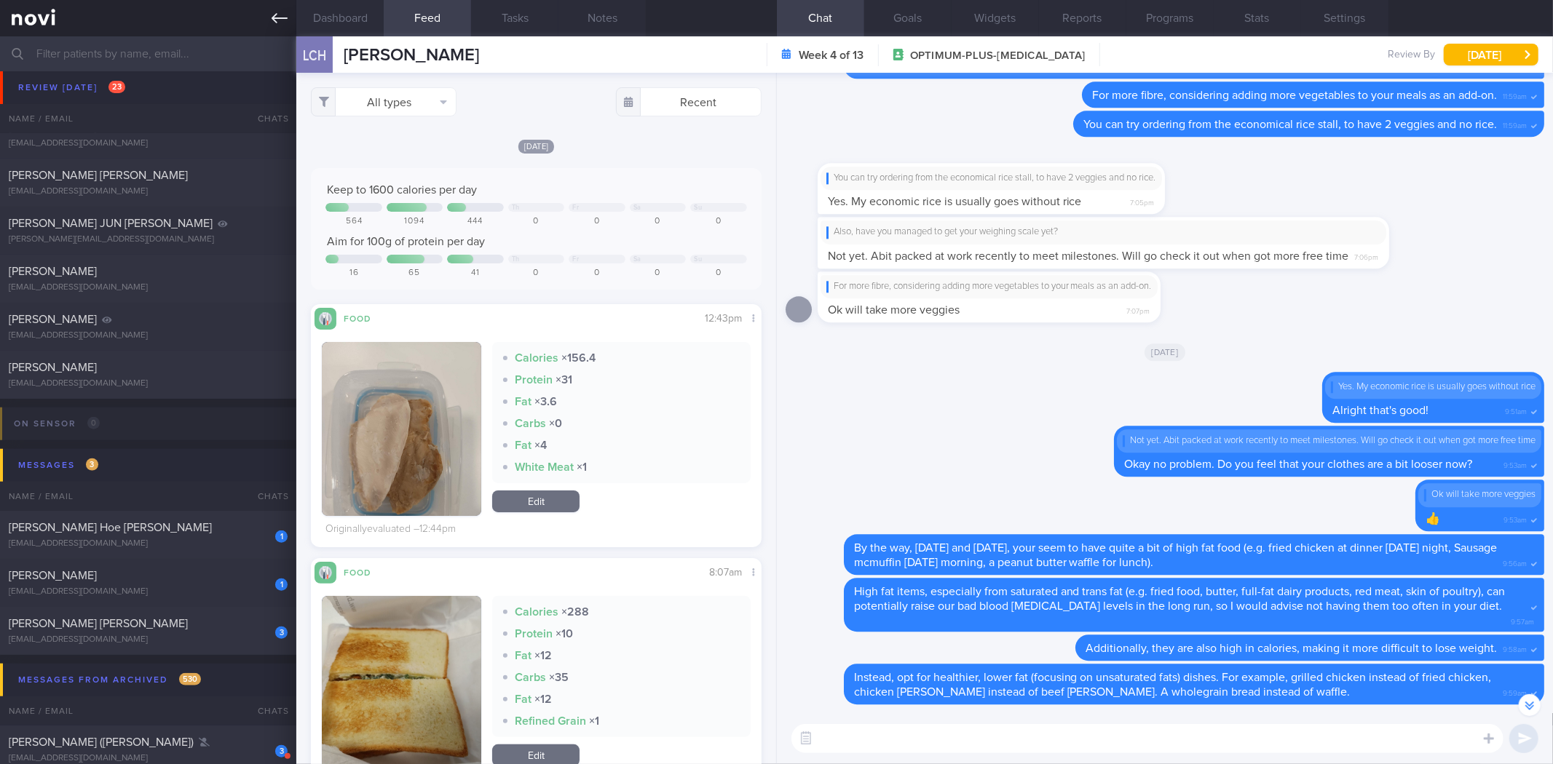
click at [274, 23] on icon at bounding box center [280, 18] width 16 height 16
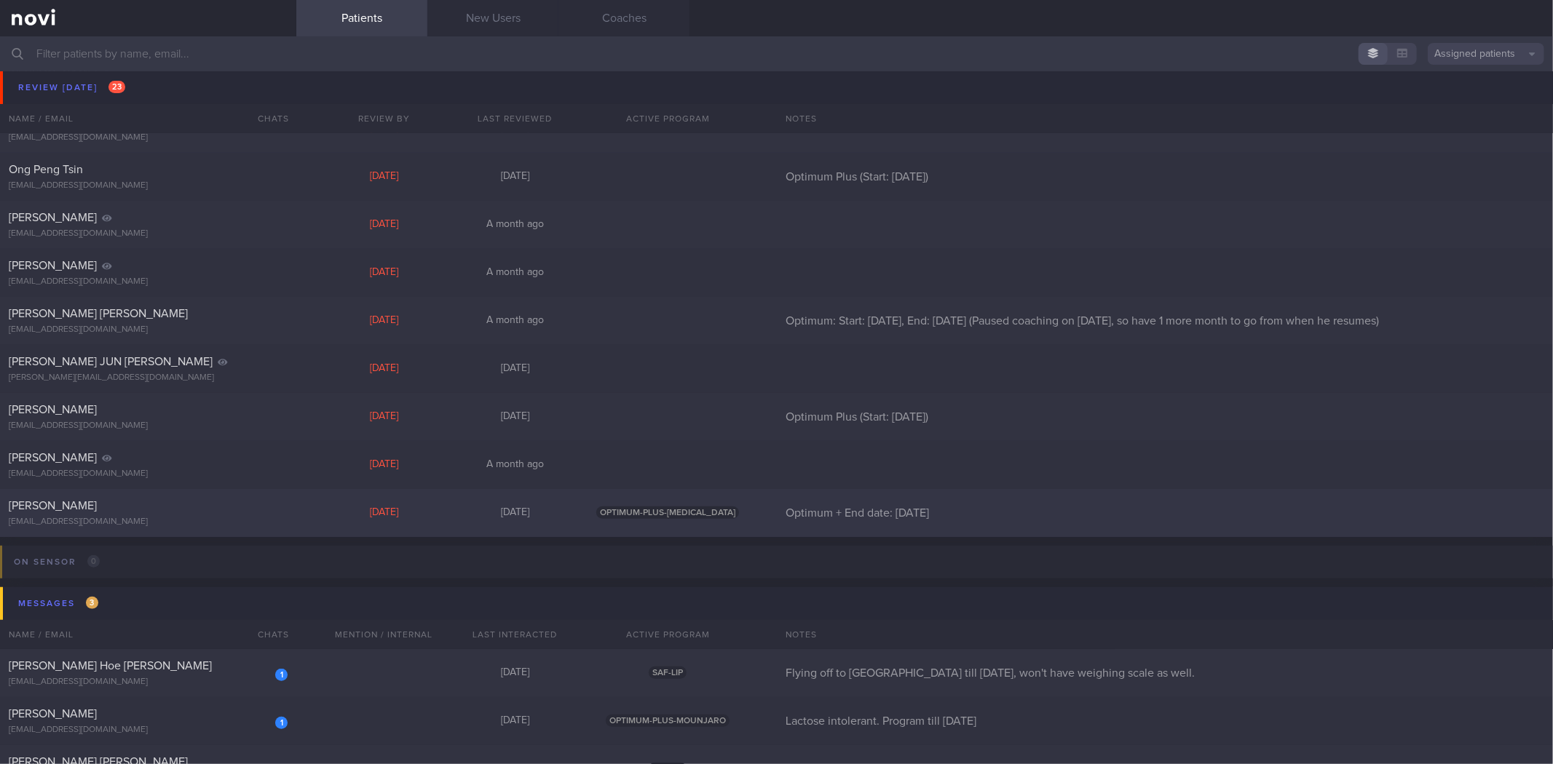
scroll to position [728, 0]
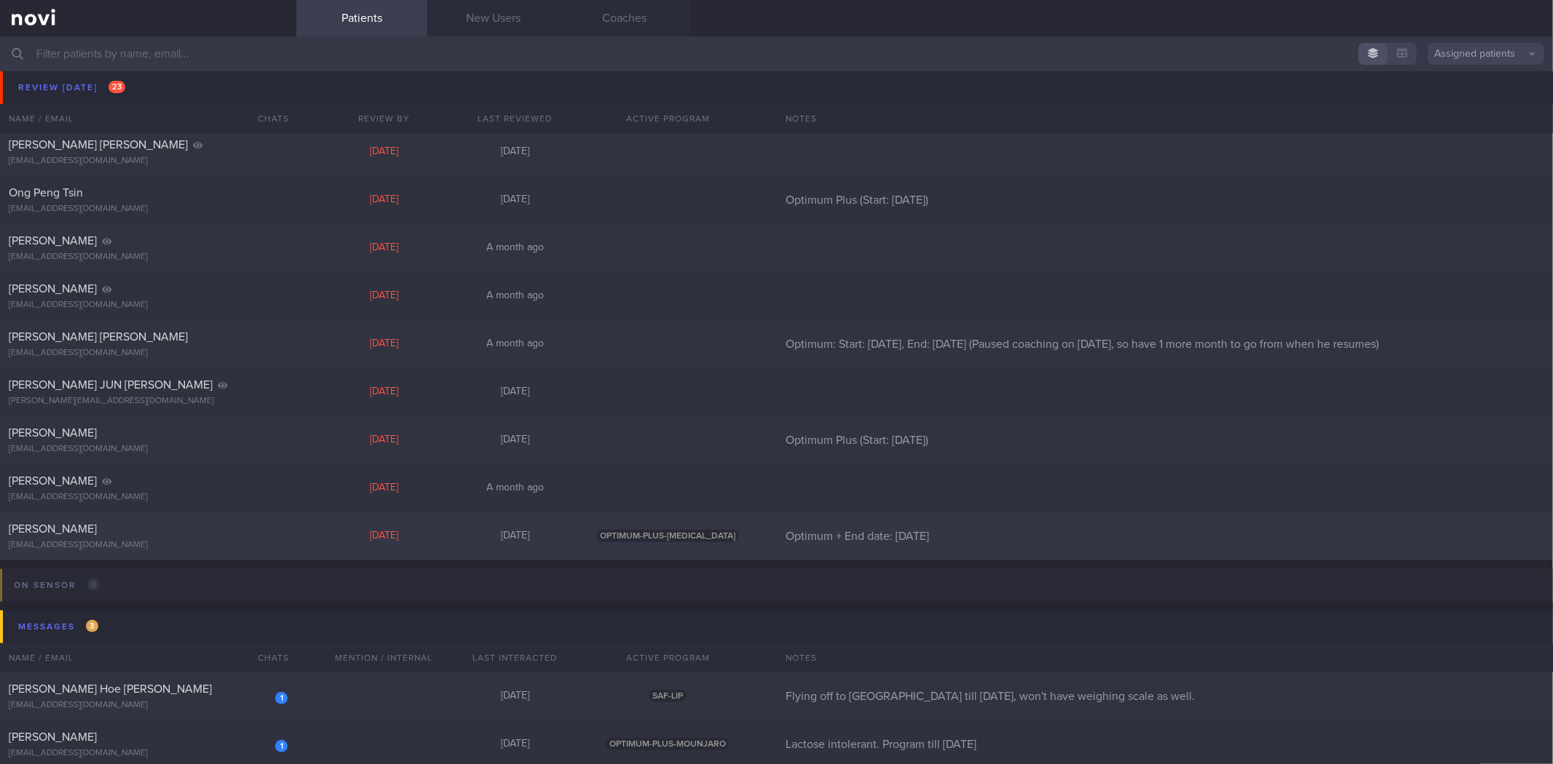
drag, startPoint x: 230, startPoint y: 539, endPoint x: 250, endPoint y: 552, distance: 23.2
click at [246, 550] on div "[EMAIL_ADDRESS][DOMAIN_NAME]" at bounding box center [148, 545] width 279 height 11
select select "9"
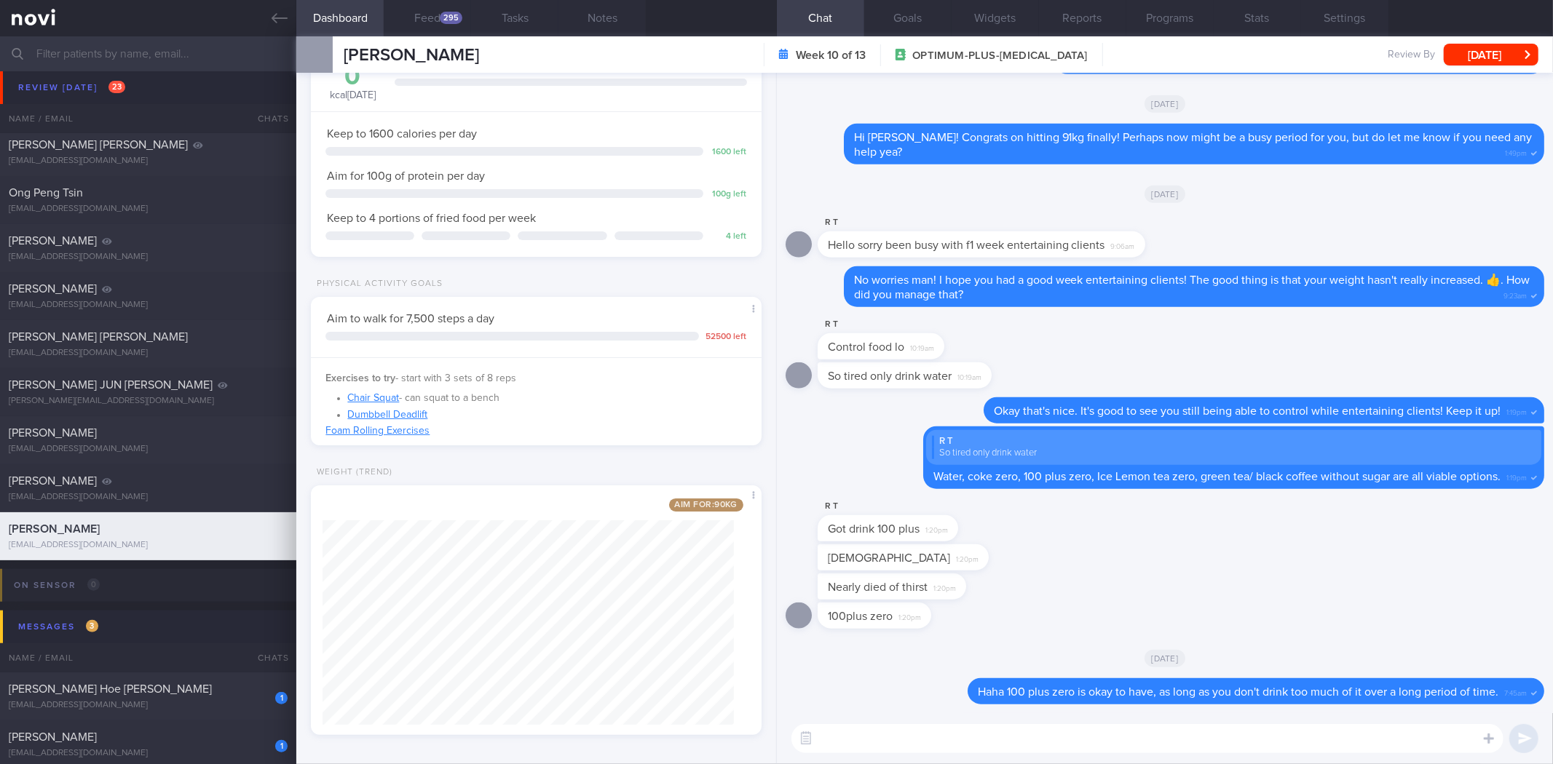
scroll to position [107, 0]
click at [927, 747] on textarea at bounding box center [1147, 738] width 712 height 29
type textarea "Congrats on dropping below 91kg Roy!"
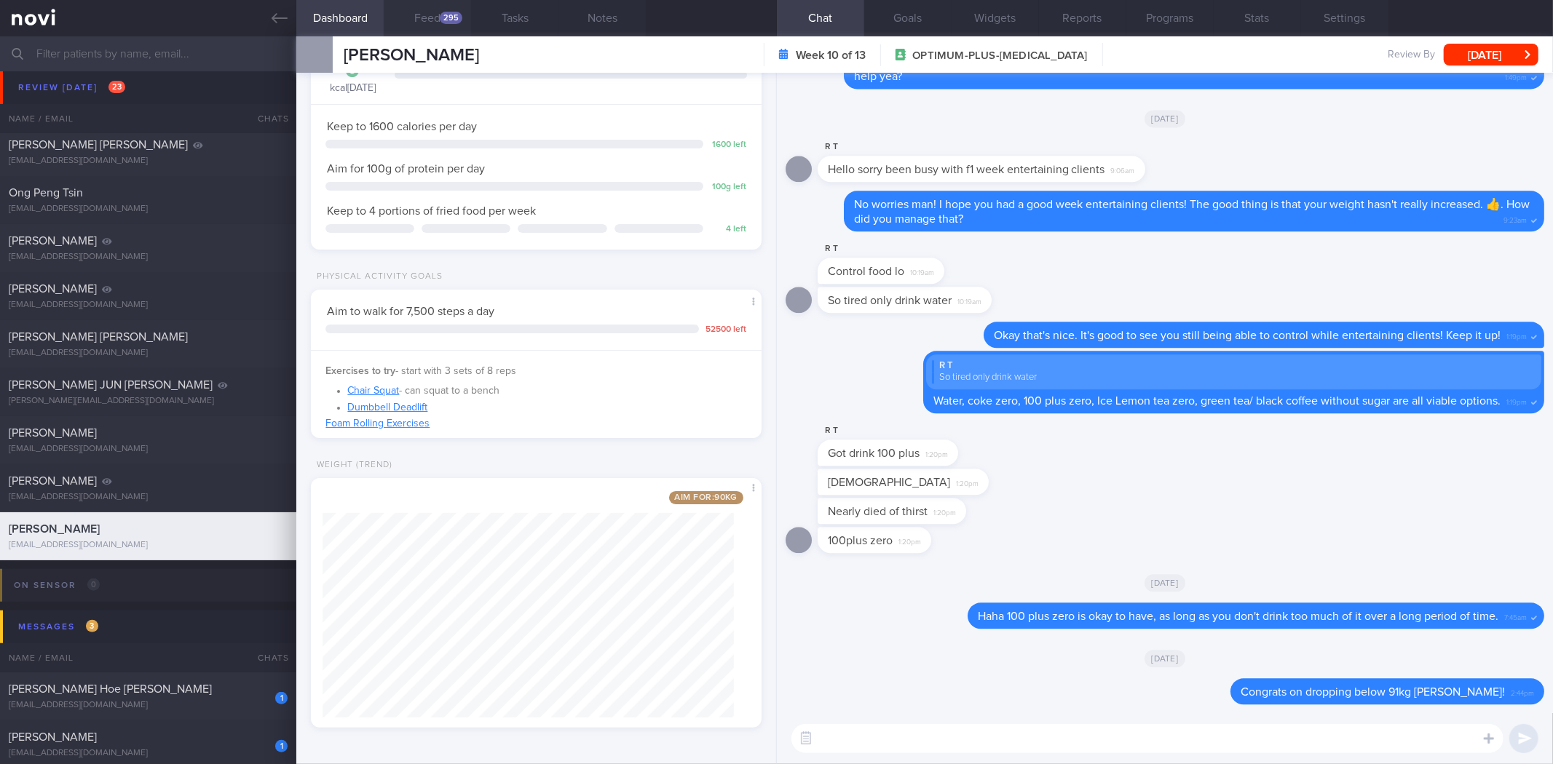
click at [449, 23] on div "295" at bounding box center [451, 18] width 23 height 12
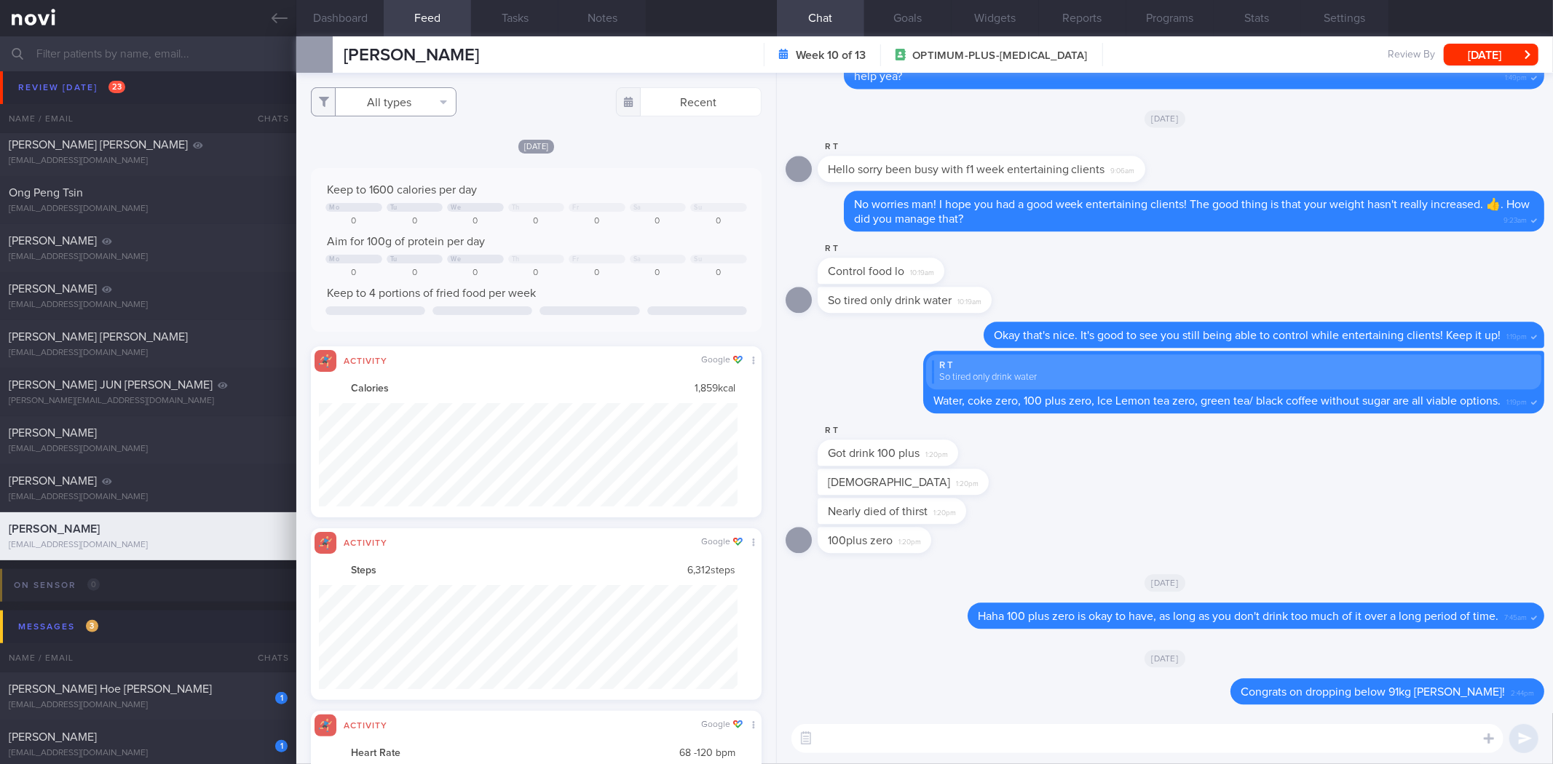
click at [432, 100] on button "All types" at bounding box center [384, 101] width 146 height 29
click at [412, 156] on button "Activity" at bounding box center [384, 152] width 144 height 22
checkbox input "false"
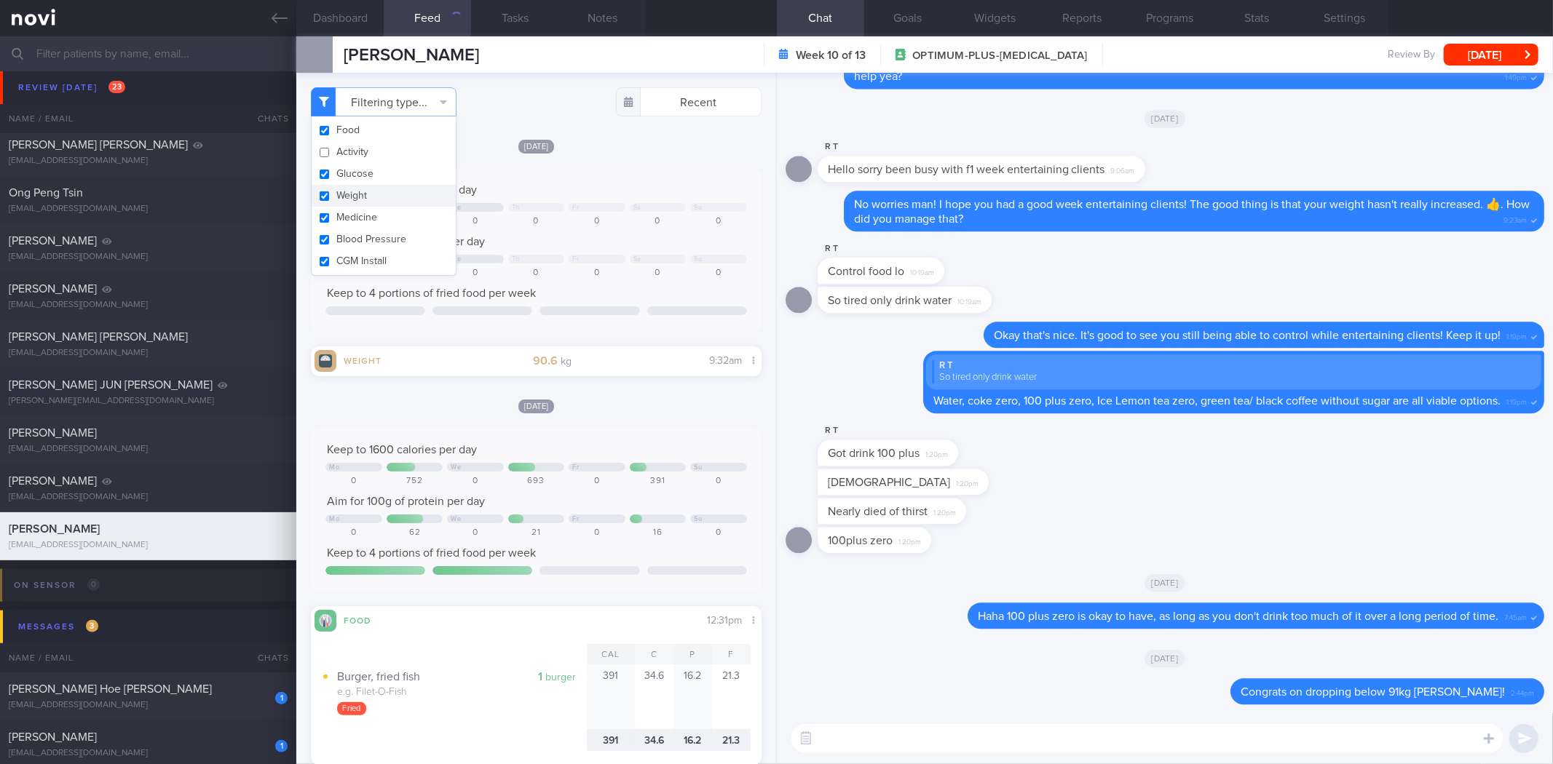
drag, startPoint x: 396, startPoint y: 191, endPoint x: 528, endPoint y: 168, distance: 134.5
click at [395, 193] on button "Weight" at bounding box center [384, 196] width 144 height 22
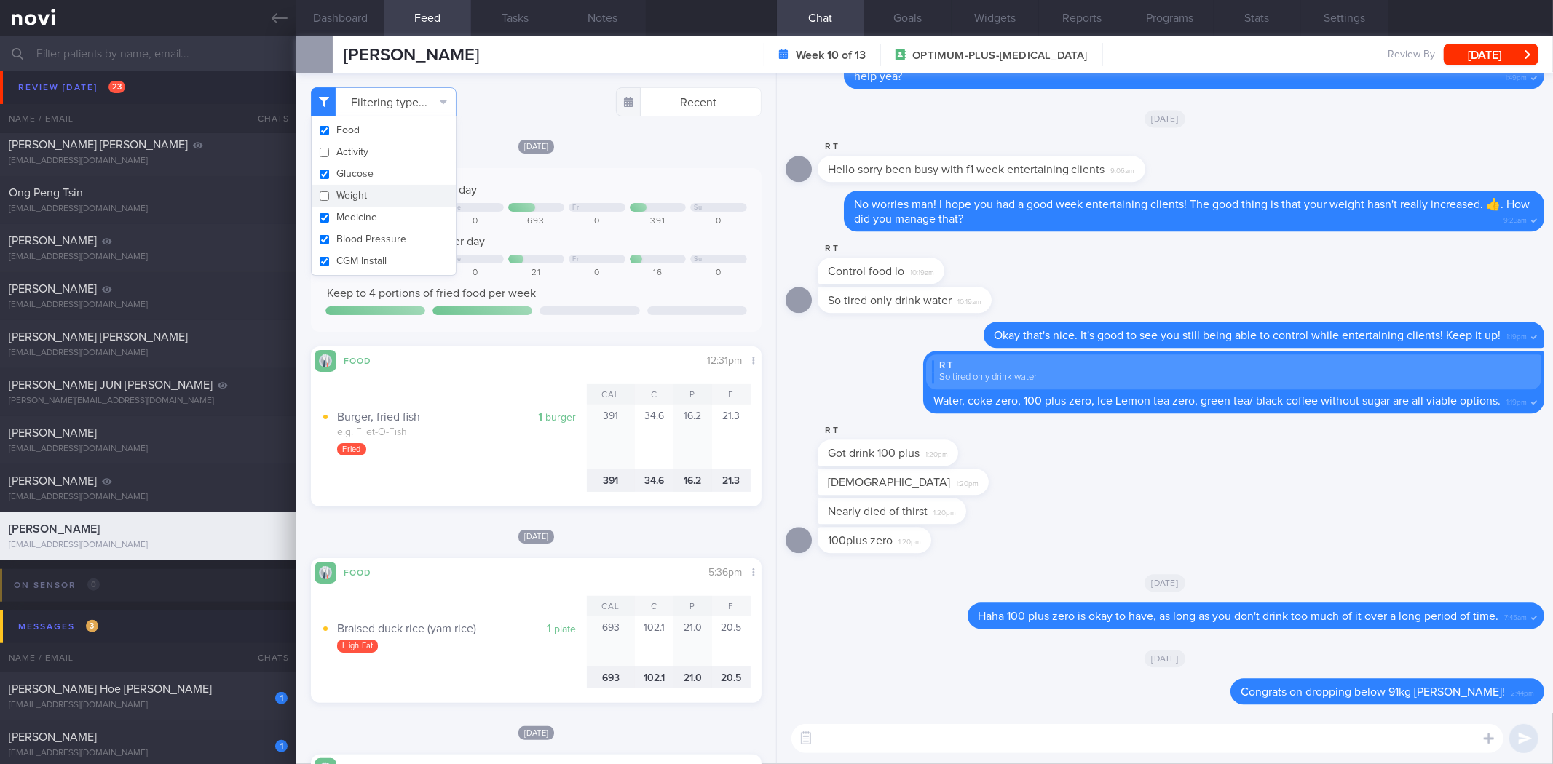
checkbox input "false"
click at [610, 143] on div "Sat, 11 Oct" at bounding box center [536, 145] width 450 height 15
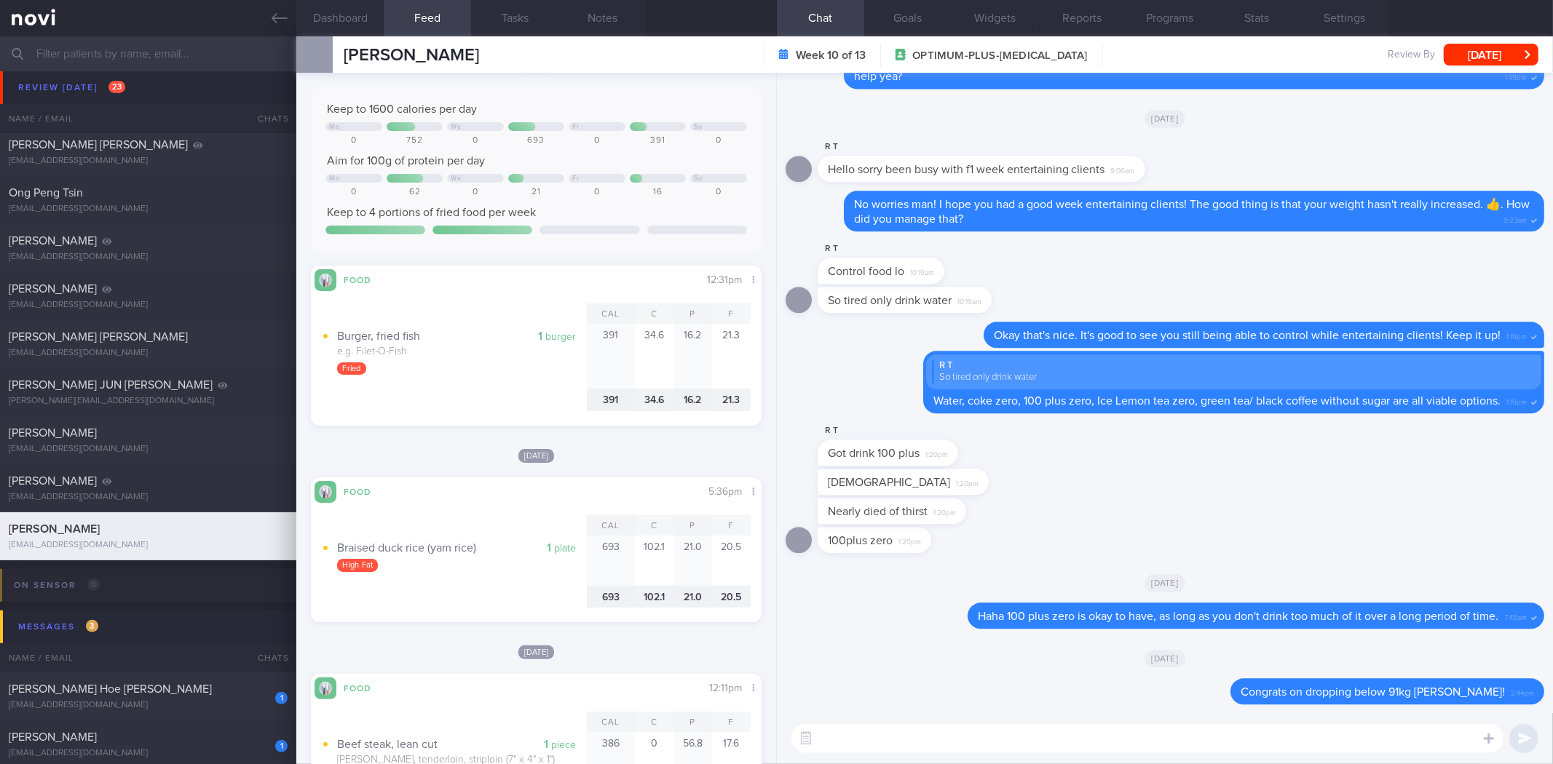
scroll to position [18, 0]
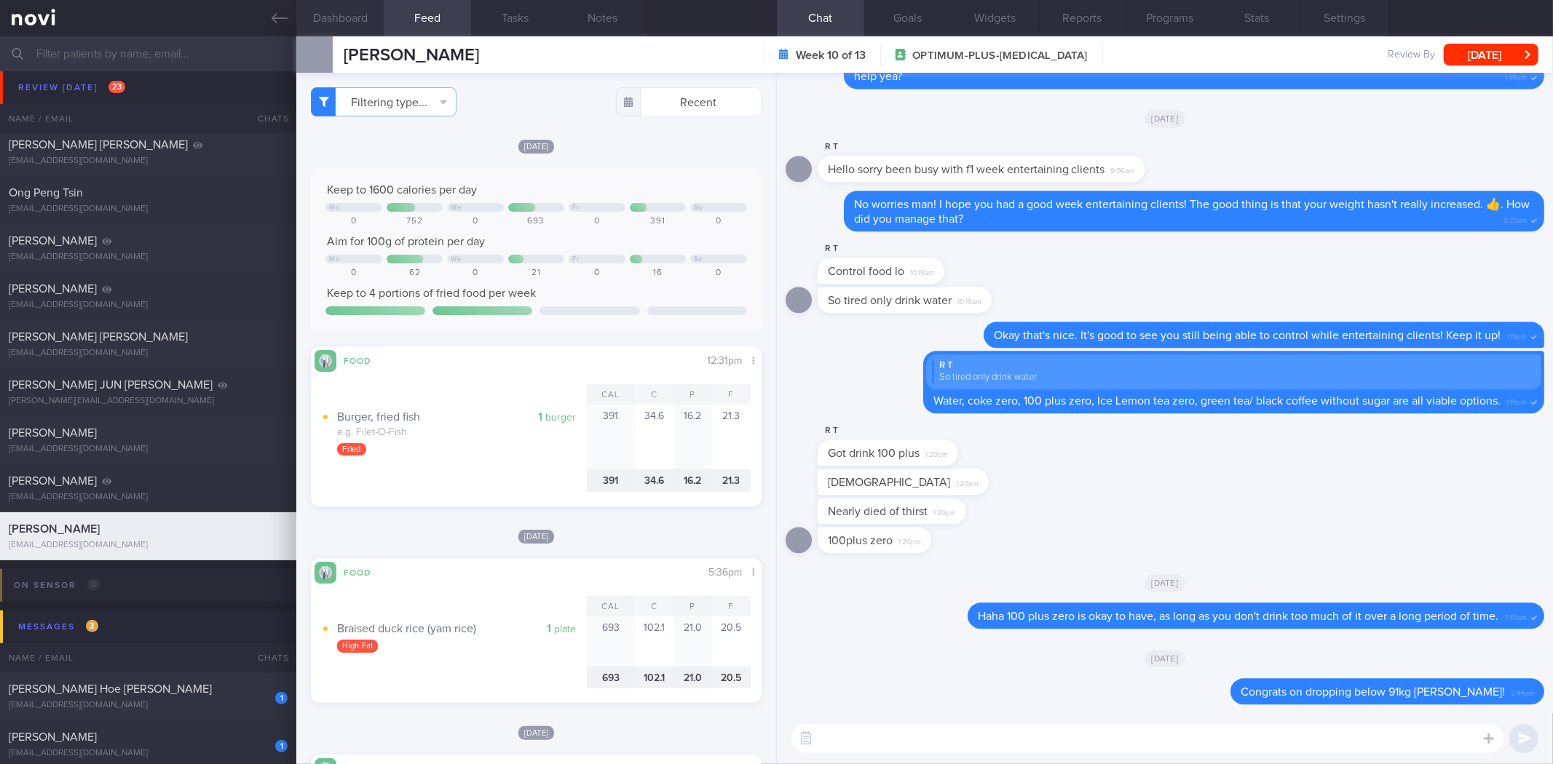
click at [364, 13] on button "Dashboard" at bounding box center [339, 18] width 87 height 36
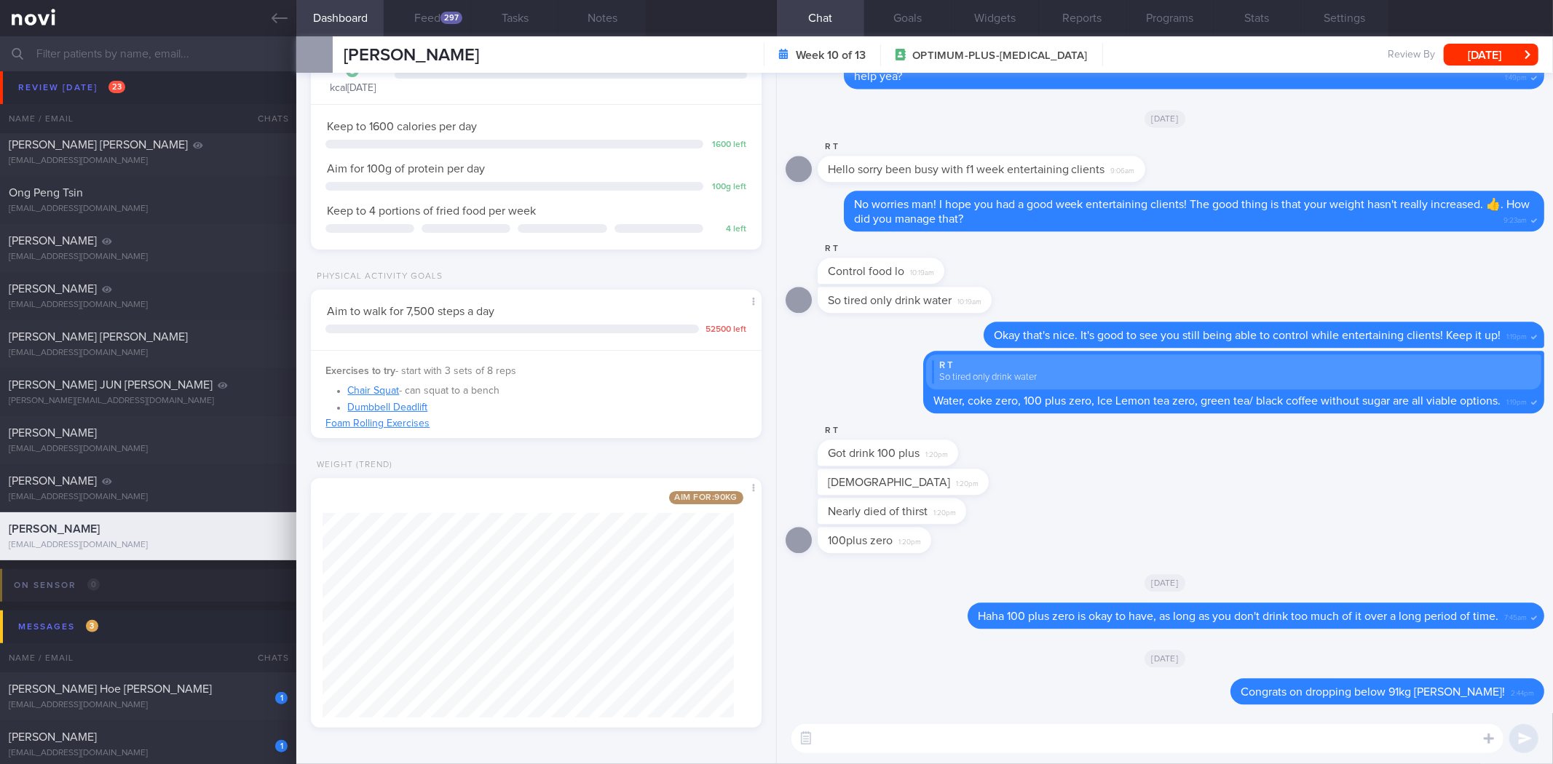
click at [930, 739] on textarea at bounding box center [1147, 738] width 712 height 29
type textarea "You're doing great so far!"
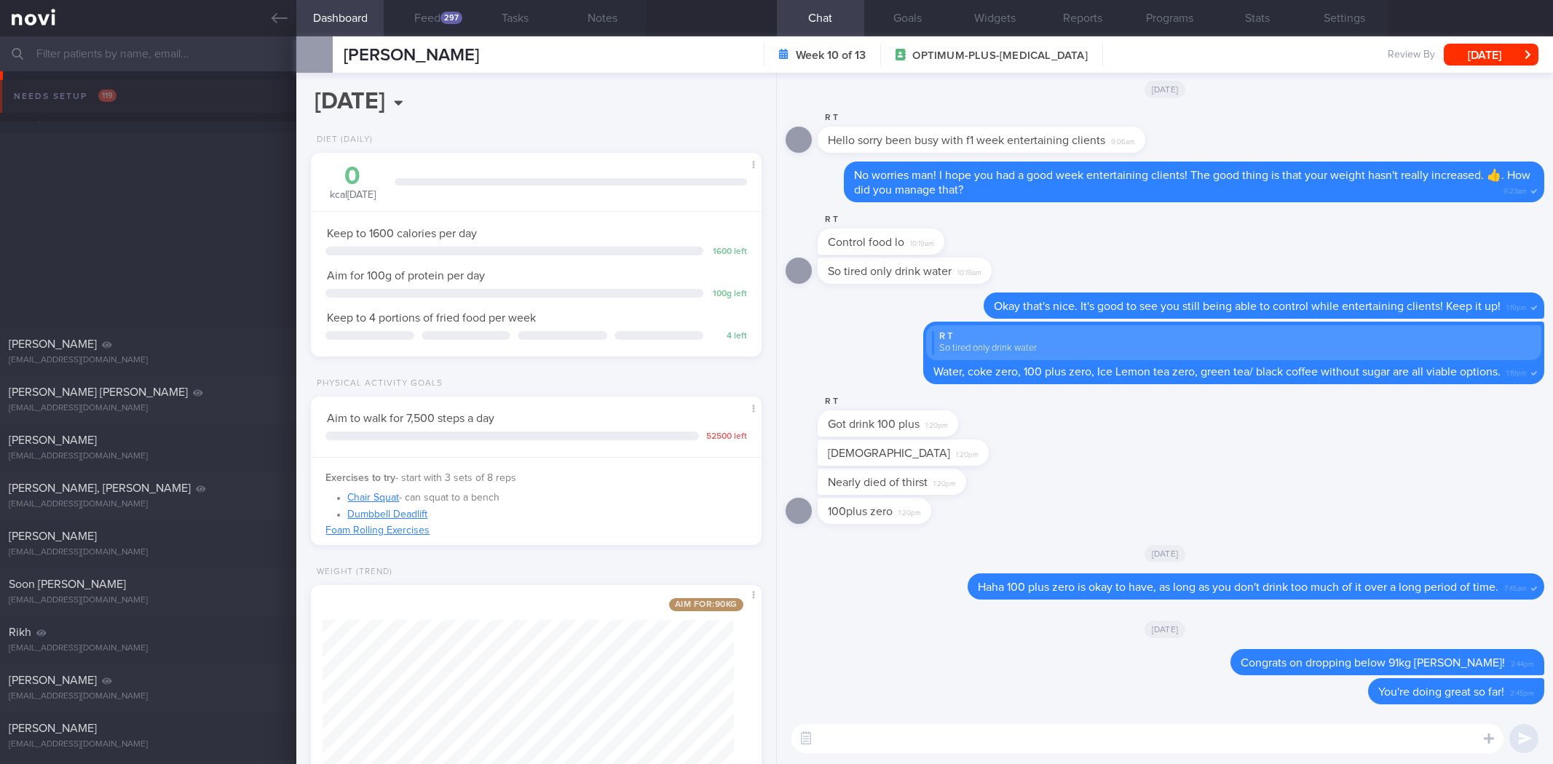
select select "9"
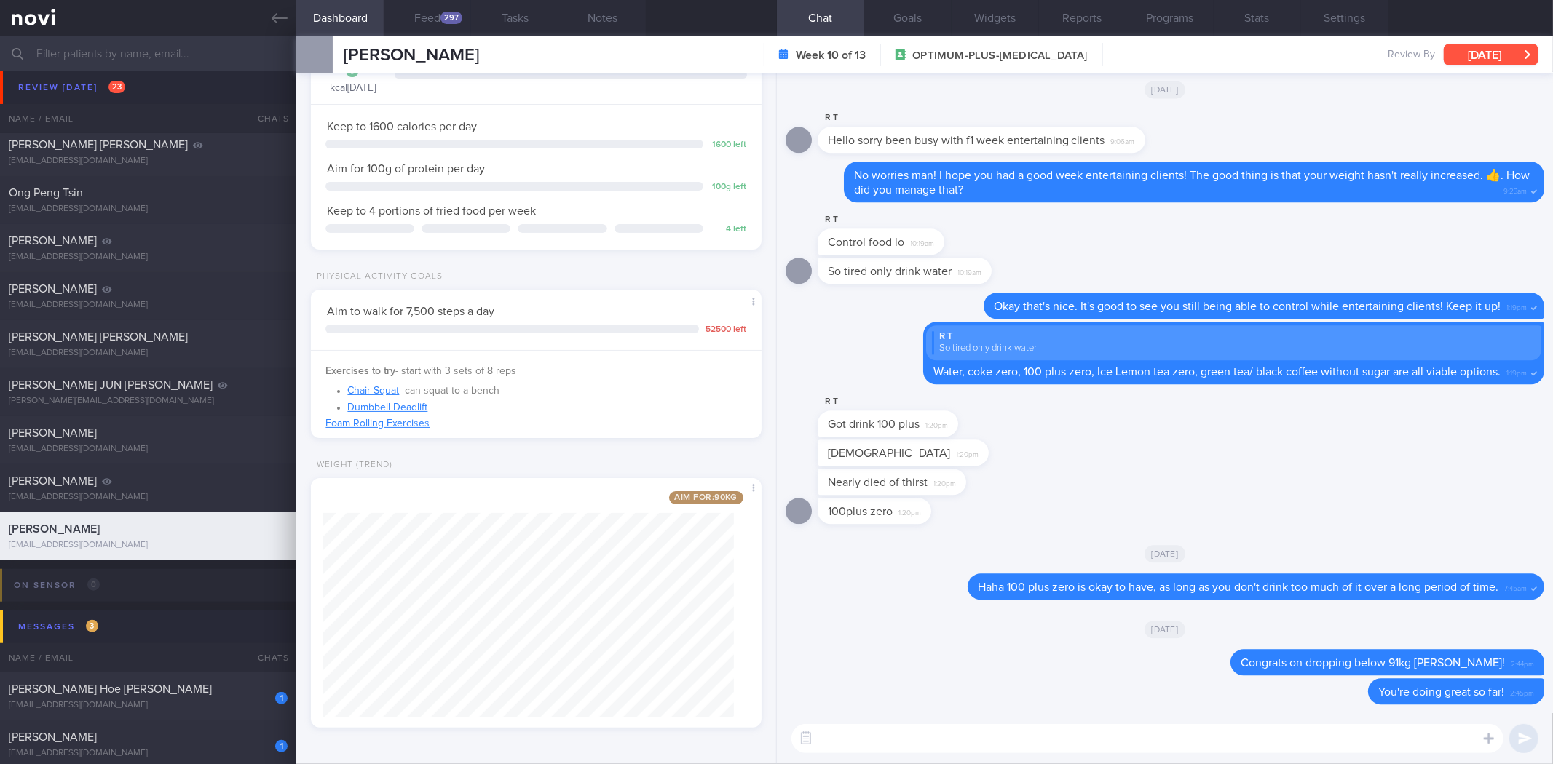
click at [1480, 61] on button "[DATE]" at bounding box center [1490, 55] width 95 height 22
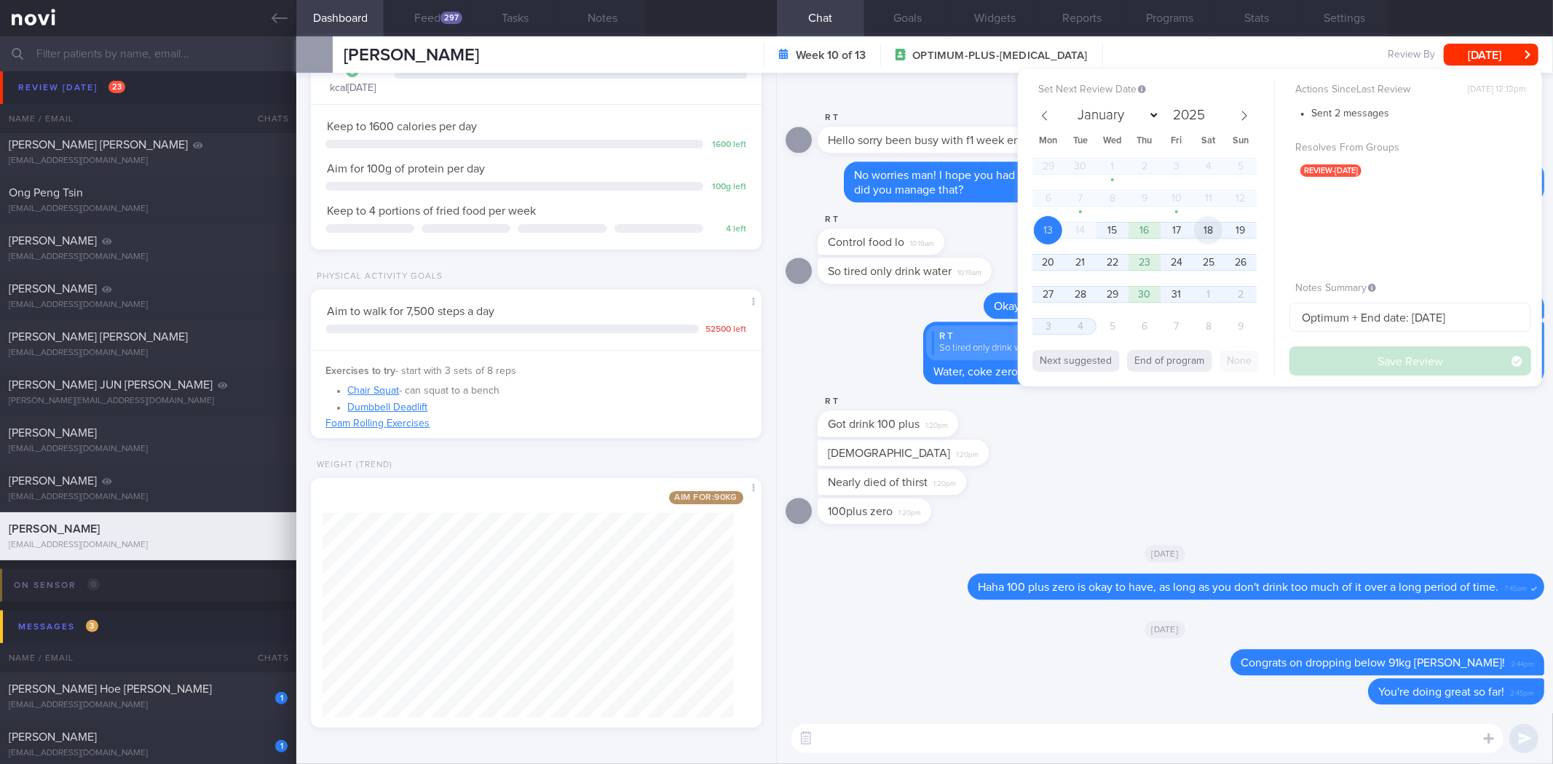
click at [1196, 221] on span "18" at bounding box center [1208, 230] width 28 height 28
click at [1387, 362] on button "Save Review" at bounding box center [1410, 360] width 242 height 29
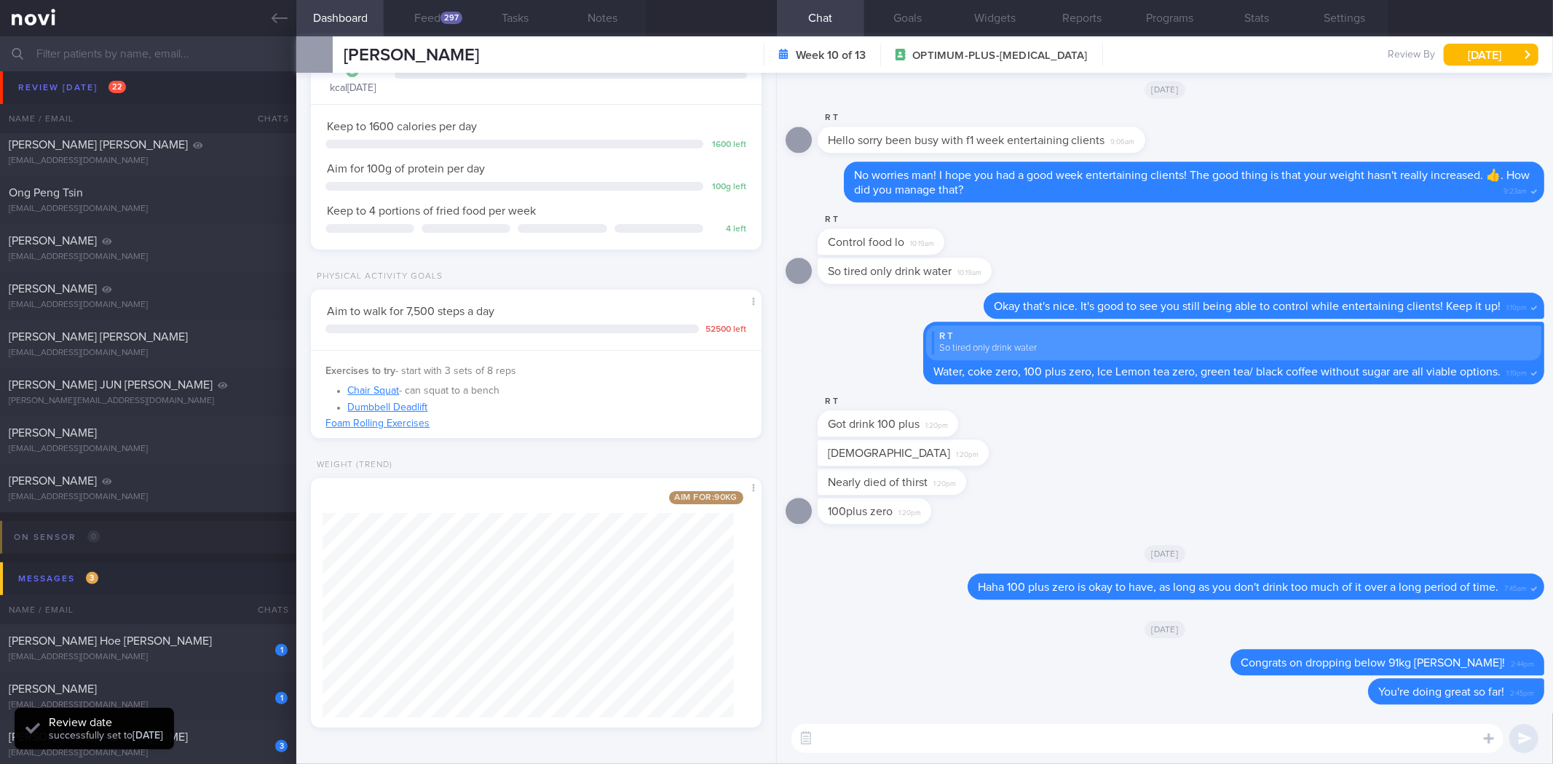
click at [1030, 728] on textarea at bounding box center [1147, 738] width 712 height 29
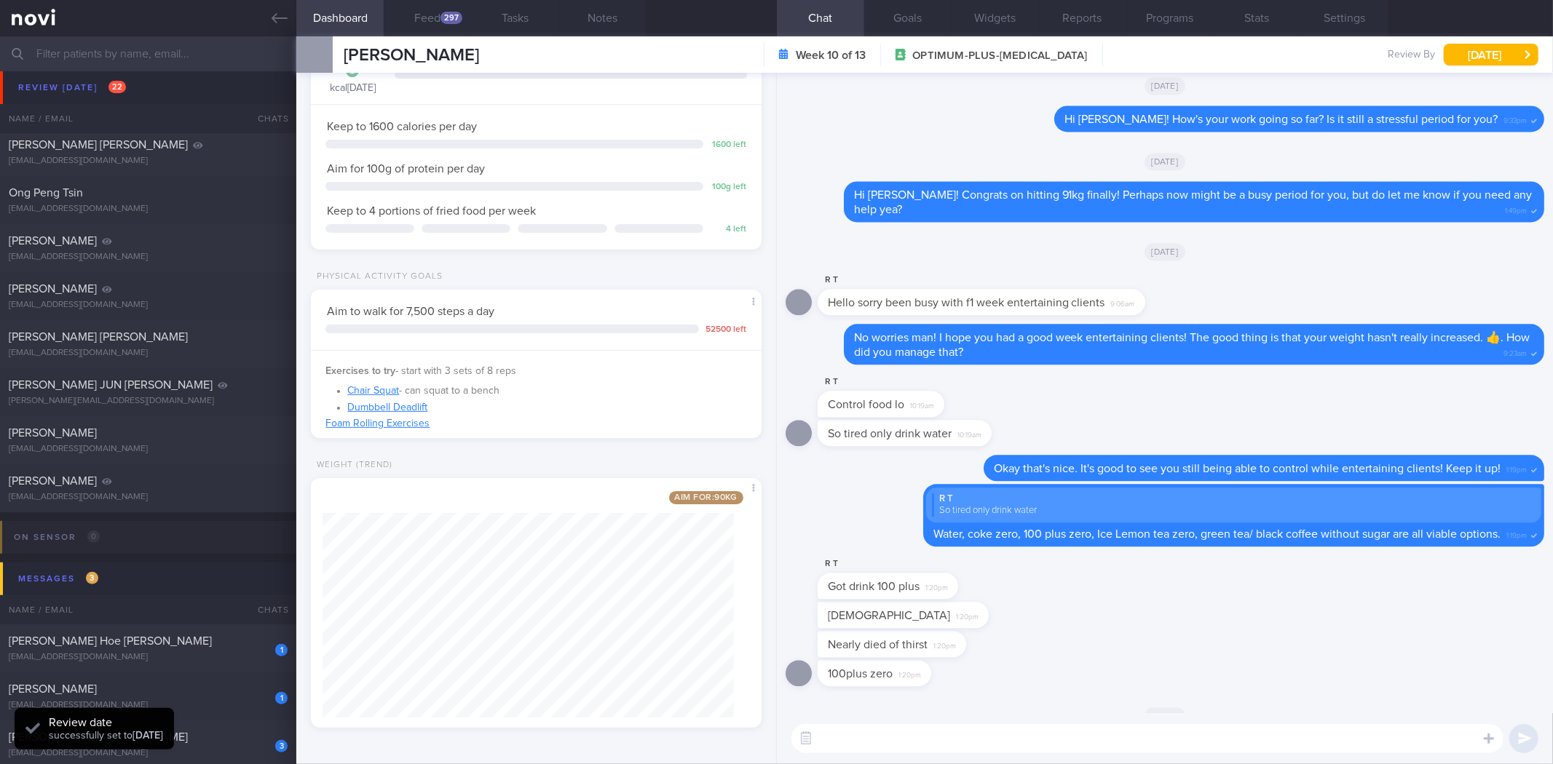
scroll to position [0, 0]
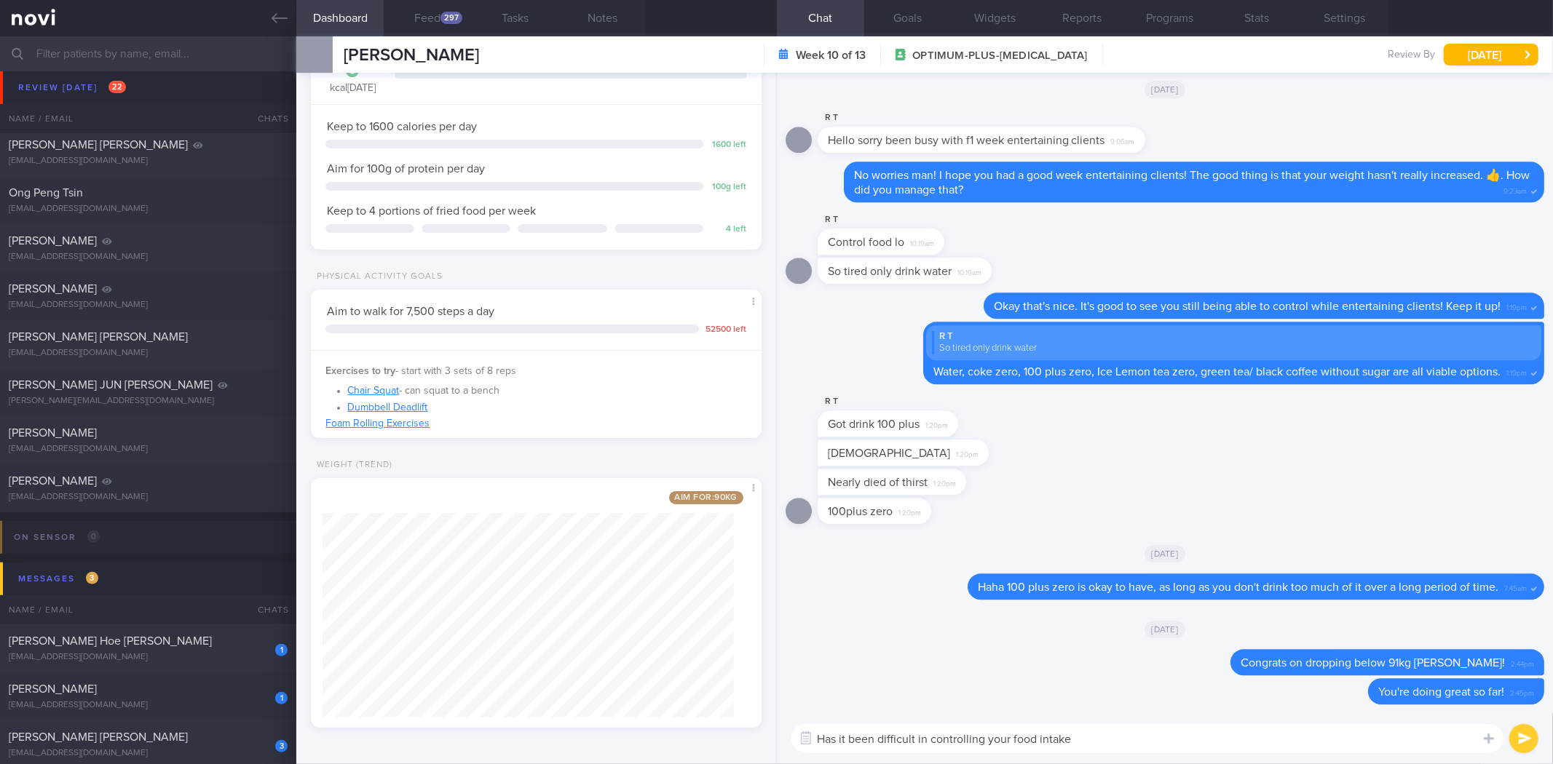
type textarea "Has it been difficult in controlling your food intake?"
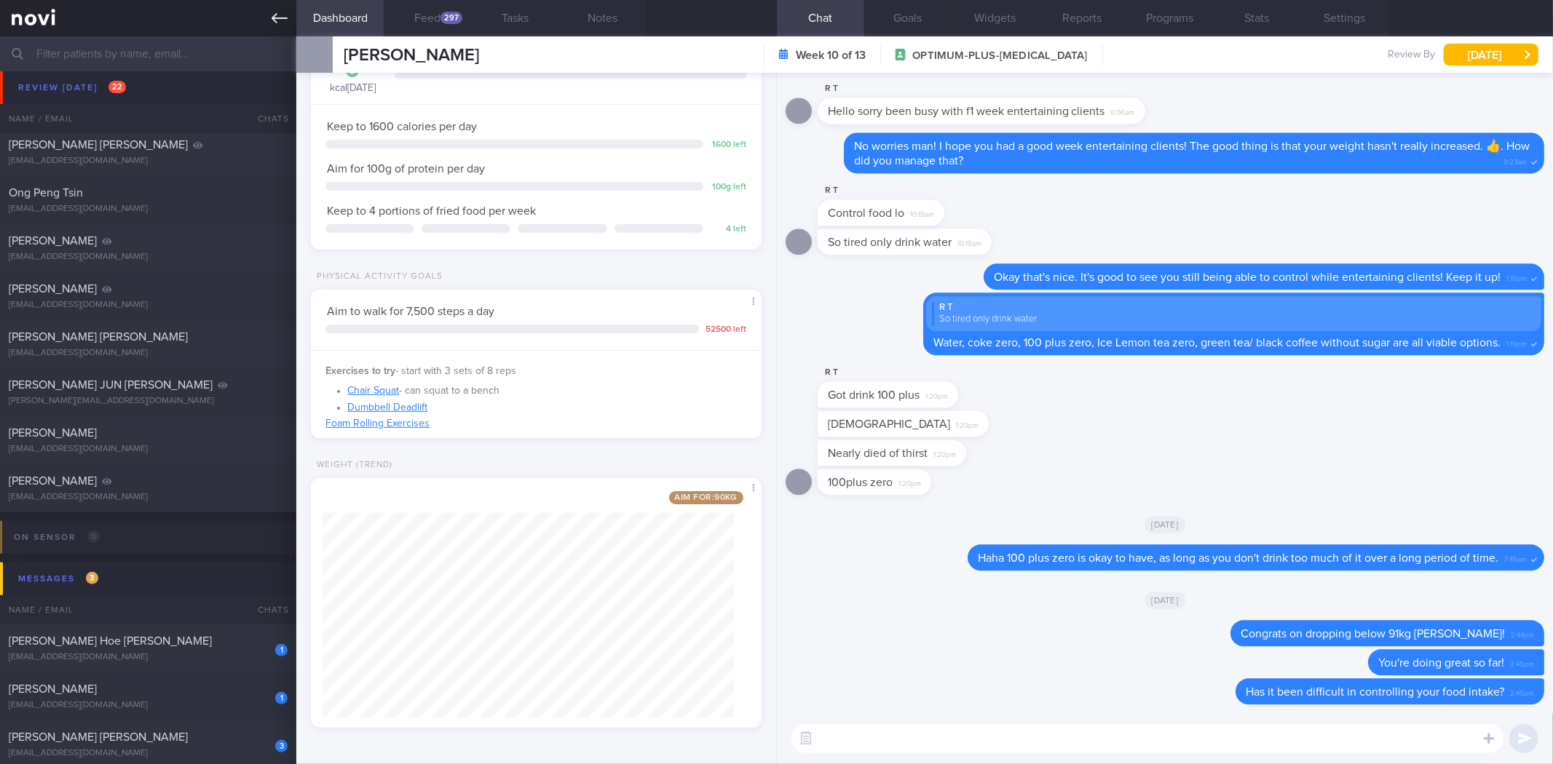
click at [280, 19] on icon at bounding box center [280, 18] width 16 height 16
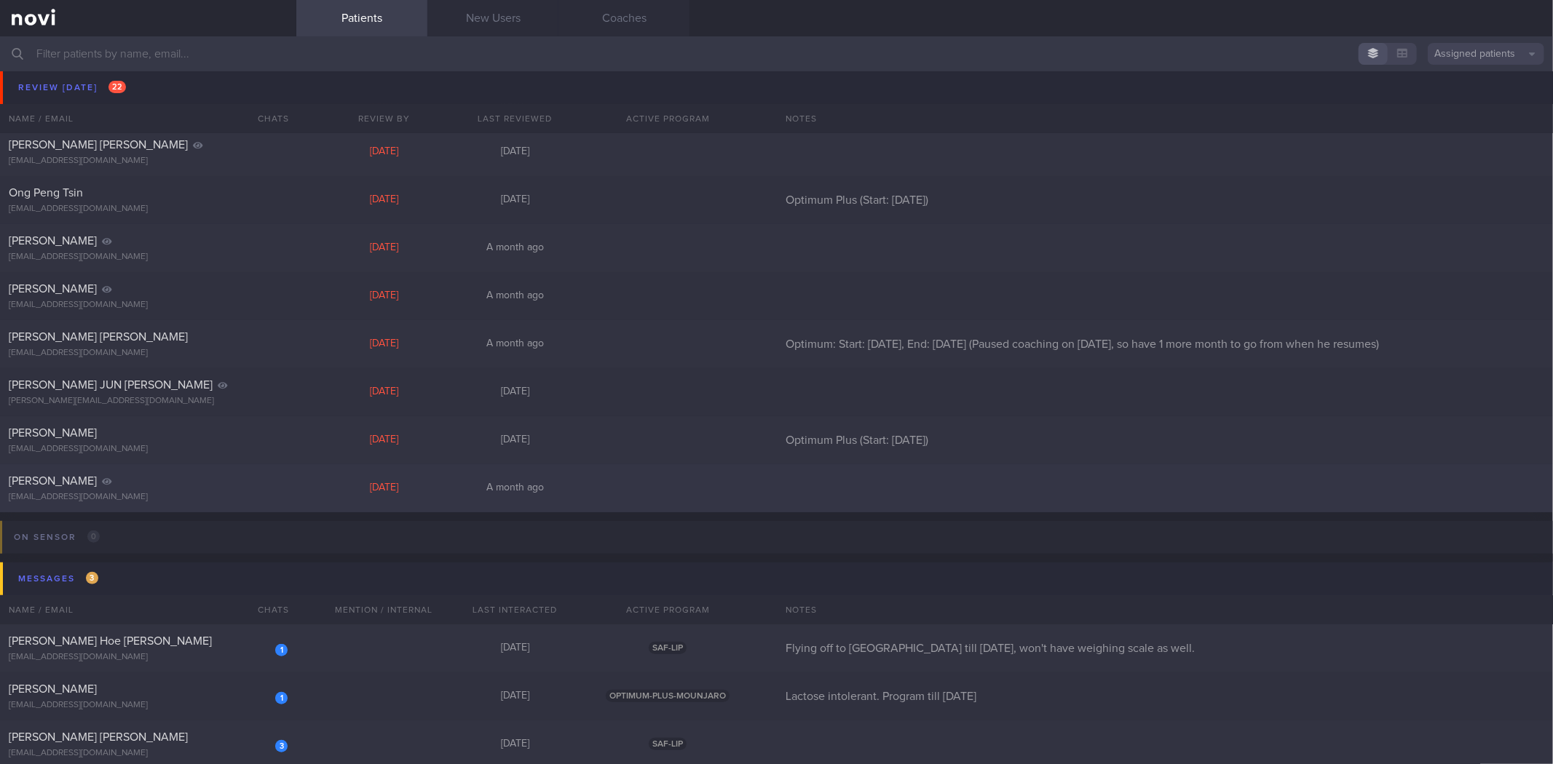
click at [160, 476] on div "[PERSON_NAME]" at bounding box center [146, 481] width 275 height 15
select select "9"
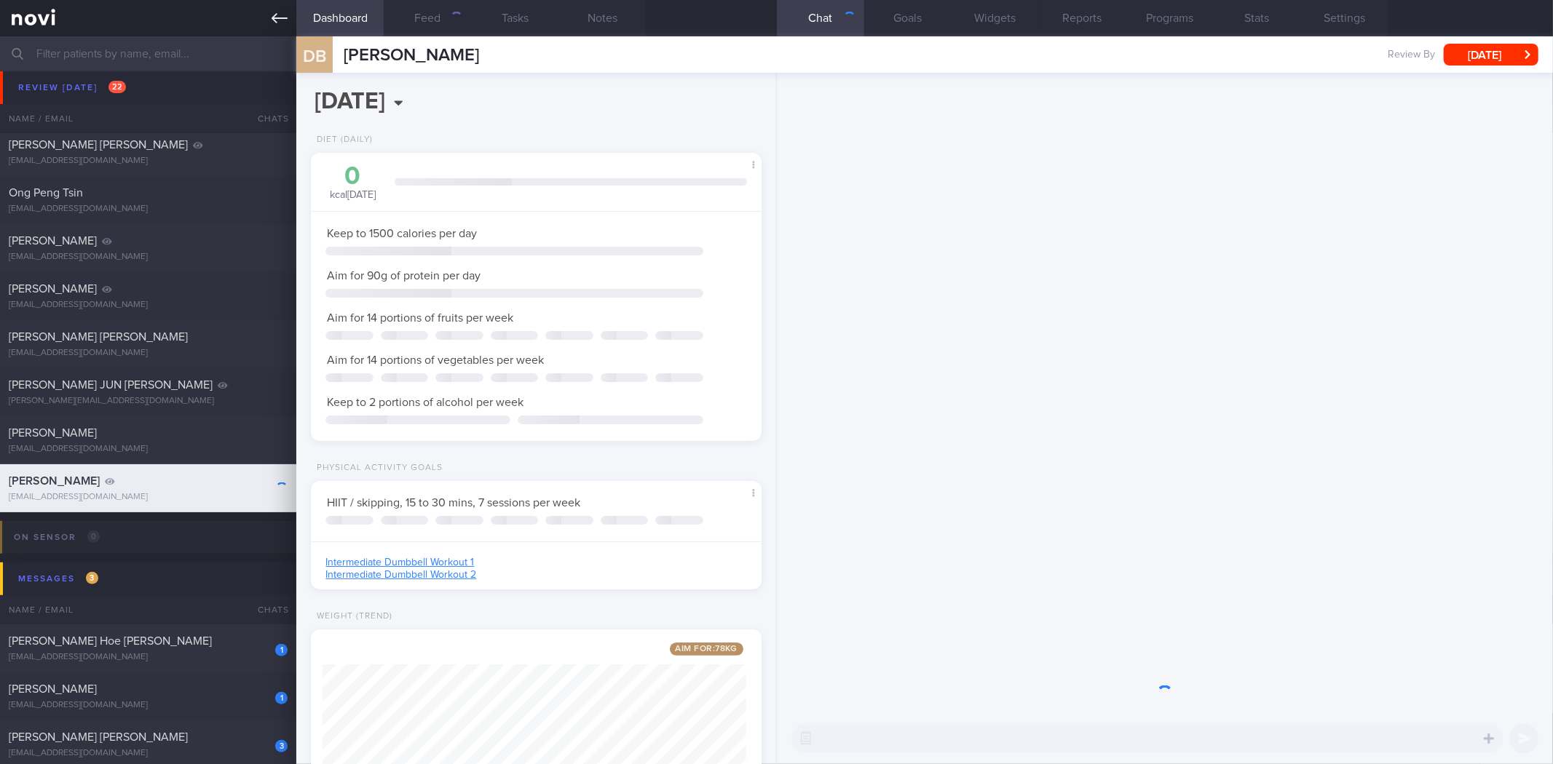
scroll to position [727674, 727489]
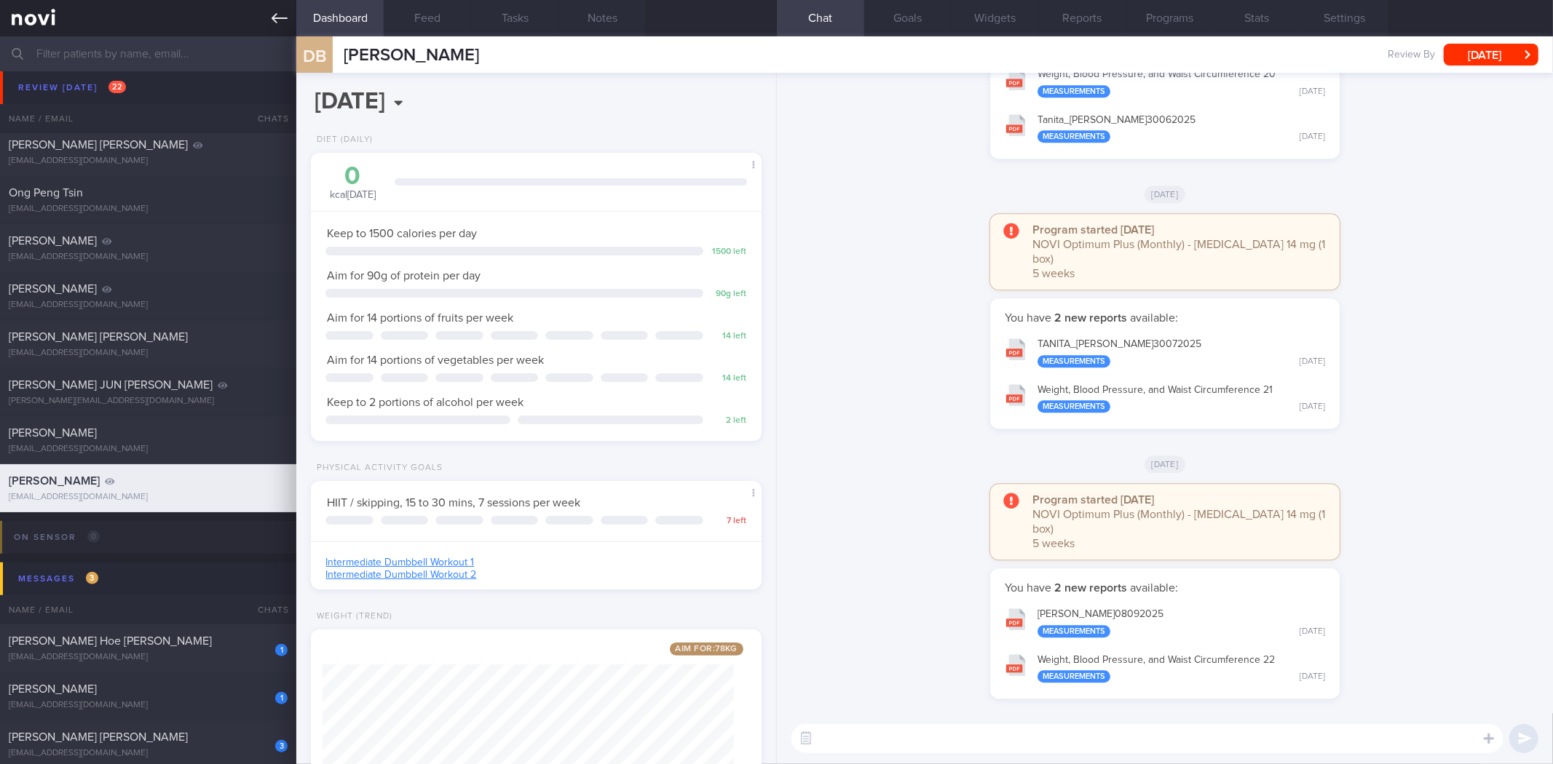
click at [280, 13] on icon at bounding box center [280, 18] width 16 height 16
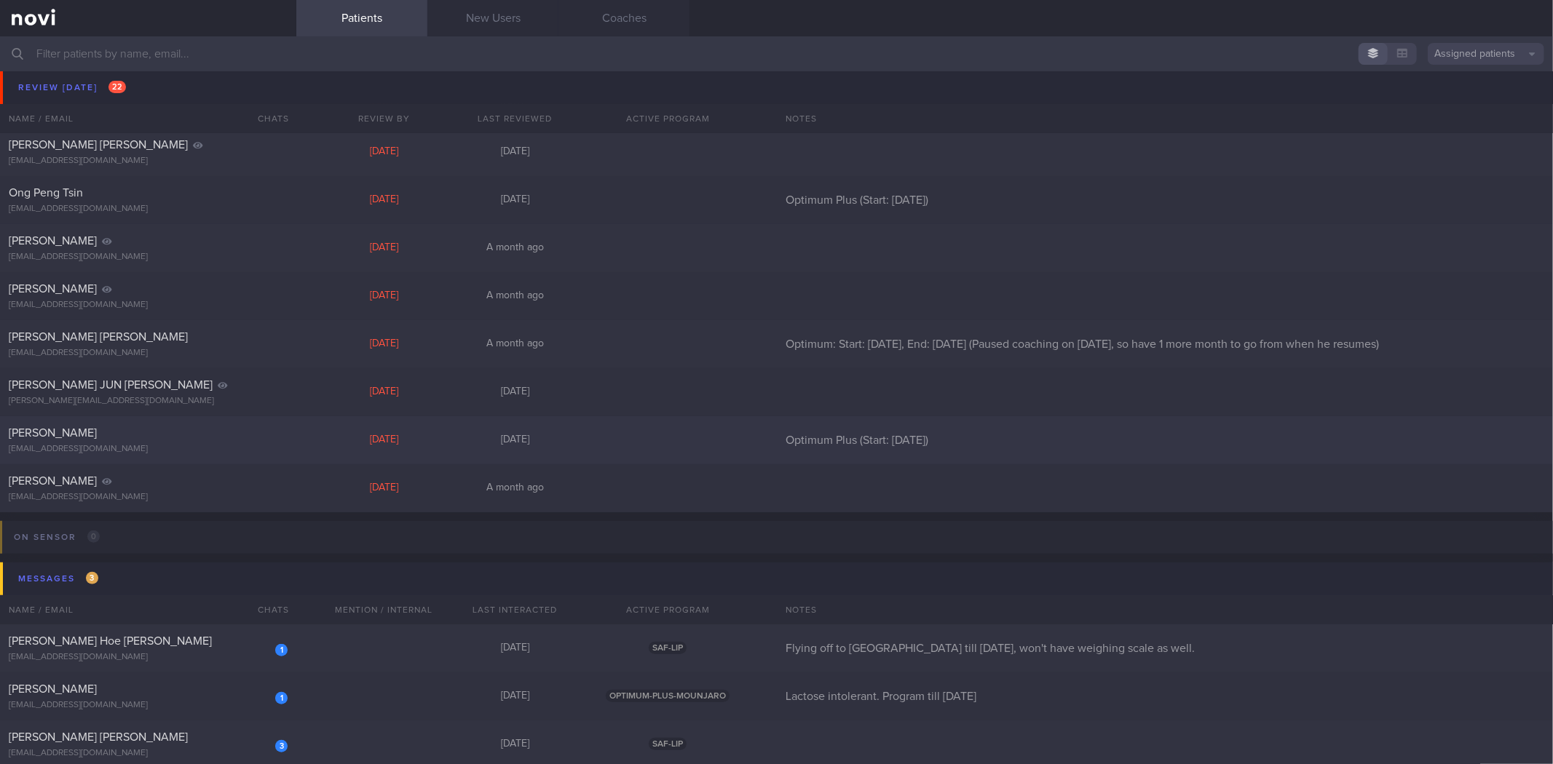
click at [147, 457] on div "[PERSON_NAME] [EMAIL_ADDRESS][DOMAIN_NAME] [DATE][DATE] Optimum Plus (Start: [D…" at bounding box center [776, 440] width 1553 height 48
select select "8"
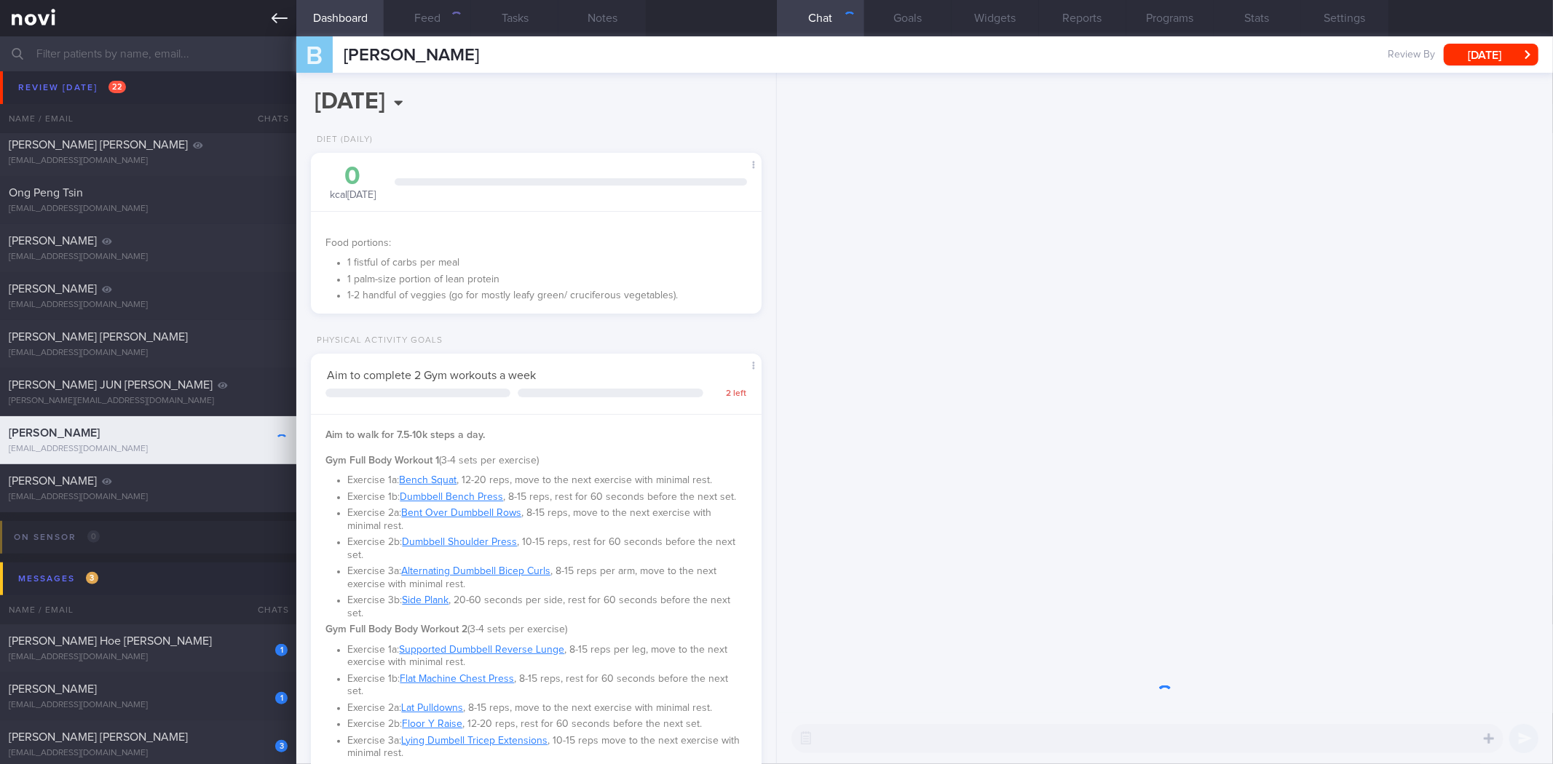
scroll to position [226, 411]
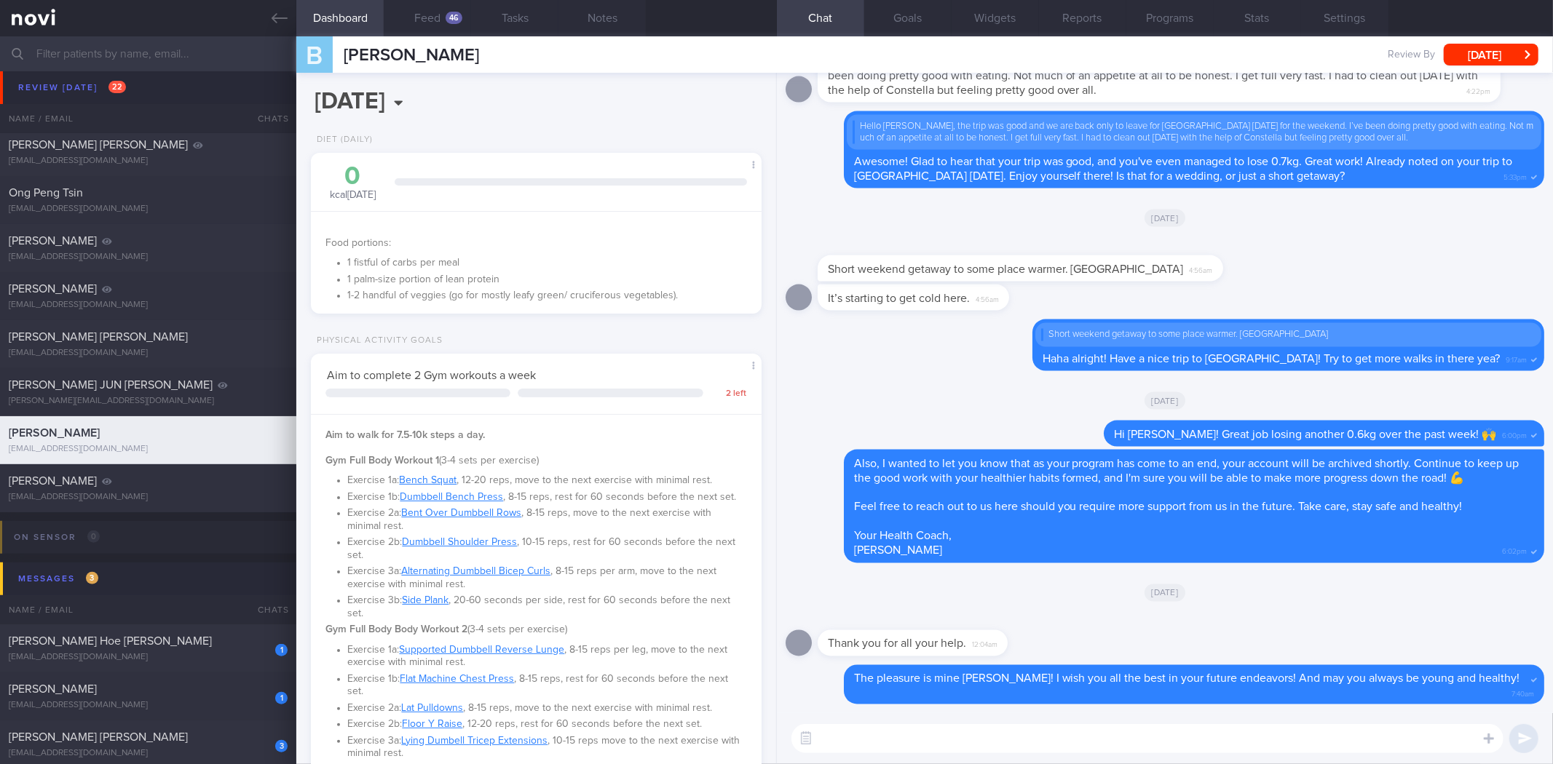
click at [296, 19] on button "Dashboard" at bounding box center [339, 18] width 87 height 36
click at [282, 15] on icon at bounding box center [280, 18] width 16 height 16
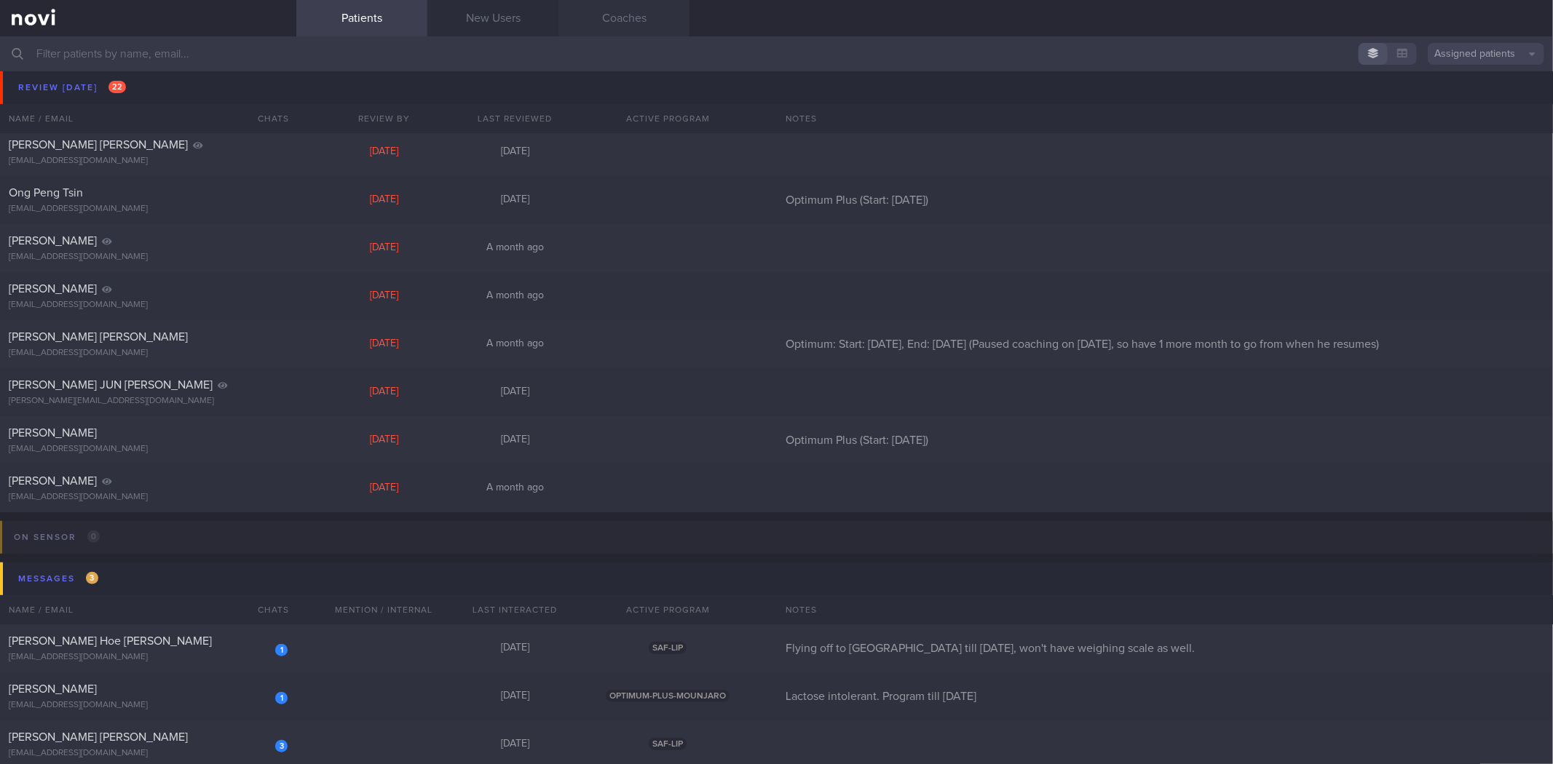
click at [635, 25] on link "Coaches" at bounding box center [623, 18] width 131 height 36
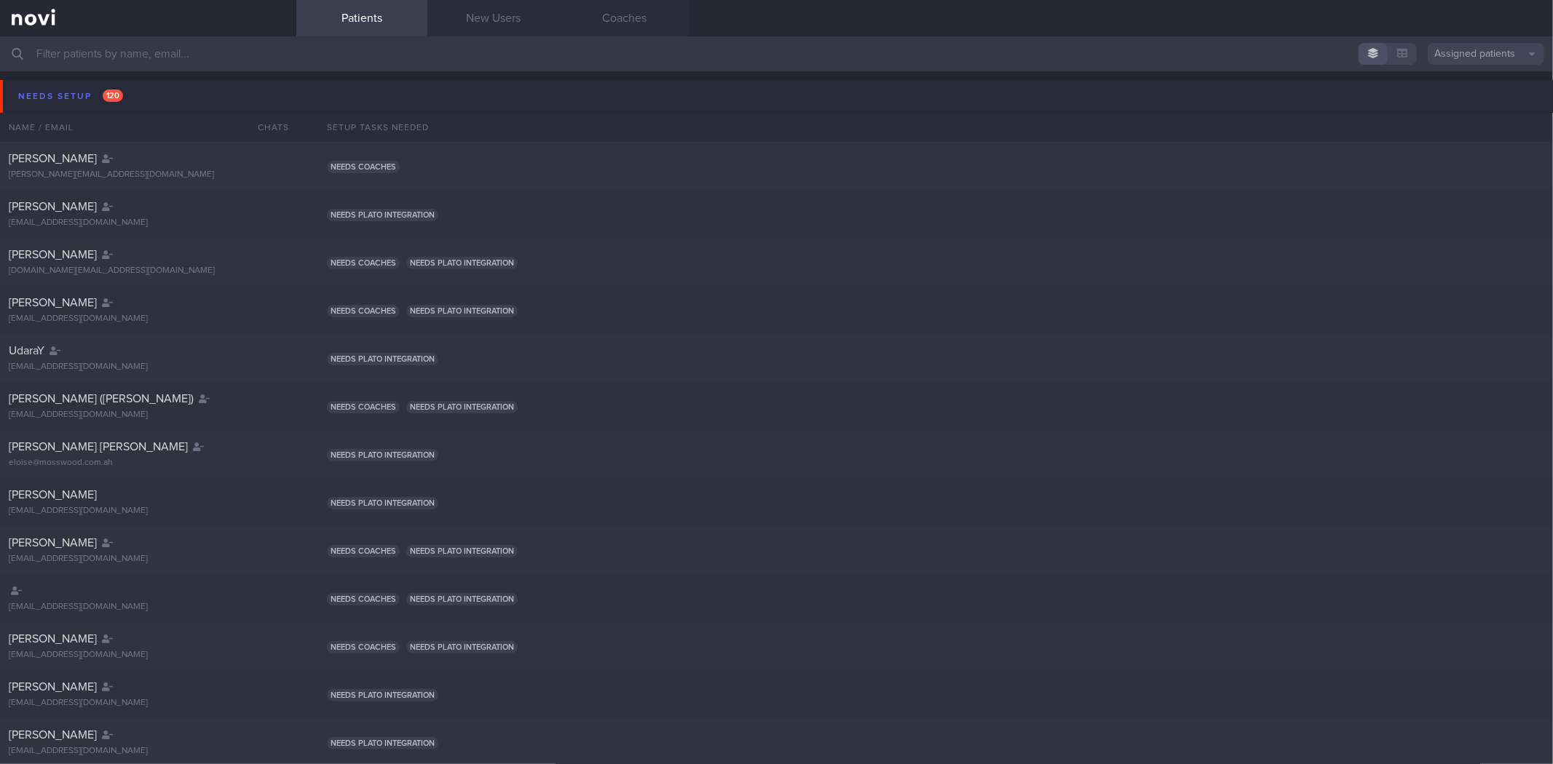
click at [162, 102] on button "Needs setup 120" at bounding box center [778, 96] width 1557 height 33
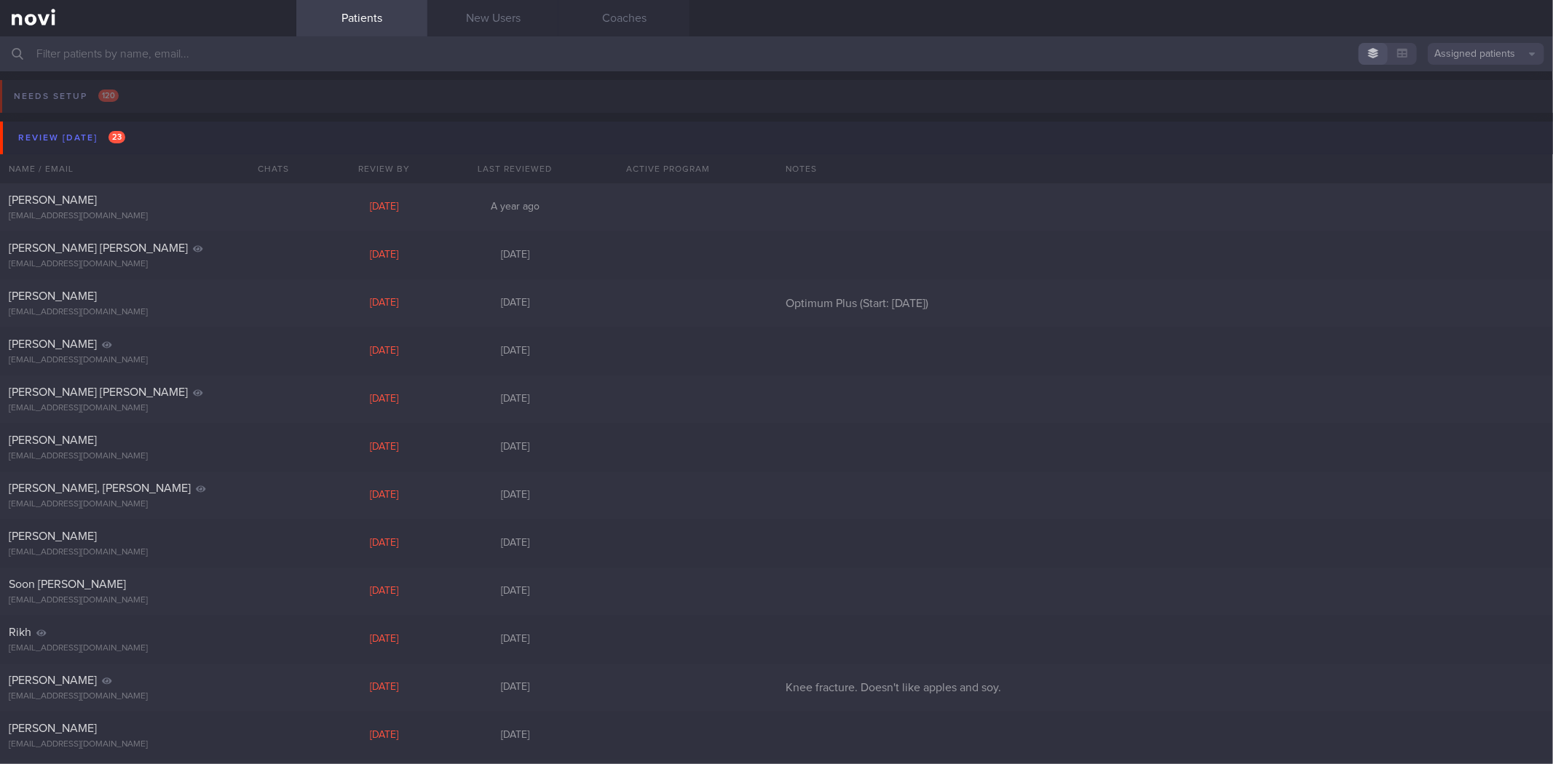
click at [153, 132] on button "Review [DATE] 23" at bounding box center [778, 138] width 1557 height 33
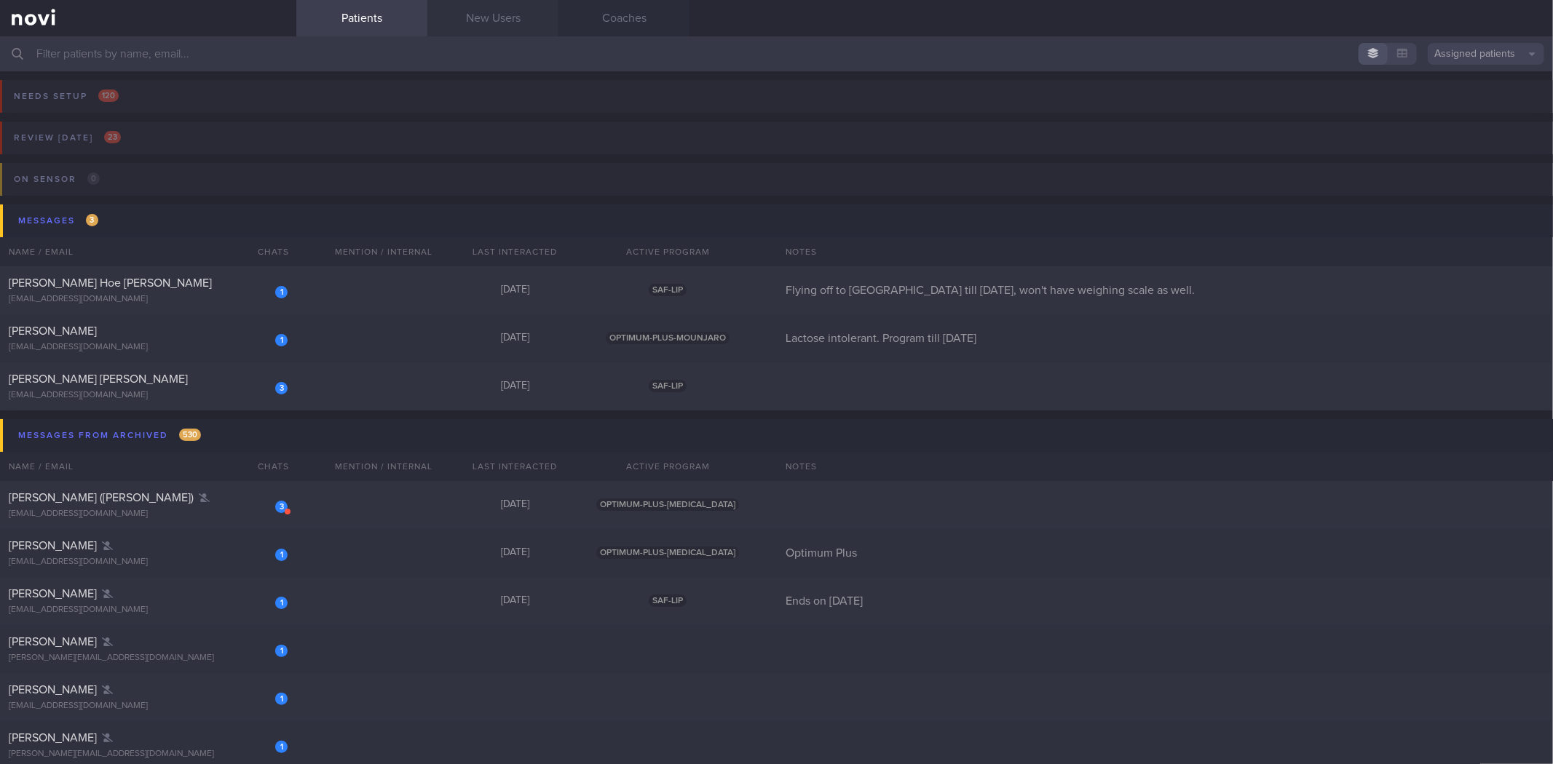
click at [495, 8] on link "New Users" at bounding box center [492, 18] width 131 height 36
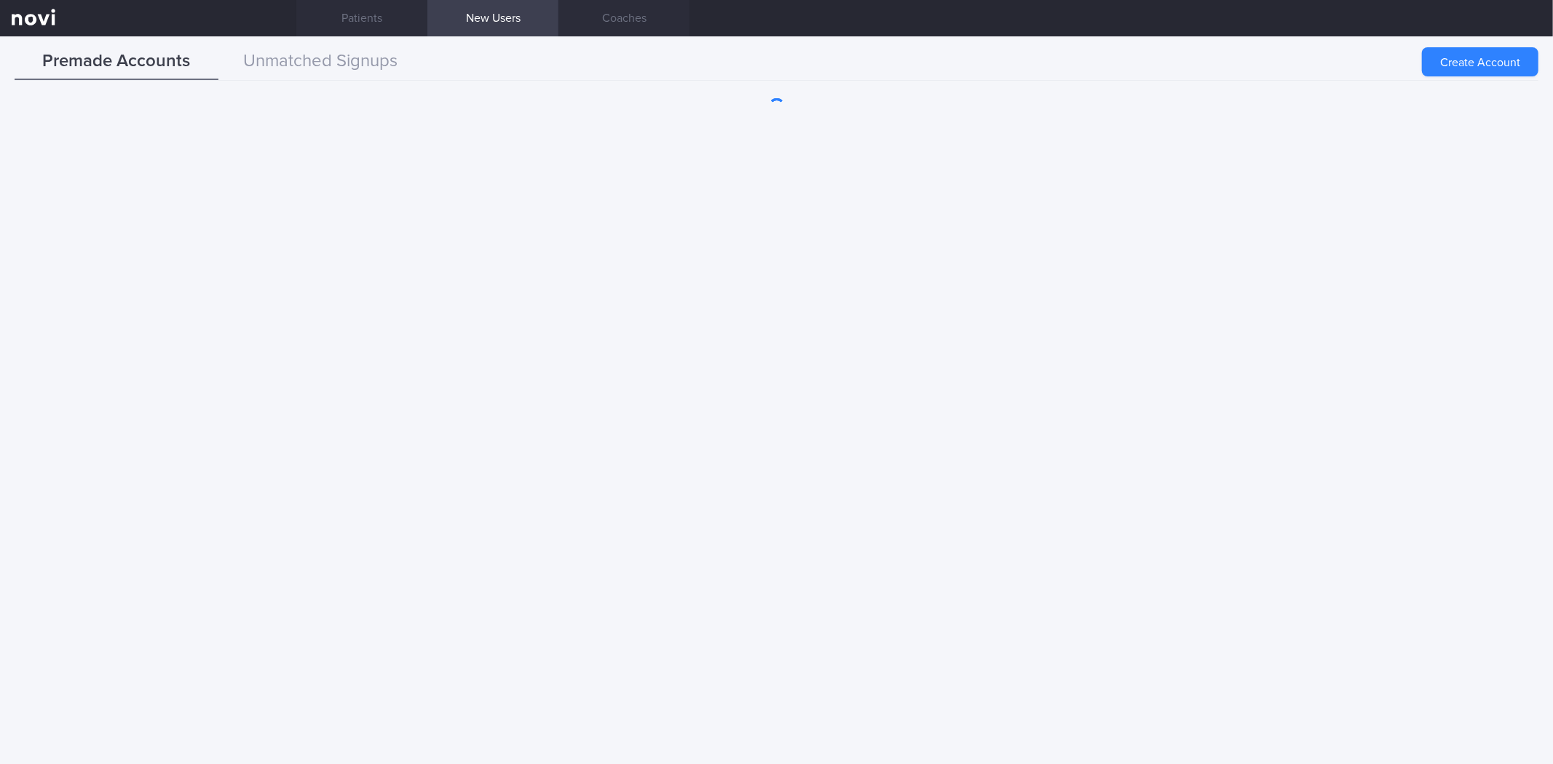
click at [1470, 68] on button "Create Account" at bounding box center [1480, 61] width 116 height 29
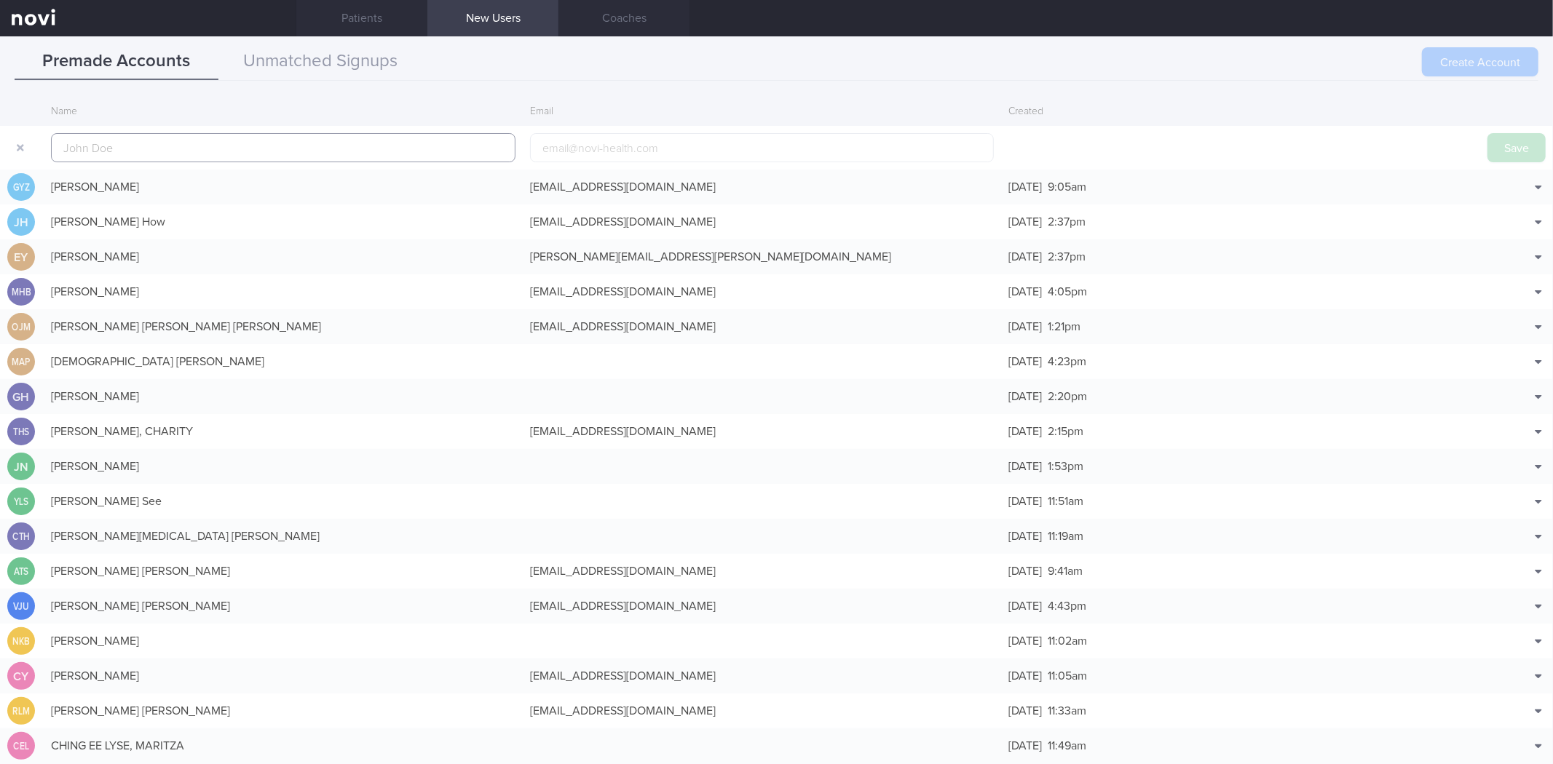
drag, startPoint x: 314, startPoint y: 140, endPoint x: 325, endPoint y: 151, distance: 16.0
click at [317, 144] on input "text" at bounding box center [283, 147] width 464 height 29
paste input "Kalaiselvan Malayamanar"
type input "Kalaiselvan Malayamanar"
click at [594, 156] on input "email" at bounding box center [762, 147] width 464 height 29
